Goal: Task Accomplishment & Management: Manage account settings

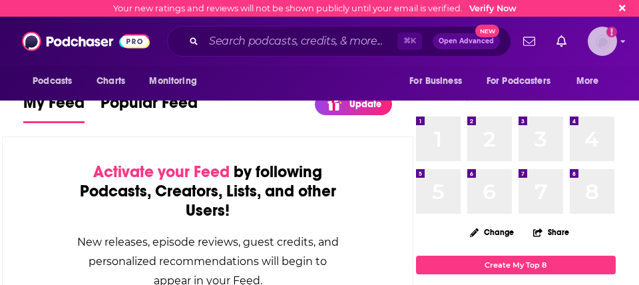
click at [595, 46] on img "Logged in as pamelastevensmedia" at bounding box center [601, 41] width 29 height 29
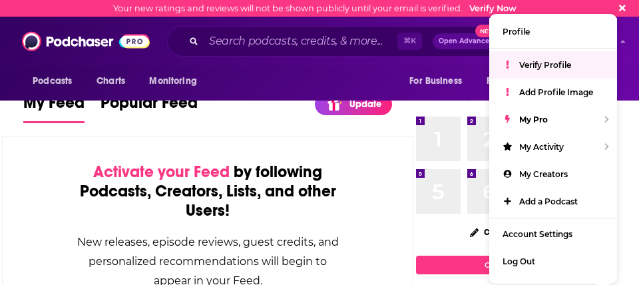
click at [548, 61] on span "Verify Profile" at bounding box center [545, 65] width 52 height 10
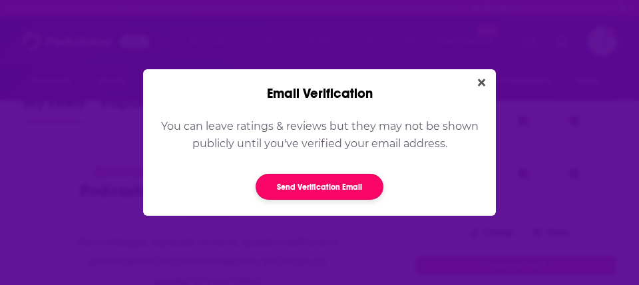
click at [311, 188] on button "Send Verification Email" at bounding box center [319, 187] width 128 height 26
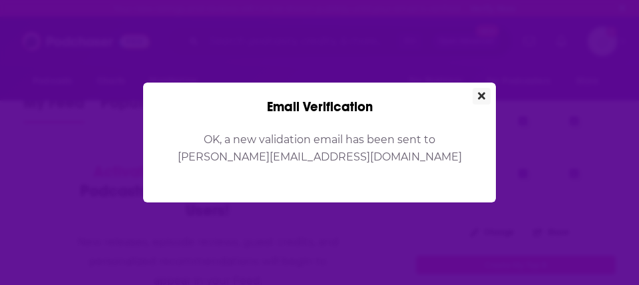
click at [481, 95] on icon "Close" at bounding box center [481, 95] width 7 height 7
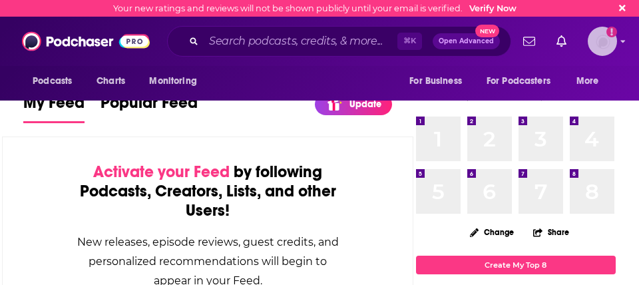
click at [597, 44] on img "Logged in as pamelastevensmedia" at bounding box center [601, 41] width 29 height 29
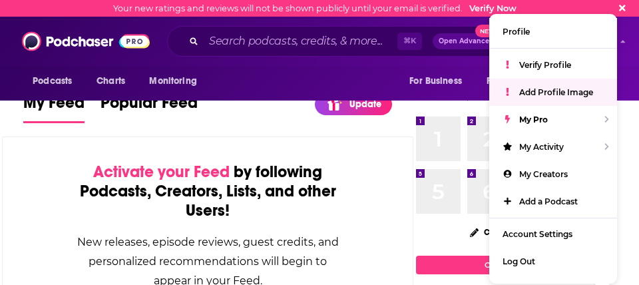
click at [559, 91] on span "Add Profile Image" at bounding box center [556, 92] width 74 height 10
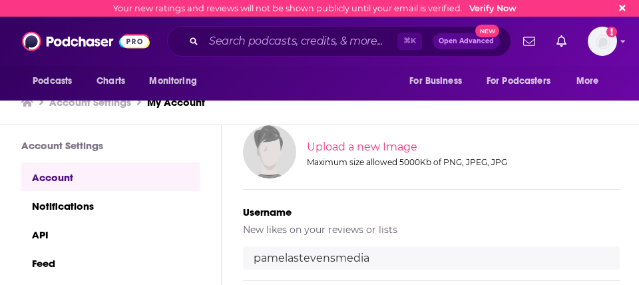
scroll to position [164, 0]
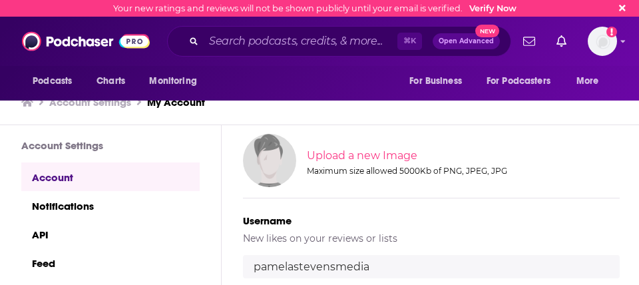
click at [357, 154] on input "file" at bounding box center [462, 156] width 930 height 60
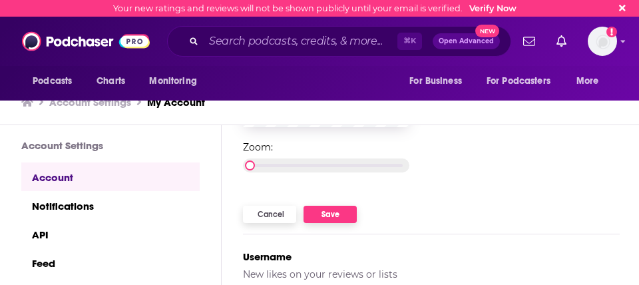
scroll to position [340, 0]
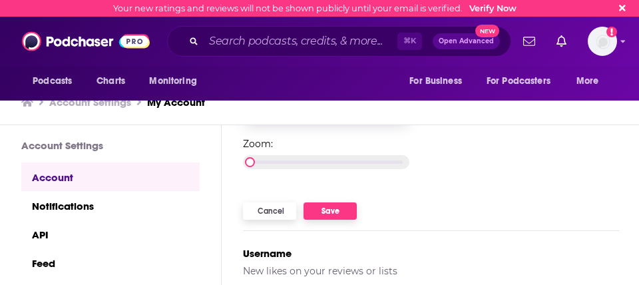
click at [330, 210] on button "Save" at bounding box center [329, 210] width 53 height 17
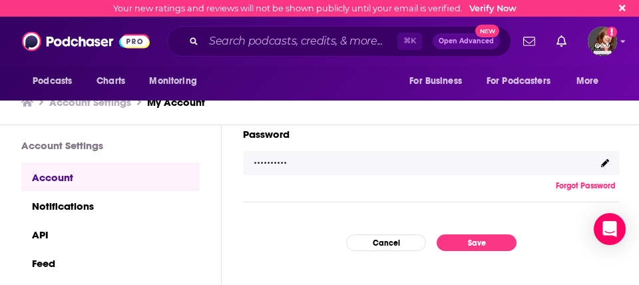
scroll to position [506, 0]
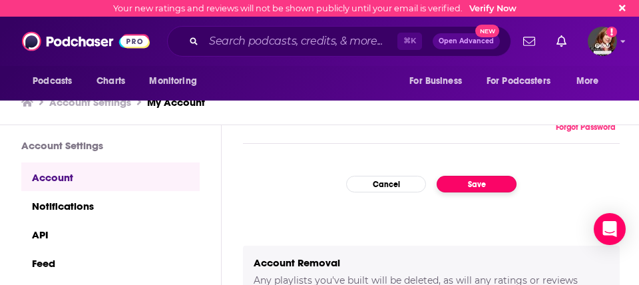
click at [482, 187] on button "Save" at bounding box center [476, 184] width 80 height 17
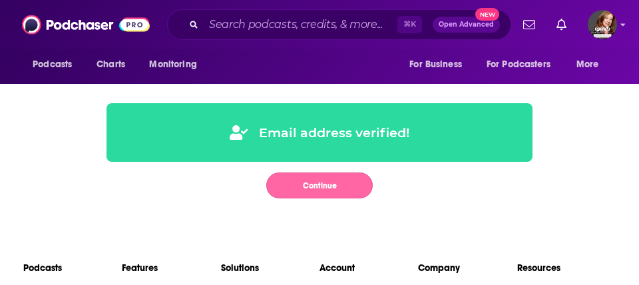
click at [326, 187] on button "Continue" at bounding box center [319, 185] width 106 height 26
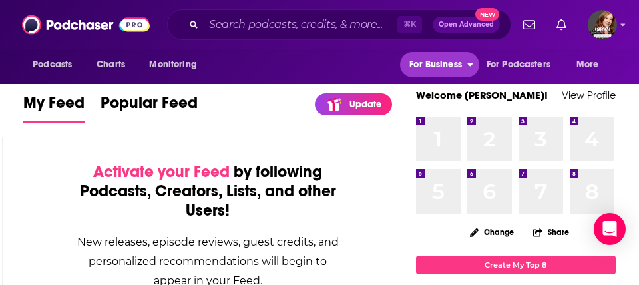
click at [436, 68] on span "For Business" at bounding box center [435, 64] width 53 height 19
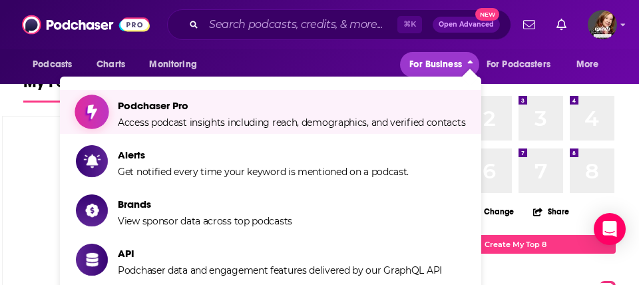
scroll to position [20, 0]
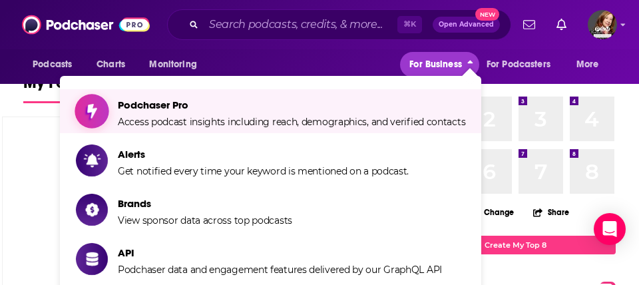
click at [196, 111] on span "Podchaser Pro Access podcast insights including reach, demographics, and verifi…" at bounding box center [291, 110] width 347 height 33
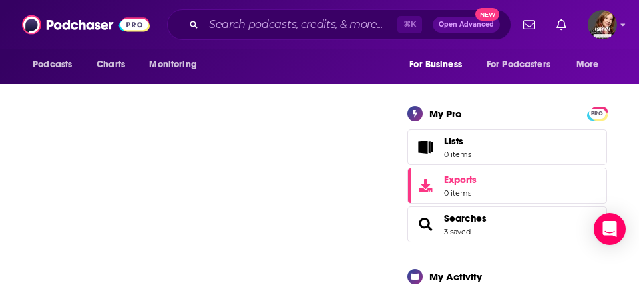
scroll to position [208, 0]
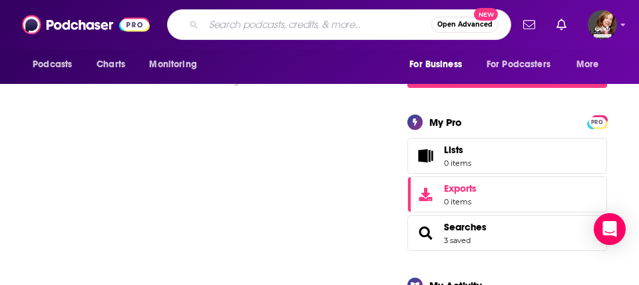
click at [228, 28] on input "Search podcasts, credits, & more..." at bounding box center [318, 24] width 228 height 21
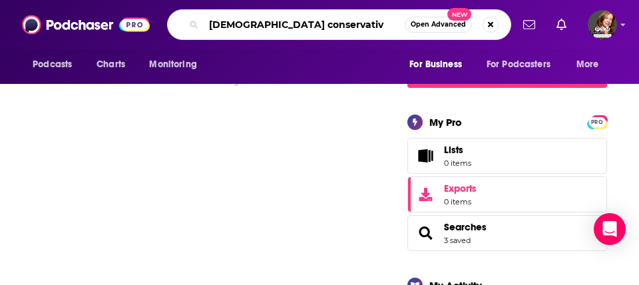
type input "[DEMOGRAPHIC_DATA] conservative"
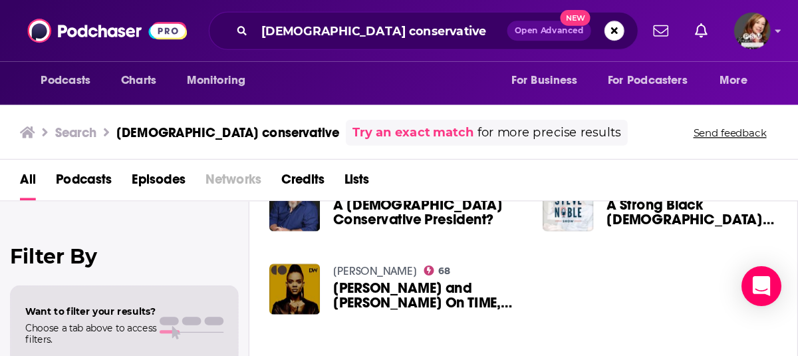
scroll to position [228, 0]
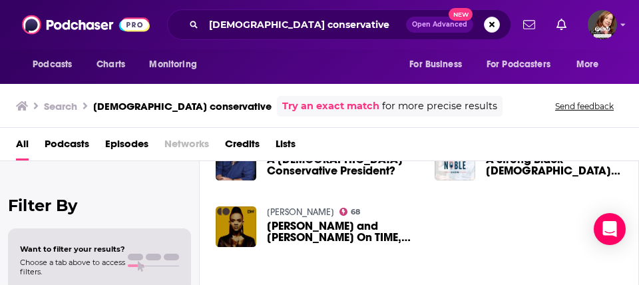
click at [59, 142] on span "Podcasts" at bounding box center [67, 146] width 45 height 27
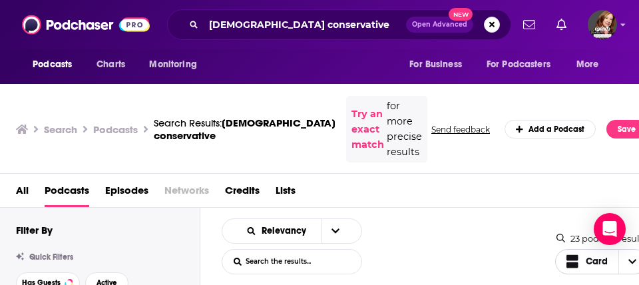
click at [628, 257] on icon "Choose View" at bounding box center [632, 261] width 8 height 9
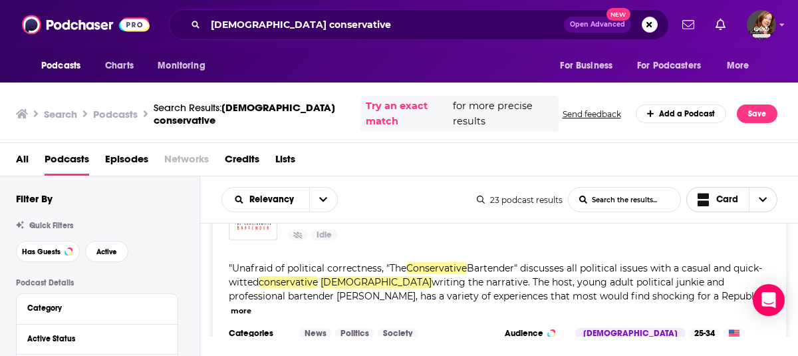
scroll to position [65, 0]
click at [42, 249] on span "Has Guests" at bounding box center [41, 251] width 39 height 7
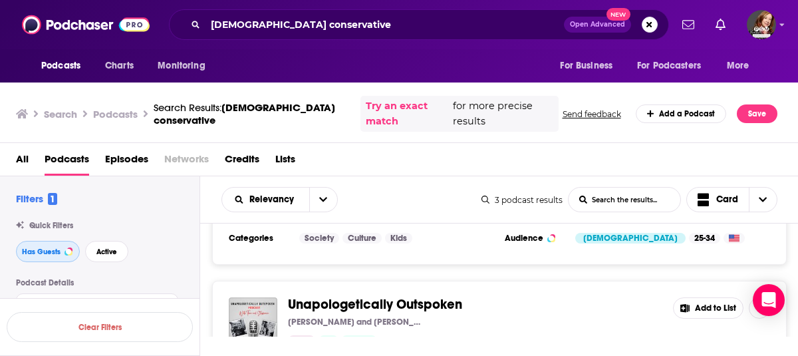
scroll to position [410, 0]
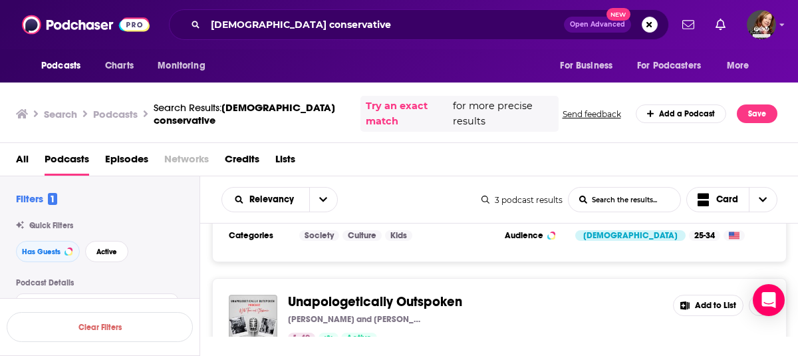
click at [638, 284] on button "Add to List" at bounding box center [708, 305] width 71 height 21
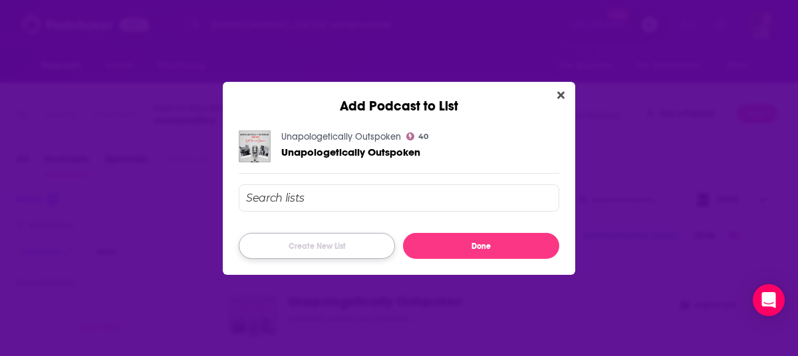
click at [316, 250] on button "Create New List" at bounding box center [317, 246] width 156 height 26
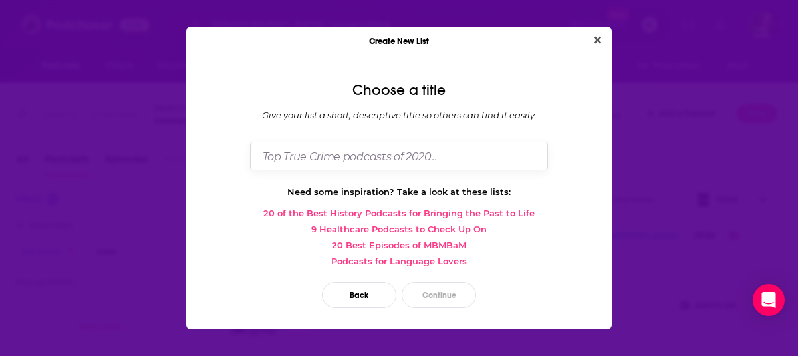
click at [287, 156] on input "Dialog" at bounding box center [399, 156] width 298 height 29
type input "Conservative [DEMOGRAPHIC_DATA]"
click at [443, 284] on button "Continue" at bounding box center [439, 295] width 75 height 26
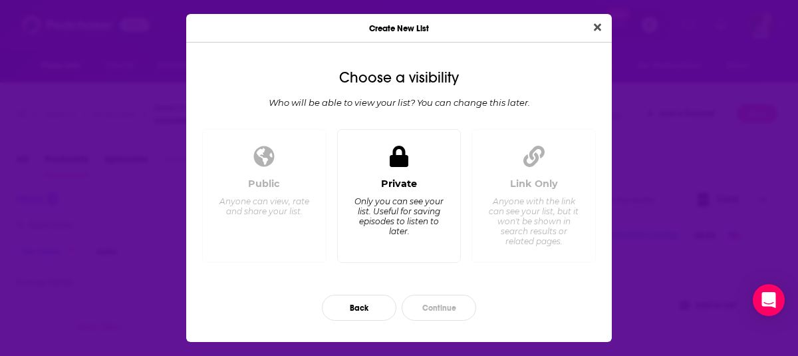
click at [404, 188] on div "Private" at bounding box center [399, 184] width 36 height 12
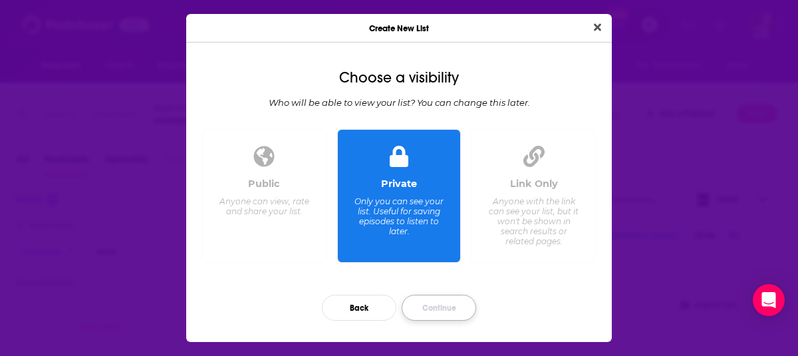
click at [436, 284] on button "Continue" at bounding box center [439, 308] width 75 height 26
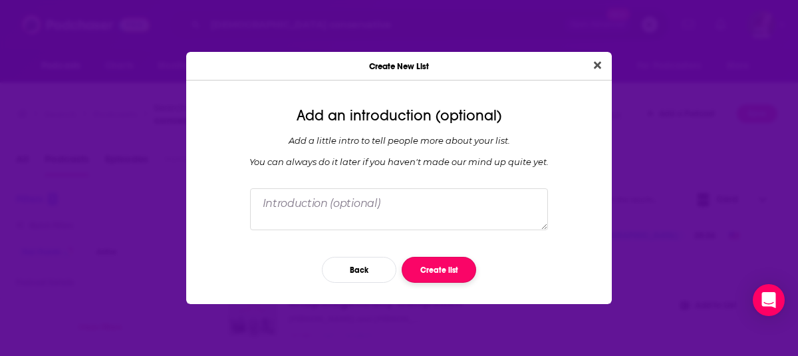
click at [439, 268] on button "Create list" at bounding box center [439, 270] width 75 height 26
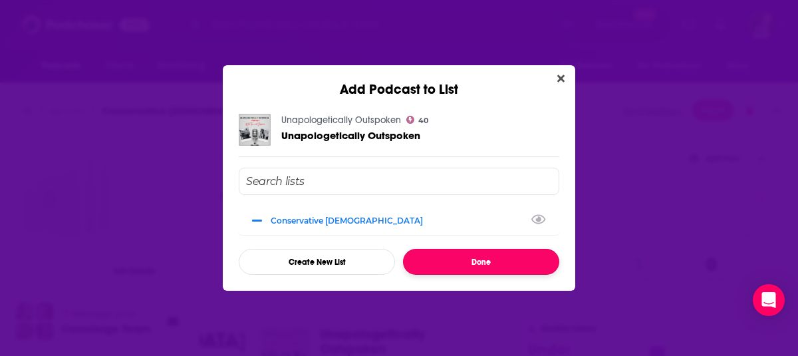
click at [480, 264] on button "Done" at bounding box center [481, 262] width 156 height 26
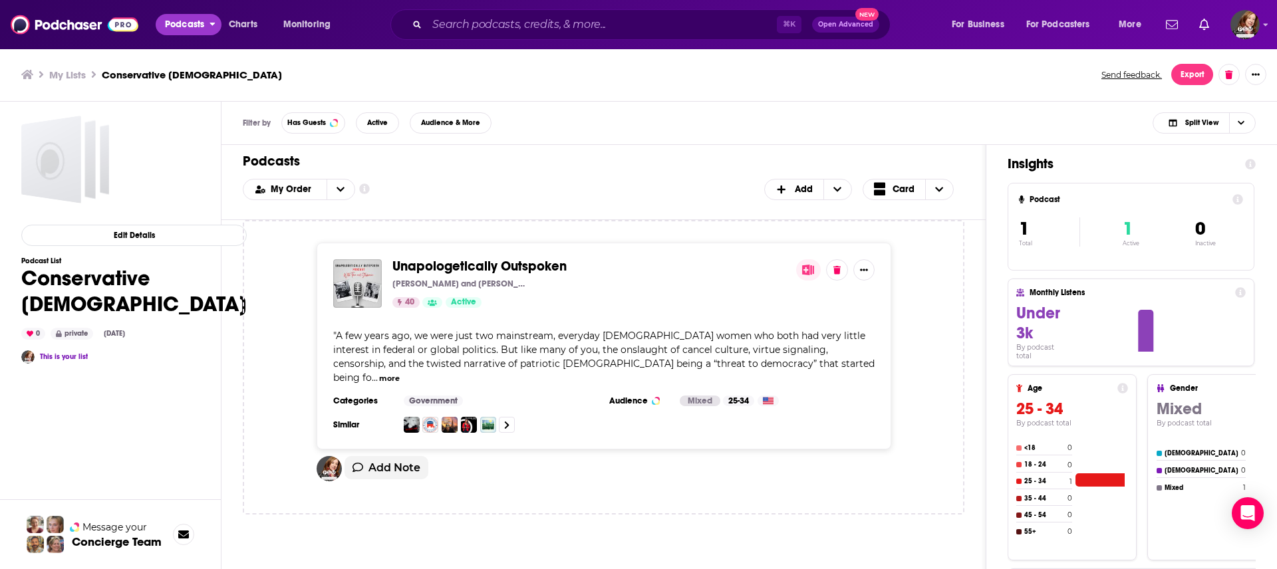
click at [190, 29] on span "Podcasts" at bounding box center [184, 24] width 39 height 19
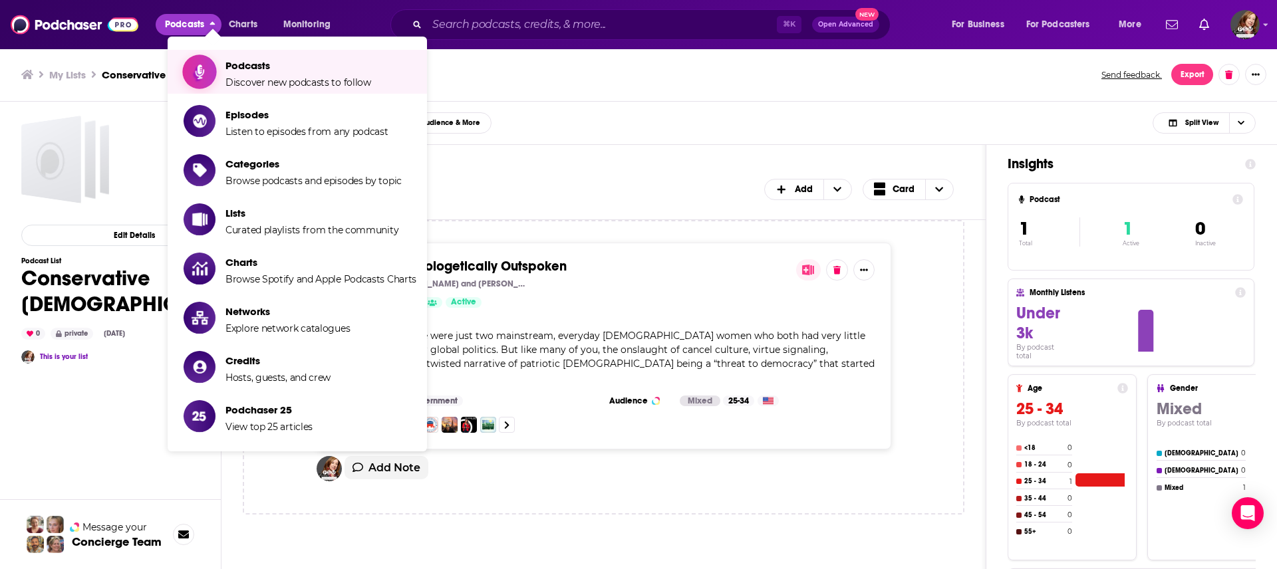
click at [267, 75] on span "Podcasts Discover new podcasts to follow" at bounding box center [299, 71] width 146 height 33
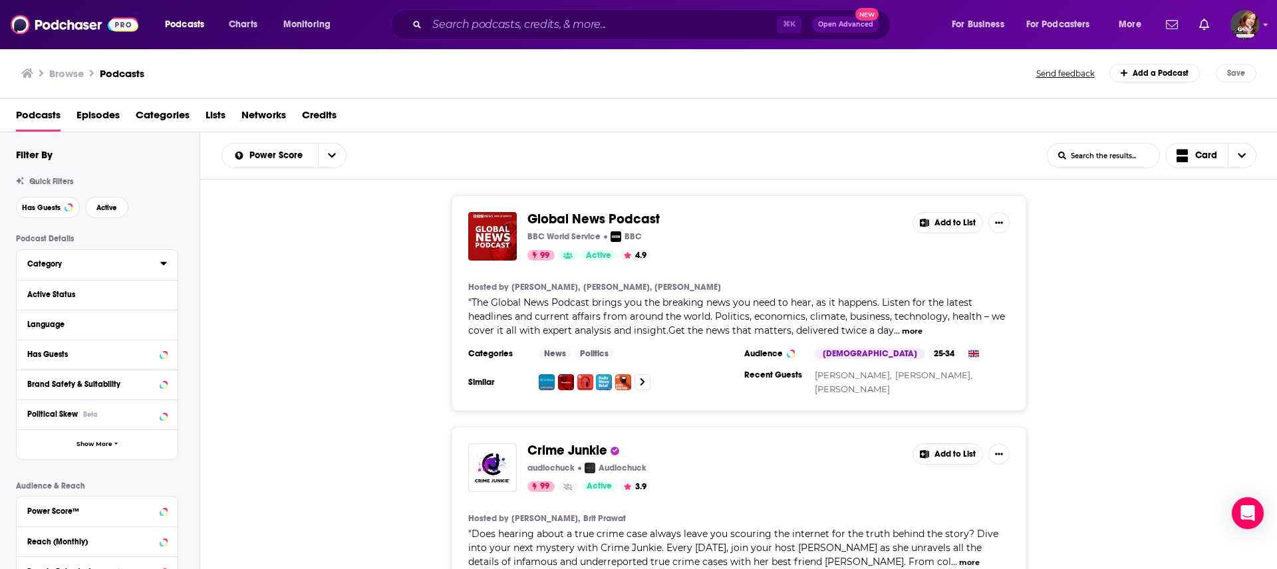
click at [104, 263] on div "Category" at bounding box center [89, 263] width 124 height 9
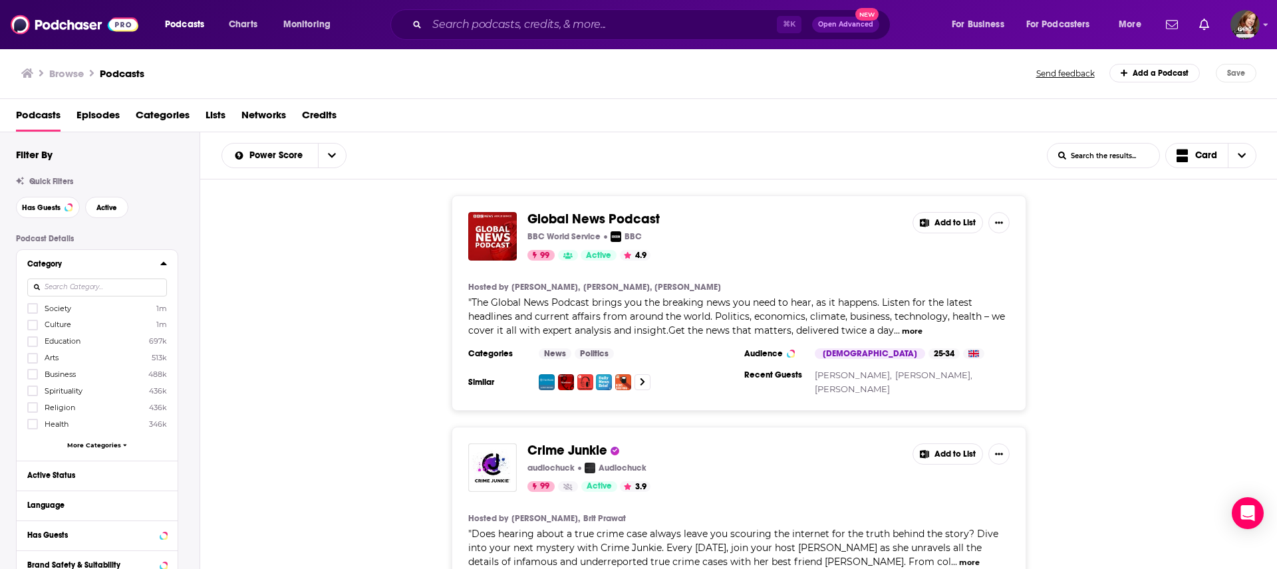
click at [76, 284] on input at bounding box center [97, 288] width 140 height 18
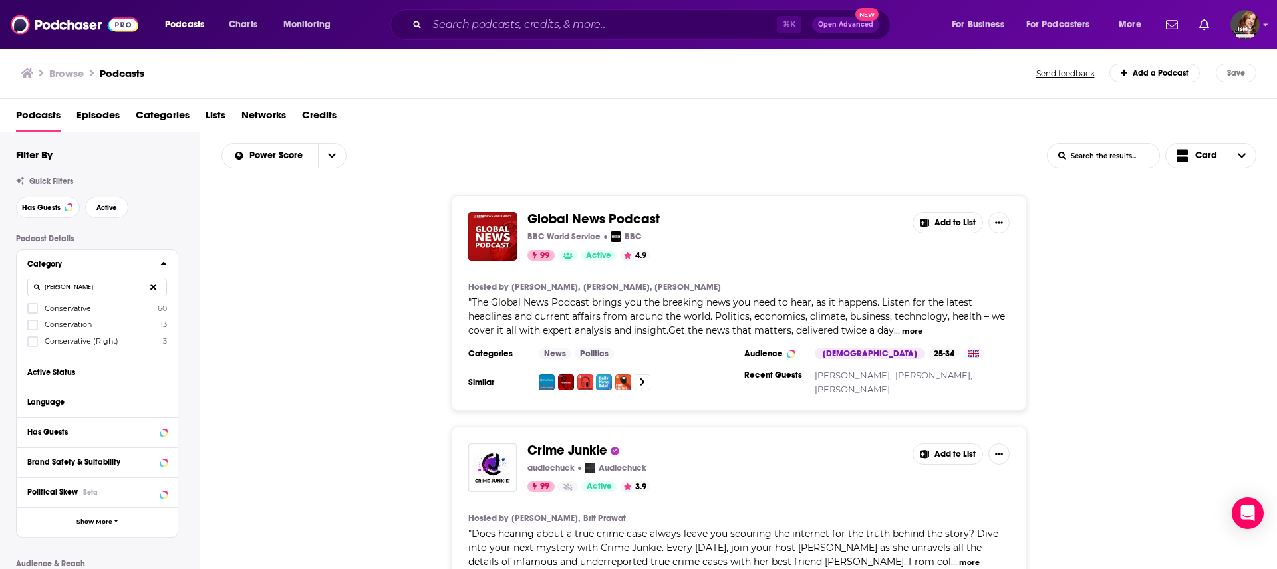
type input "[PERSON_NAME]"
click at [77, 284] on span "Conservative" at bounding box center [68, 308] width 47 height 9
click at [33, 284] on input "multiSelectOption-conservative-category-0" at bounding box center [33, 313] width 0 height 0
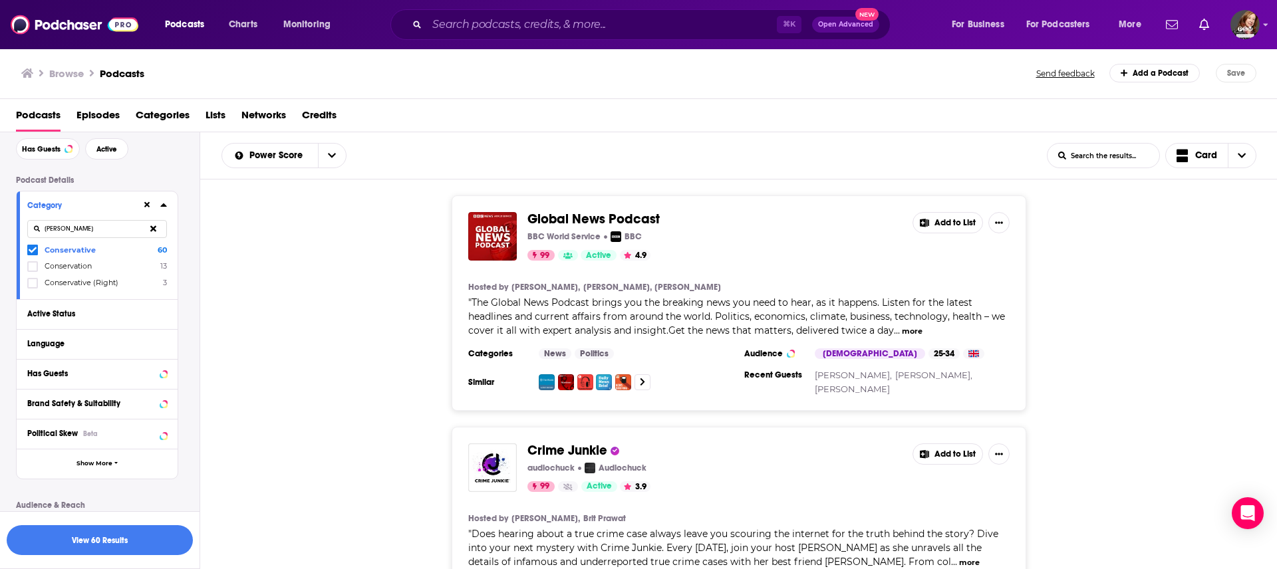
scroll to position [61, 0]
click at [166, 284] on icon at bounding box center [163, 370] width 7 height 11
click at [73, 284] on span "All" at bounding box center [90, 395] width 124 height 17
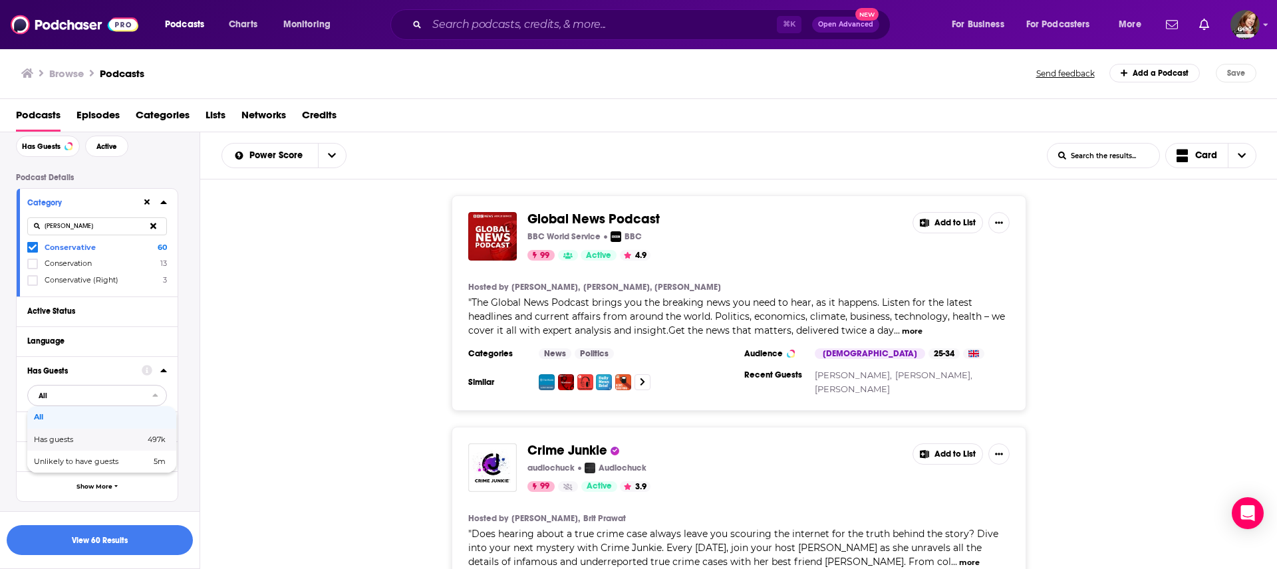
click at [72, 284] on span "Has guests" at bounding box center [71, 439] width 75 height 7
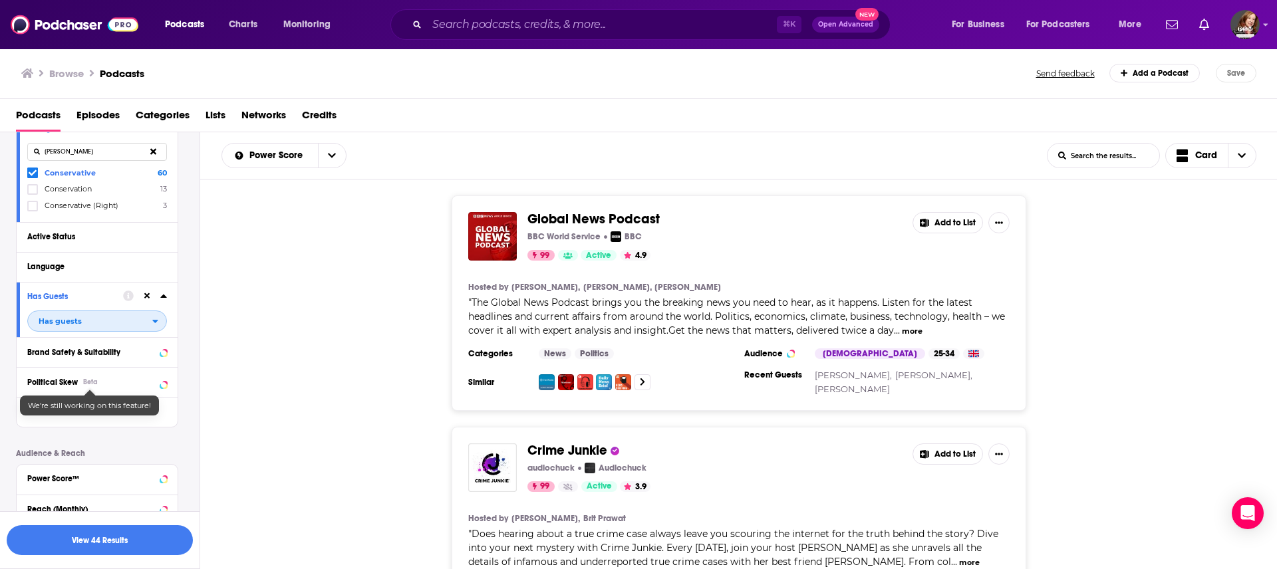
scroll to position [161, 0]
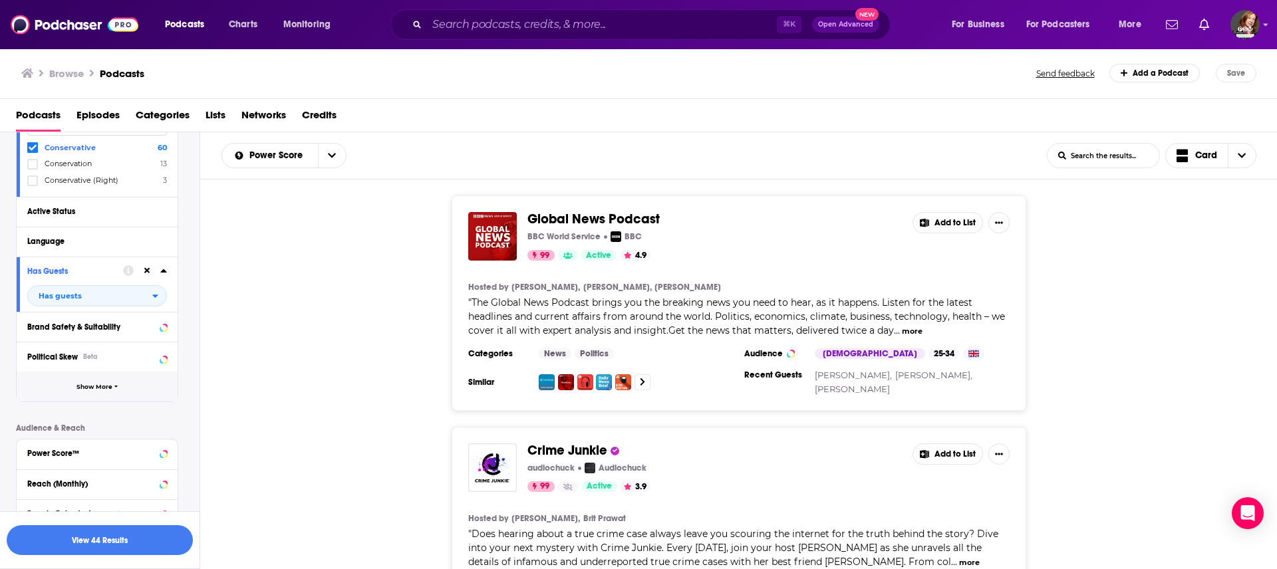
click at [106, 284] on span "Show More" at bounding box center [95, 387] width 36 height 7
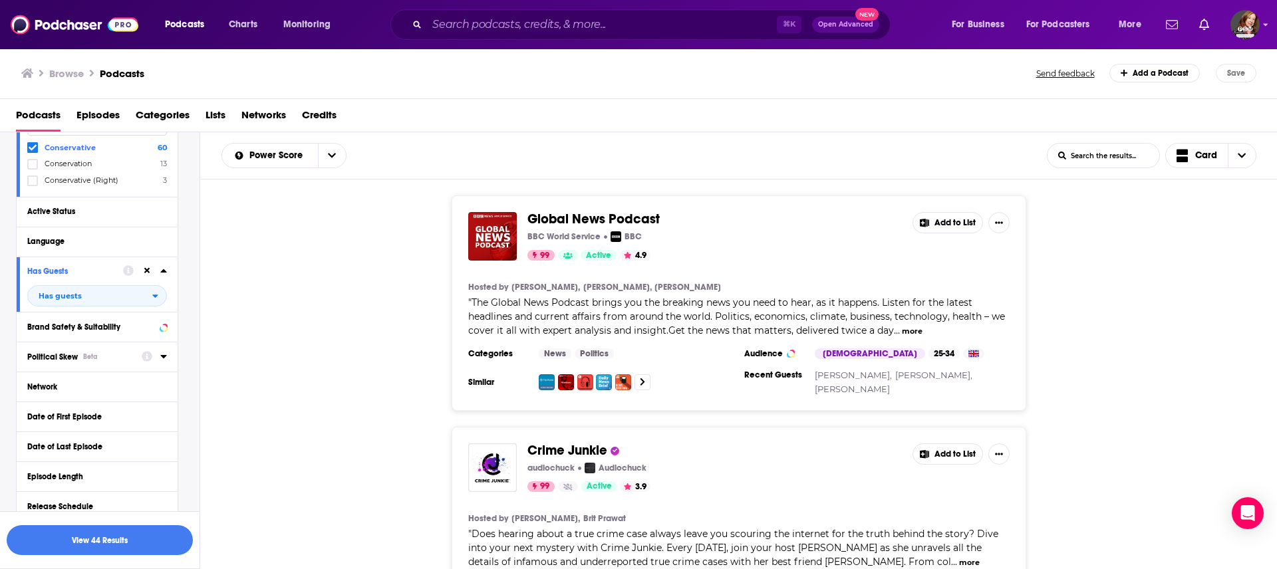
click at [121, 284] on div "Political Skew Beta" at bounding box center [80, 357] width 106 height 9
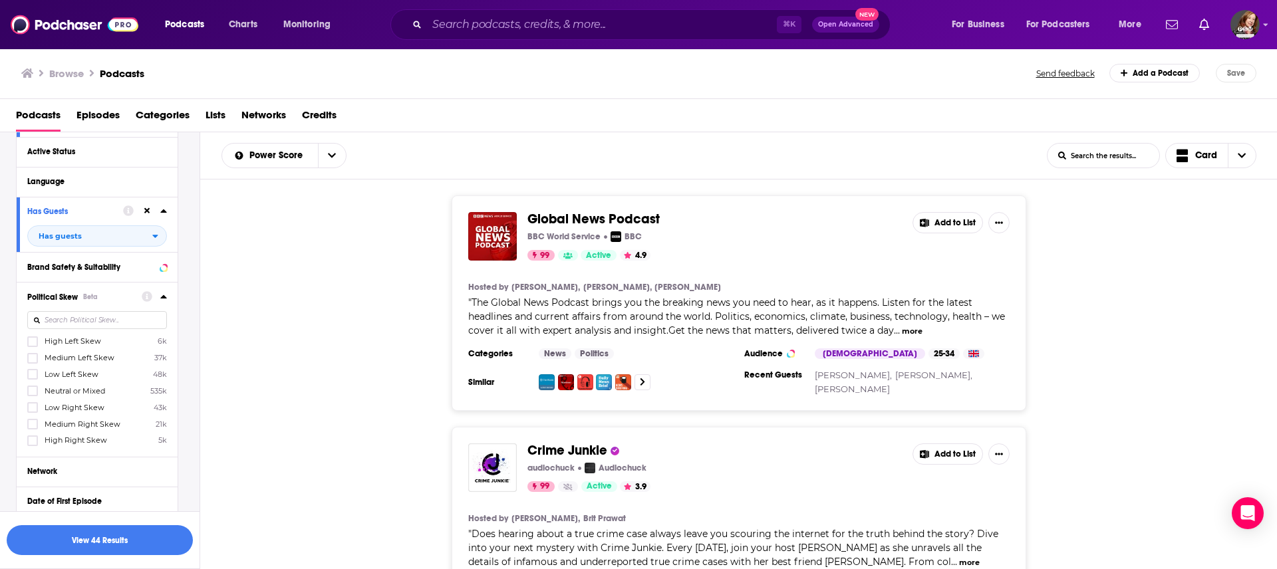
scroll to position [226, 0]
click at [104, 284] on span "Medium Right Skew" at bounding box center [83, 418] width 76 height 9
click at [33, 284] on input "multiSelectOption-Right-5" at bounding box center [33, 423] width 0 height 0
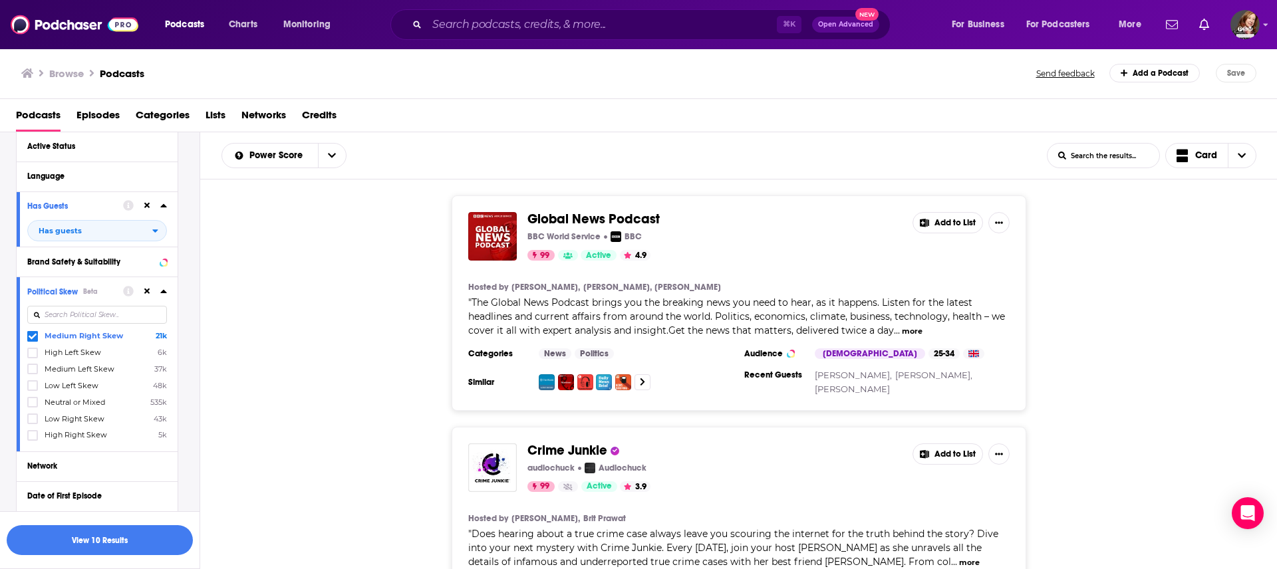
click at [94, 284] on span "High Right Skew" at bounding box center [76, 434] width 63 height 9
click at [33, 284] on input "multiSelectOption-Strong_Right-6" at bounding box center [33, 440] width 0 height 0
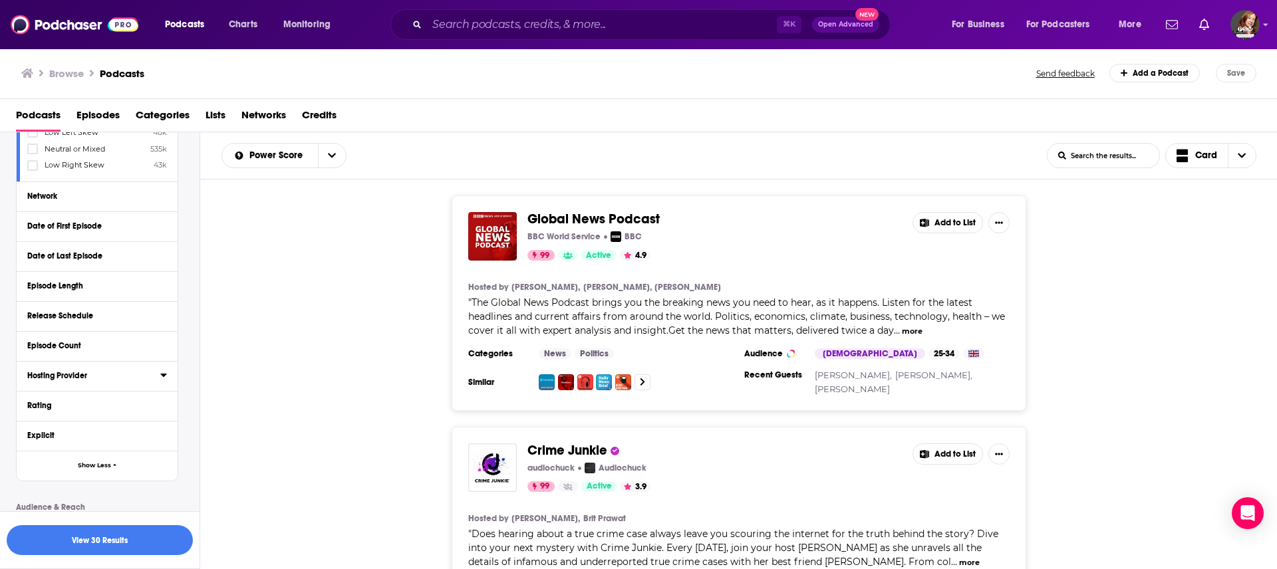
scroll to position [504, 0]
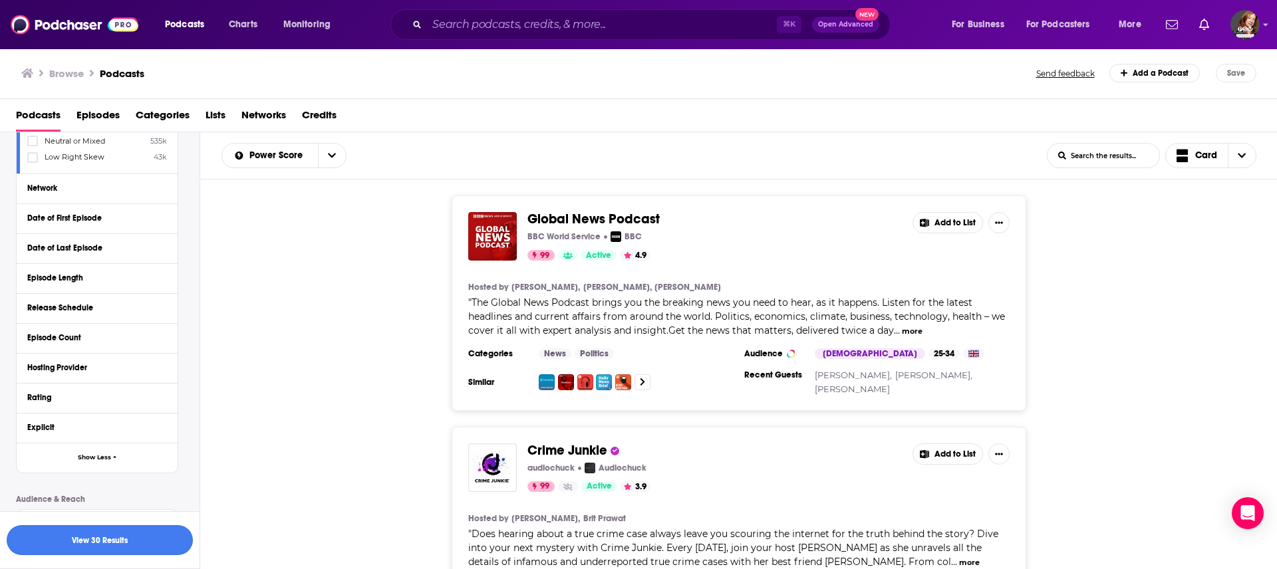
click at [88, 284] on button "View 30 Results" at bounding box center [100, 541] width 186 height 30
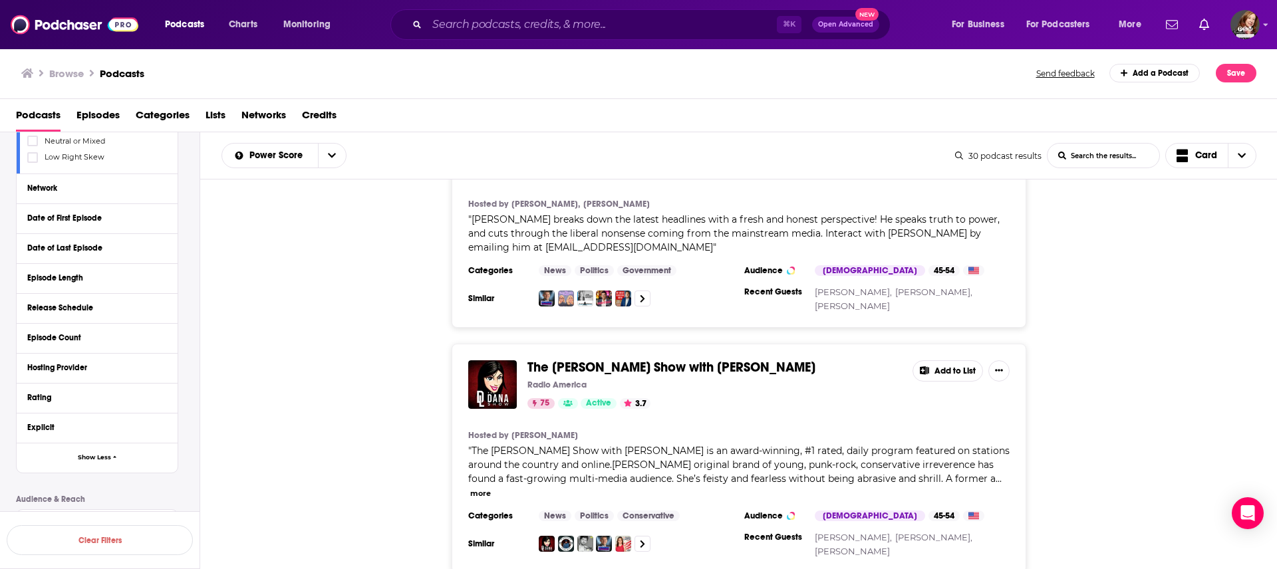
scroll to position [2935, 0]
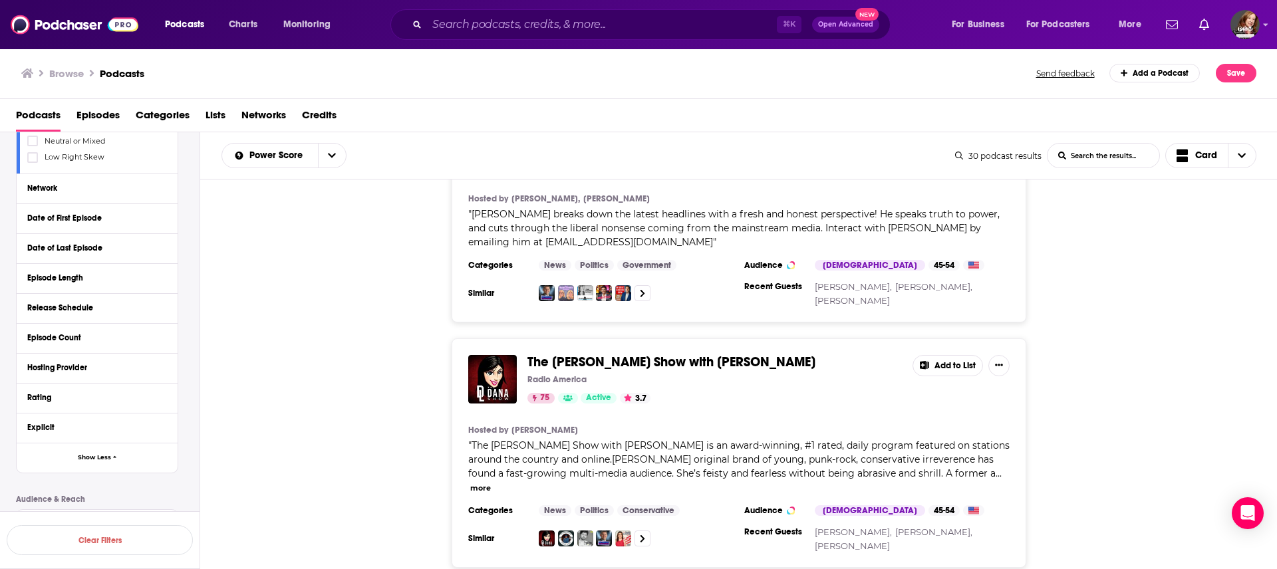
click at [638, 284] on button "Add to List" at bounding box center [948, 365] width 71 height 21
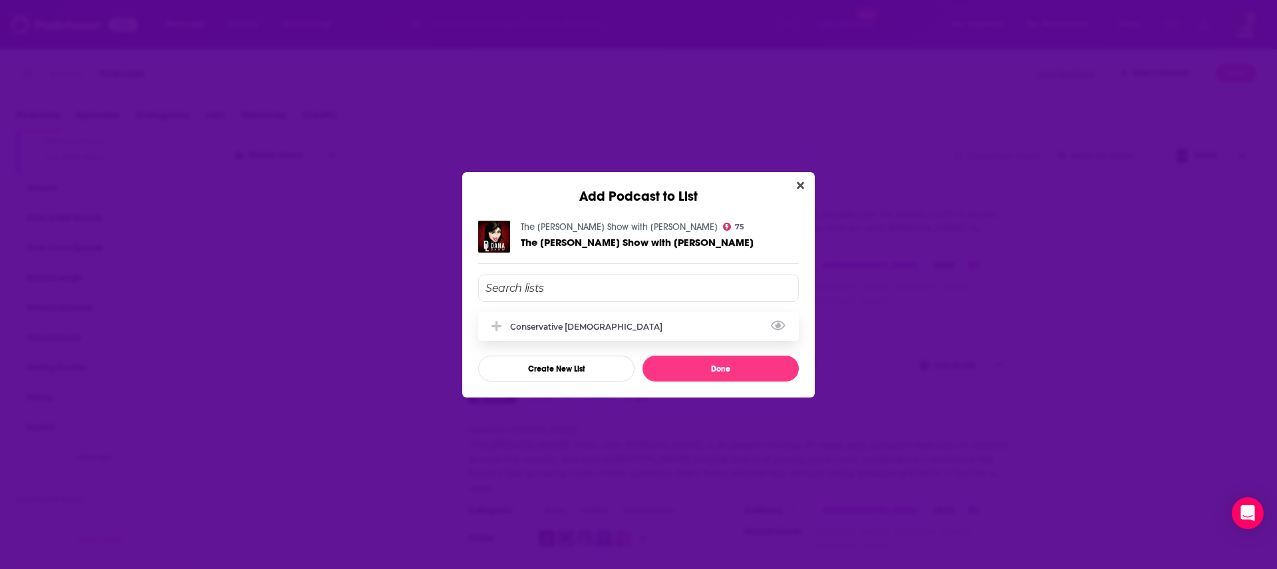
click at [584, 284] on div "Conservative [DEMOGRAPHIC_DATA]" at bounding box center [590, 327] width 160 height 10
click at [638, 284] on button "Done" at bounding box center [721, 369] width 156 height 26
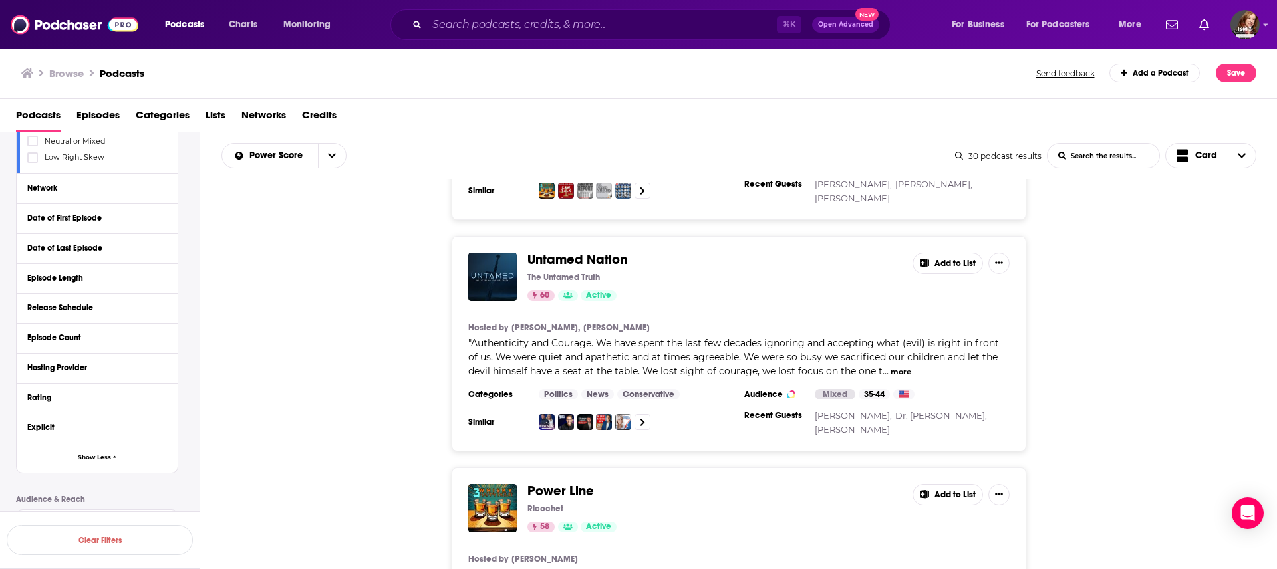
scroll to position [5334, 0]
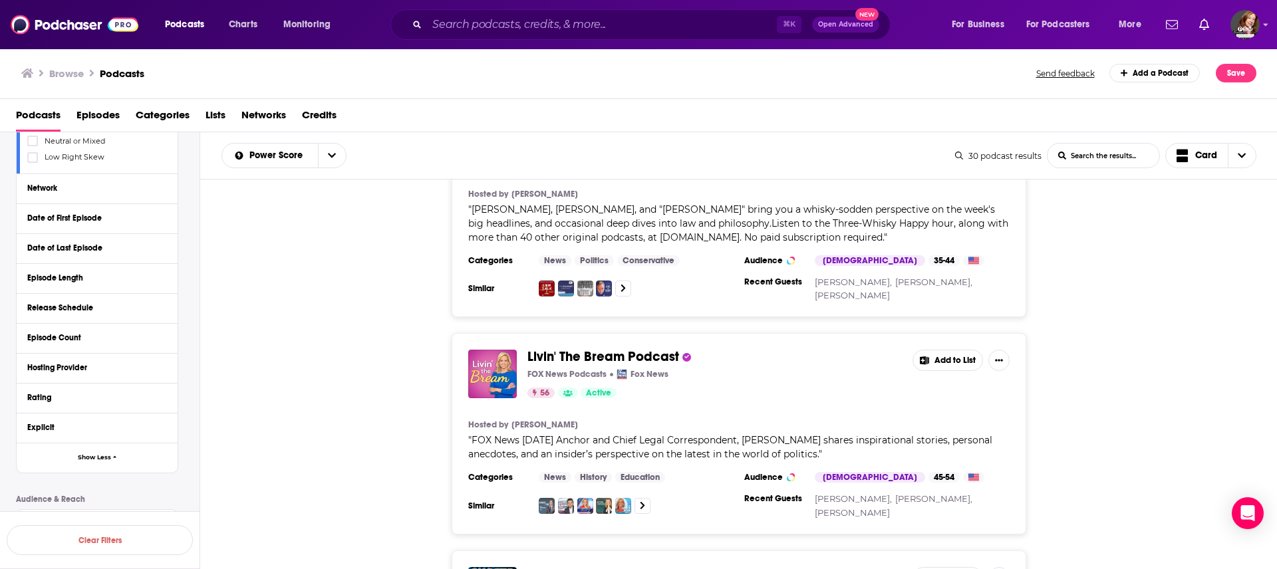
scroll to position [5650, 0]
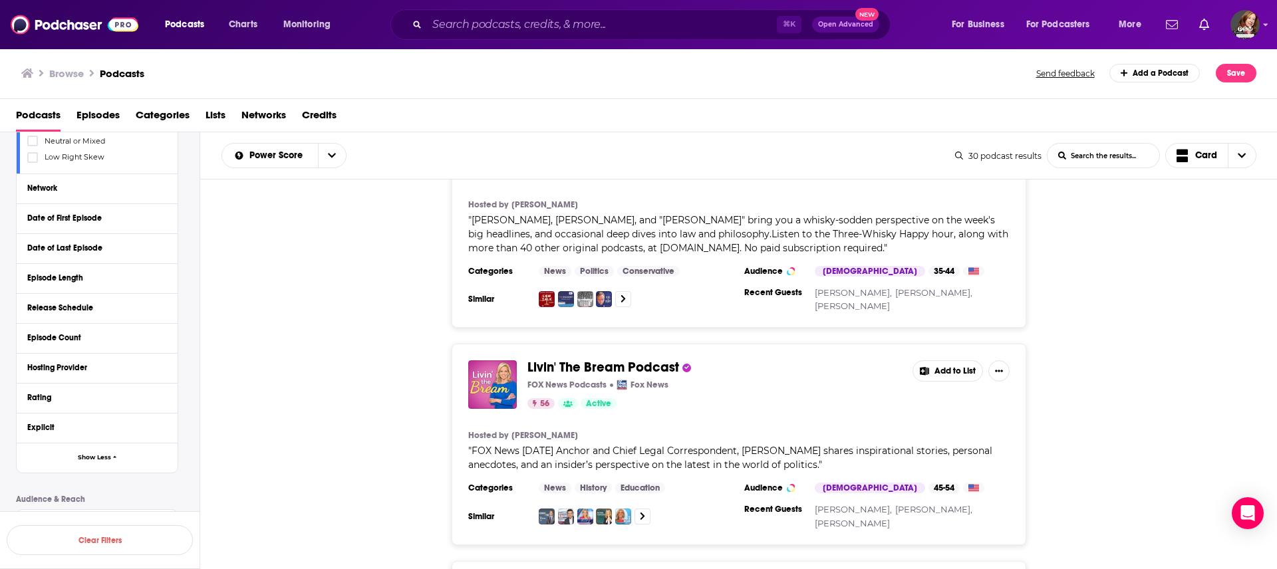
click at [638, 284] on button "Add to List" at bounding box center [948, 371] width 71 height 21
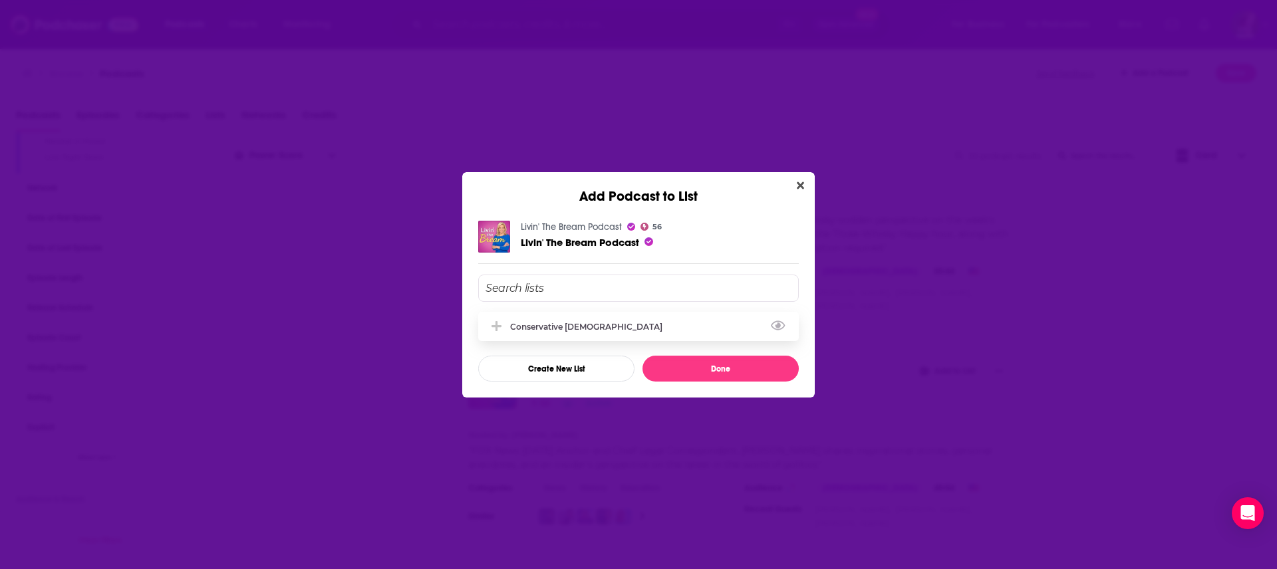
click at [627, 284] on div "Conservative [DEMOGRAPHIC_DATA]" at bounding box center [638, 326] width 321 height 29
click at [638, 284] on button "Done" at bounding box center [721, 369] width 156 height 26
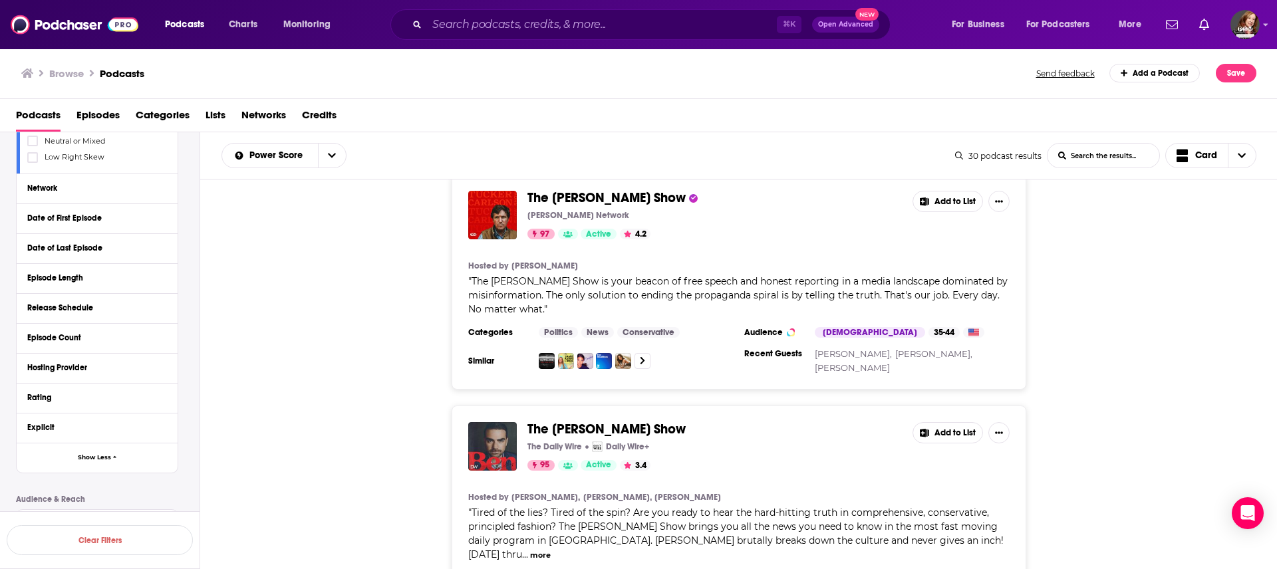
scroll to position [0, 0]
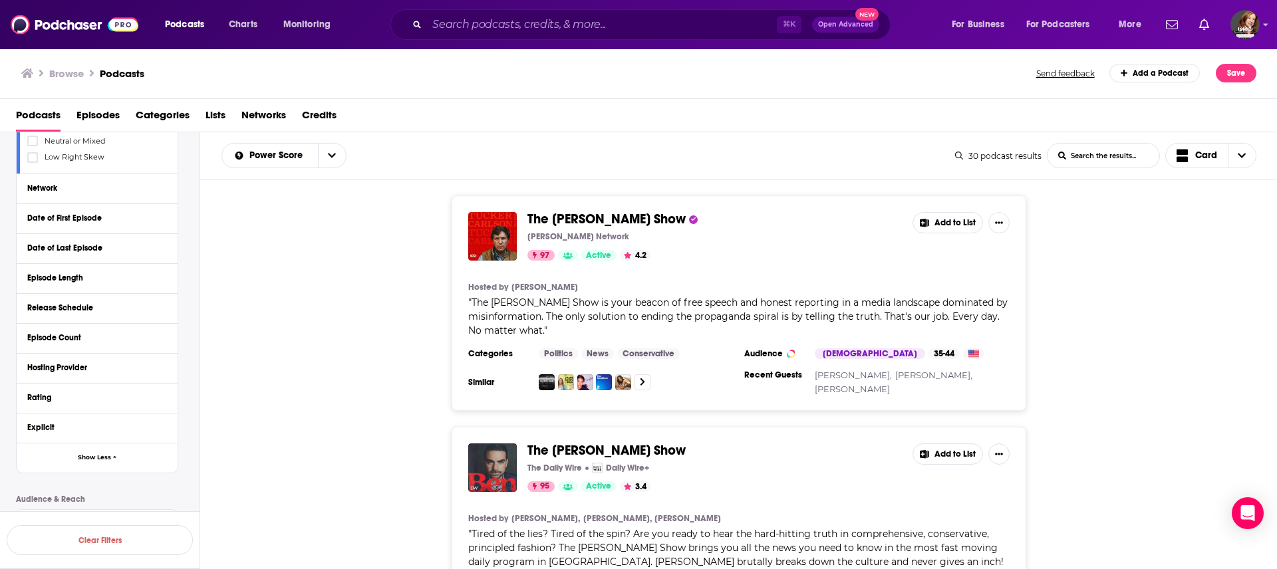
click at [638, 222] on button "Add to List" at bounding box center [948, 222] width 71 height 21
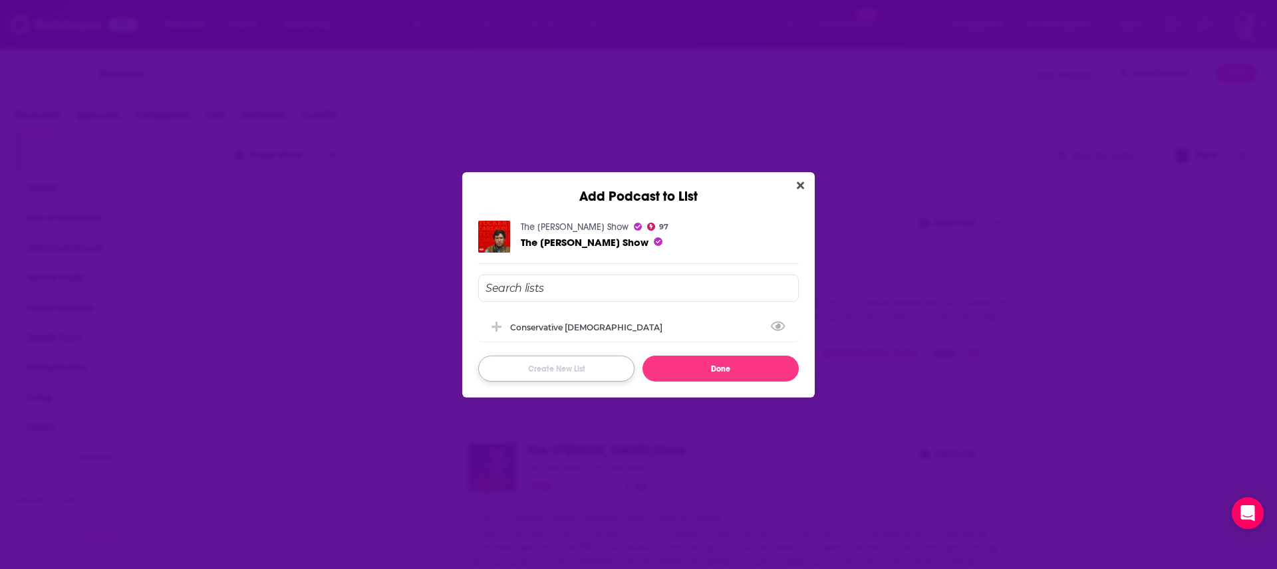
click at [560, 284] on button "Create New List" at bounding box center [556, 369] width 156 height 26
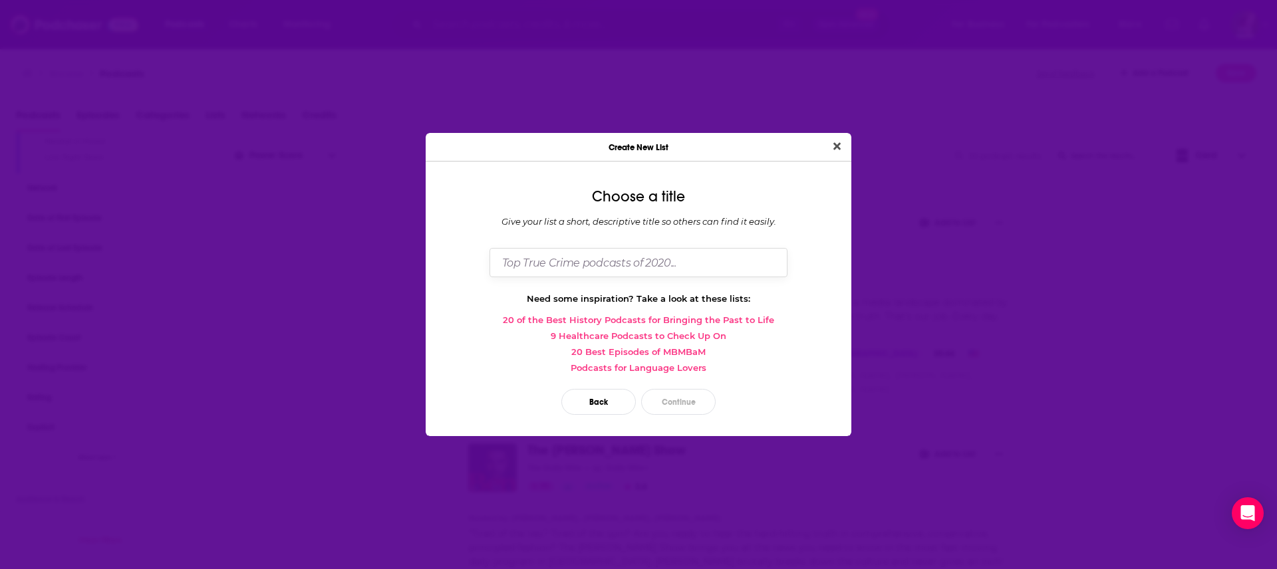
click at [542, 259] on input "Dialog" at bounding box center [639, 262] width 298 height 29
type input "Conservative general"
click at [638, 284] on button "Continue" at bounding box center [678, 402] width 75 height 26
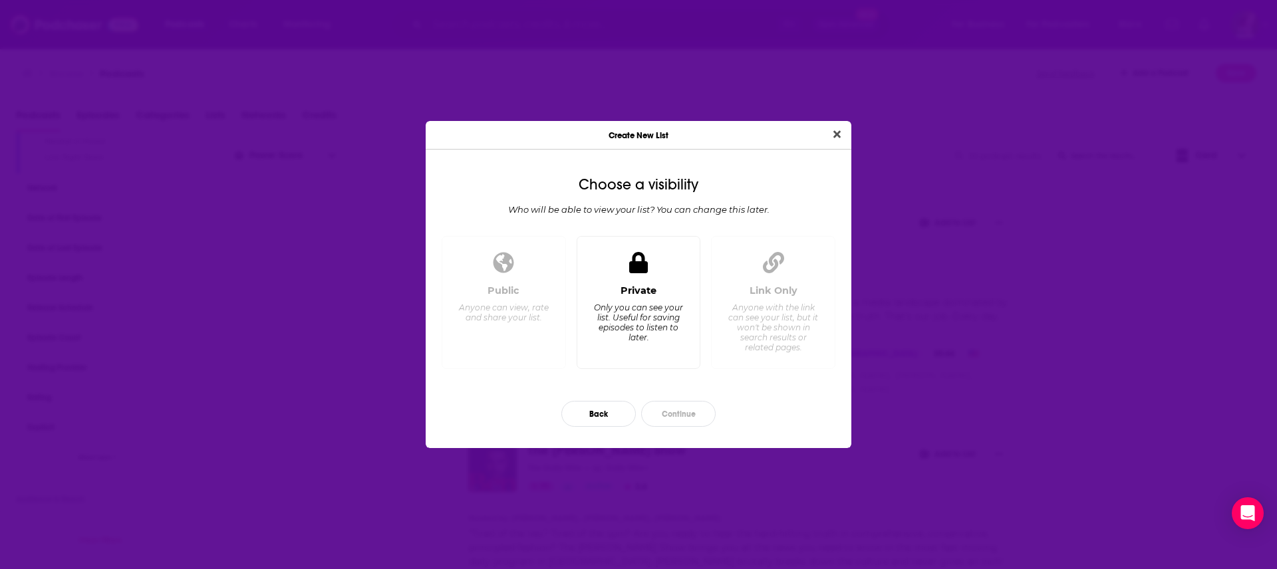
click at [638, 284] on div "Private Only you can see your list. Useful for saving episodes to listen to lat…" at bounding box center [639, 322] width 102 height 74
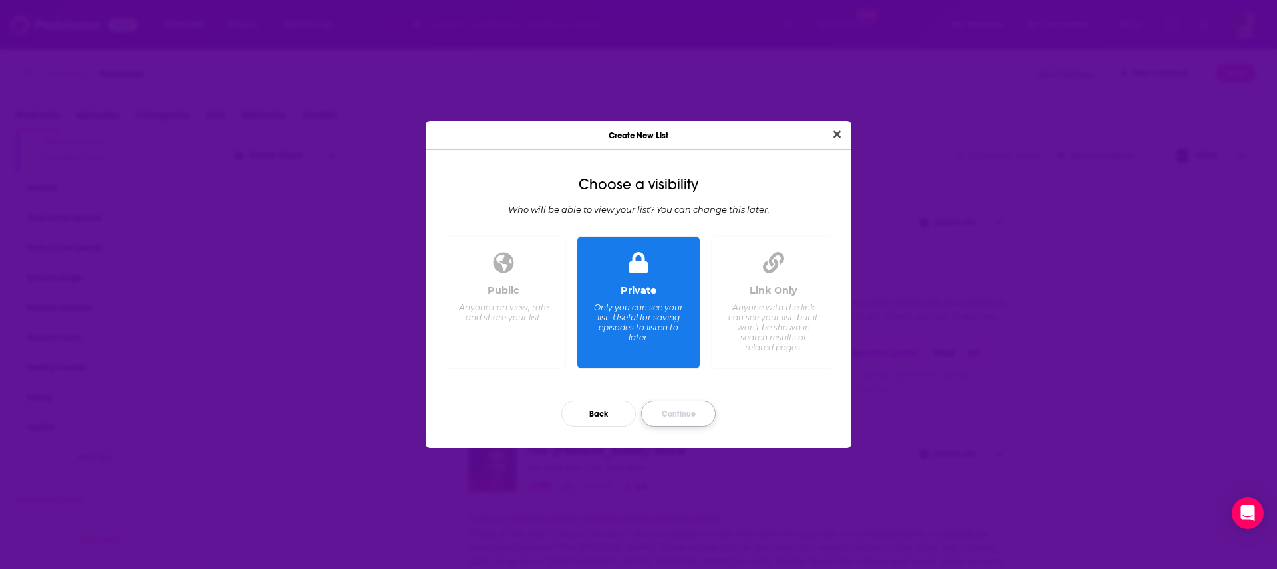
click at [638, 284] on button "Continue" at bounding box center [678, 414] width 75 height 26
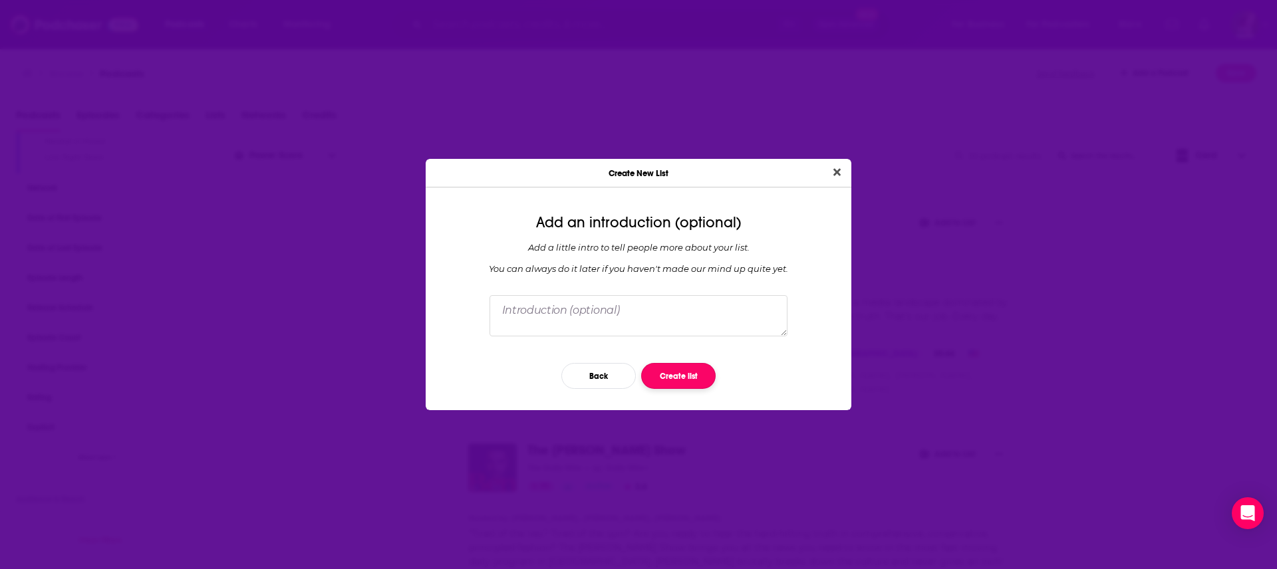
click at [638, 284] on button "Create list" at bounding box center [678, 376] width 75 height 26
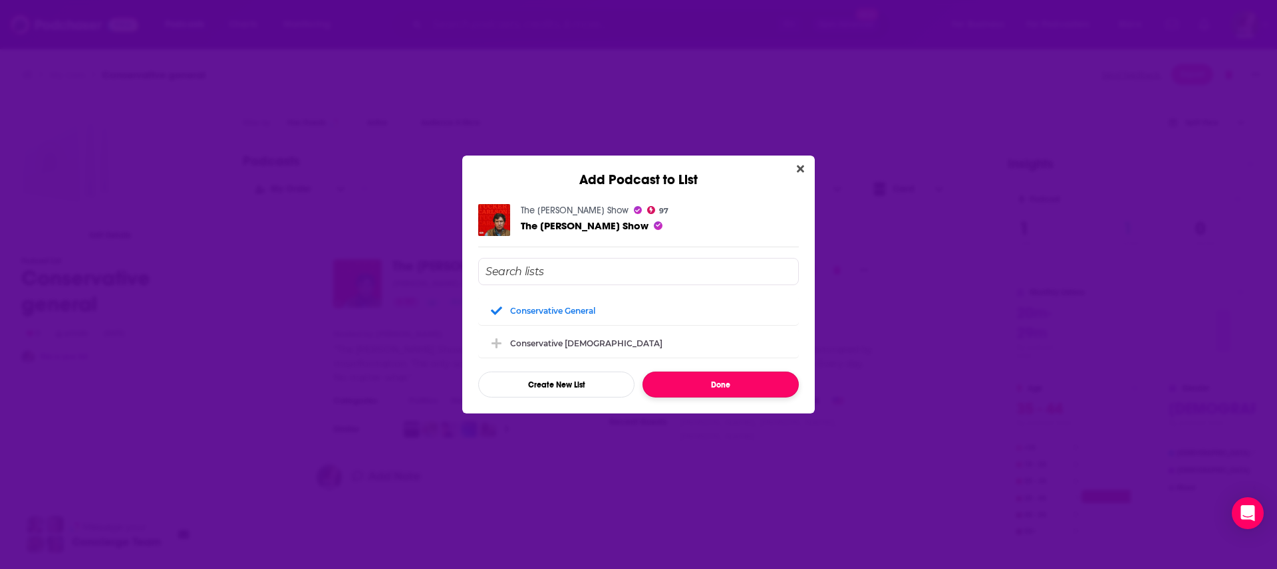
click at [638, 284] on button "Done" at bounding box center [721, 385] width 156 height 26
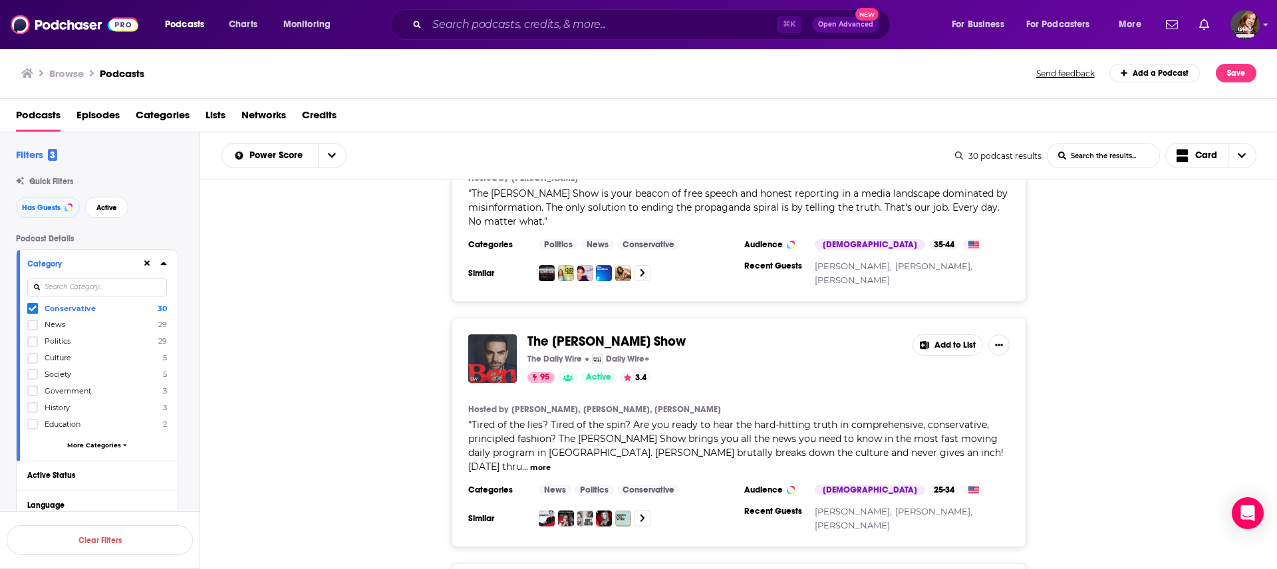
scroll to position [116, 0]
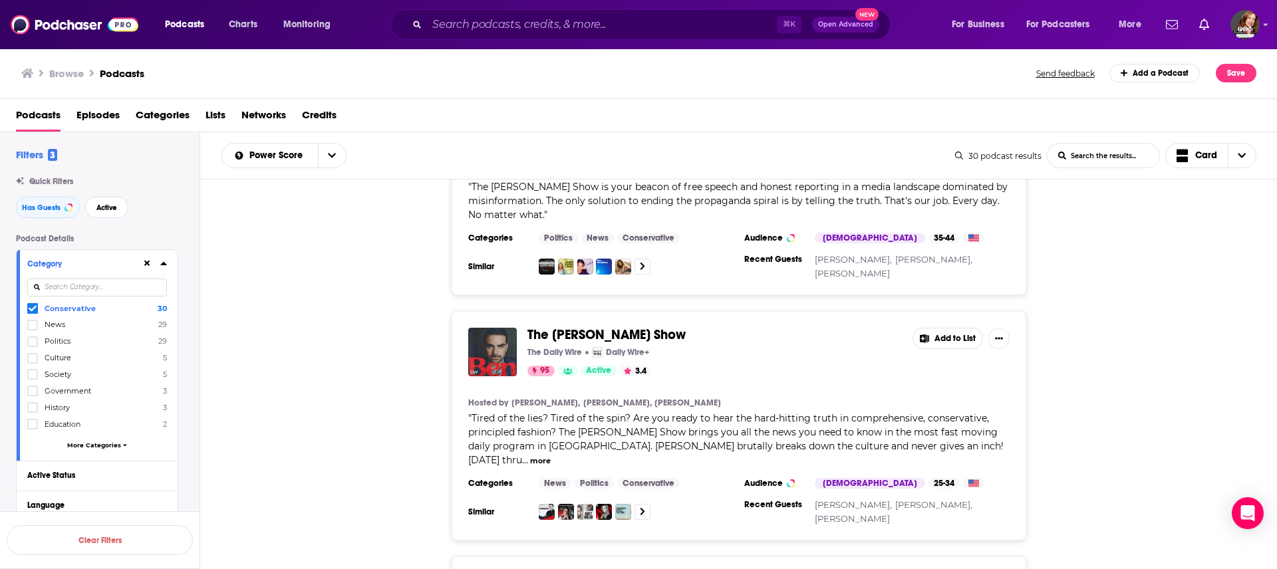
click at [638, 284] on button "Add to List" at bounding box center [948, 338] width 71 height 21
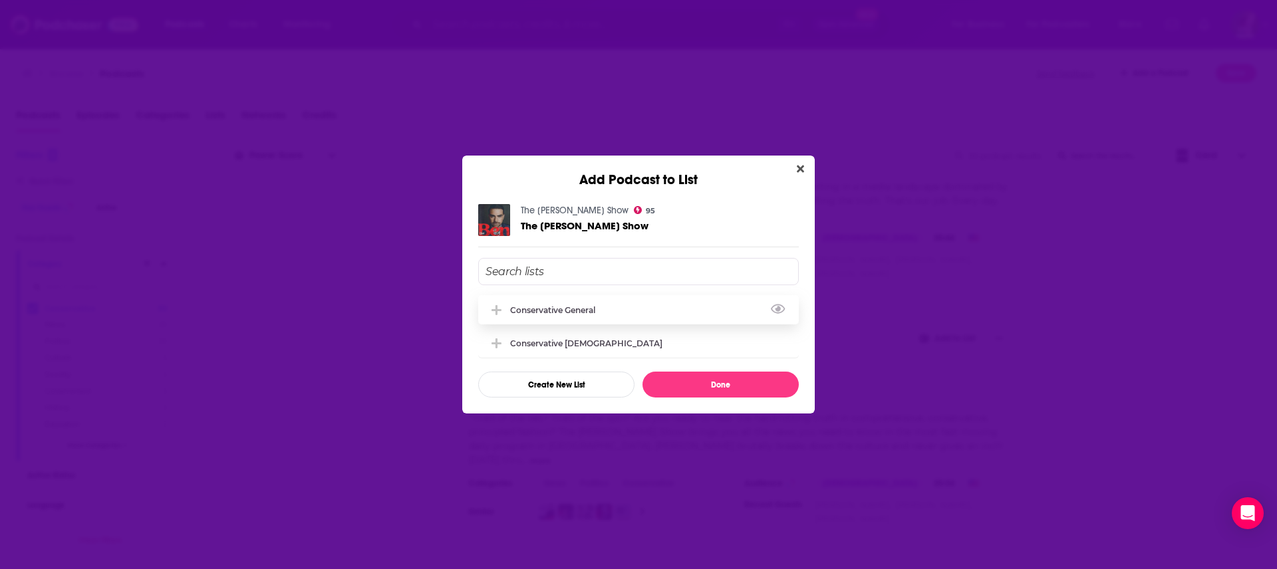
click at [609, 284] on div "Conservative general" at bounding box center [638, 309] width 321 height 29
click at [638, 284] on button "Done" at bounding box center [721, 385] width 156 height 26
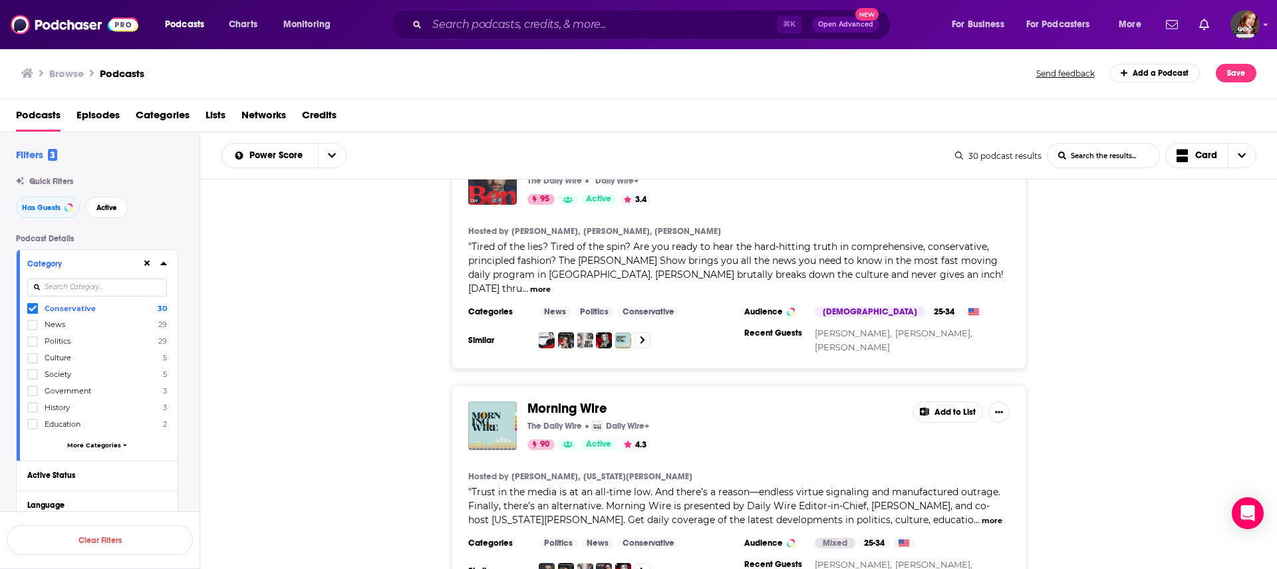
scroll to position [301, 0]
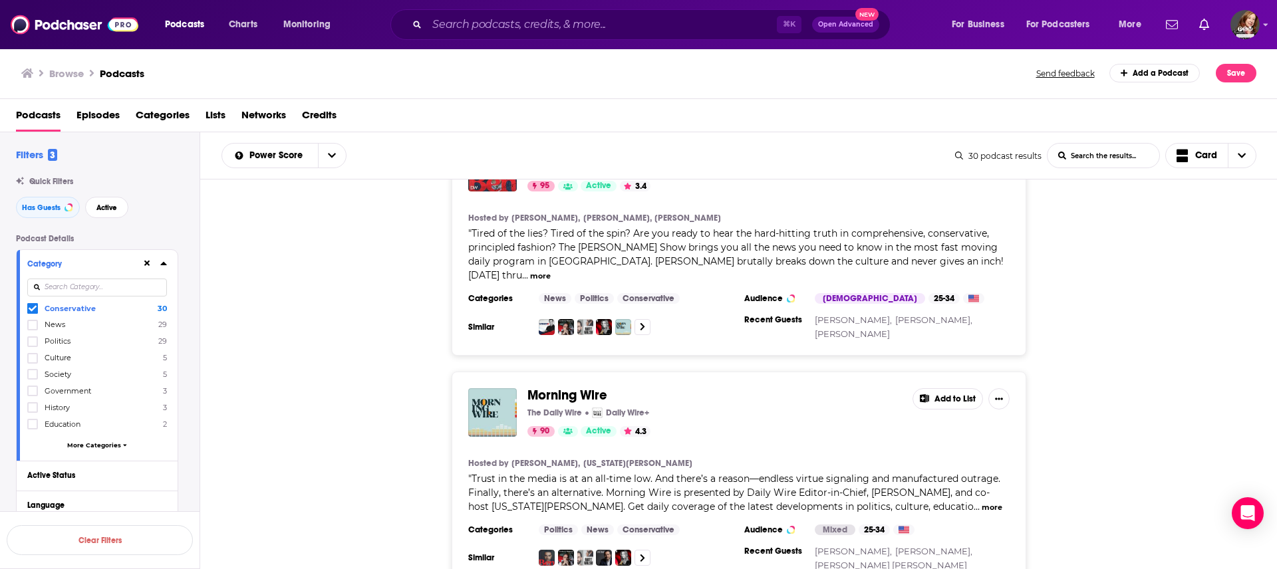
click at [638, 284] on button "Add to List" at bounding box center [948, 399] width 71 height 21
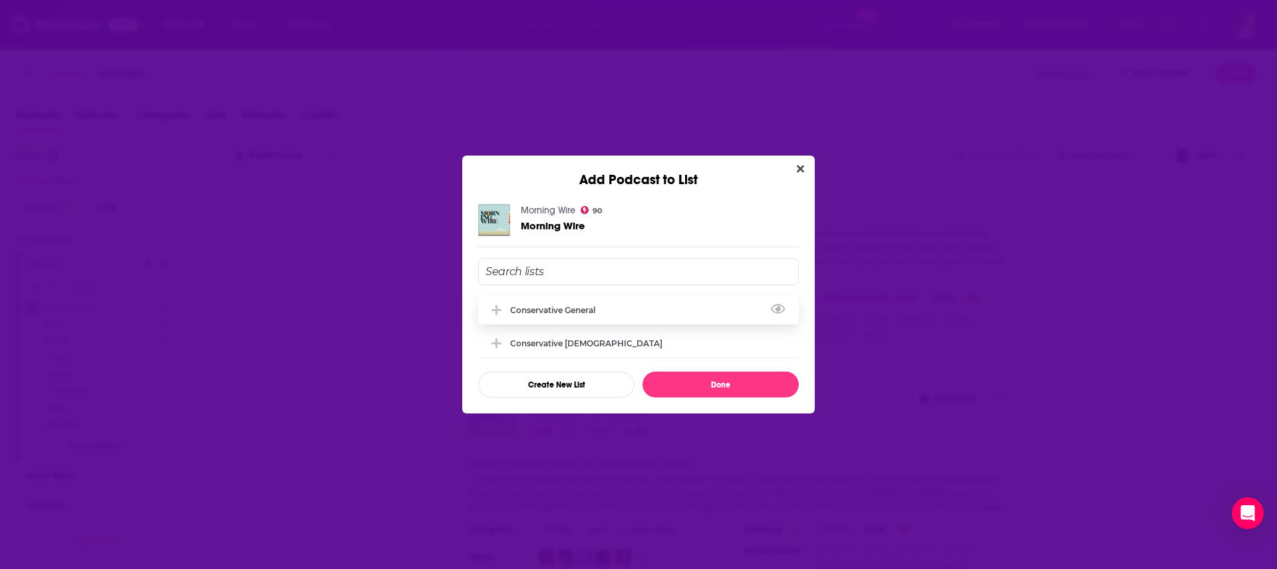
click at [588, 284] on div "Conservative general" at bounding box center [556, 310] width 93 height 10
click at [638, 284] on button "Done" at bounding box center [721, 385] width 156 height 26
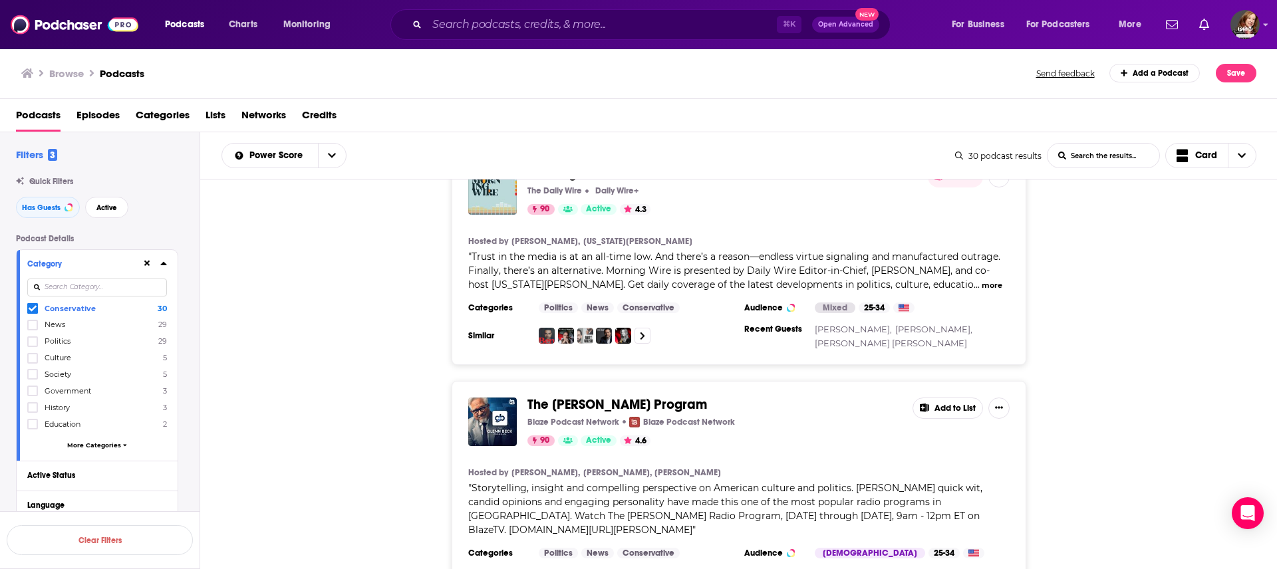
scroll to position [572, 0]
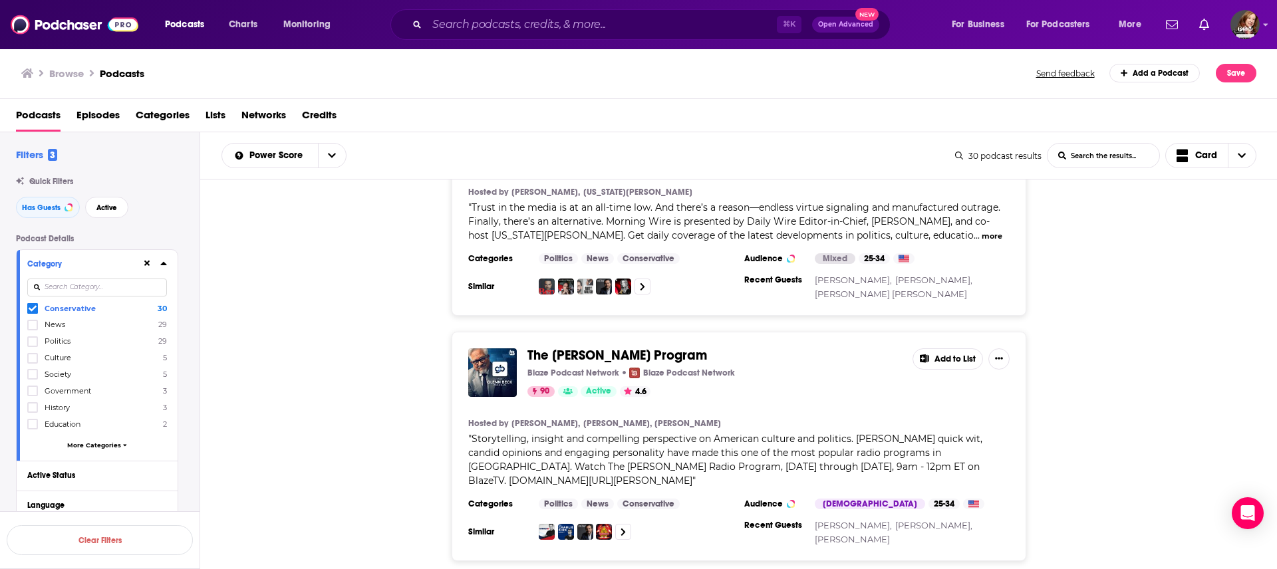
click at [638, 284] on button "Add to List" at bounding box center [948, 359] width 71 height 21
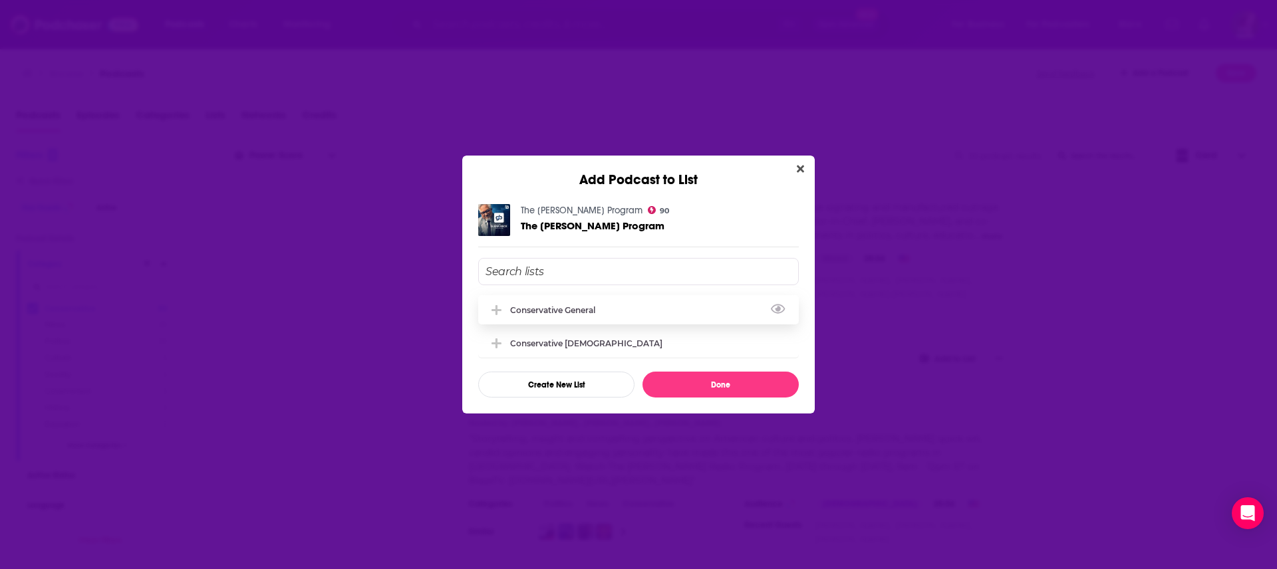
click at [582, 284] on div "Conservative general" at bounding box center [556, 310] width 93 height 10
click at [638, 284] on button "Done" at bounding box center [721, 385] width 156 height 26
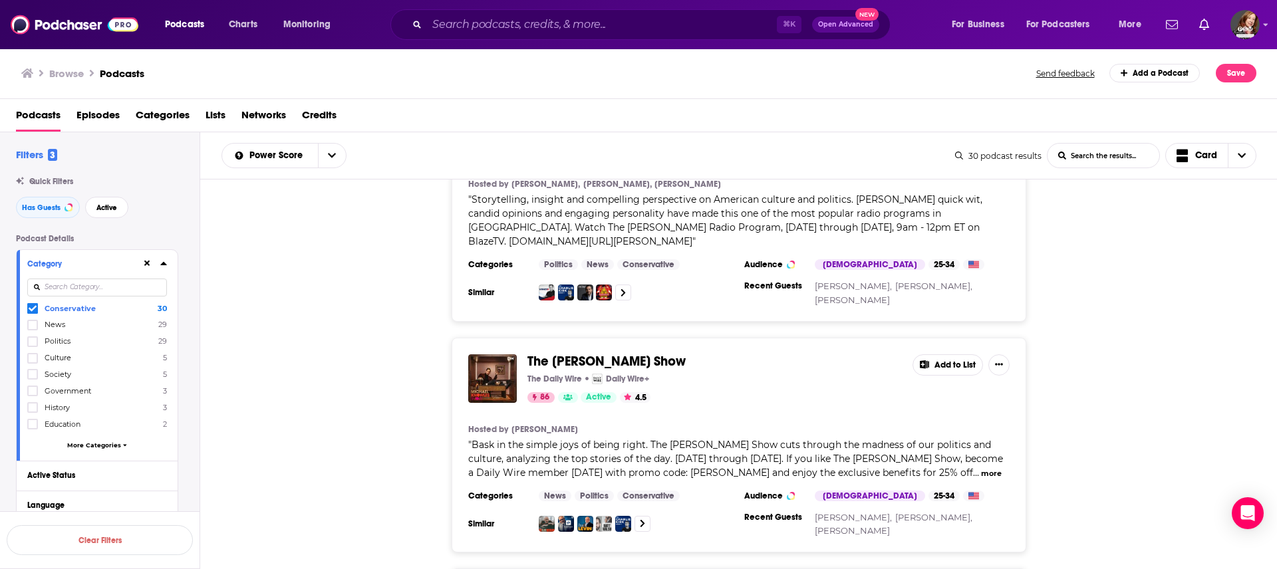
scroll to position [825, 0]
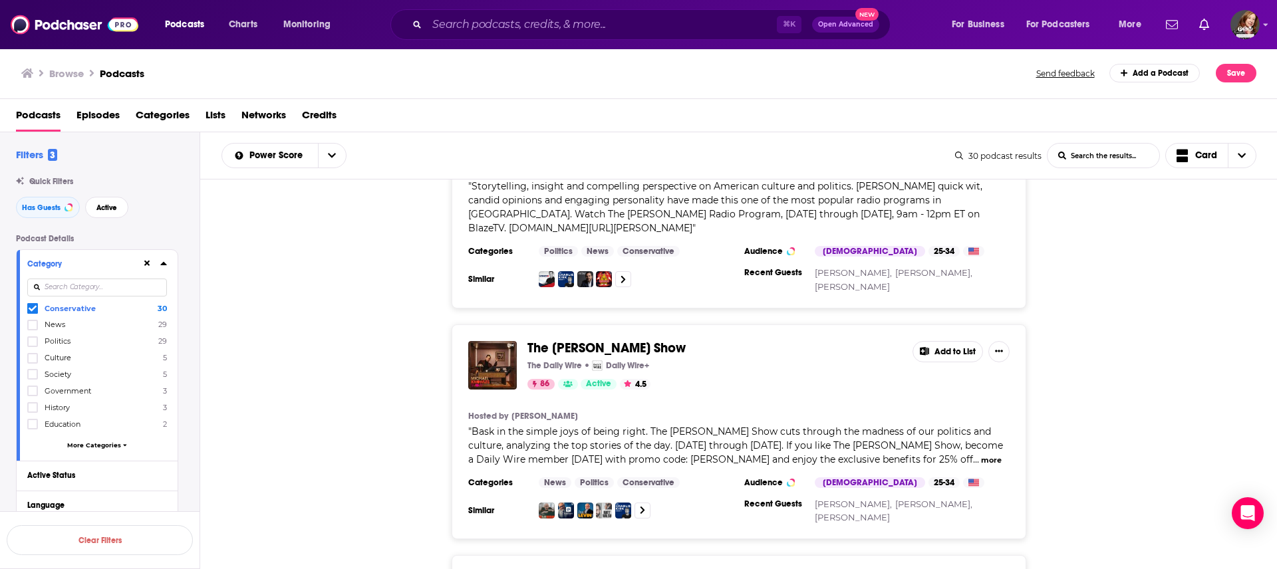
click at [638, 284] on button "Add to List" at bounding box center [948, 351] width 71 height 21
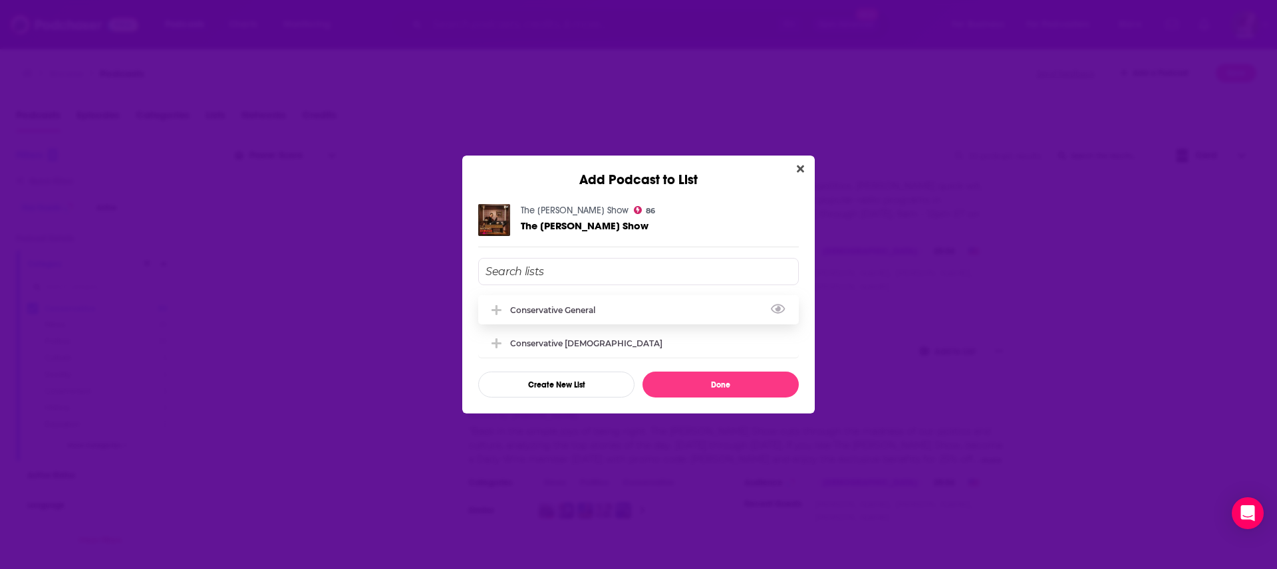
click at [558, 284] on div "Conservative general" at bounding box center [556, 310] width 93 height 10
click at [638, 284] on button "Done" at bounding box center [721, 385] width 156 height 26
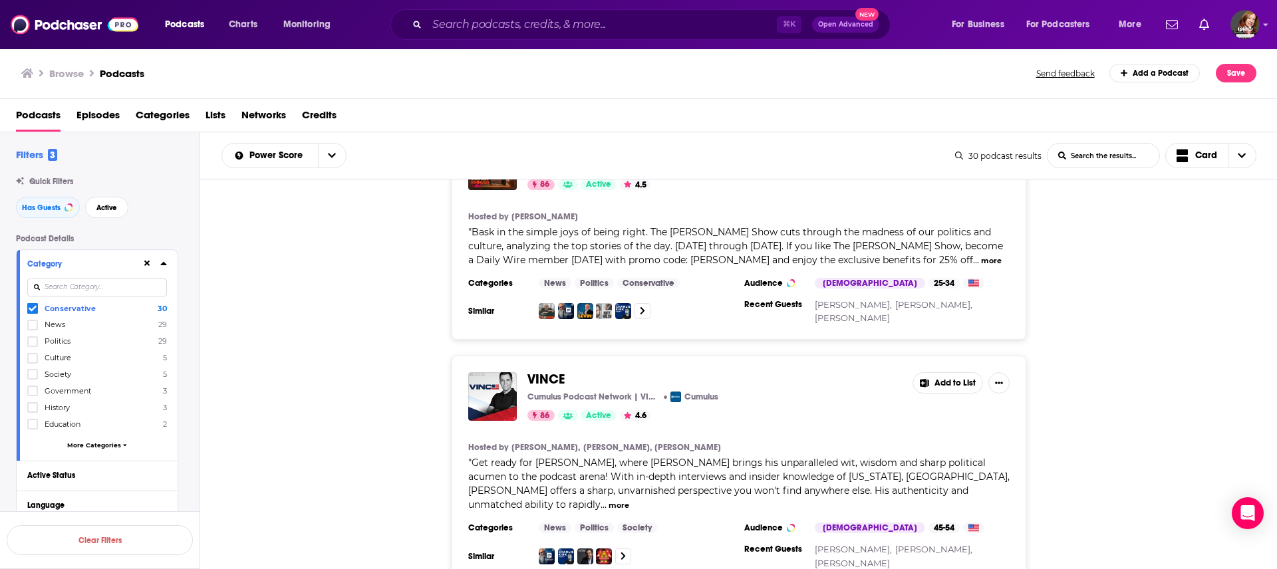
scroll to position [1031, 0]
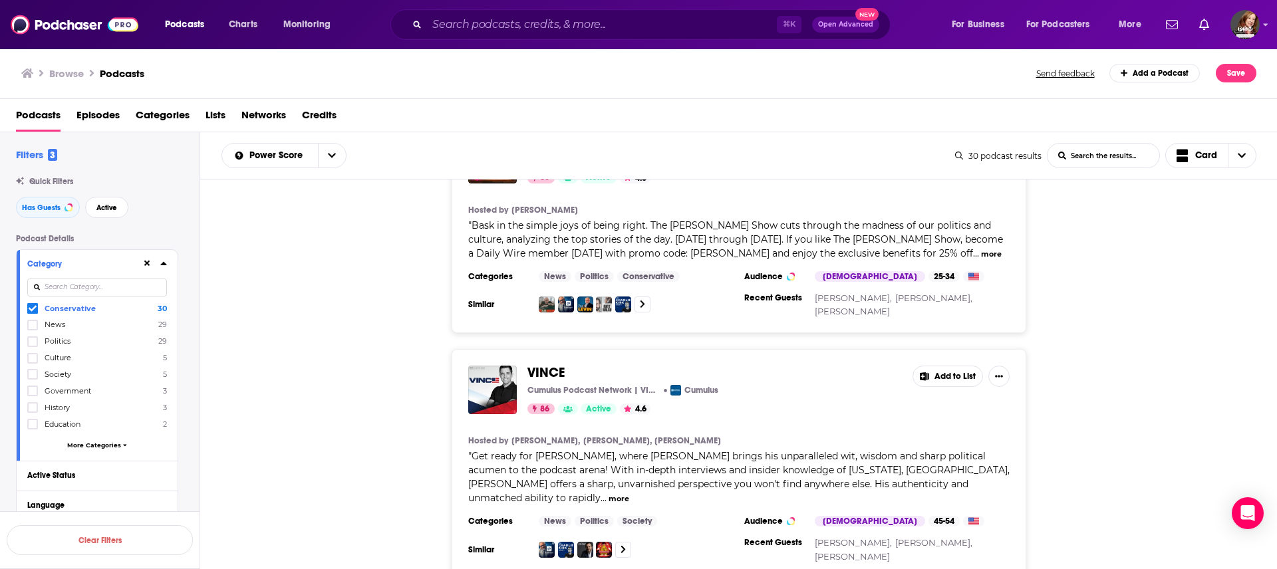
click at [638, 284] on button "Add to List" at bounding box center [948, 376] width 71 height 21
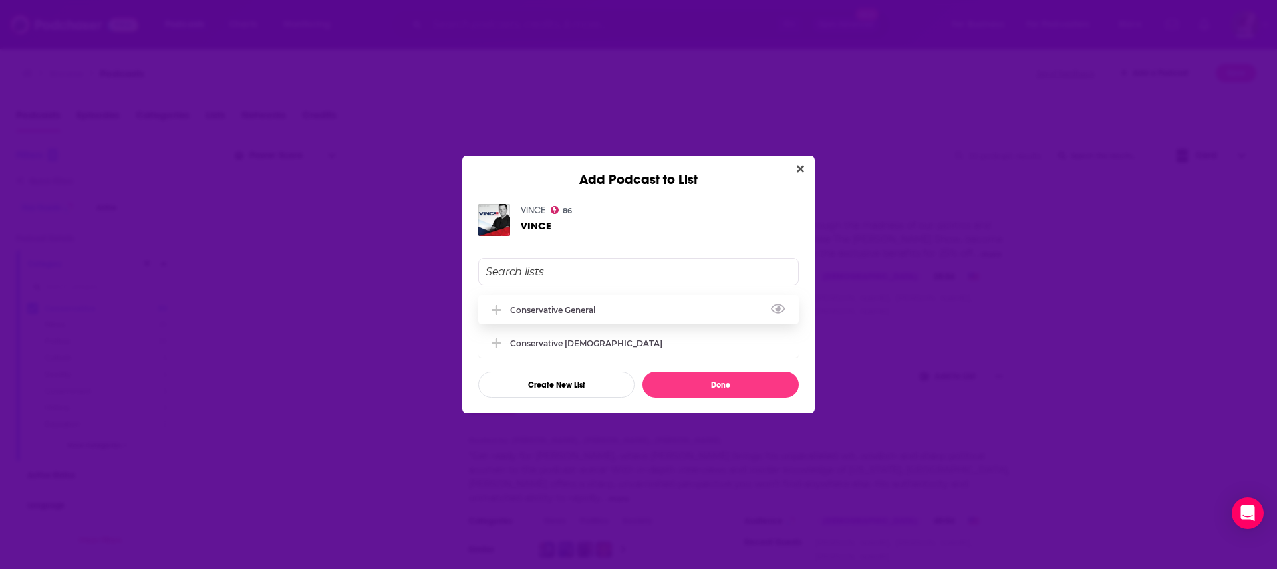
click at [581, 284] on div "Conservative general" at bounding box center [556, 310] width 93 height 10
click at [638, 284] on button "Done" at bounding box center [721, 385] width 156 height 26
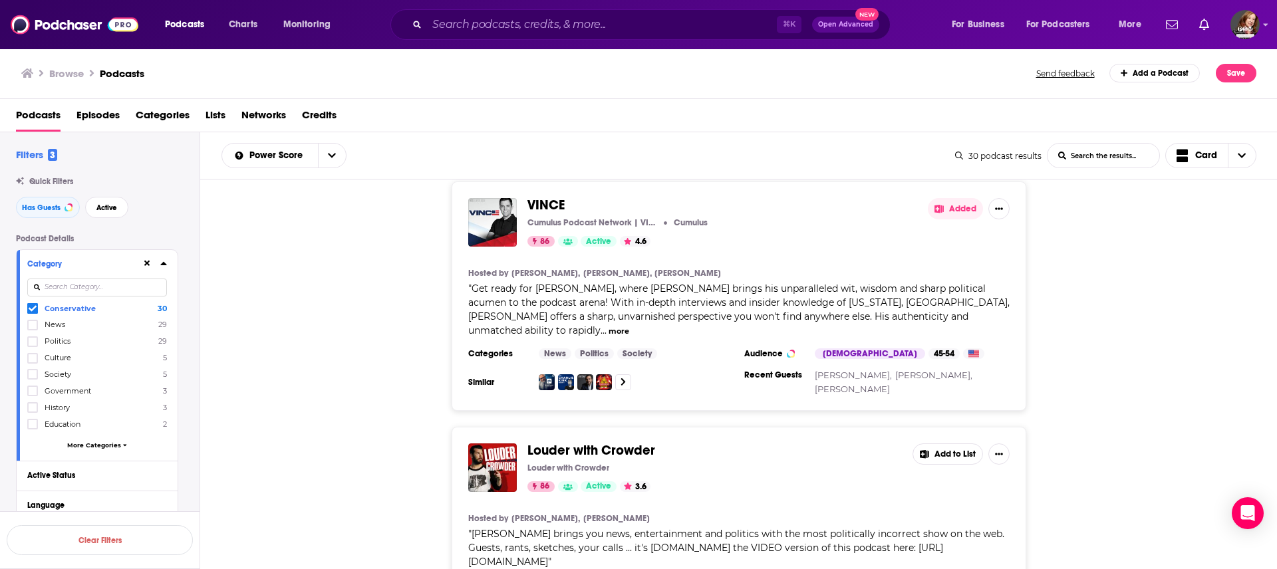
scroll to position [1220, 0]
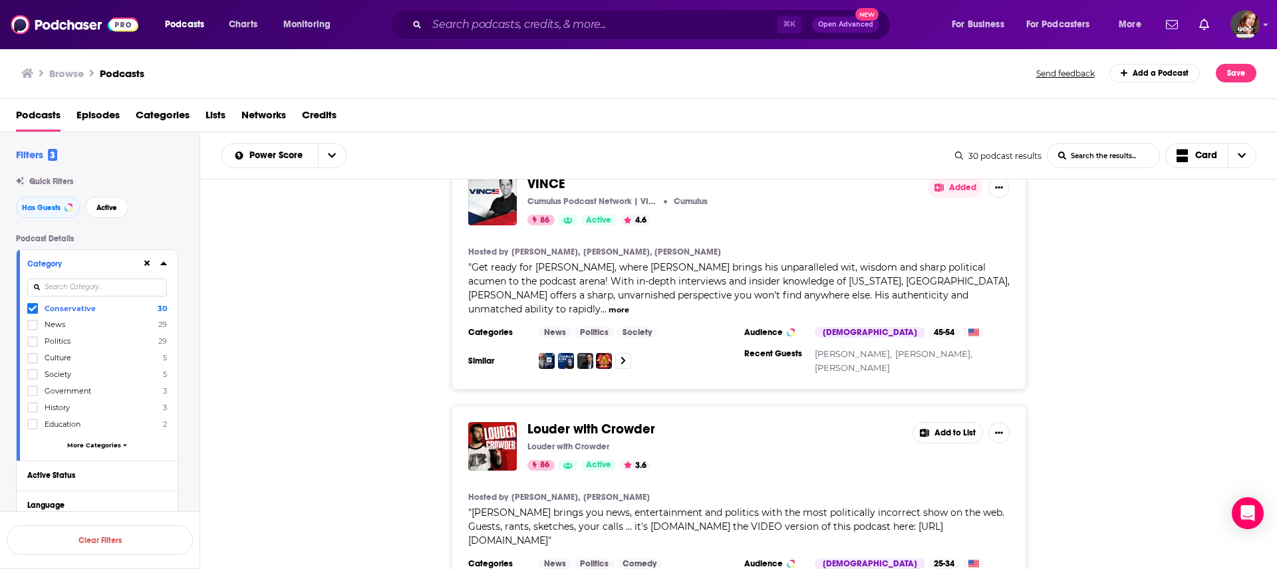
click at [638, 284] on button "Add to List" at bounding box center [948, 432] width 71 height 21
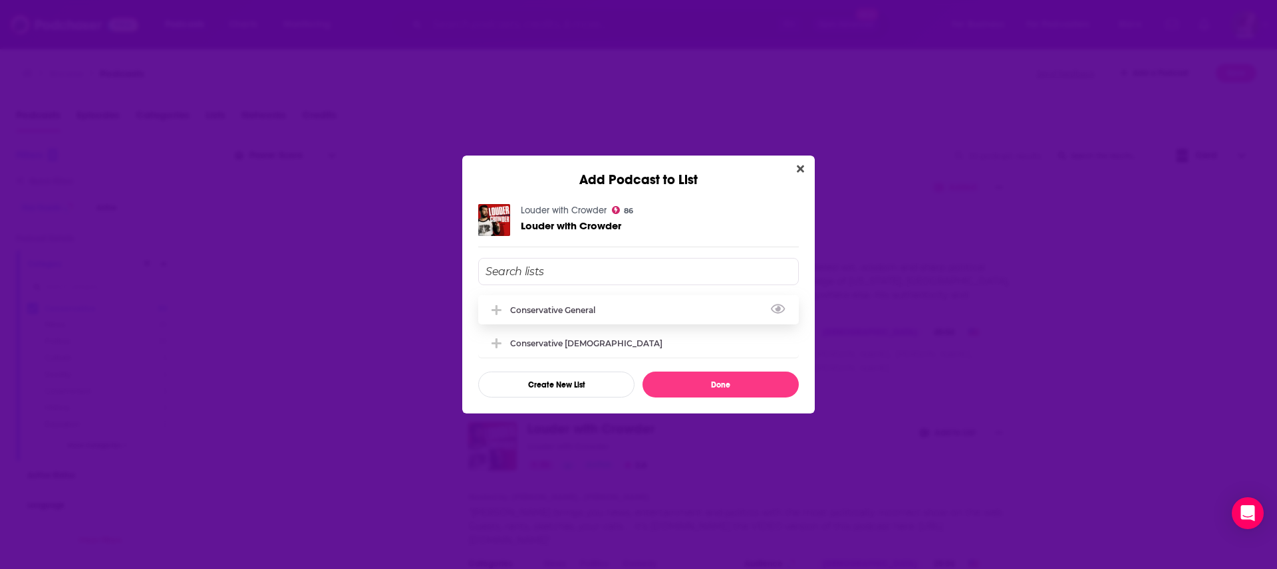
click at [595, 284] on div "Conservative general" at bounding box center [556, 310] width 93 height 10
click at [638, 284] on button "Done" at bounding box center [721, 385] width 156 height 26
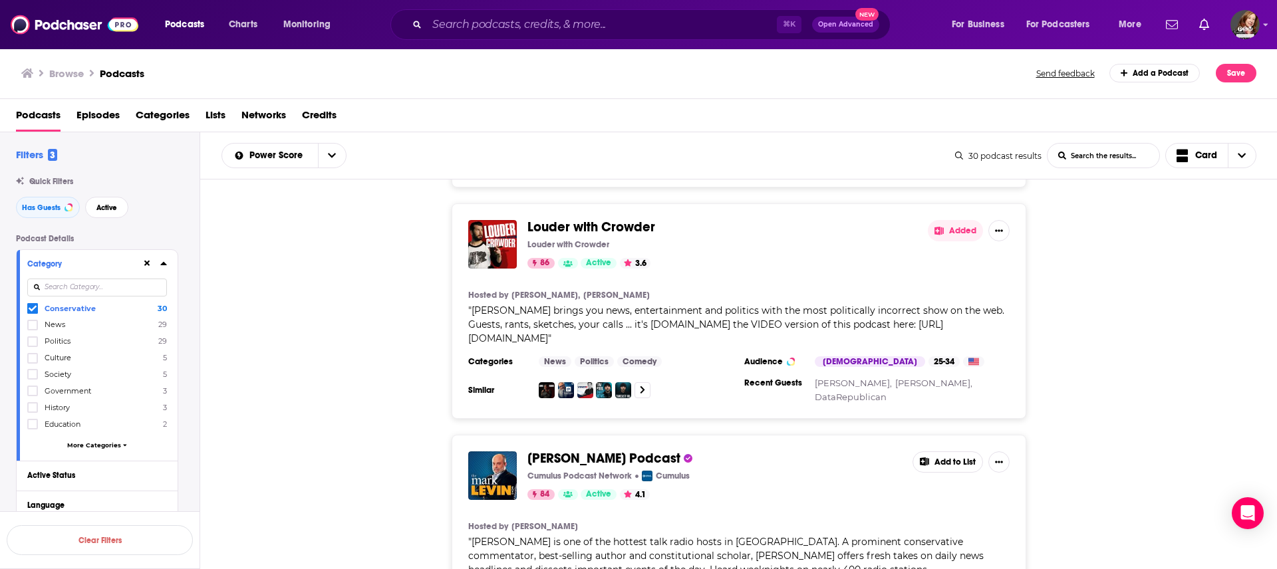
scroll to position [1444, 0]
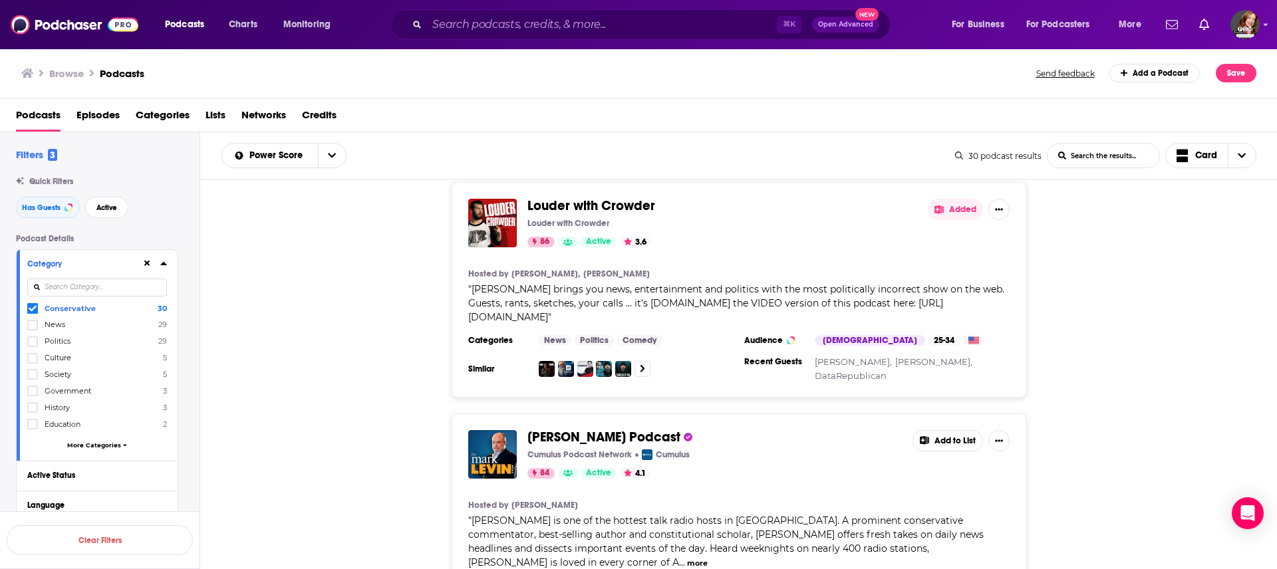
click at [638, 284] on button "Add to List" at bounding box center [948, 440] width 71 height 21
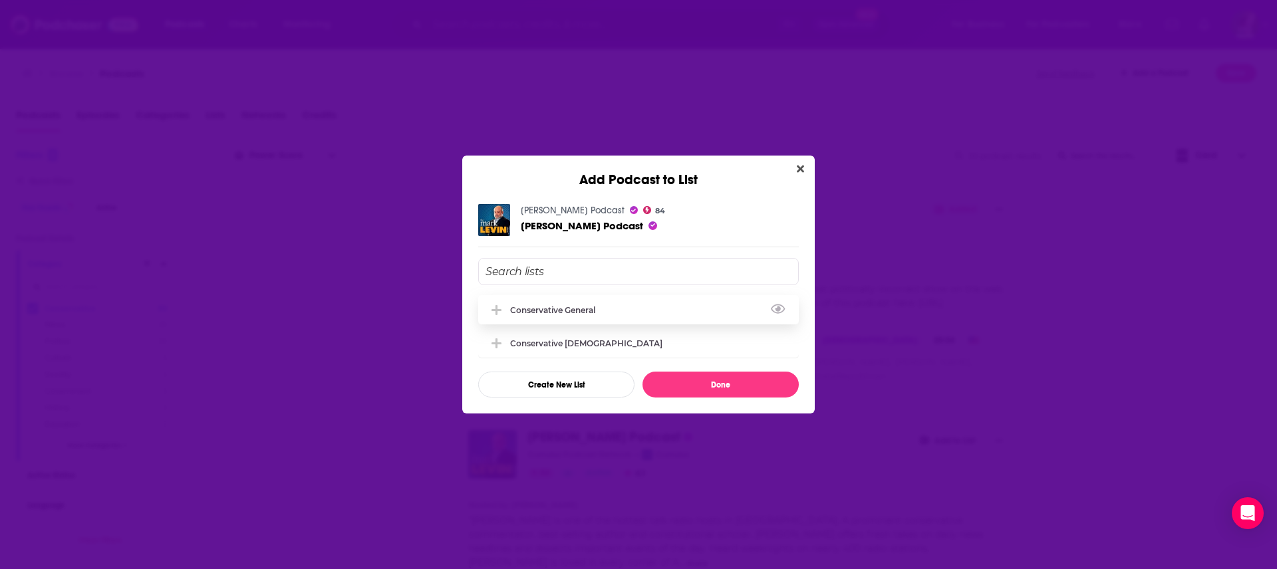
click at [597, 284] on div "Conservative general" at bounding box center [556, 310] width 93 height 10
click at [638, 284] on button "Done" at bounding box center [721, 385] width 156 height 26
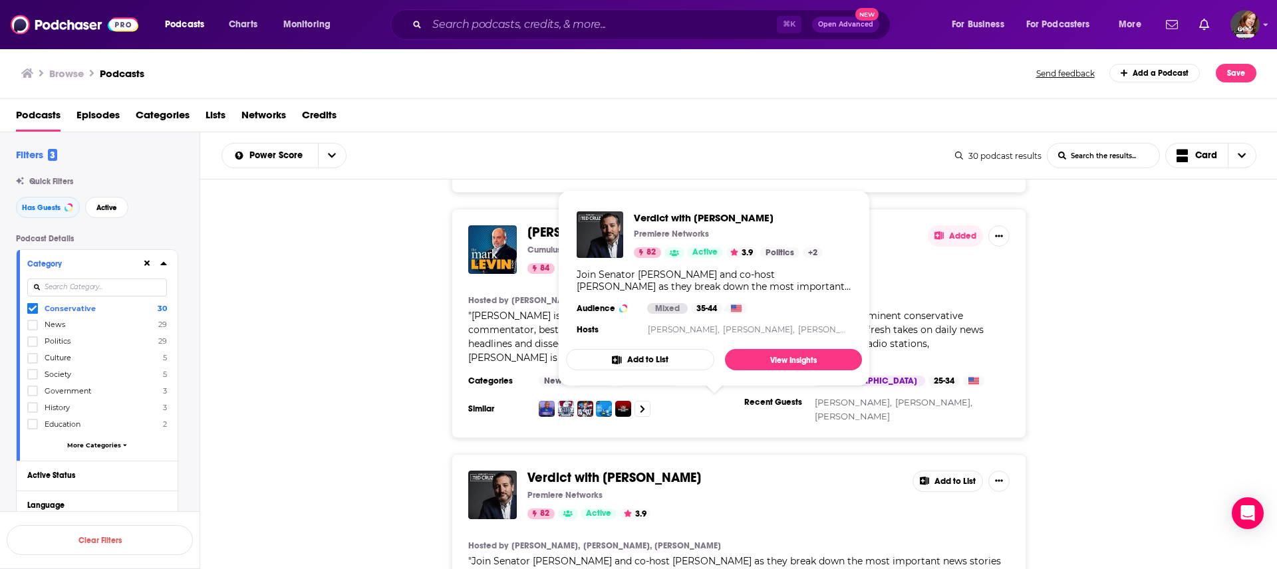
scroll to position [1659, 0]
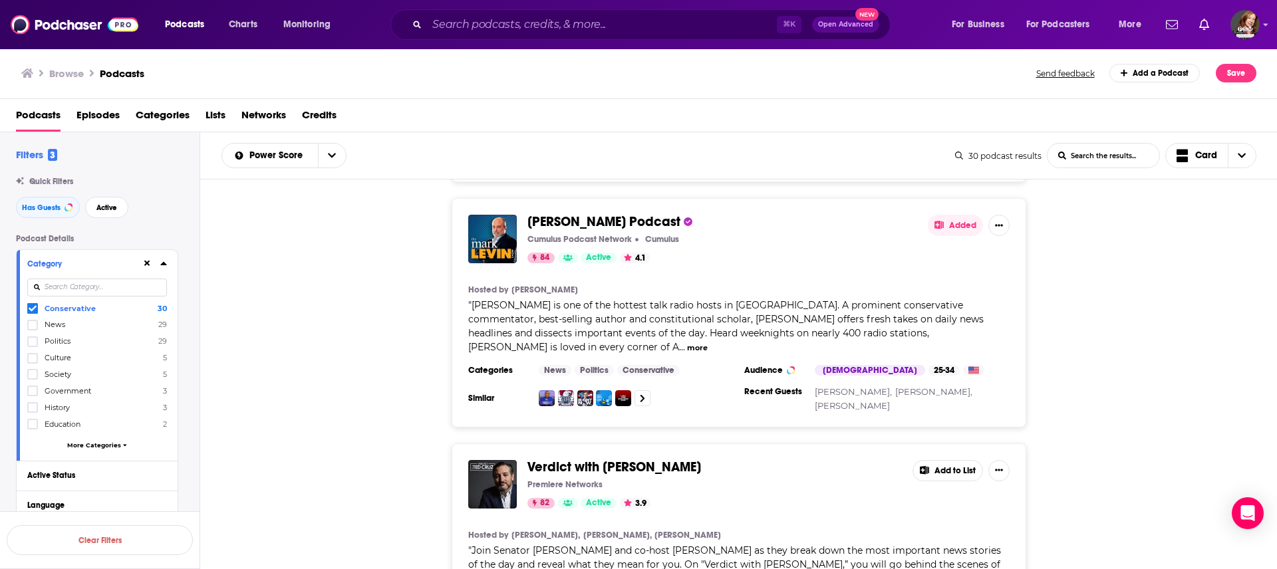
click at [638, 284] on button "Add to List" at bounding box center [948, 470] width 71 height 21
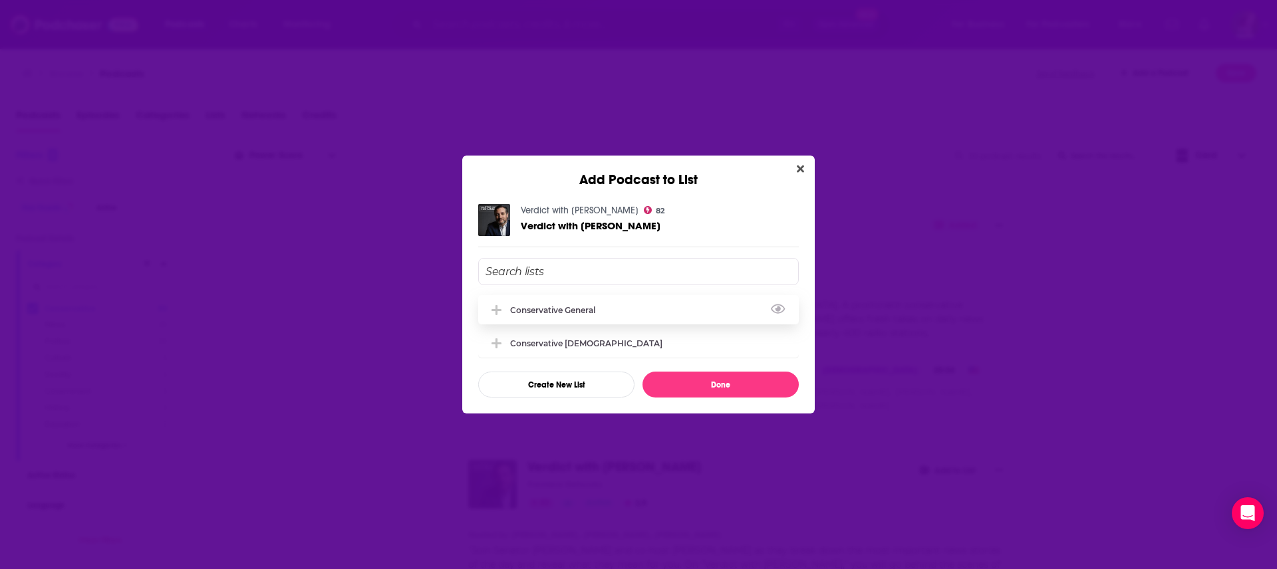
click at [578, 284] on div "Conservative general" at bounding box center [638, 309] width 321 height 29
click at [638, 284] on button "Done" at bounding box center [721, 385] width 156 height 26
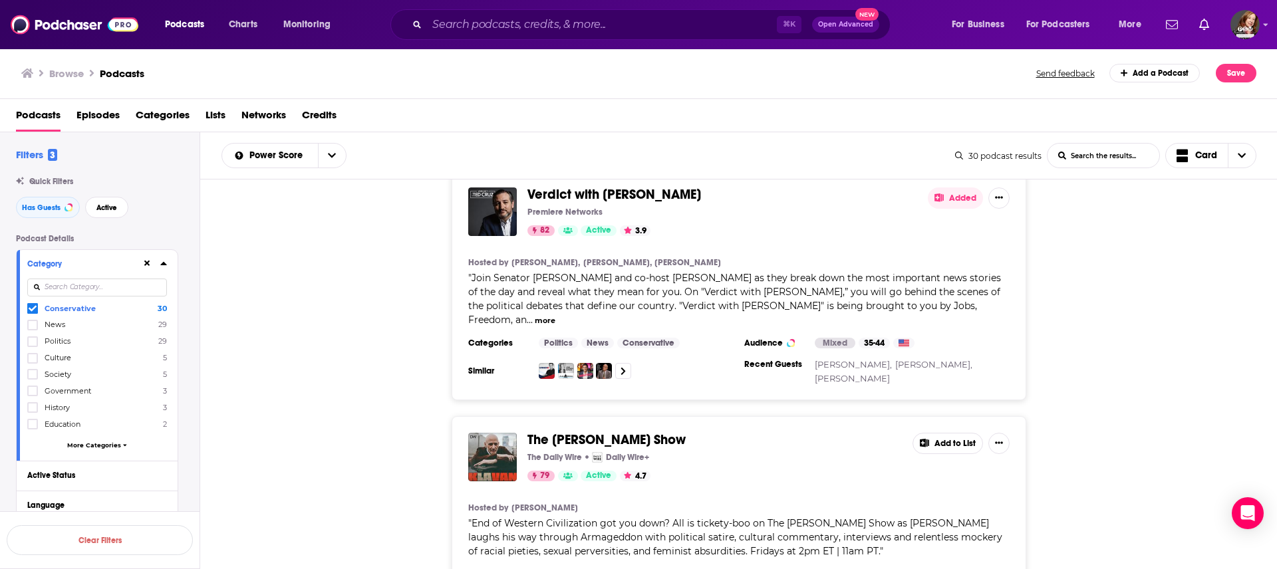
scroll to position [1940, 0]
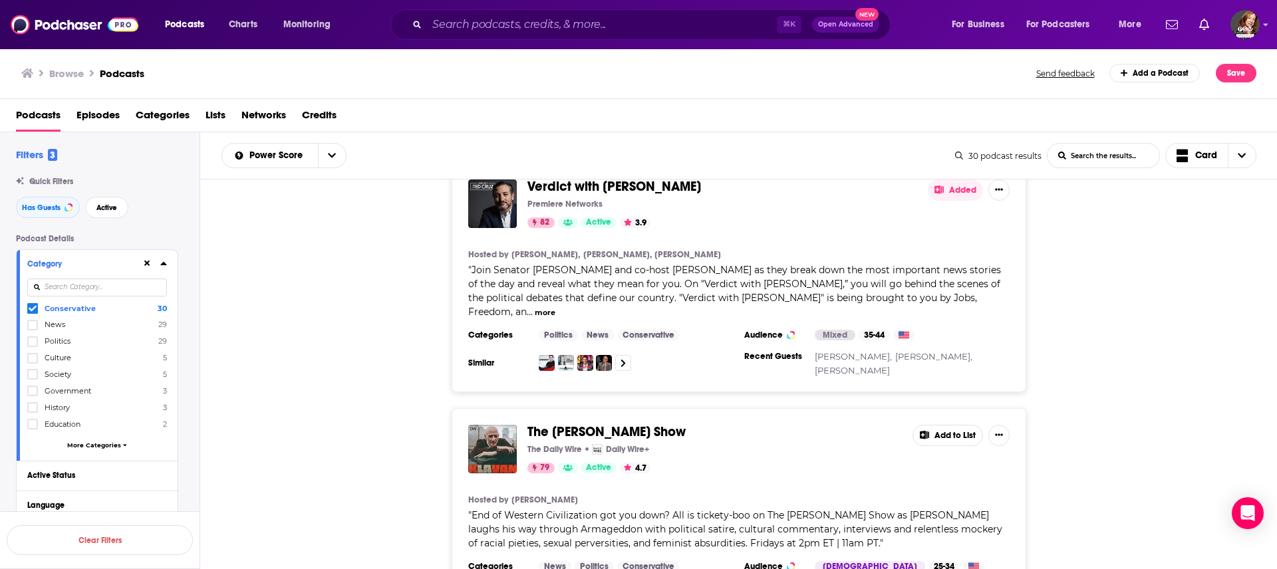
click at [638, 284] on button "Add to List" at bounding box center [948, 435] width 71 height 21
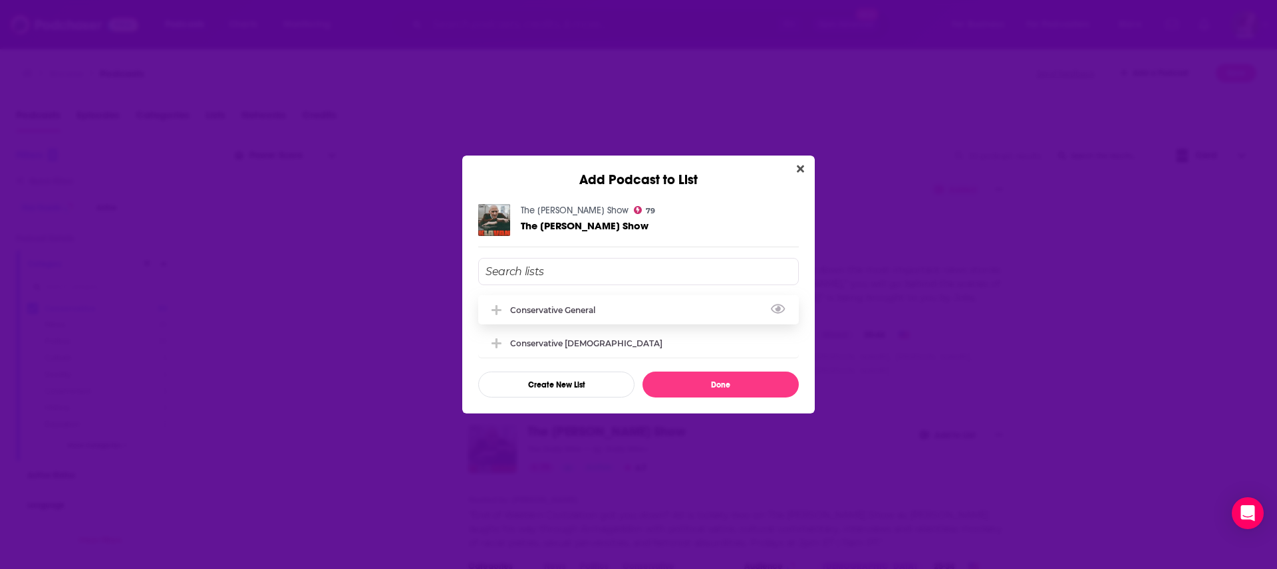
click at [594, 284] on div "Conservative general" at bounding box center [556, 310] width 93 height 10
click at [638, 284] on button "Done" at bounding box center [721, 385] width 156 height 26
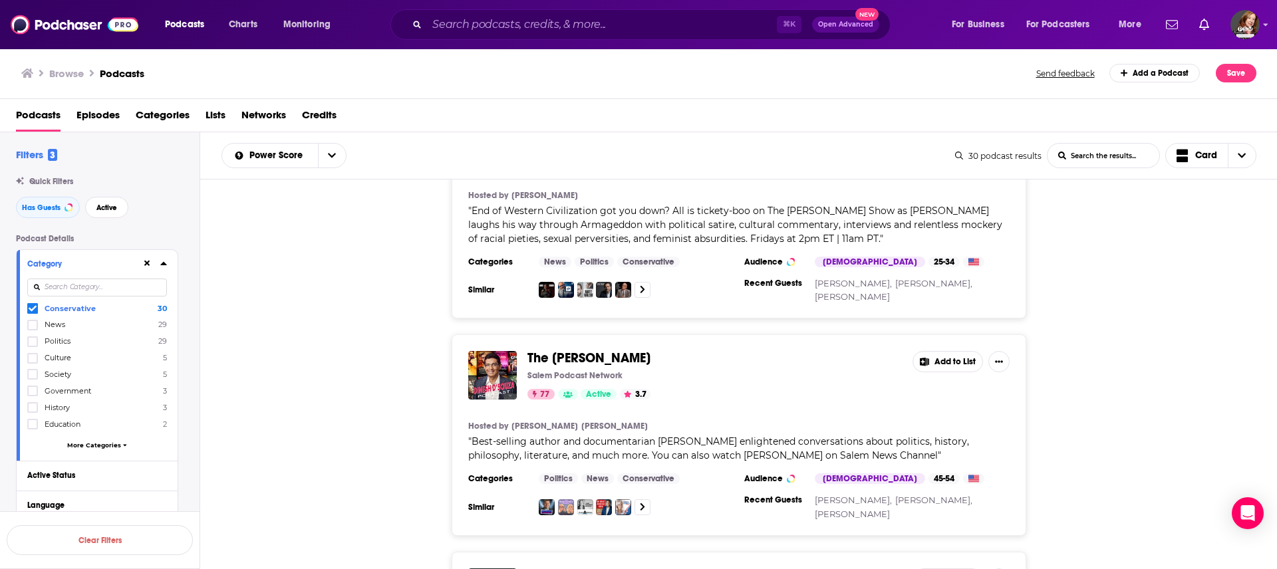
scroll to position [2234, 0]
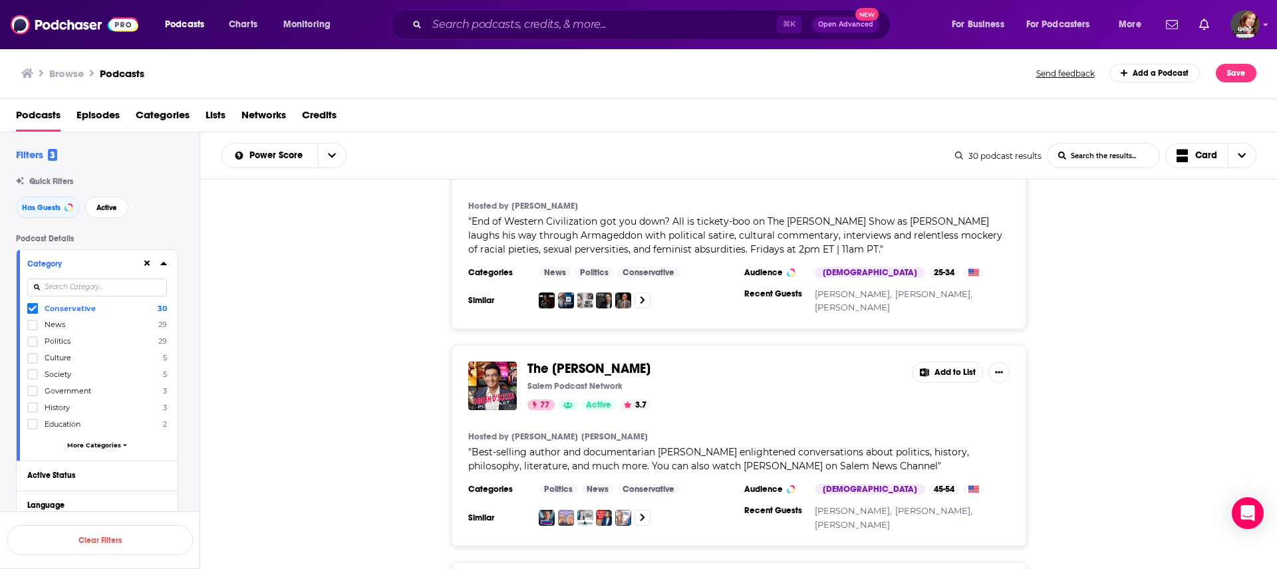
click at [638, 284] on button "Add to List" at bounding box center [948, 372] width 71 height 21
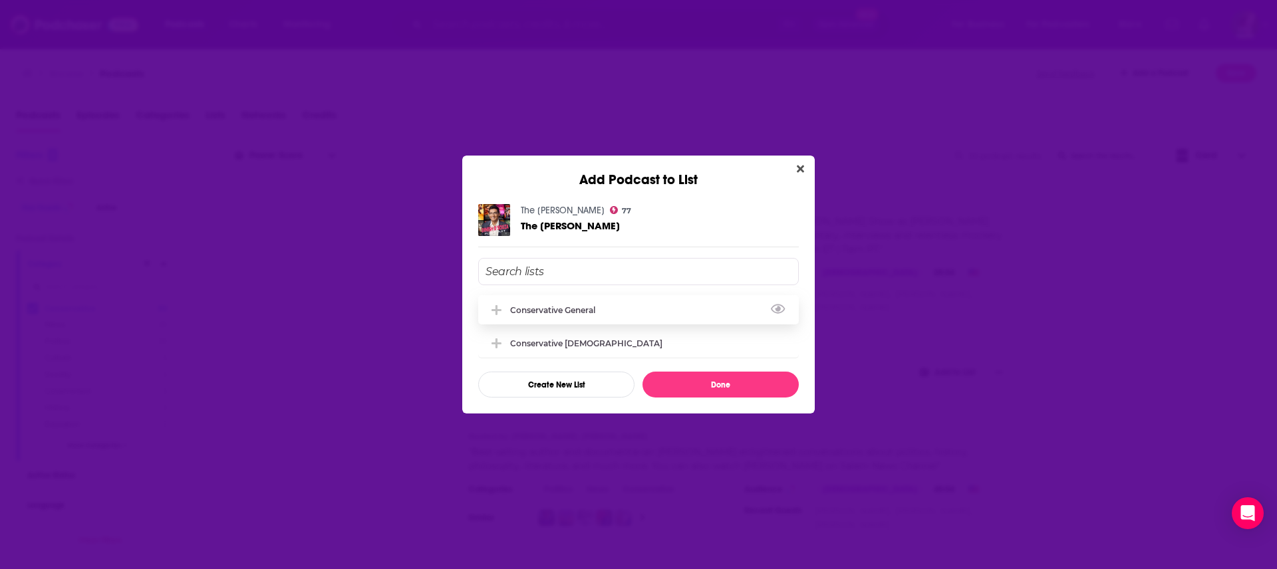
click at [577, 284] on div "Conservative general" at bounding box center [556, 310] width 93 height 10
click at [638, 284] on button "Done" at bounding box center [721, 385] width 156 height 26
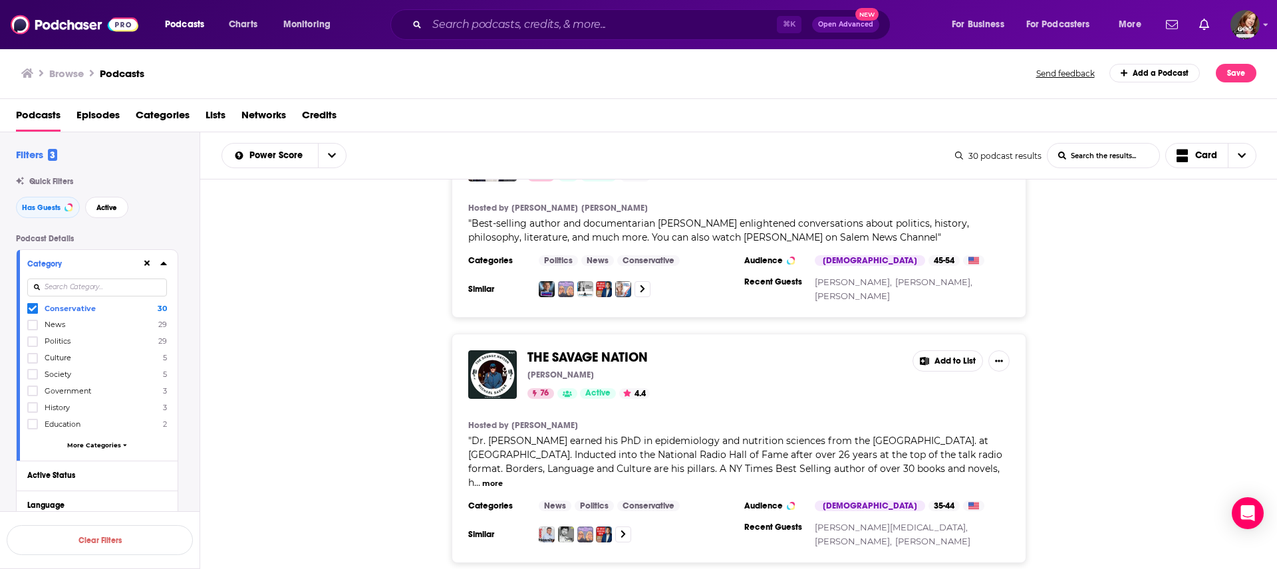
scroll to position [2459, 0]
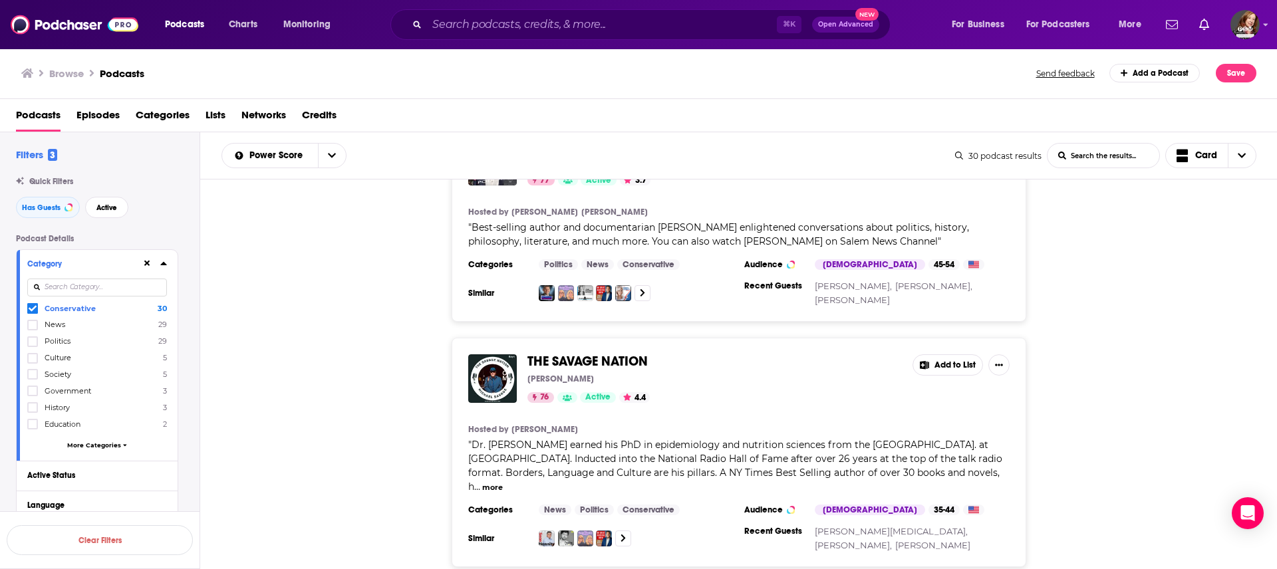
click at [638, 284] on button "Add to List" at bounding box center [948, 365] width 71 height 21
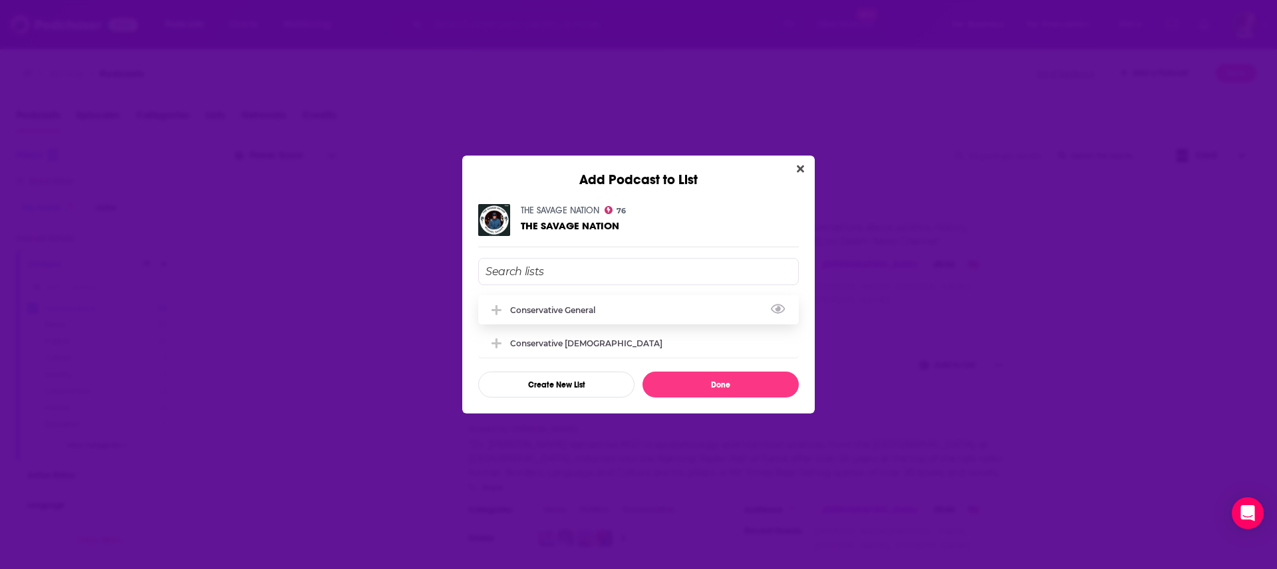
click at [544, 284] on div "Conservative general" at bounding box center [556, 310] width 93 height 10
click at [638, 284] on button "Done" at bounding box center [721, 385] width 156 height 26
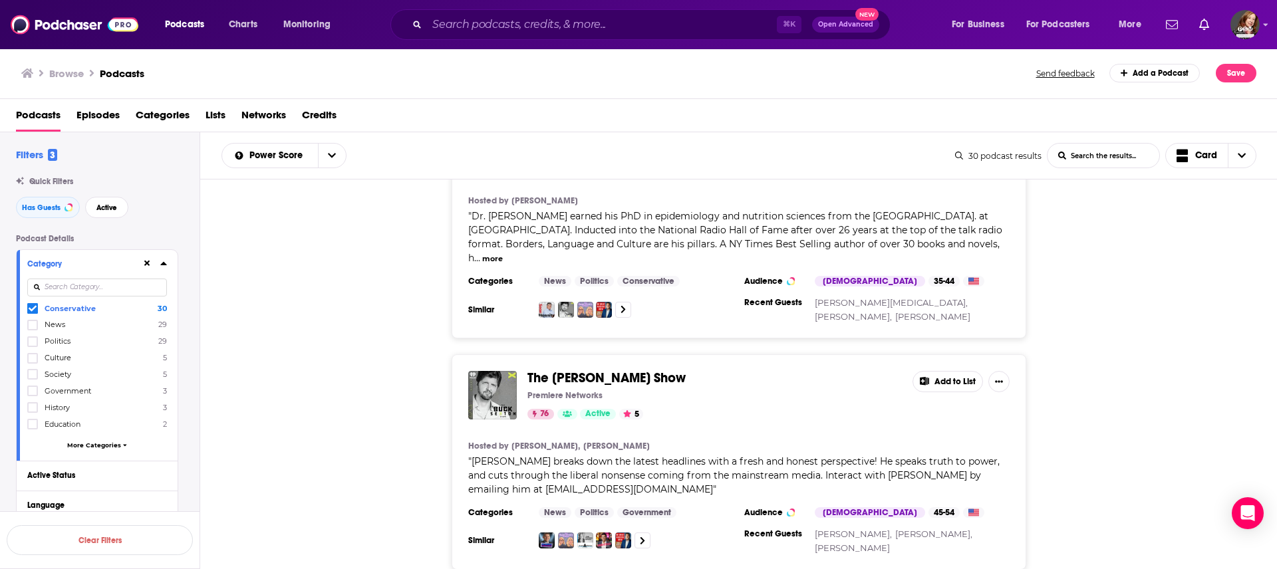
scroll to position [2678, 0]
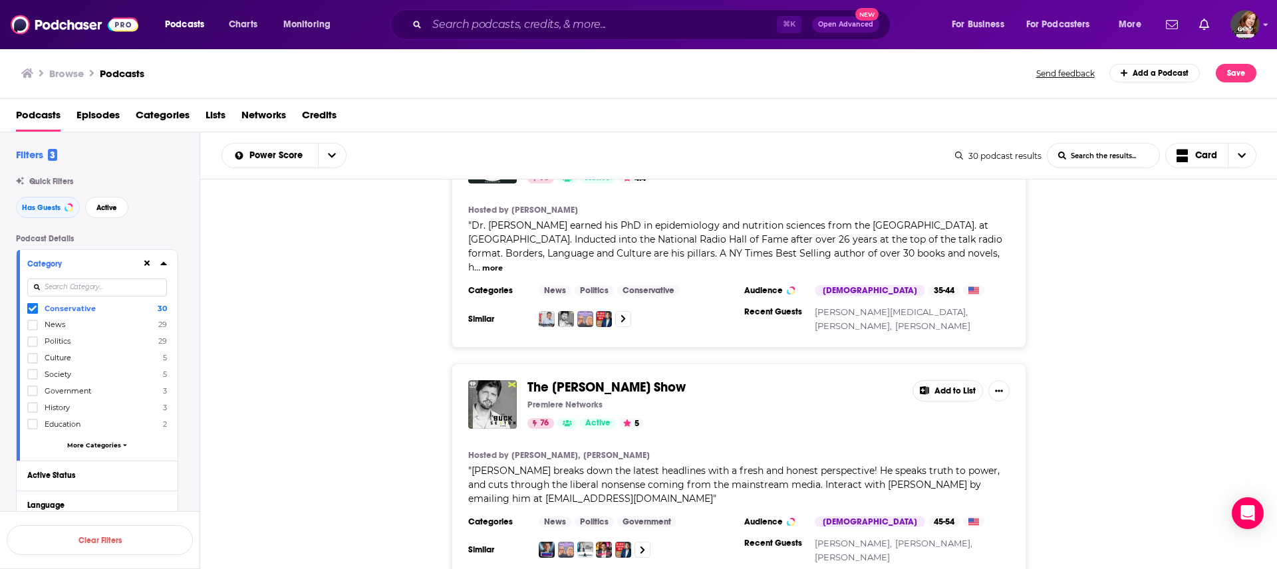
click at [638, 284] on button "Add to List" at bounding box center [948, 391] width 71 height 21
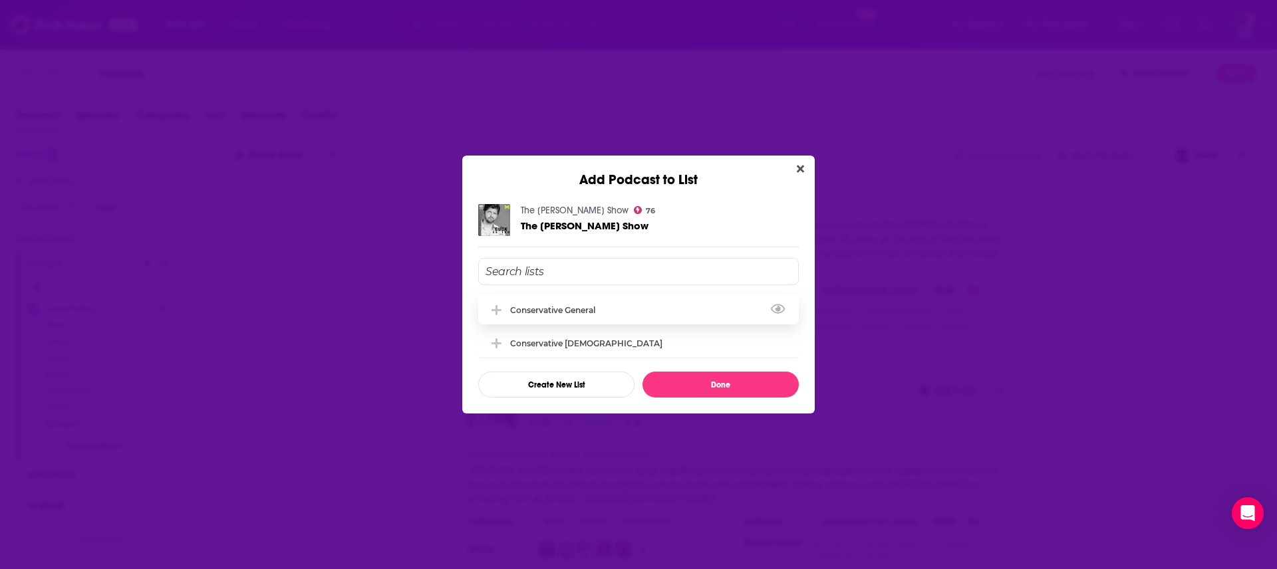
click at [590, 284] on div "Conservative general" at bounding box center [556, 310] width 93 height 10
click at [638, 284] on button "Done" at bounding box center [721, 385] width 156 height 26
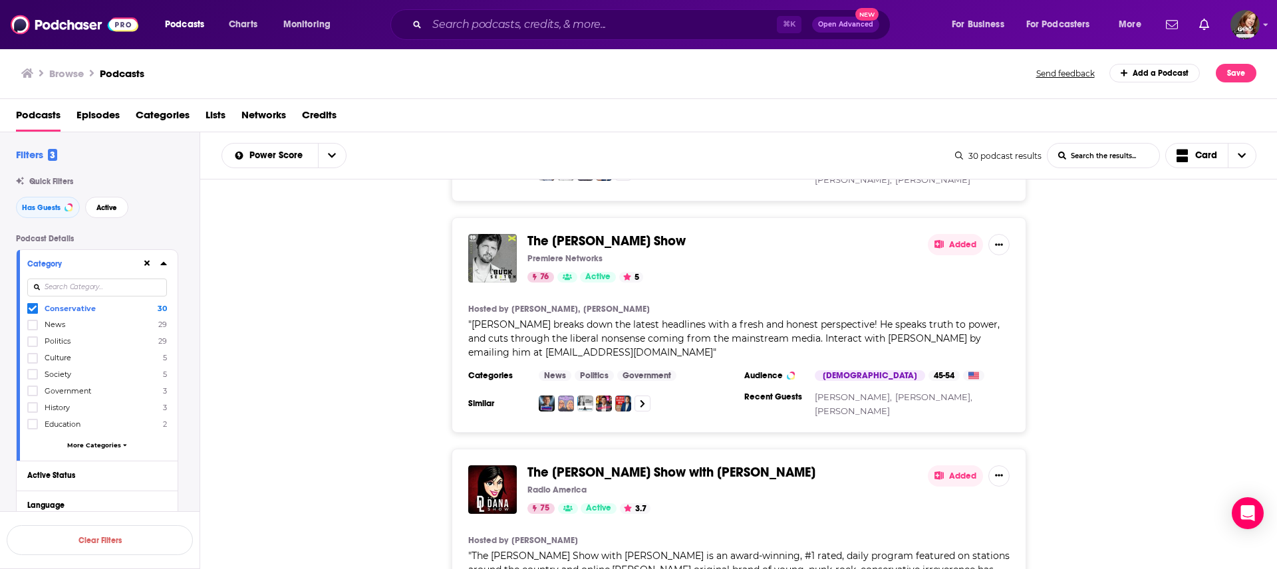
scroll to position [2854, 0]
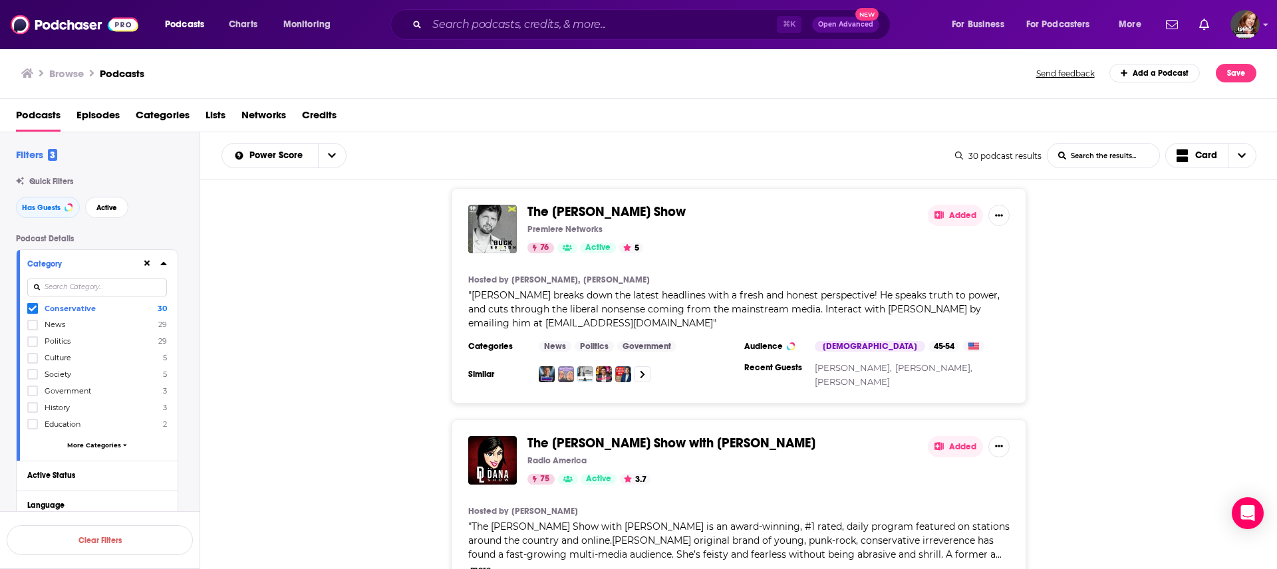
click at [638, 284] on button "Added" at bounding box center [955, 446] width 55 height 21
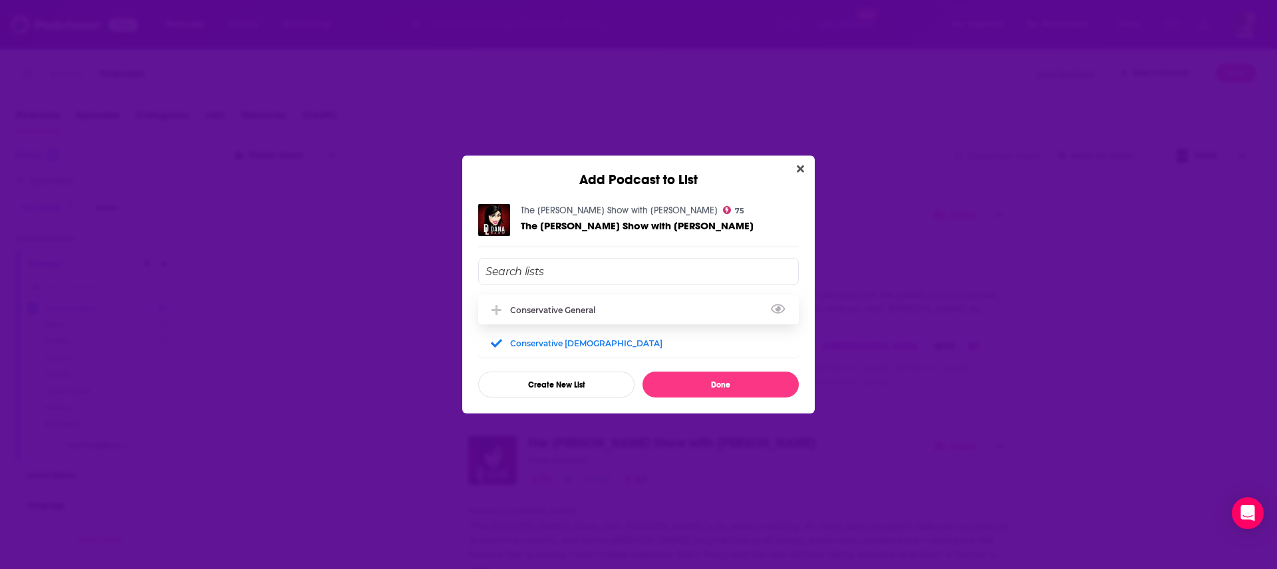
click at [584, 284] on div "Conservative general" at bounding box center [556, 310] width 93 height 10
click at [638, 284] on button "Done" at bounding box center [721, 385] width 156 height 26
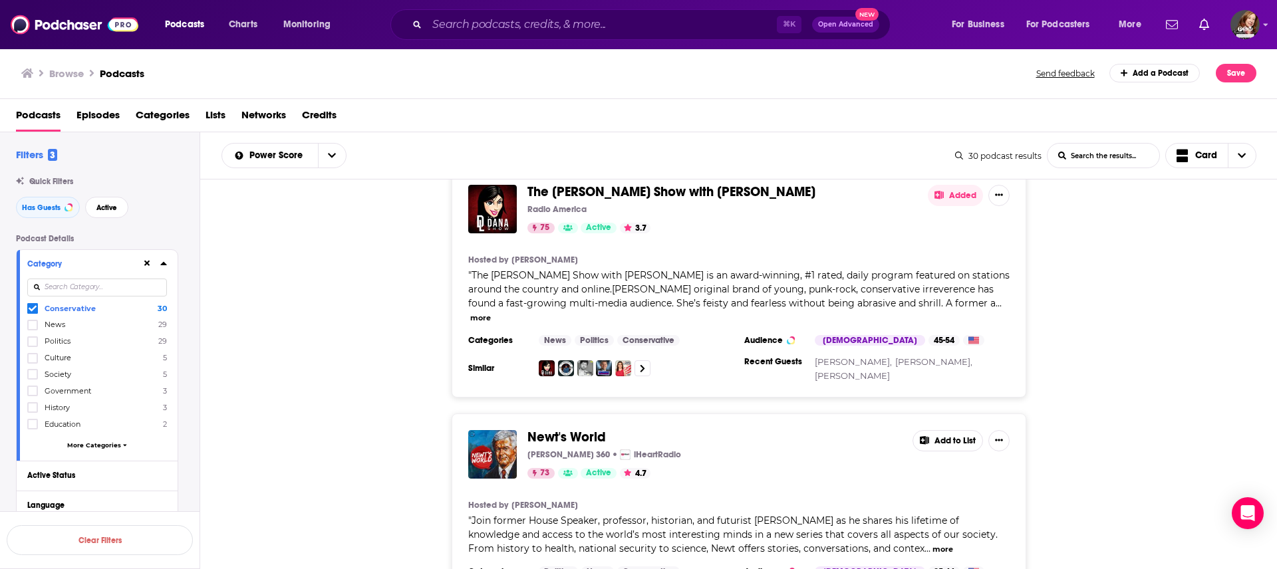
scroll to position [3107, 0]
click at [638, 284] on button "Add to List" at bounding box center [948, 439] width 71 height 21
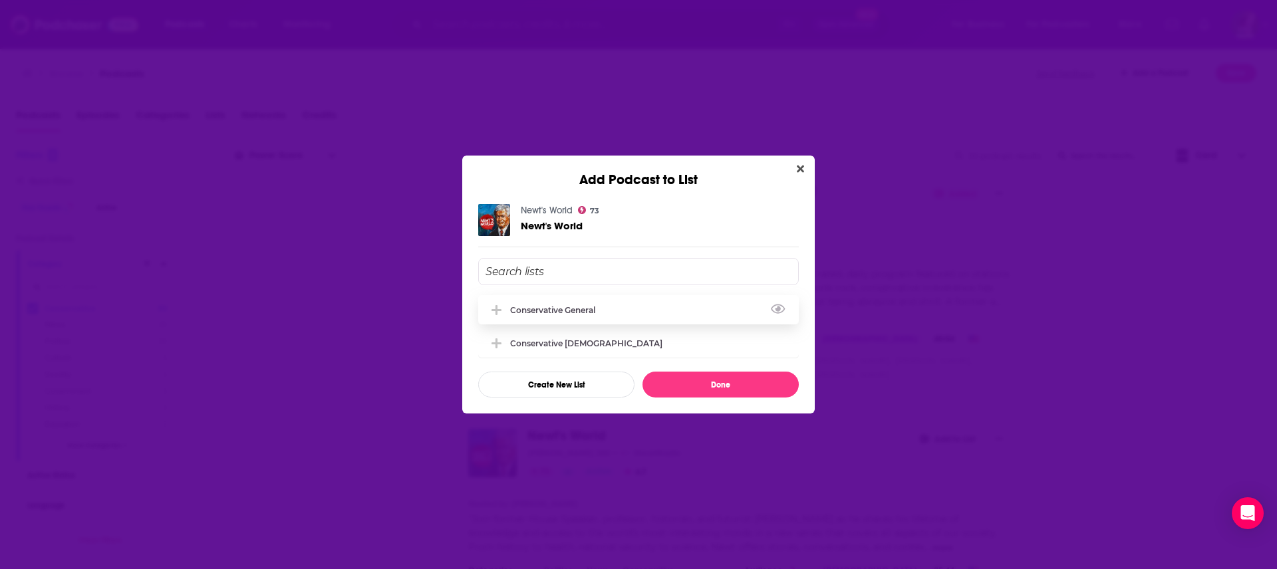
click at [549, 284] on div "Conservative general" at bounding box center [638, 309] width 321 height 29
click at [638, 284] on button "Done" at bounding box center [721, 385] width 156 height 26
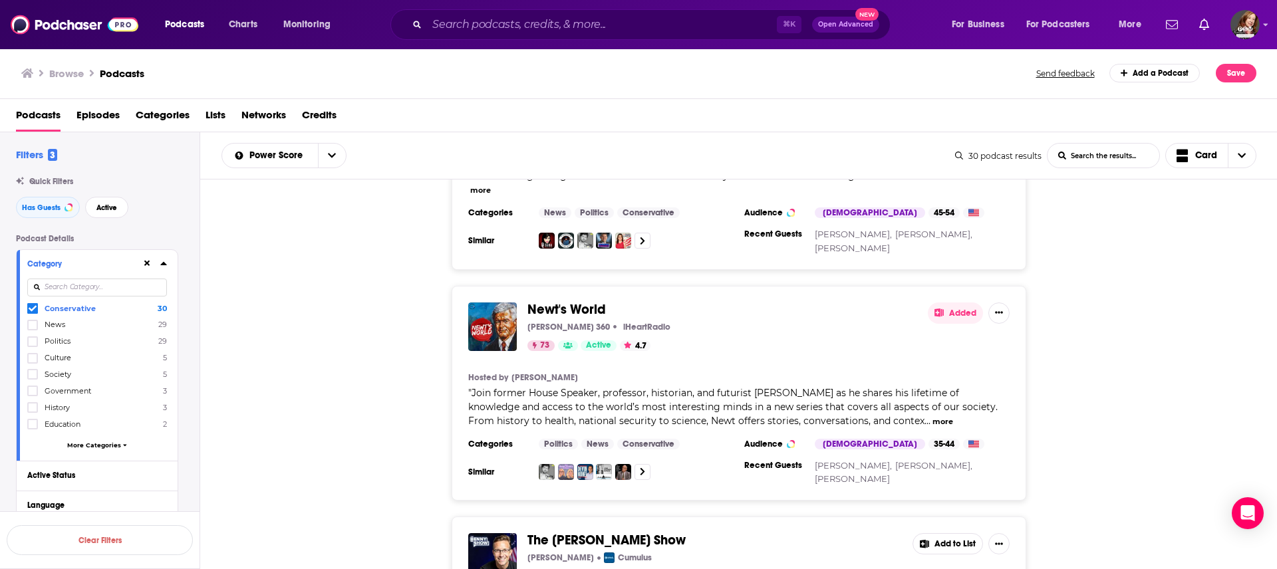
scroll to position [3280, 0]
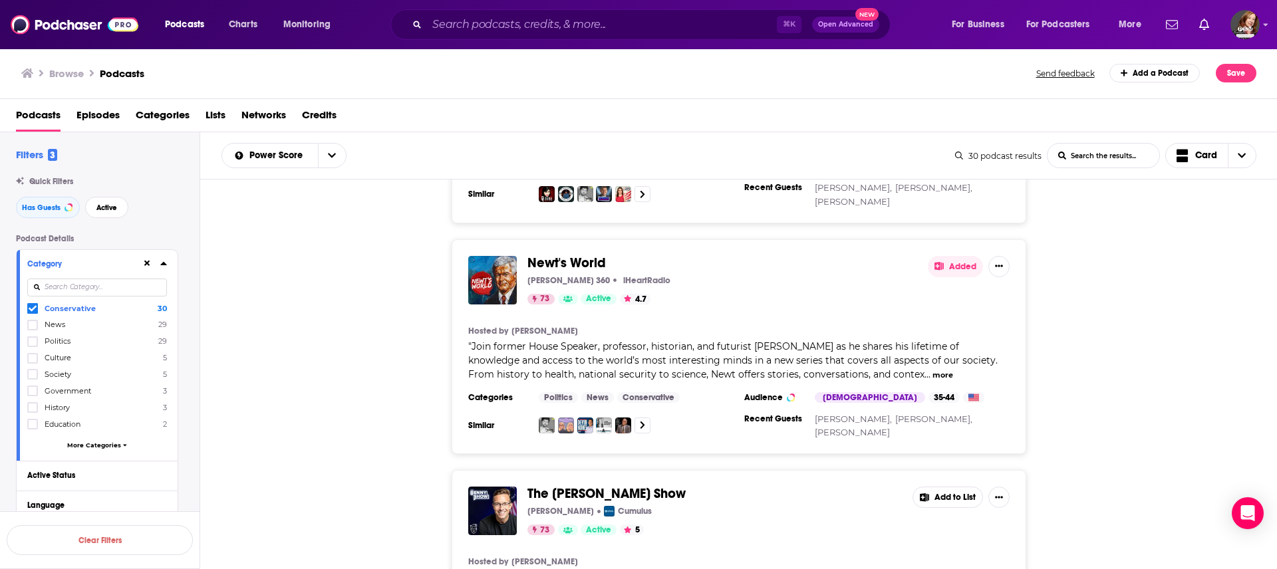
click at [638, 284] on button "Add to List" at bounding box center [948, 497] width 71 height 21
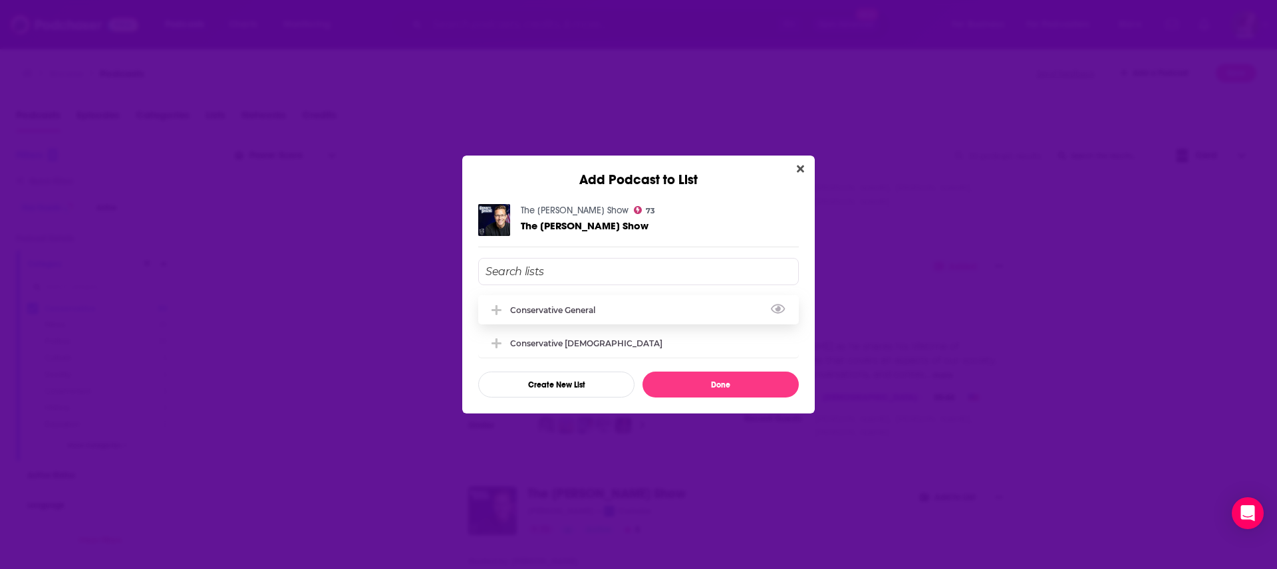
click at [539, 284] on div "Conservative general" at bounding box center [638, 309] width 321 height 29
click at [638, 284] on button "Done" at bounding box center [721, 385] width 156 height 26
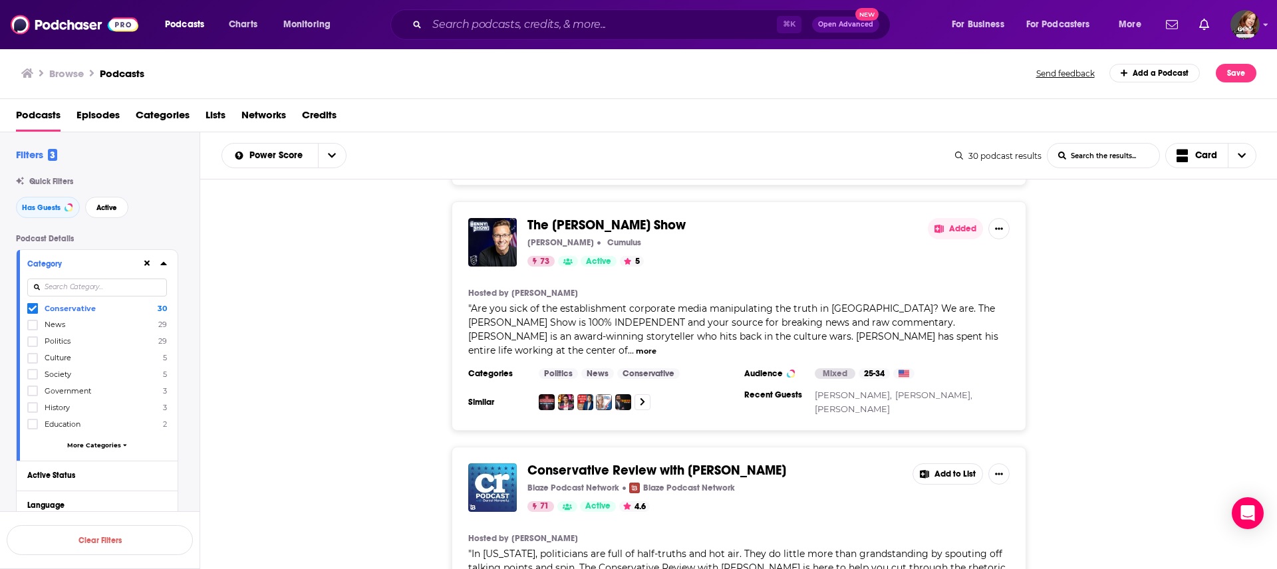
scroll to position [3554, 0]
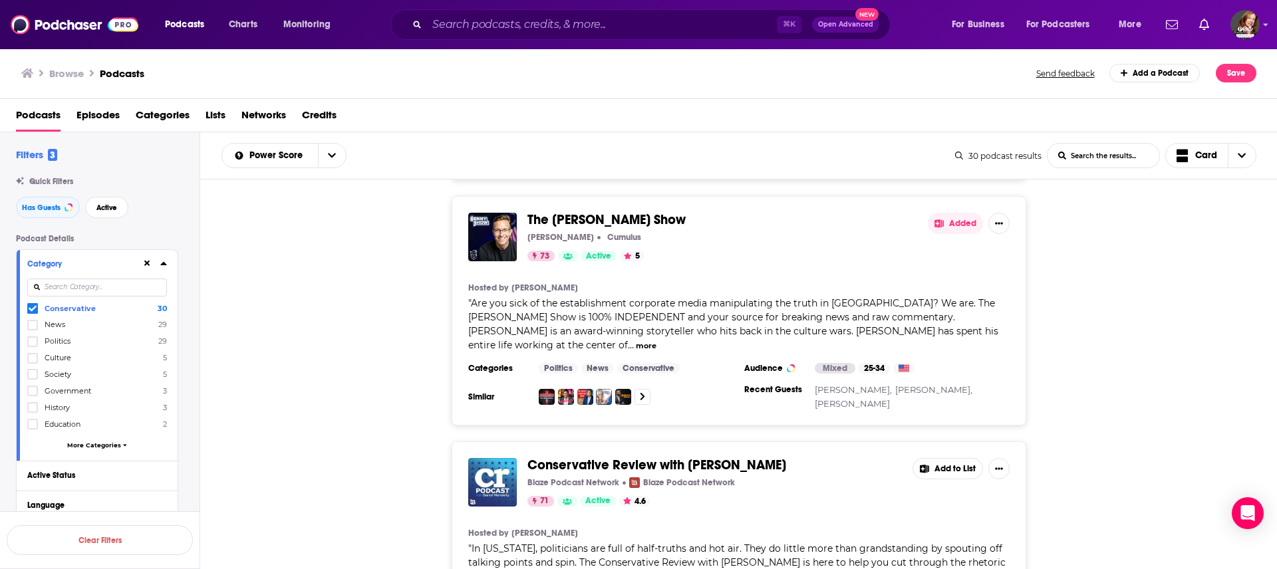
click at [638, 284] on button "Add to List" at bounding box center [948, 468] width 71 height 21
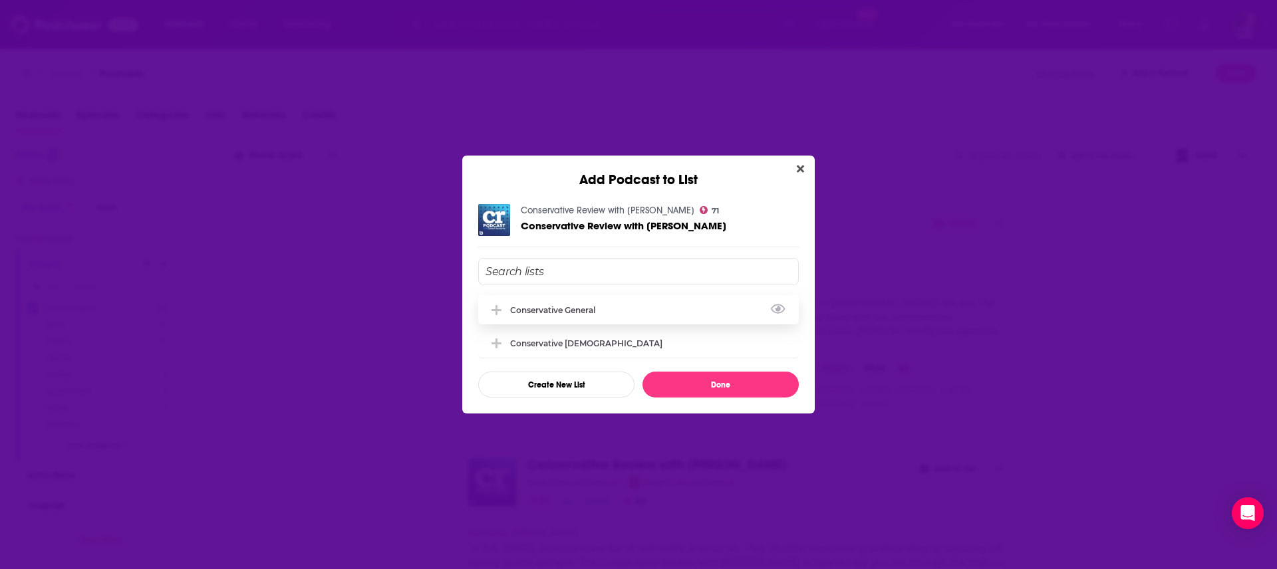
click at [591, 284] on div "Conservative general" at bounding box center [556, 310] width 93 height 10
click at [638, 284] on button "Done" at bounding box center [721, 385] width 156 height 26
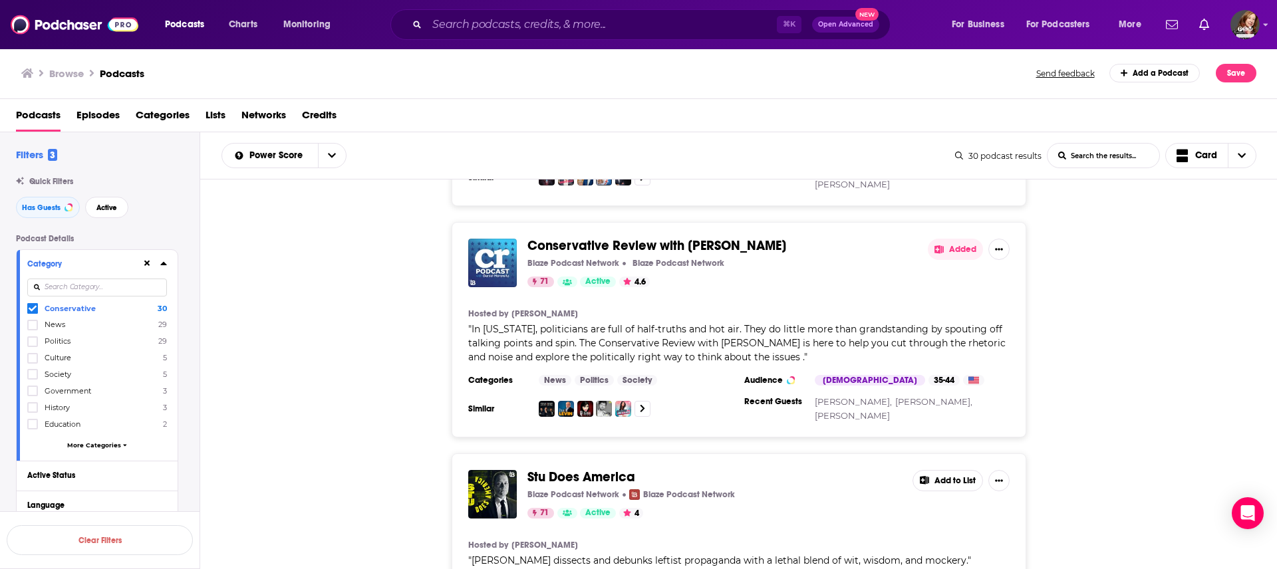
scroll to position [3775, 0]
click at [638, 284] on button "Add to List" at bounding box center [948, 479] width 71 height 21
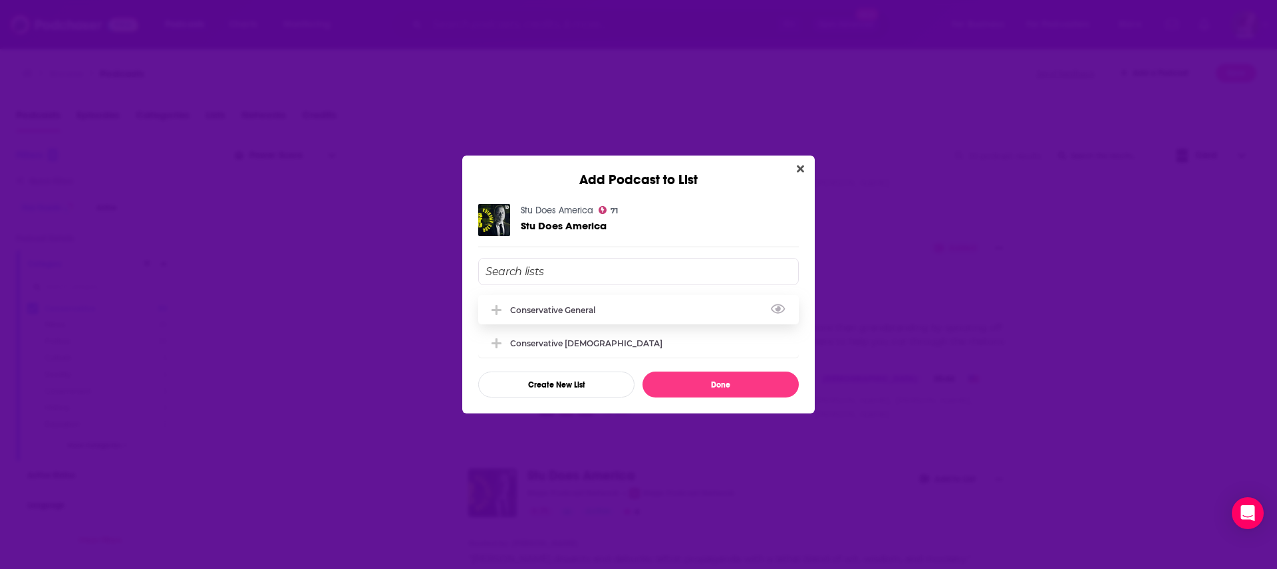
click at [593, 284] on div "Conservative general" at bounding box center [556, 310] width 93 height 10
click at [638, 284] on button "Done" at bounding box center [721, 385] width 156 height 26
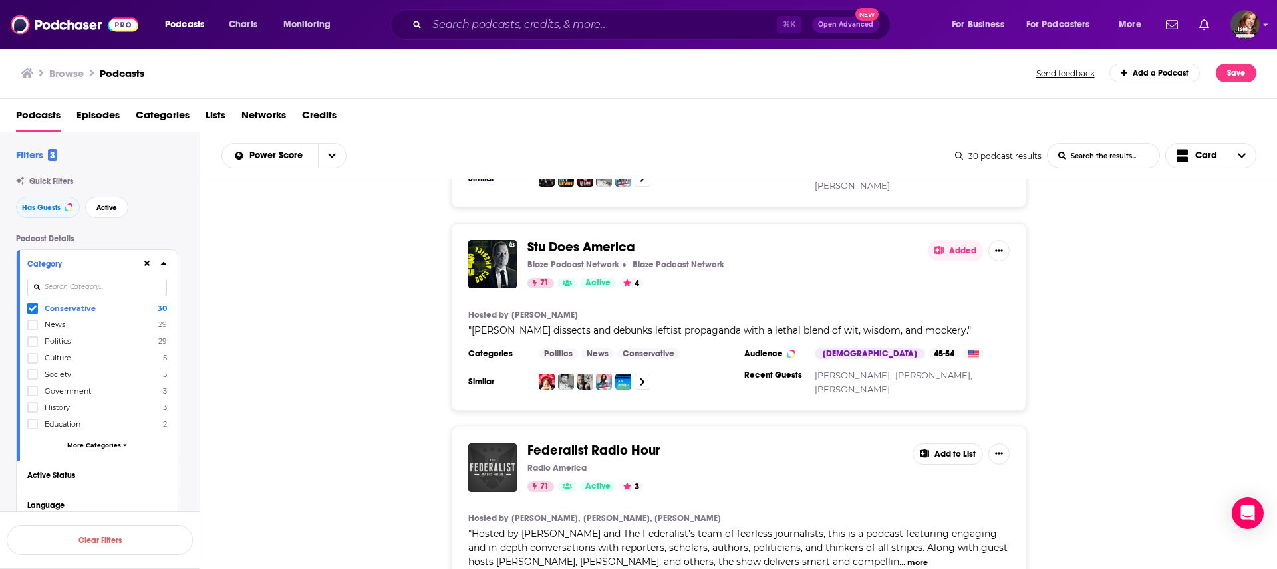
scroll to position [4017, 0]
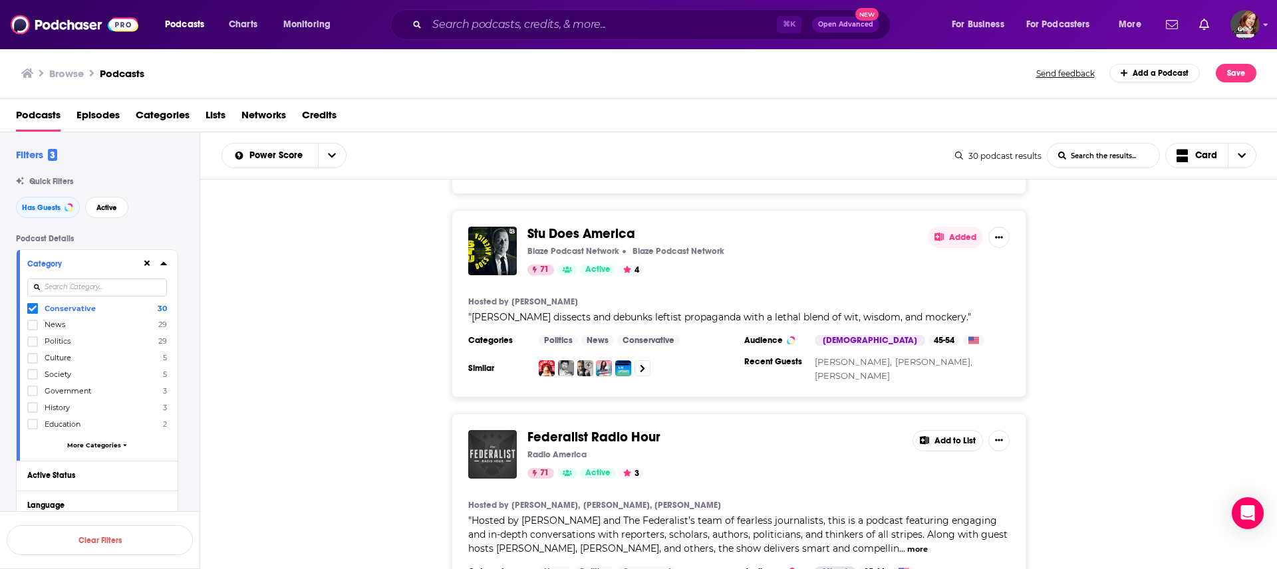
click at [638, 284] on button "Add to List" at bounding box center [948, 440] width 71 height 21
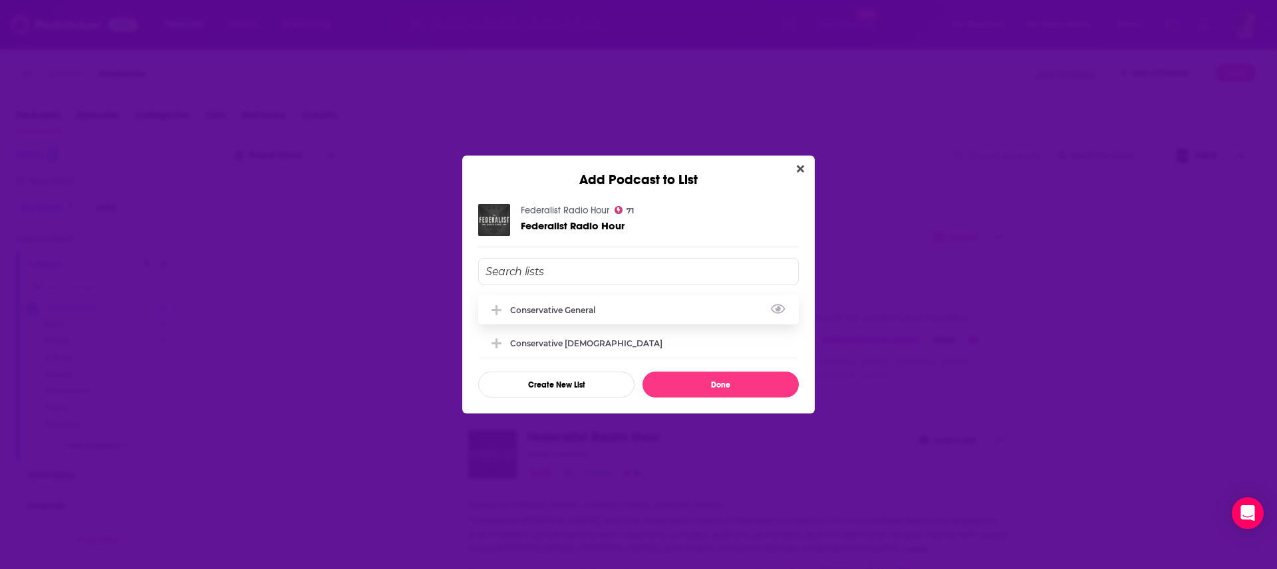
click at [596, 284] on div "Conservative general" at bounding box center [638, 309] width 321 height 29
click at [638, 284] on button "Done" at bounding box center [721, 385] width 156 height 26
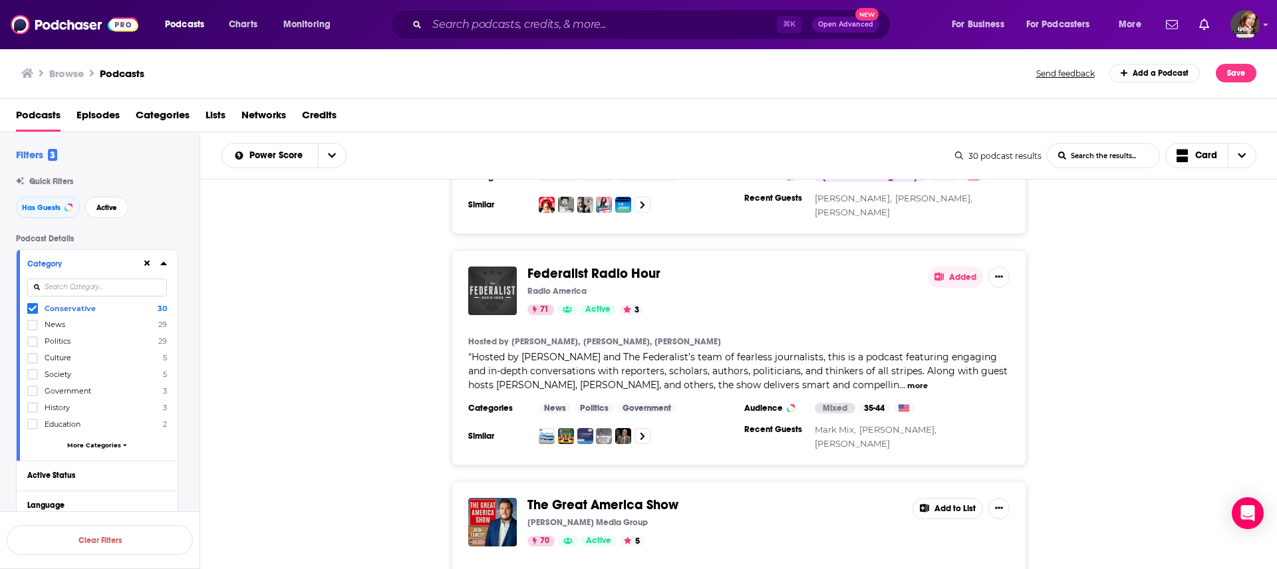
scroll to position [4183, 0]
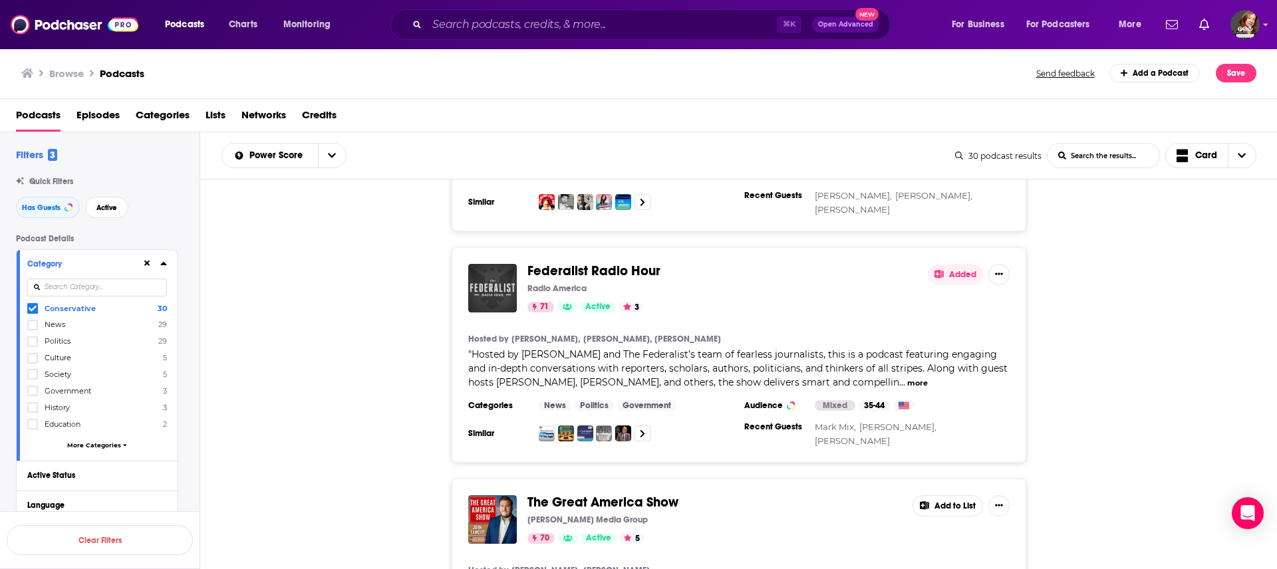
click at [638, 284] on button "Add to List" at bounding box center [948, 506] width 71 height 21
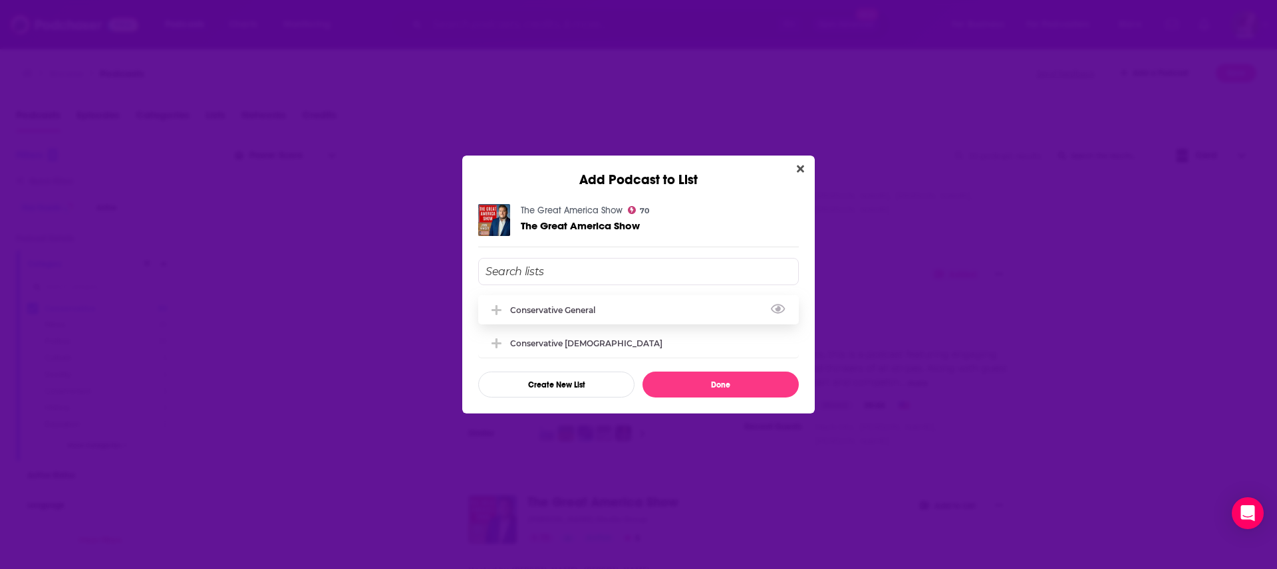
click at [595, 284] on div "Conservative general" at bounding box center [638, 309] width 321 height 29
click at [638, 284] on button "Done" at bounding box center [721, 385] width 156 height 26
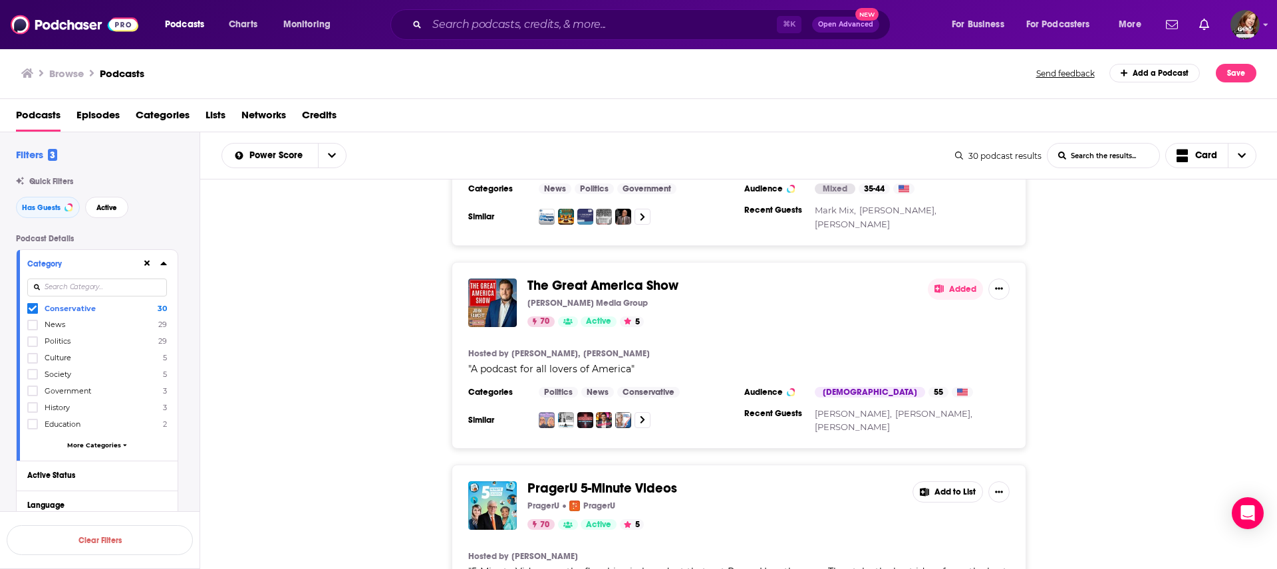
scroll to position [4405, 0]
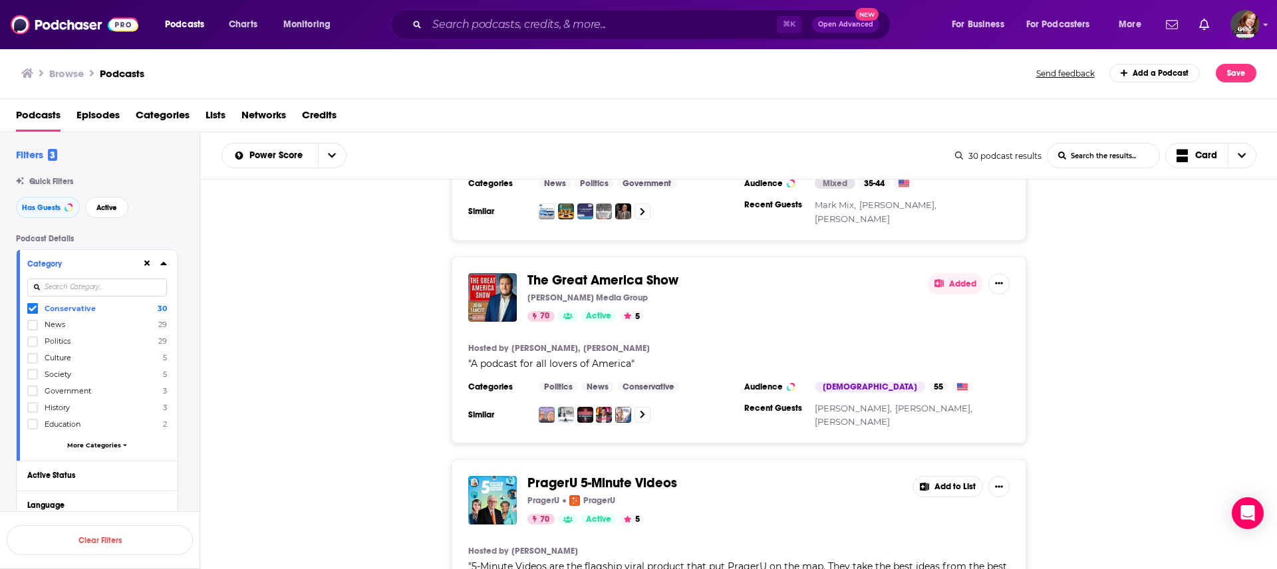
click at [638, 284] on button "Add to List" at bounding box center [948, 486] width 71 height 21
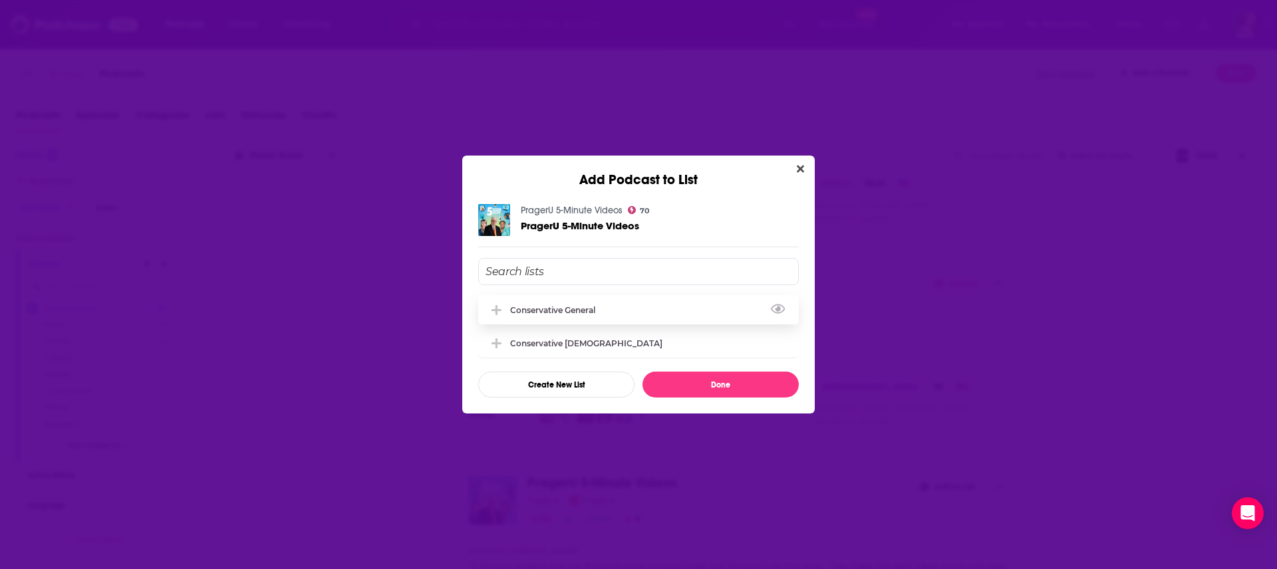
click at [565, 284] on div "Conservative general" at bounding box center [556, 310] width 93 height 10
click at [638, 284] on button "Done" at bounding box center [721, 385] width 156 height 26
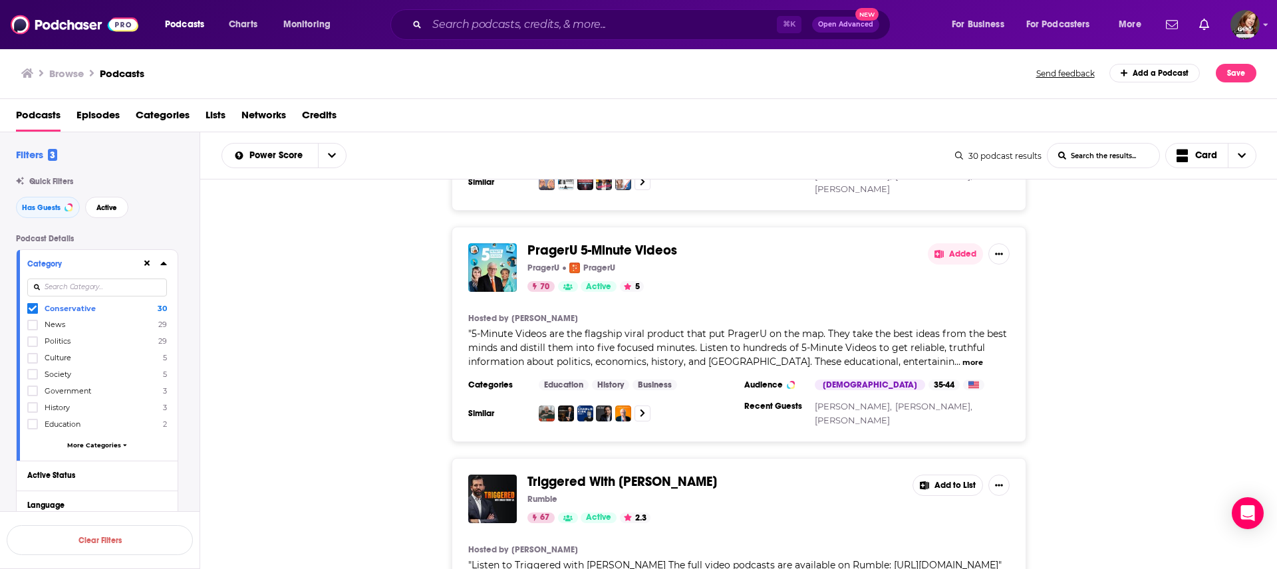
scroll to position [4648, 0]
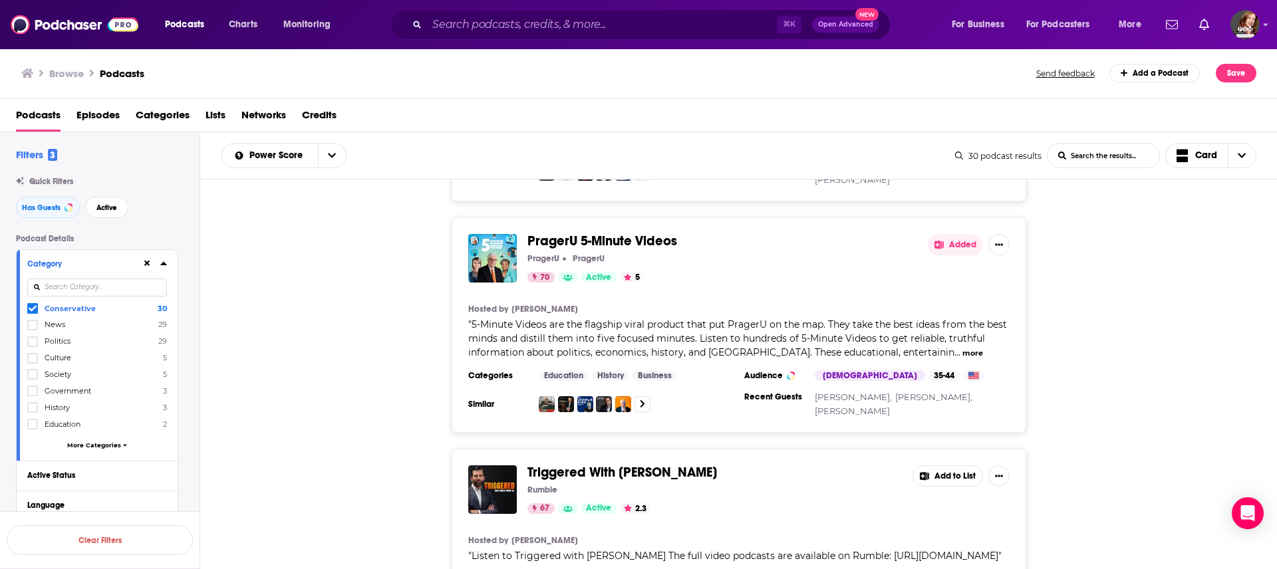
click at [638, 284] on button "Add to List" at bounding box center [948, 476] width 71 height 21
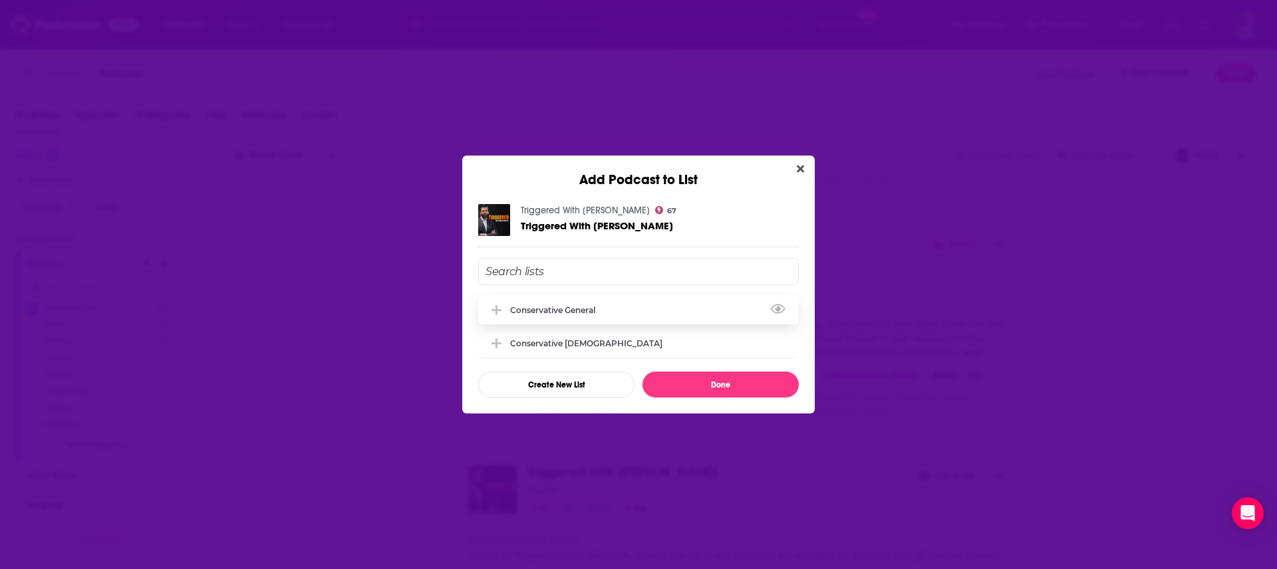
click at [589, 284] on div "Conservative general" at bounding box center [556, 310] width 93 height 10
click at [638, 284] on button "Done" at bounding box center [721, 385] width 156 height 26
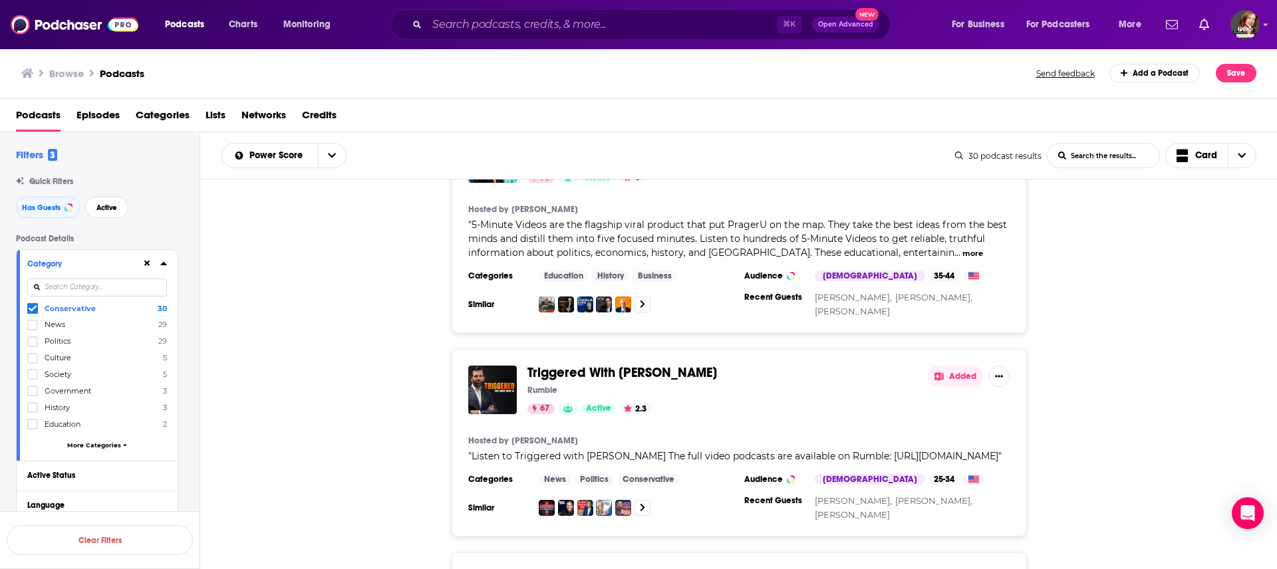
scroll to position [4850, 0]
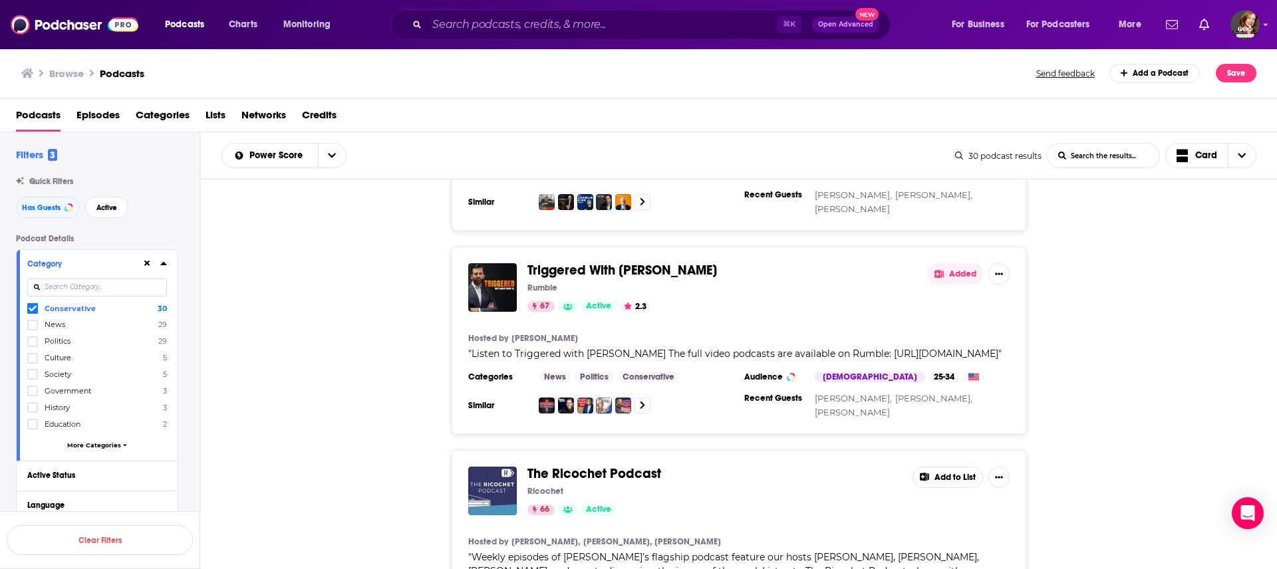
click at [638, 284] on button "Add to List" at bounding box center [948, 477] width 71 height 21
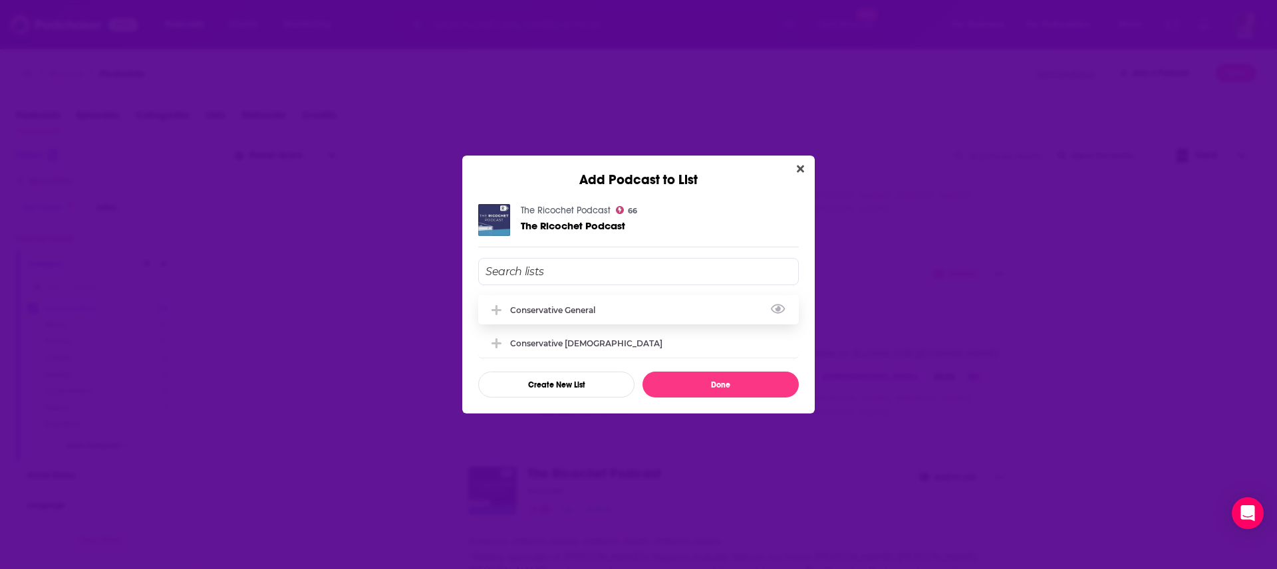
click at [569, 284] on div "Conservative general" at bounding box center [638, 309] width 321 height 29
click at [638, 284] on button "Done" at bounding box center [721, 385] width 156 height 26
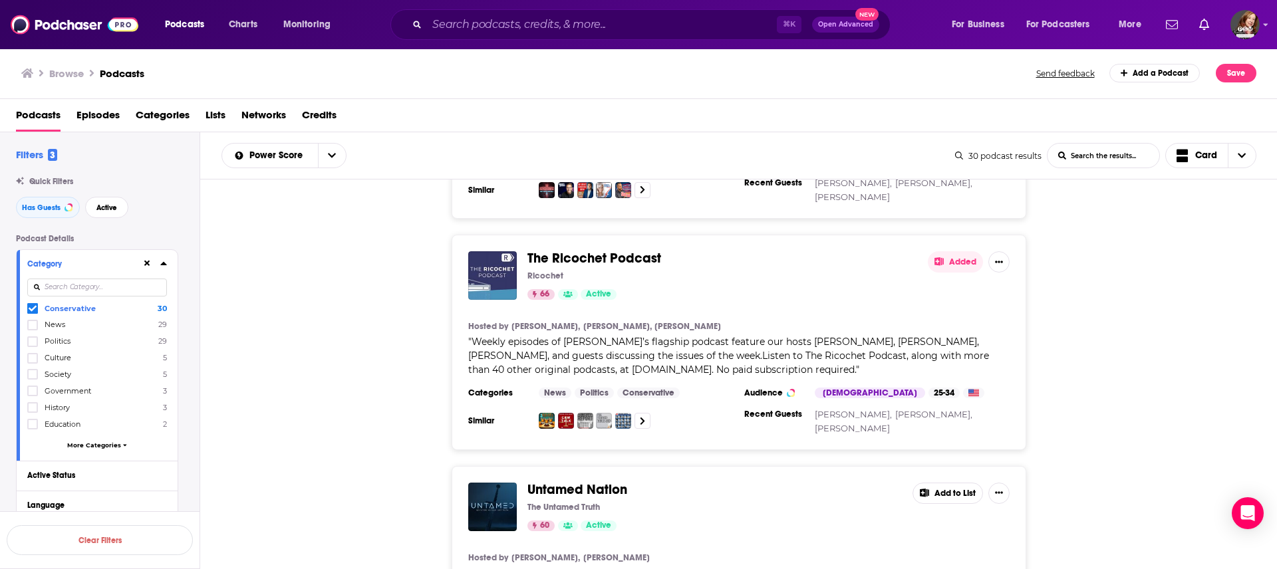
scroll to position [5085, 0]
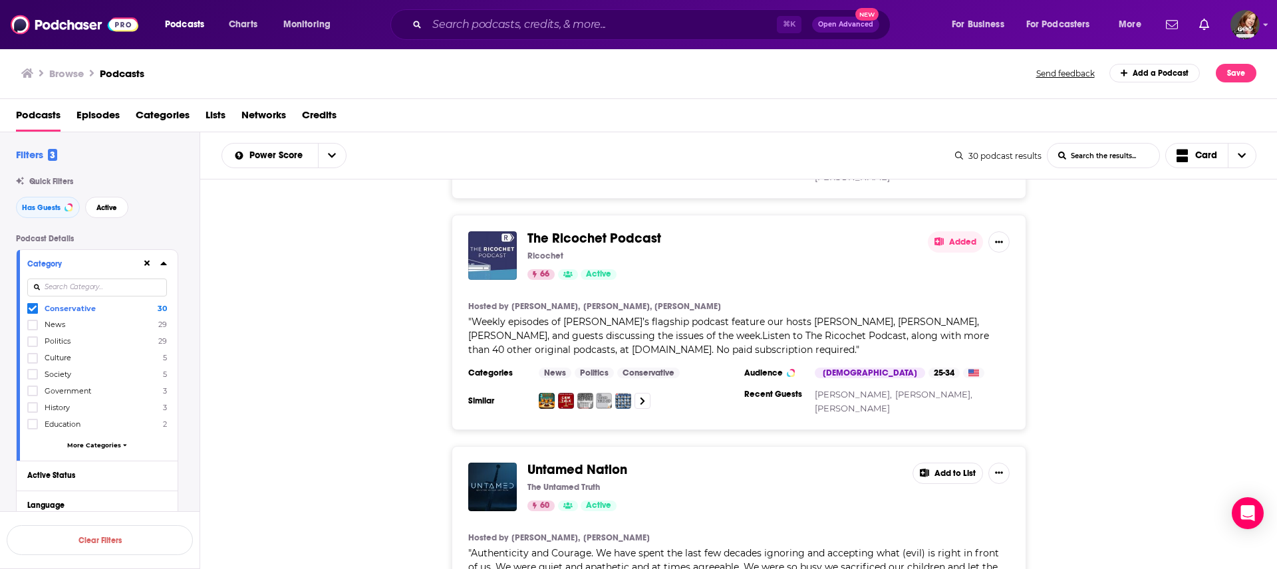
click at [638, 284] on button "Add to List" at bounding box center [948, 473] width 71 height 21
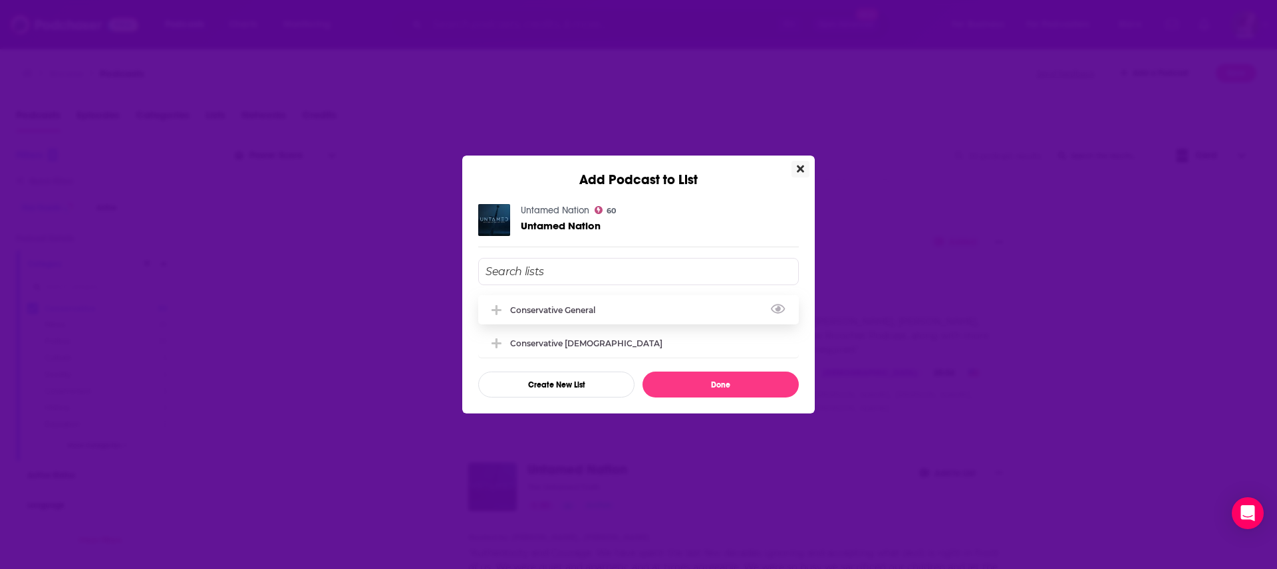
click at [563, 284] on div "Conservative general" at bounding box center [556, 310] width 93 height 10
click at [638, 284] on button "Done" at bounding box center [721, 385] width 156 height 26
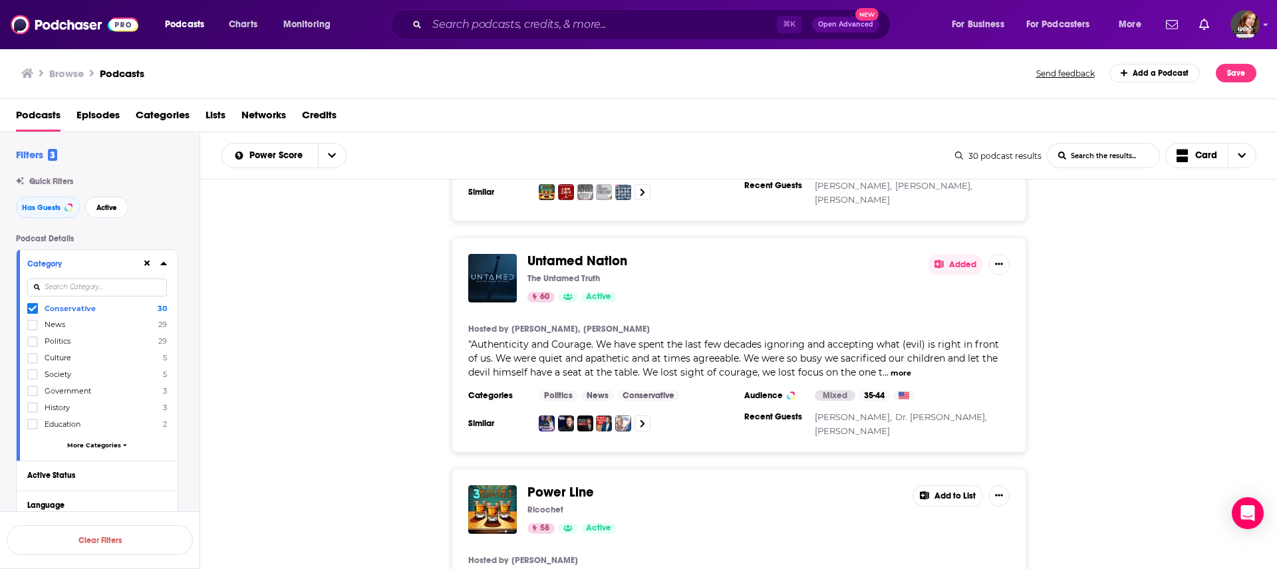
scroll to position [5360, 0]
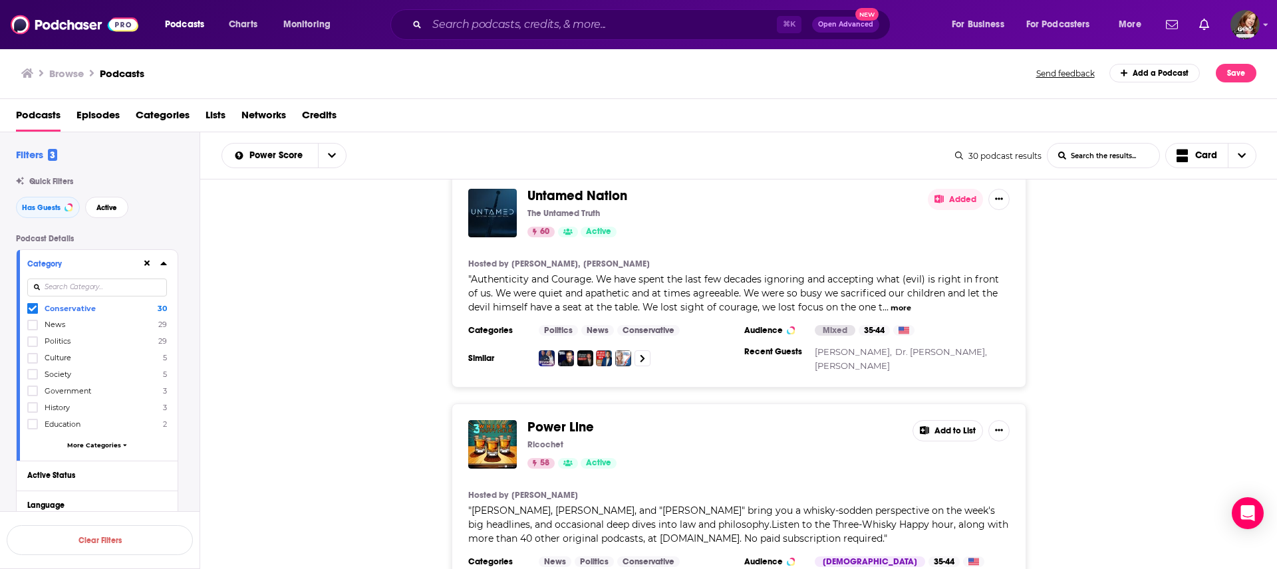
click at [638, 284] on button "Add to List" at bounding box center [948, 430] width 71 height 21
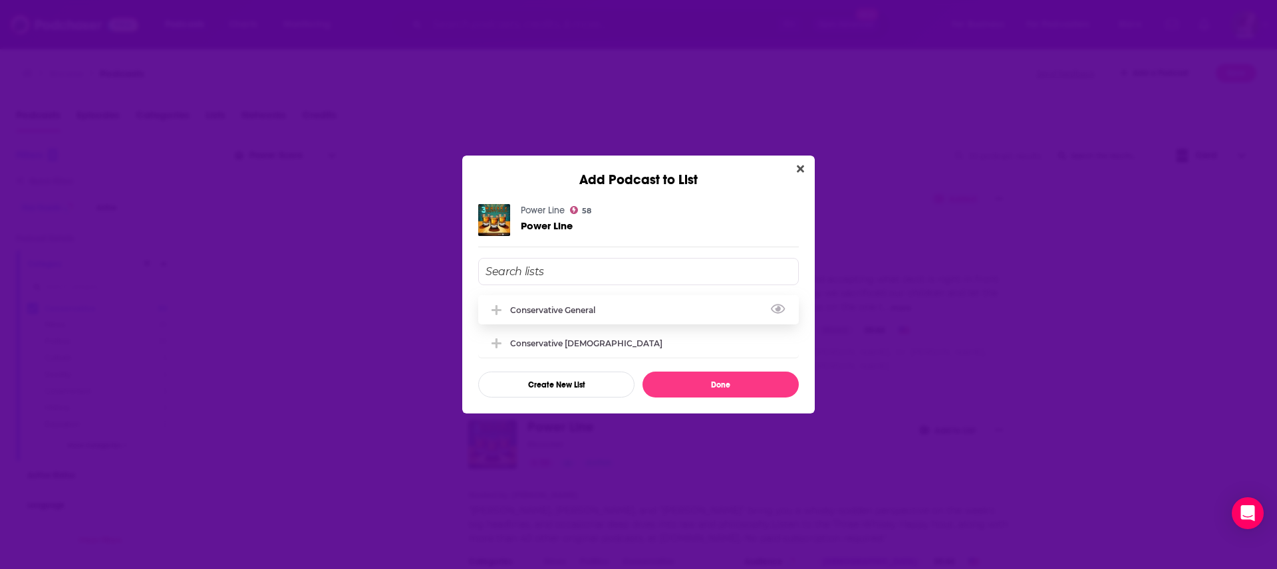
click at [577, 284] on div "Conservative general" at bounding box center [556, 310] width 93 height 10
click at [638, 284] on button "Done" at bounding box center [721, 385] width 156 height 26
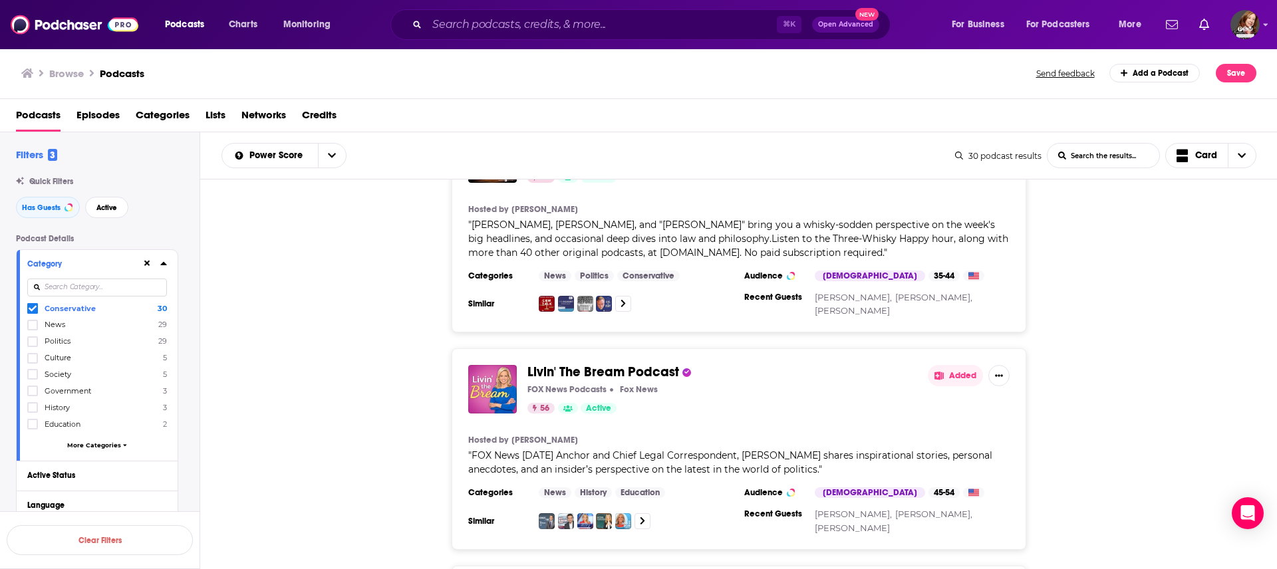
scroll to position [5640, 0]
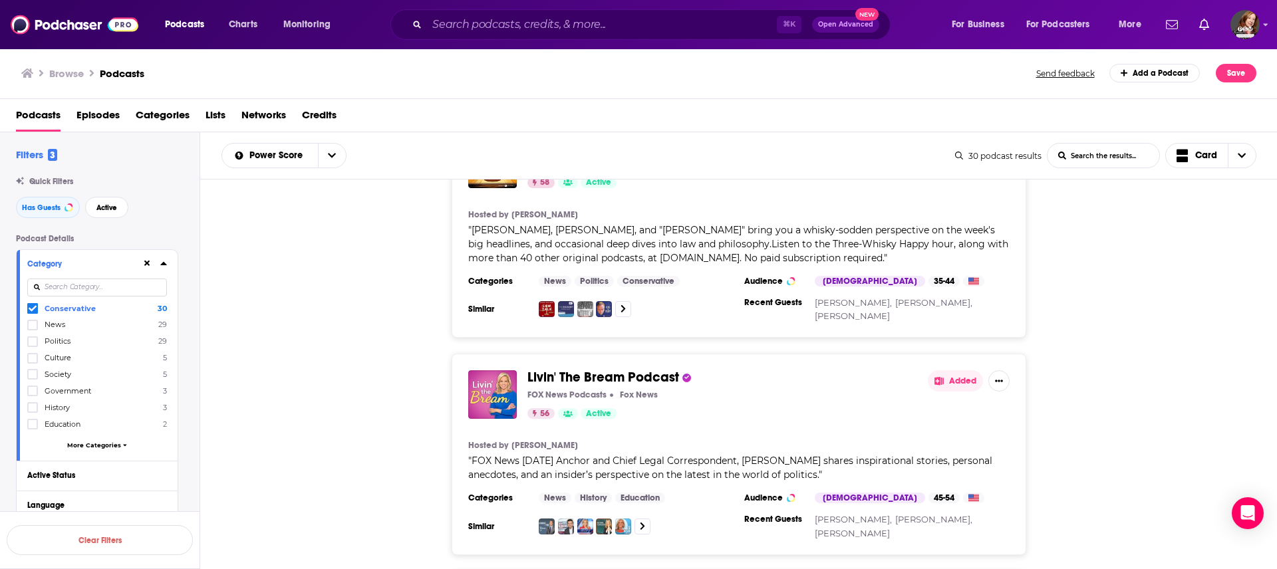
click at [638, 284] on button "Added" at bounding box center [955, 381] width 55 height 21
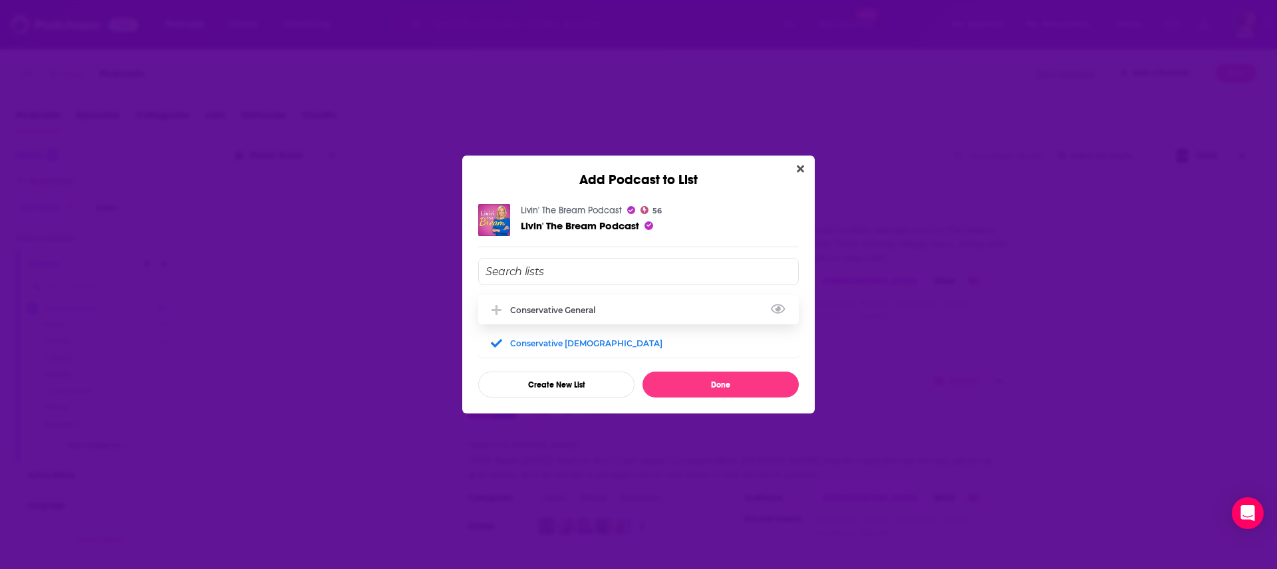
click at [554, 284] on div "Conservative general" at bounding box center [638, 309] width 321 height 29
click at [638, 284] on button "Done" at bounding box center [721, 385] width 156 height 26
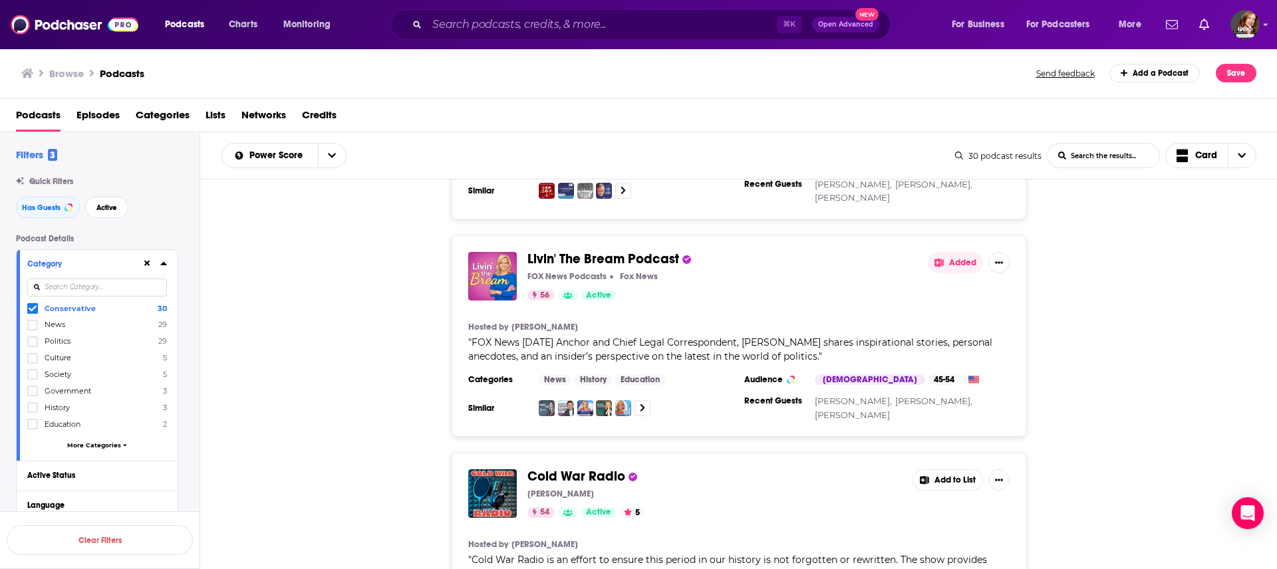
scroll to position [5775, 0]
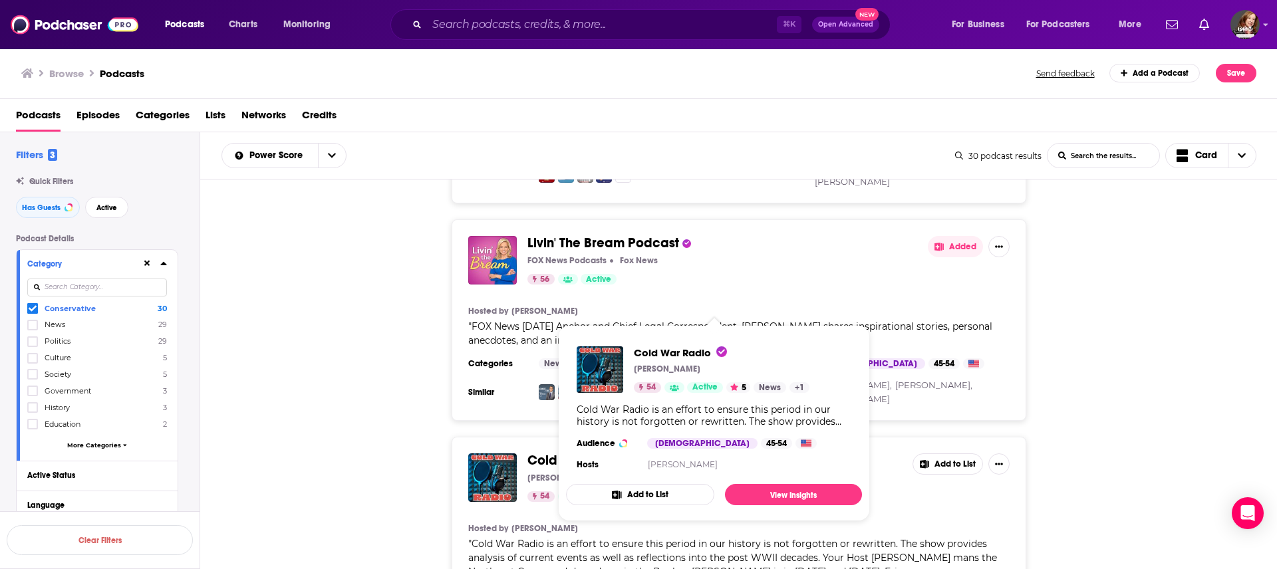
click at [638, 284] on button "Add to List" at bounding box center [948, 464] width 71 height 21
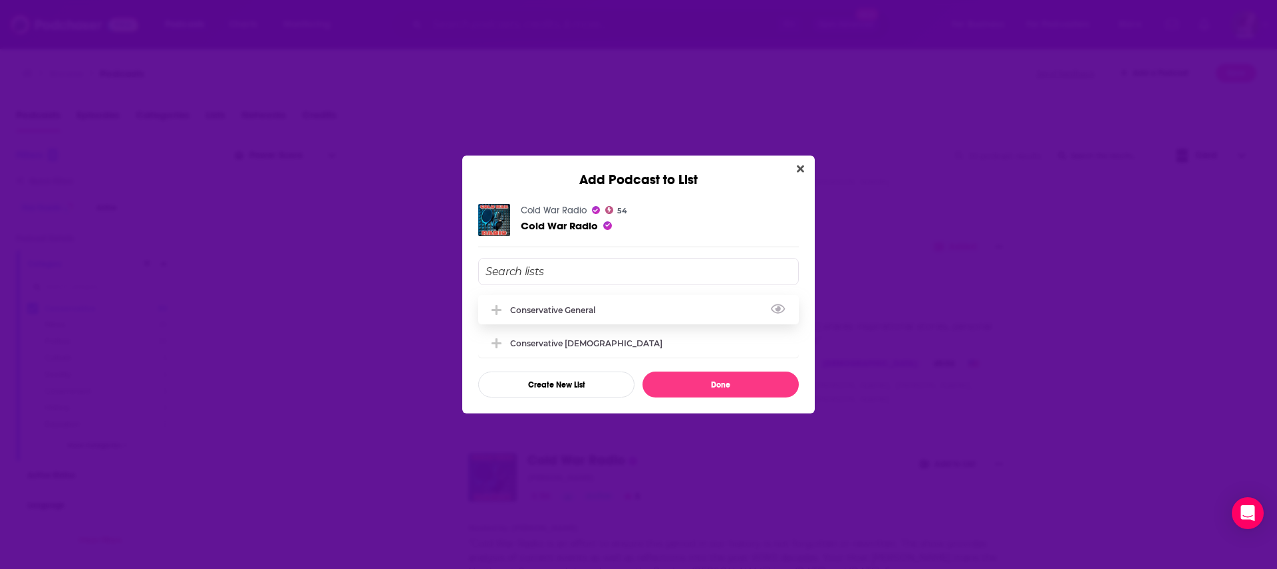
click at [565, 284] on div "Conservative general" at bounding box center [638, 309] width 321 height 29
click at [638, 284] on button "Done" at bounding box center [721, 385] width 156 height 26
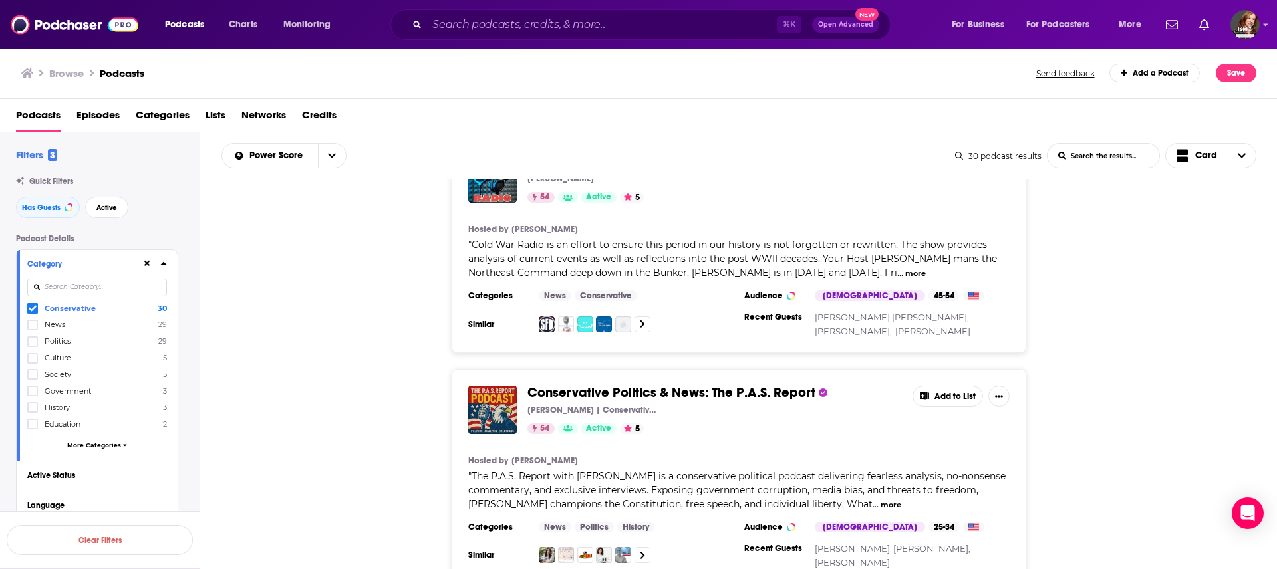
scroll to position [6025, 0]
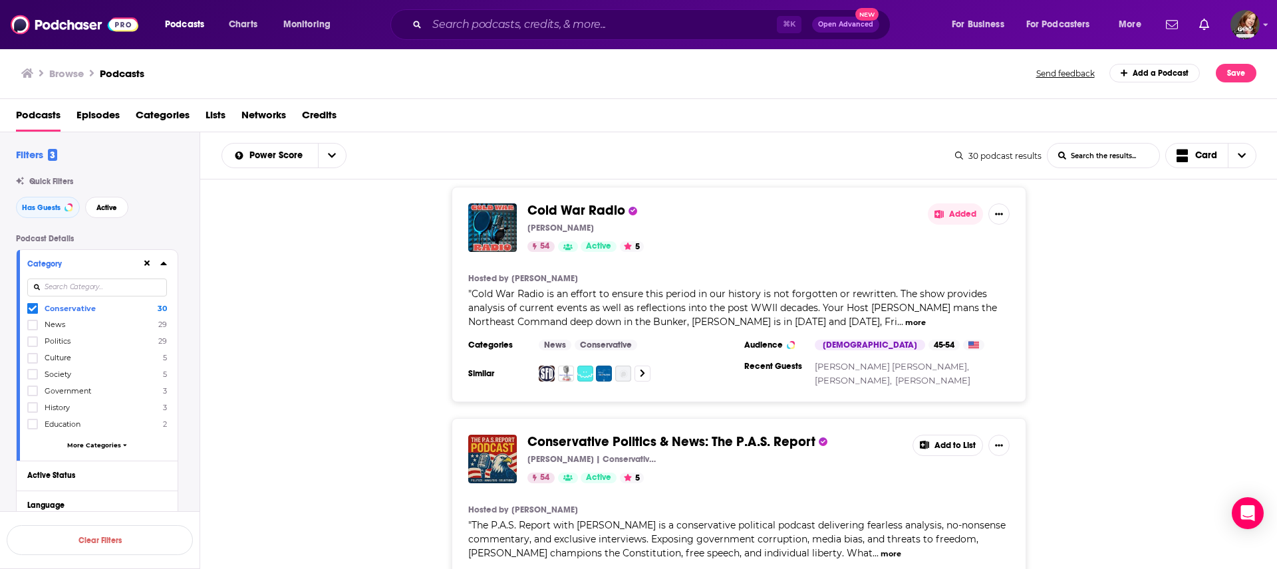
click at [638, 284] on button "Add to List" at bounding box center [948, 445] width 71 height 21
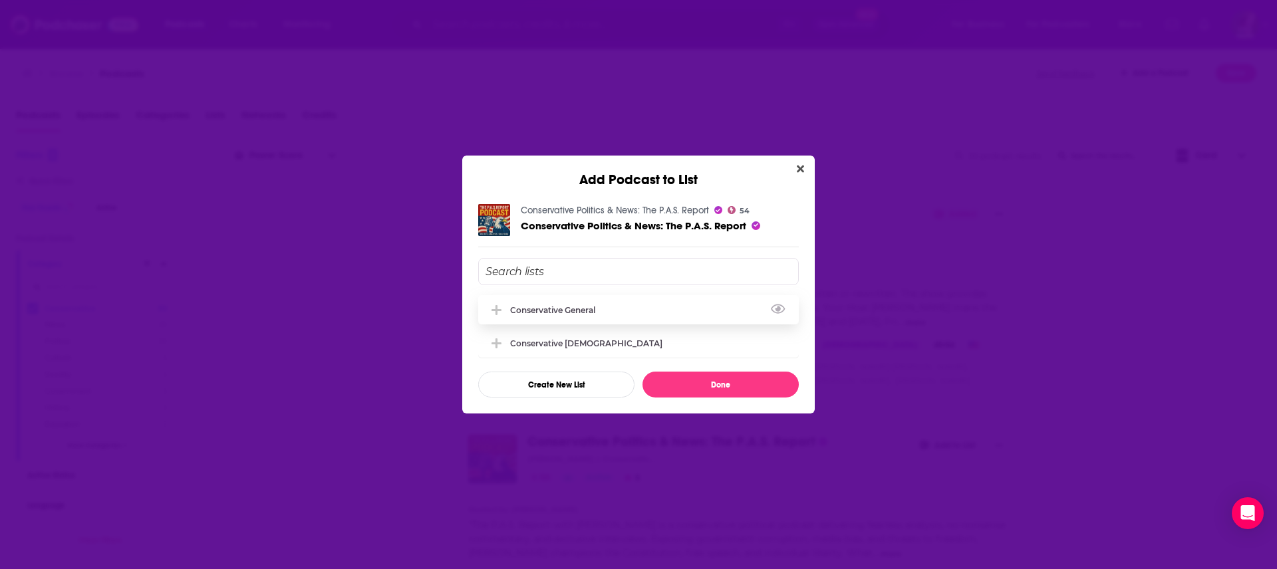
click at [585, 284] on div "Conservative general" at bounding box center [556, 310] width 93 height 10
click at [638, 284] on button "Done" at bounding box center [721, 385] width 156 height 26
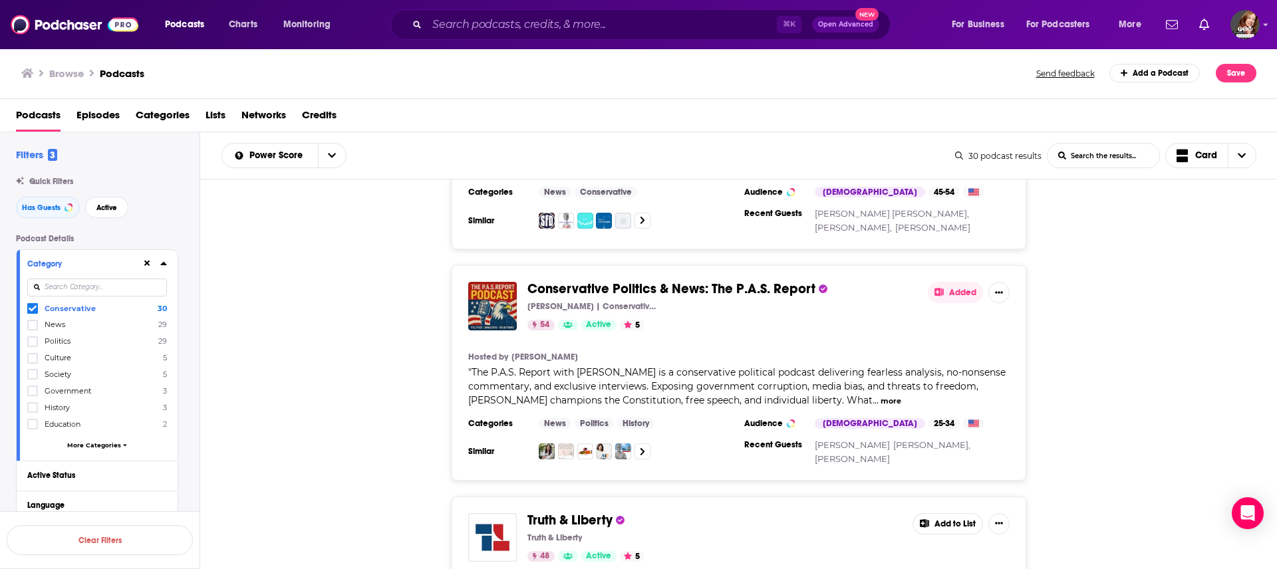
scroll to position [6179, 0]
click at [638, 284] on button "Add to List" at bounding box center [948, 522] width 71 height 21
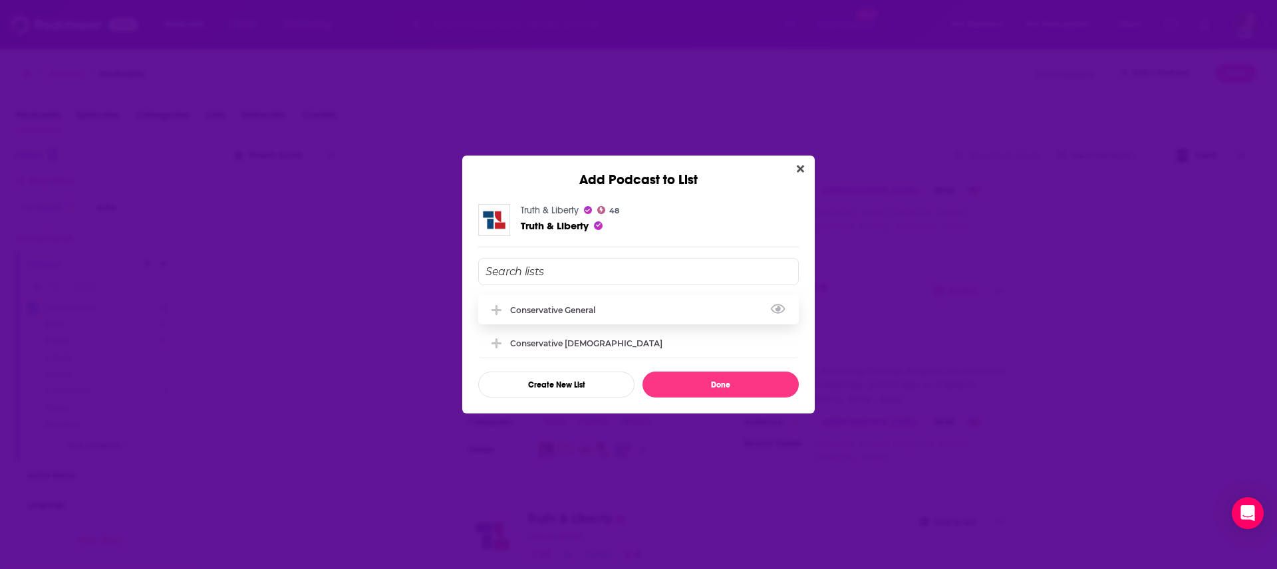
click at [580, 284] on div "Conservative general" at bounding box center [556, 310] width 93 height 10
click at [638, 284] on button "Done" at bounding box center [721, 385] width 156 height 26
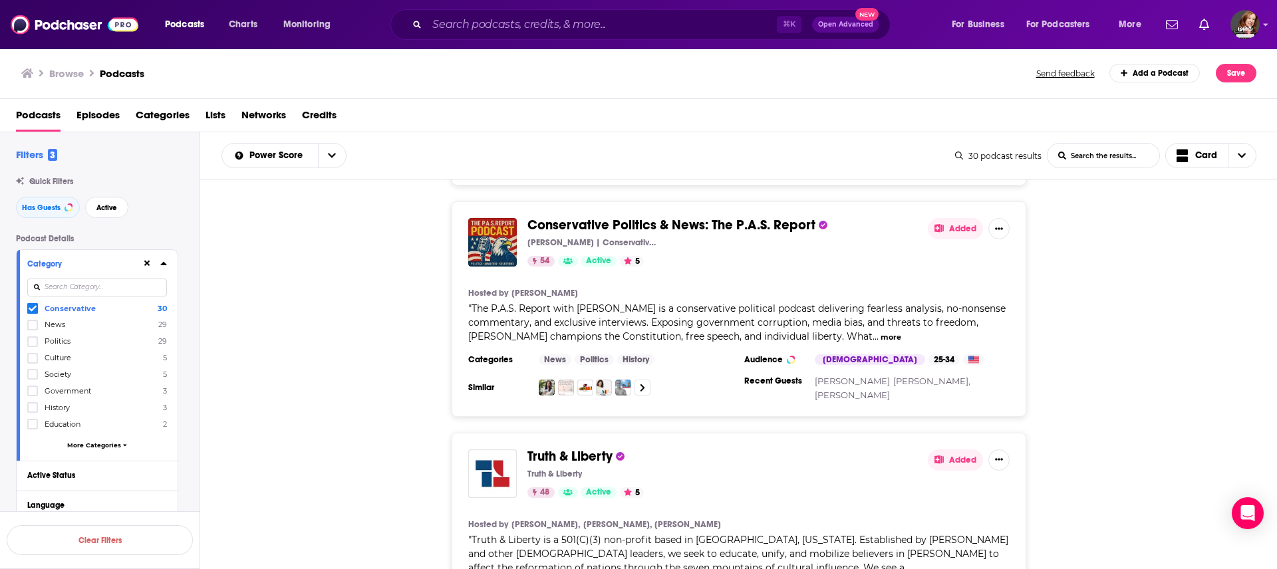
scroll to position [6455, 0]
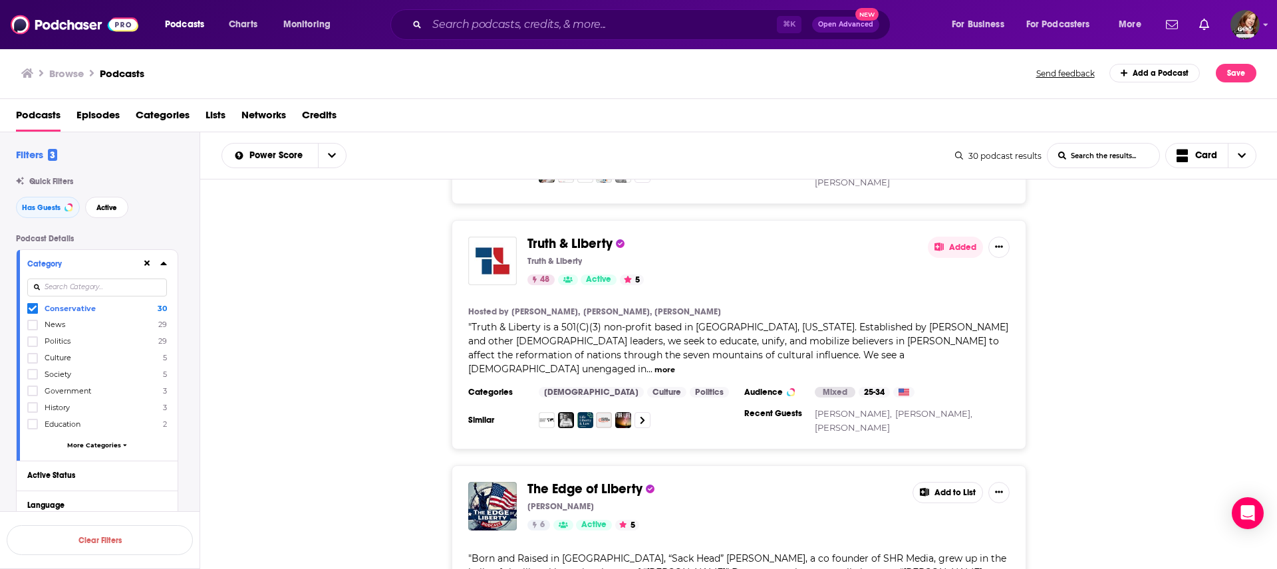
click at [638, 284] on button "Add to List" at bounding box center [948, 492] width 71 height 21
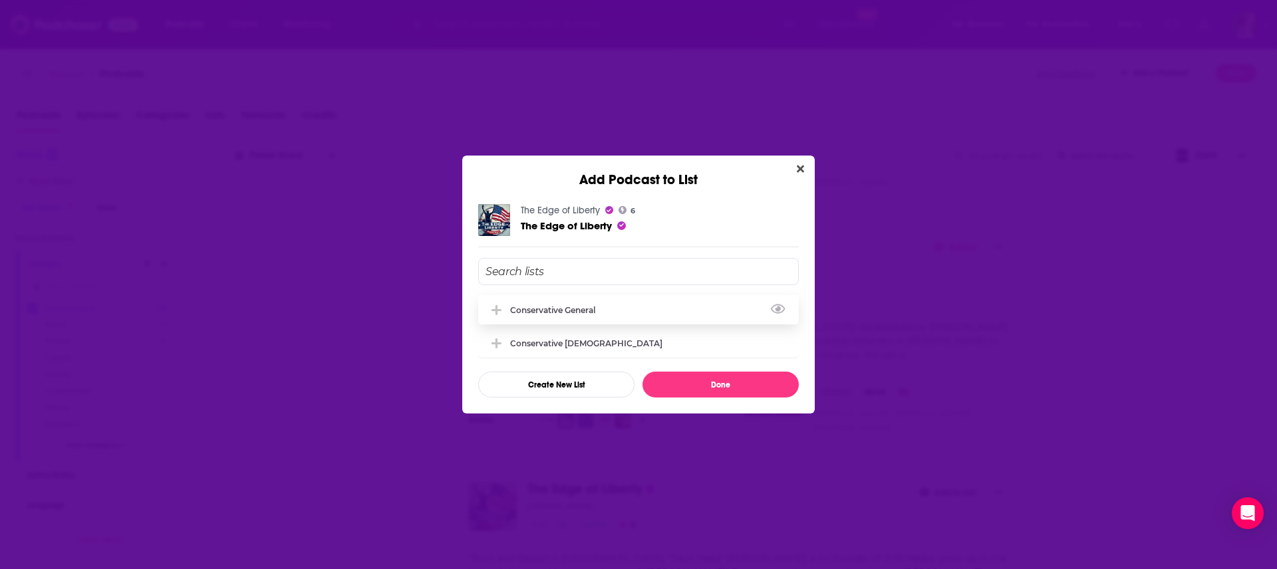
click at [544, 284] on div "Conservative general" at bounding box center [556, 310] width 93 height 10
click at [638, 284] on button "Done" at bounding box center [721, 385] width 156 height 26
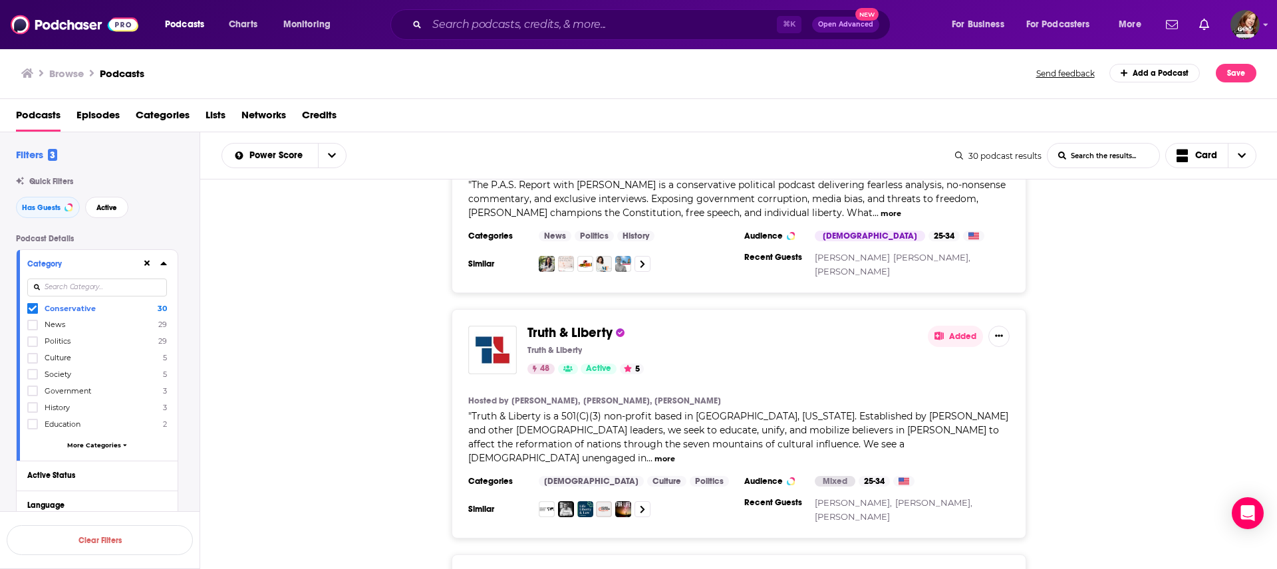
scroll to position [6360, 0]
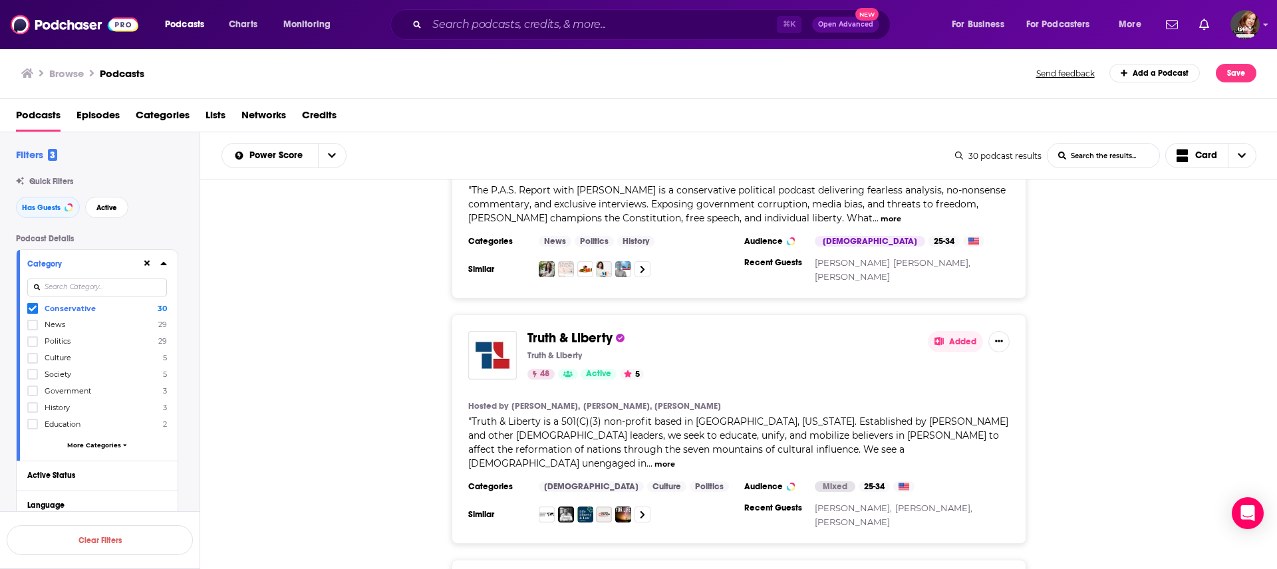
click at [34, 113] on span "Podcasts" at bounding box center [38, 117] width 45 height 27
click at [241, 35] on link "Charts" at bounding box center [242, 24] width 45 height 21
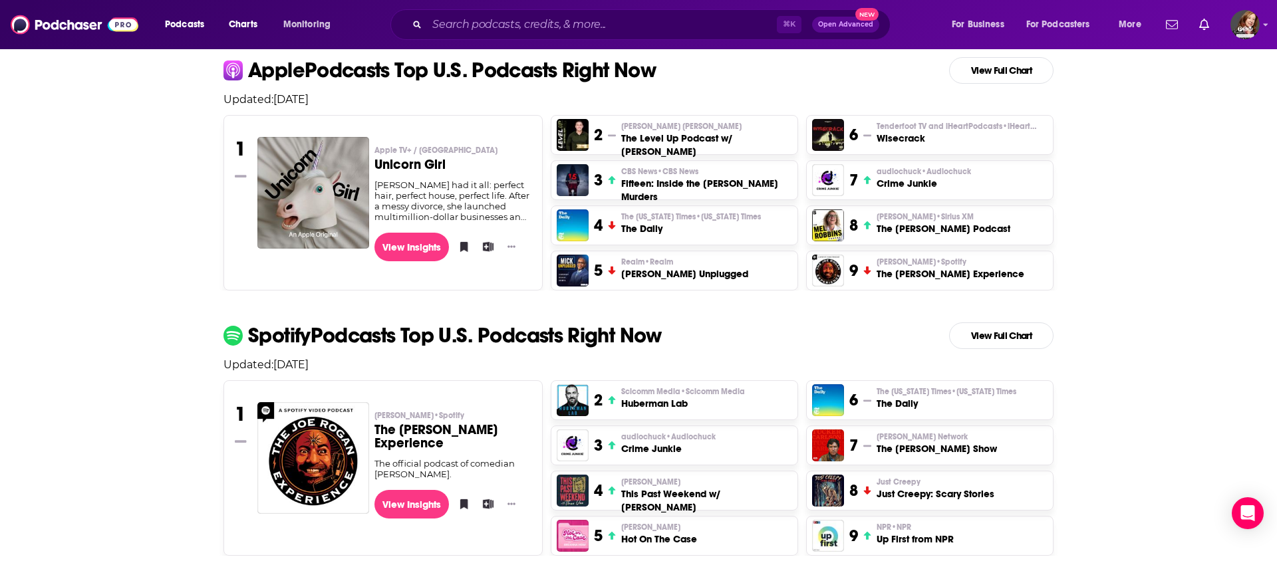
scroll to position [314, 0]
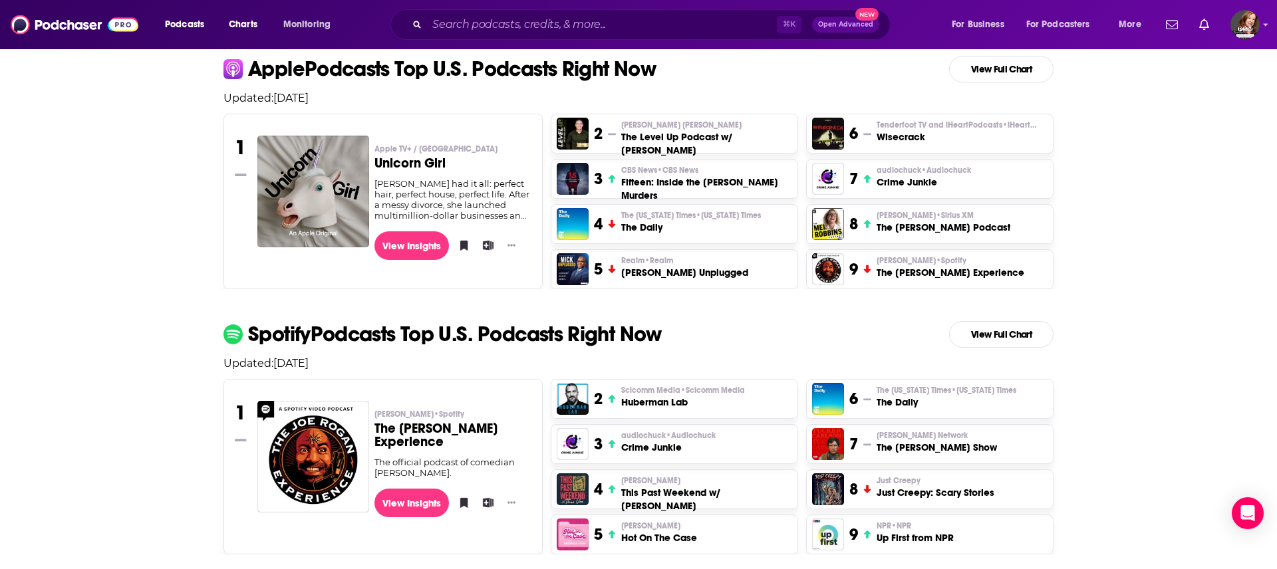
click at [638, 266] on h3 "The [PERSON_NAME] Experience" at bounding box center [951, 272] width 148 height 13
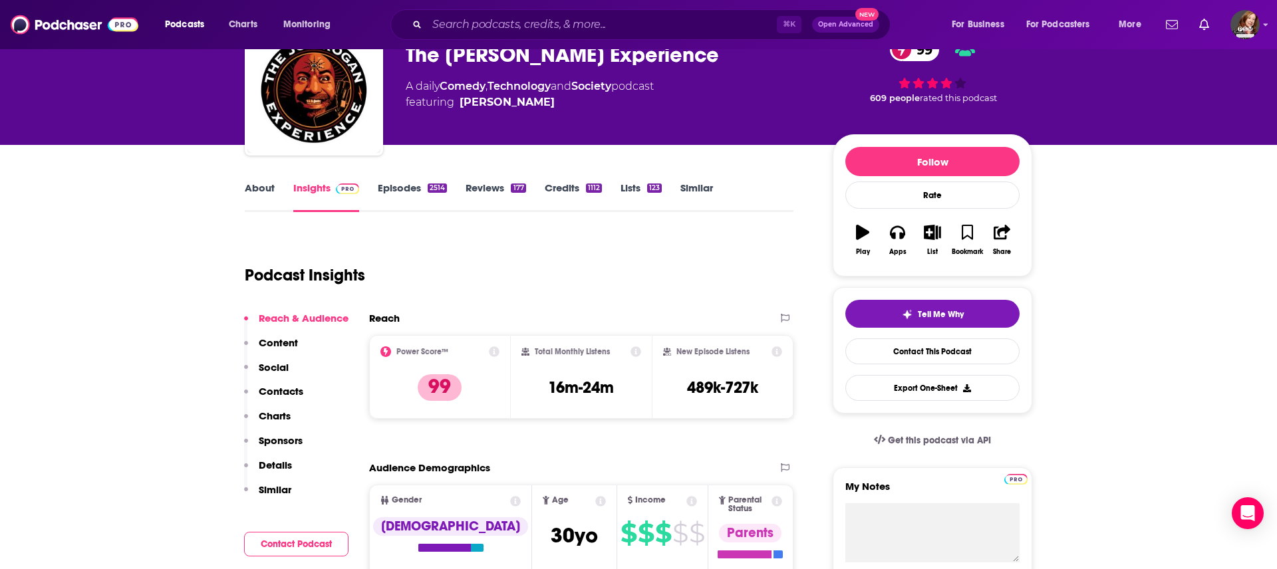
scroll to position [68, 0]
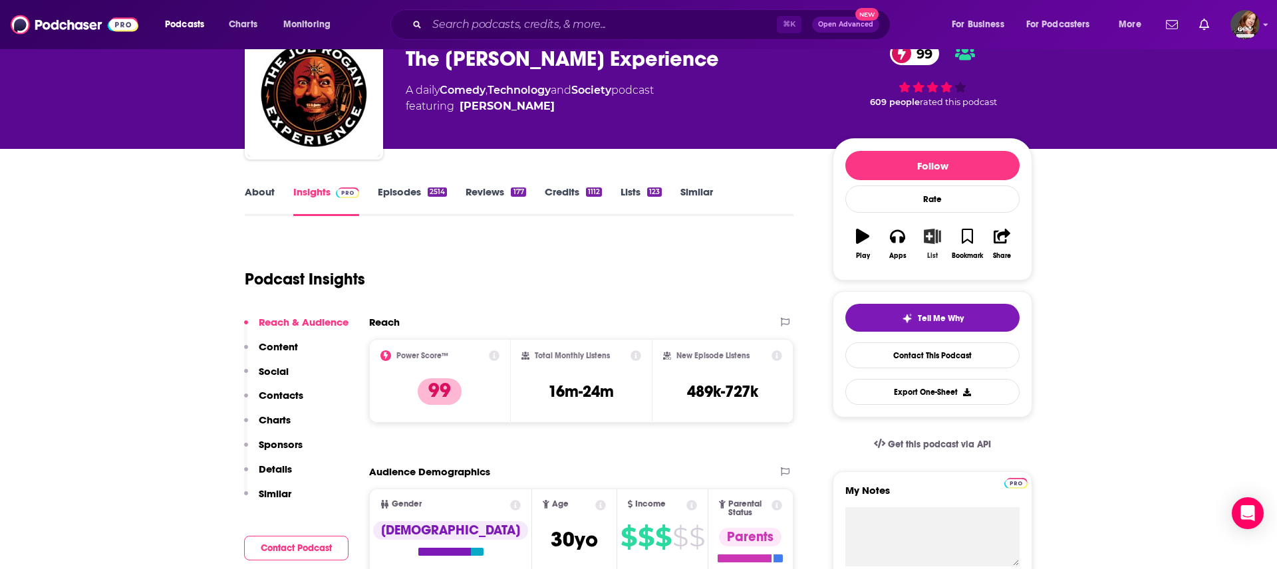
click at [638, 240] on icon "button" at bounding box center [933, 236] width 17 height 15
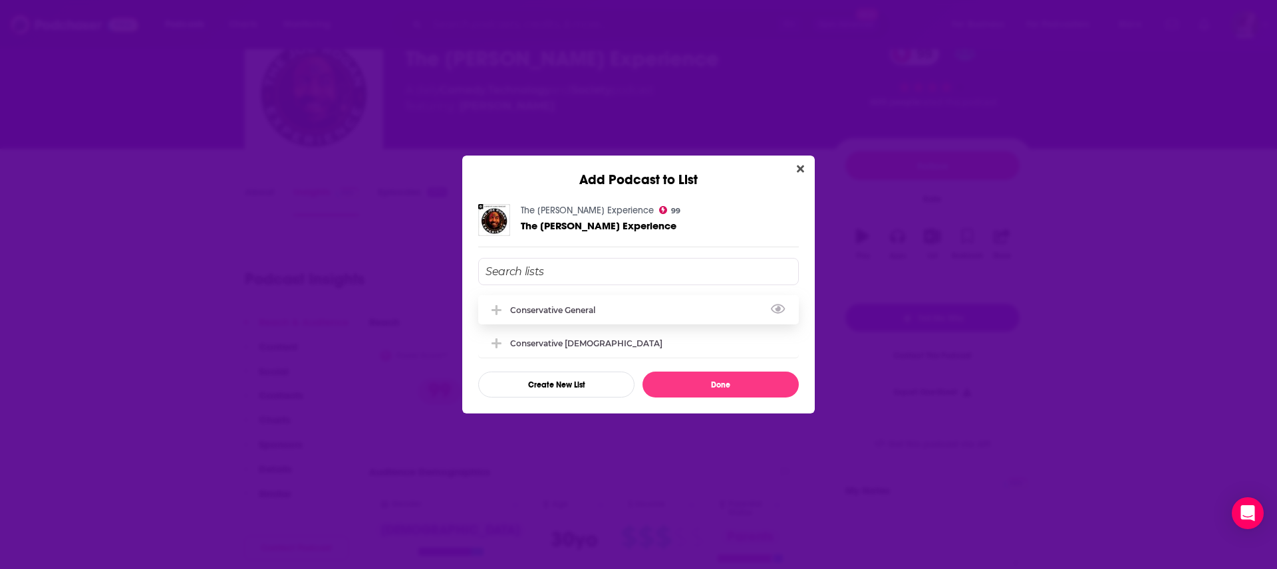
click at [563, 284] on div "Conservative general" at bounding box center [556, 310] width 93 height 10
click at [638, 284] on button "Done" at bounding box center [721, 385] width 156 height 26
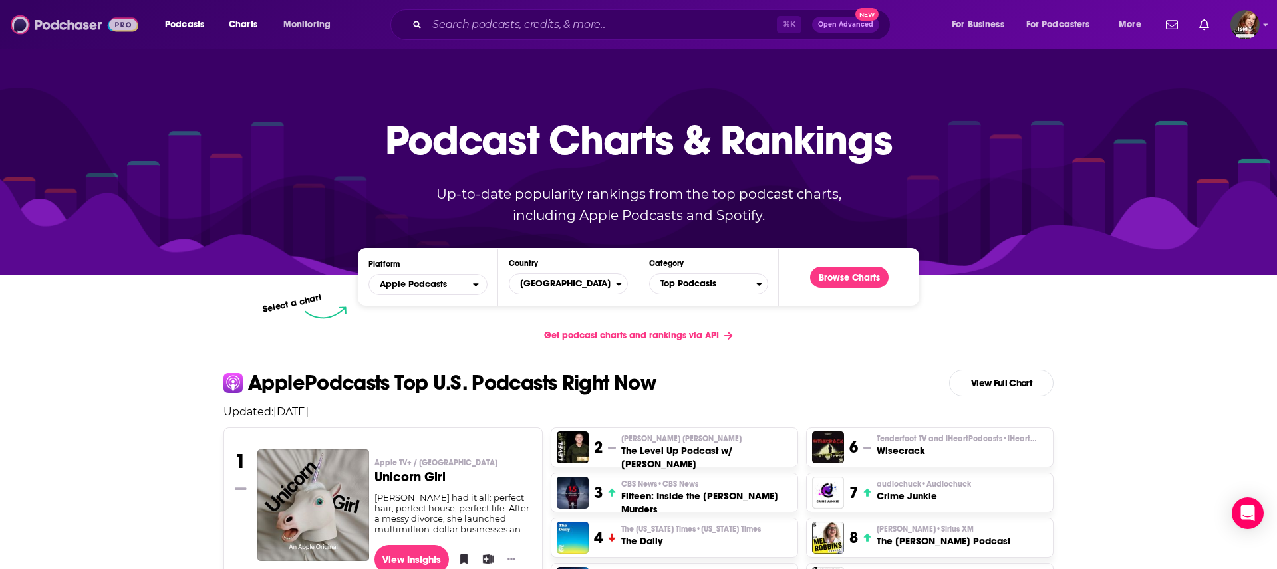
click at [77, 31] on img at bounding box center [75, 24] width 128 height 25
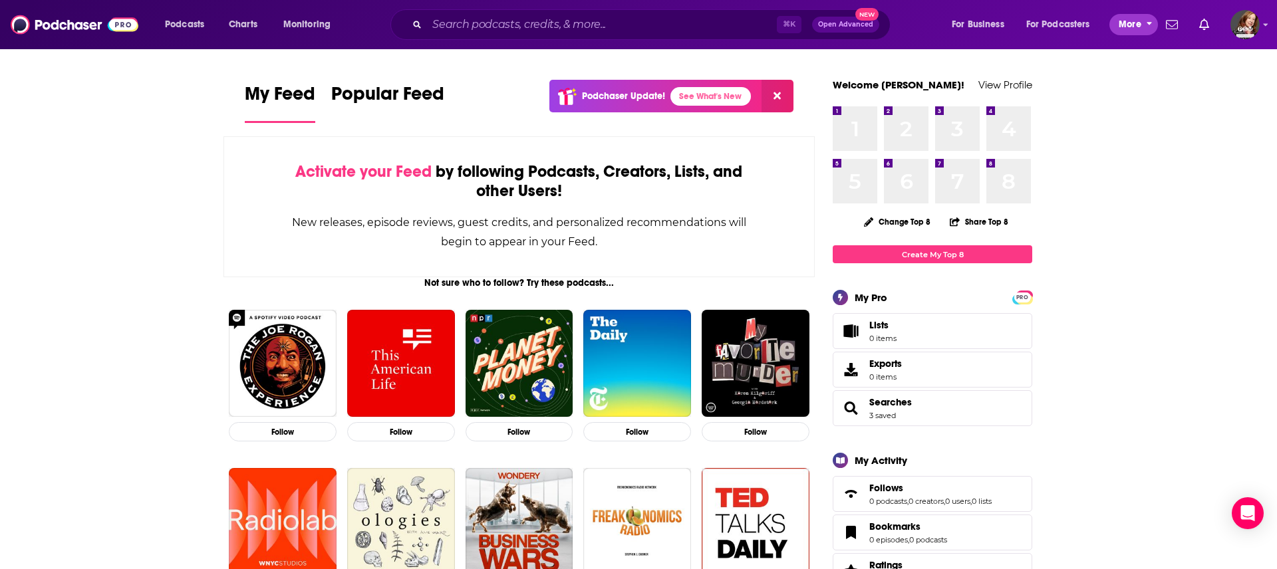
click at [638, 29] on span "More" at bounding box center [1130, 24] width 23 height 19
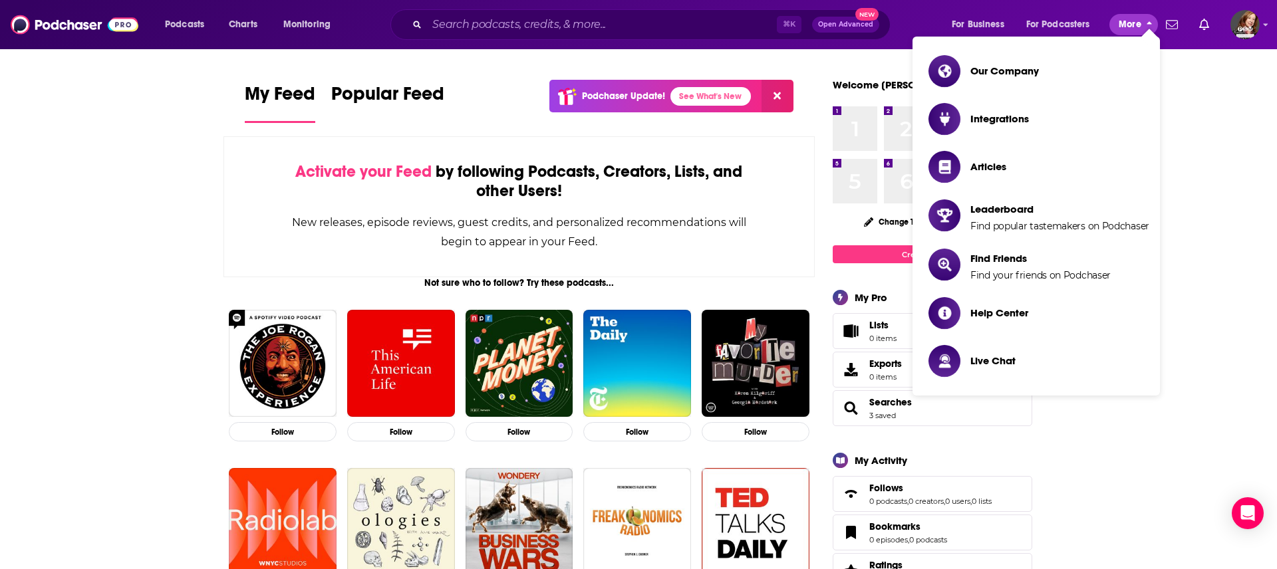
click at [638, 30] on span "More" at bounding box center [1130, 24] width 23 height 19
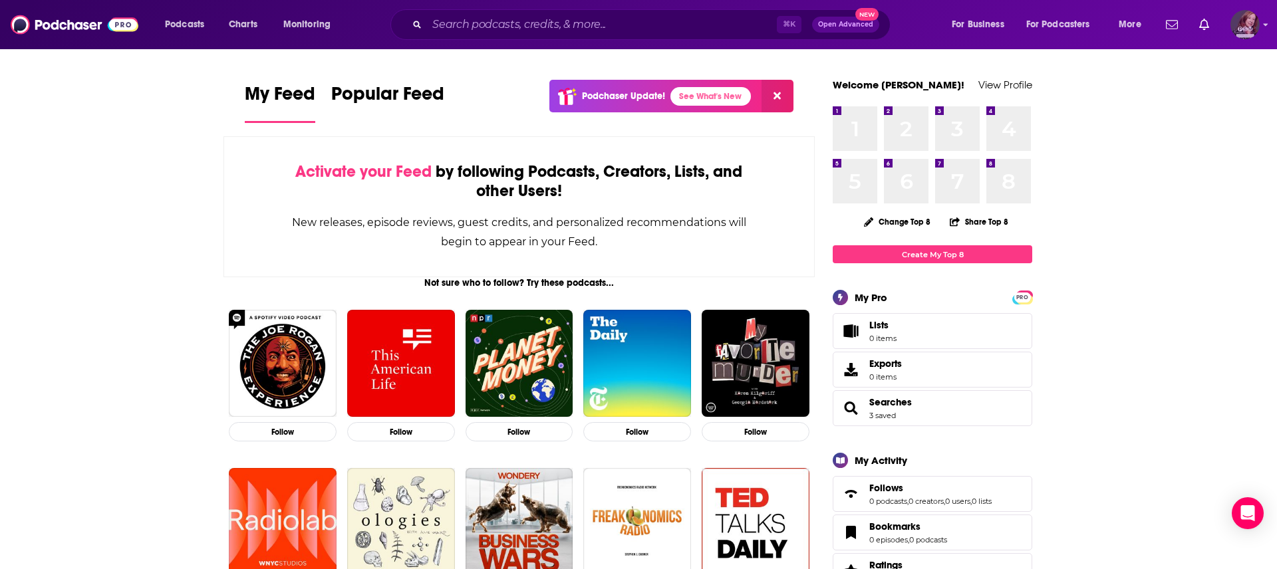
click at [638, 28] on img "Logged in as pamelastevensmedia" at bounding box center [1245, 24] width 29 height 29
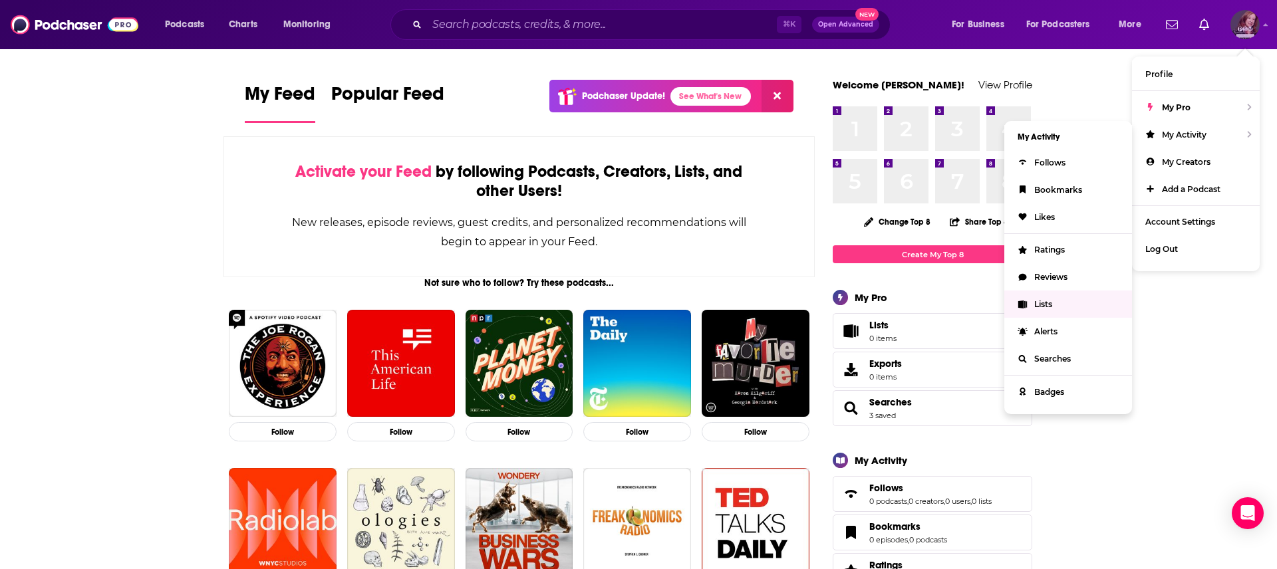
click at [638, 284] on link "Lists" at bounding box center [1069, 304] width 128 height 27
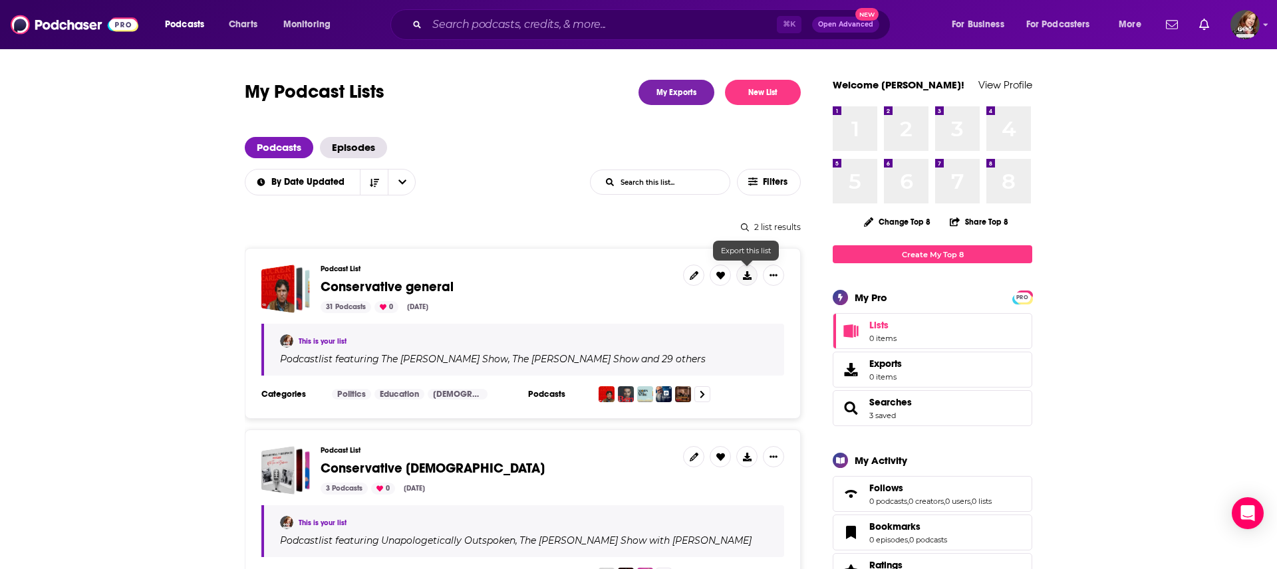
click at [638, 275] on icon at bounding box center [747, 275] width 9 height 9
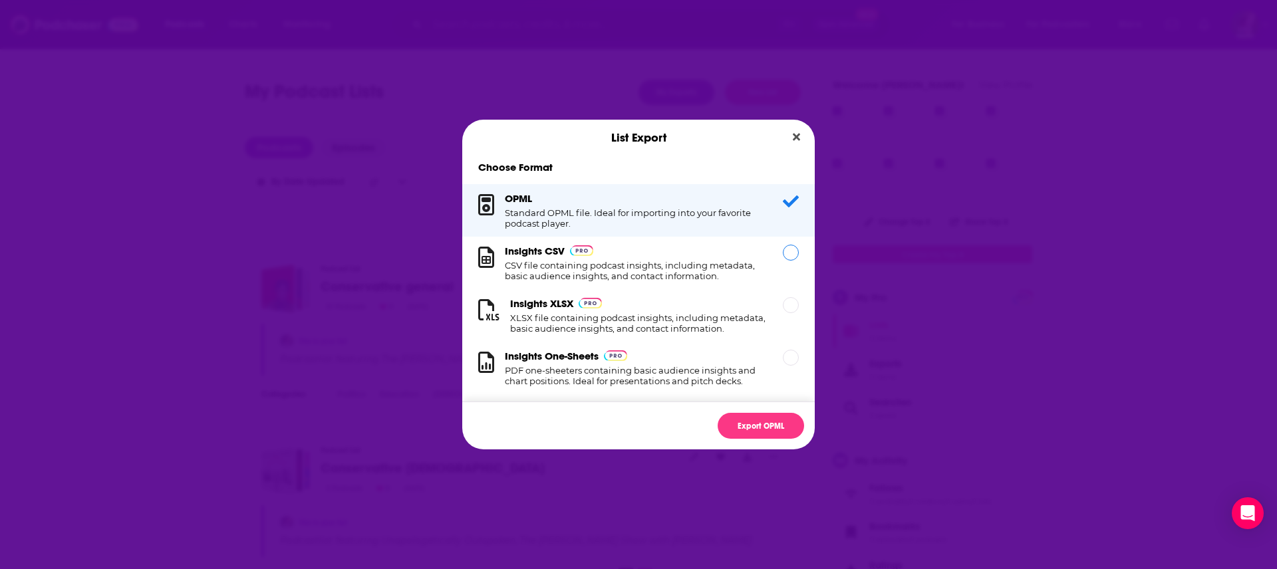
click at [638, 261] on h1 "CSV file containing podcast insights, including metadata, basic audience insigh…" at bounding box center [636, 270] width 262 height 21
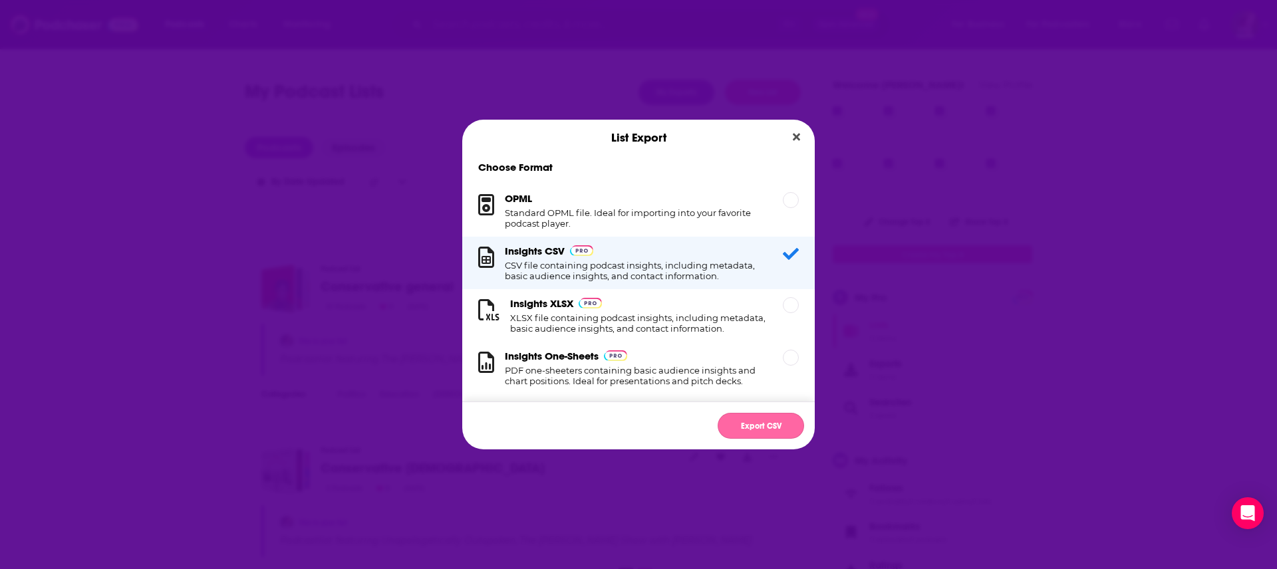
click at [638, 284] on button "Export CSV" at bounding box center [761, 426] width 86 height 26
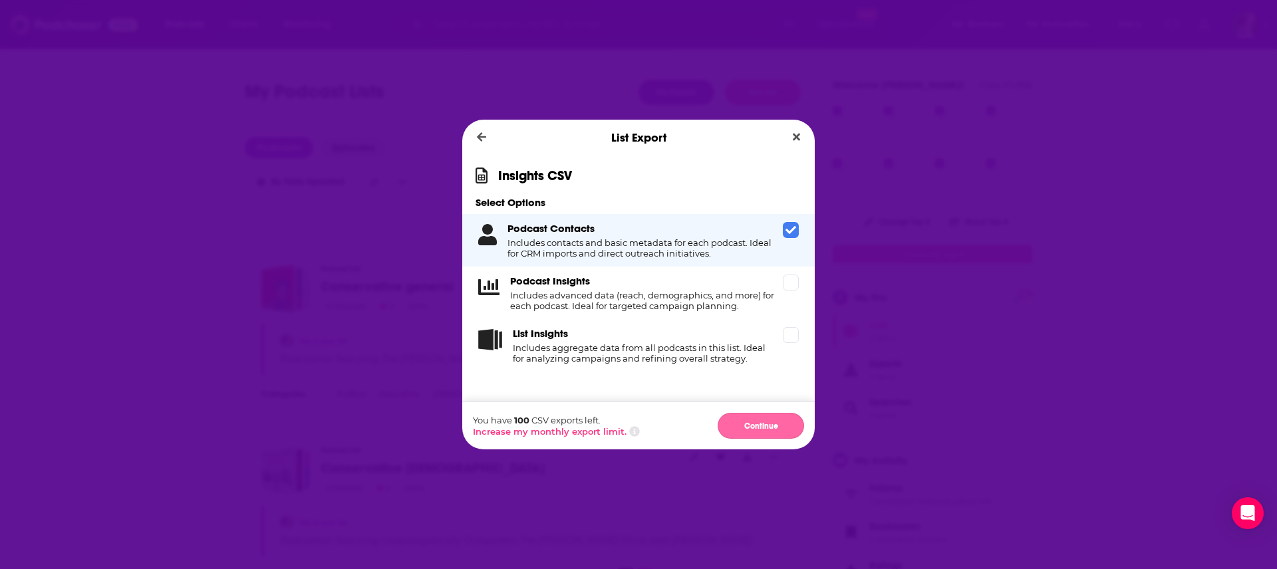
click at [638, 284] on button "Continue" at bounding box center [761, 426] width 86 height 26
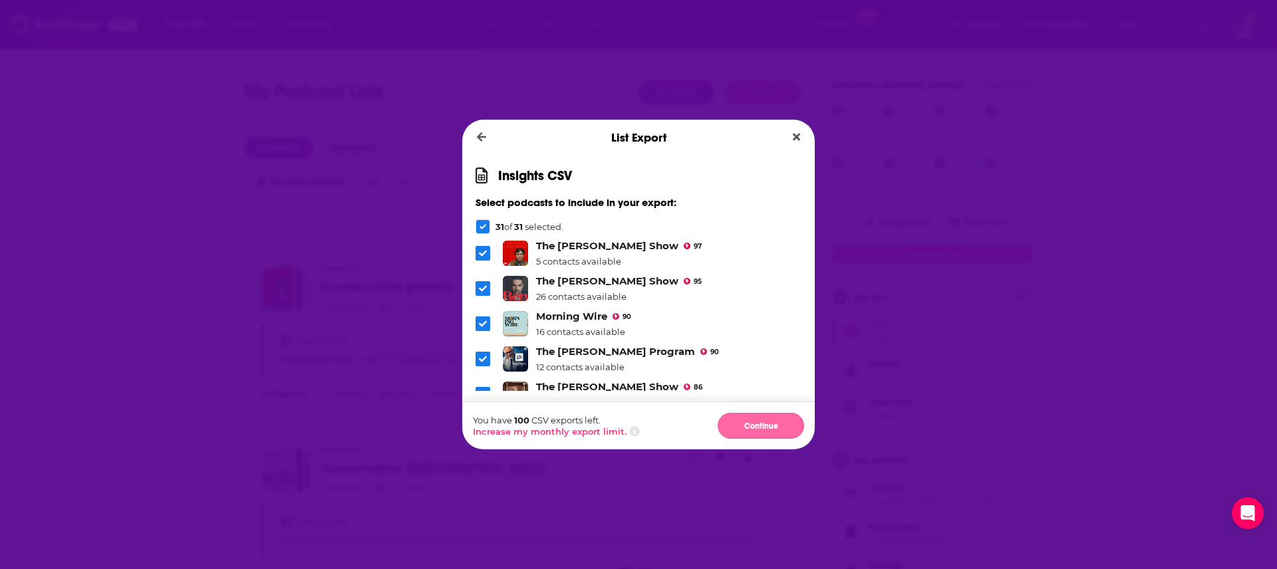
click at [638, 284] on button "Continue" at bounding box center [761, 426] width 86 height 26
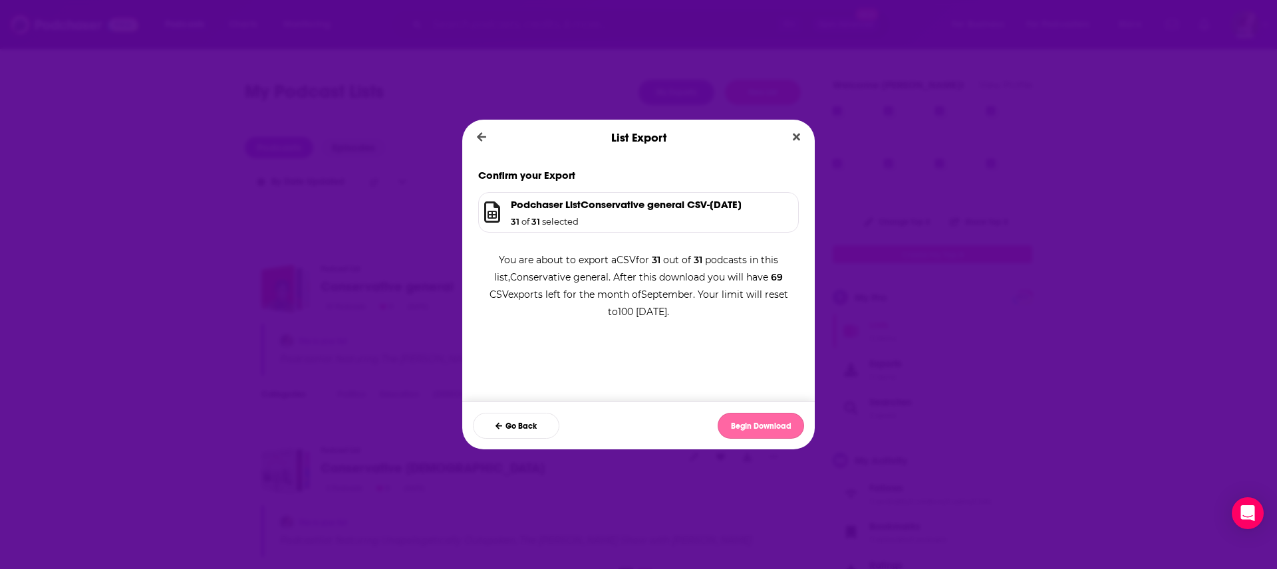
click at [638, 284] on button "Begin Download" at bounding box center [761, 426] width 86 height 26
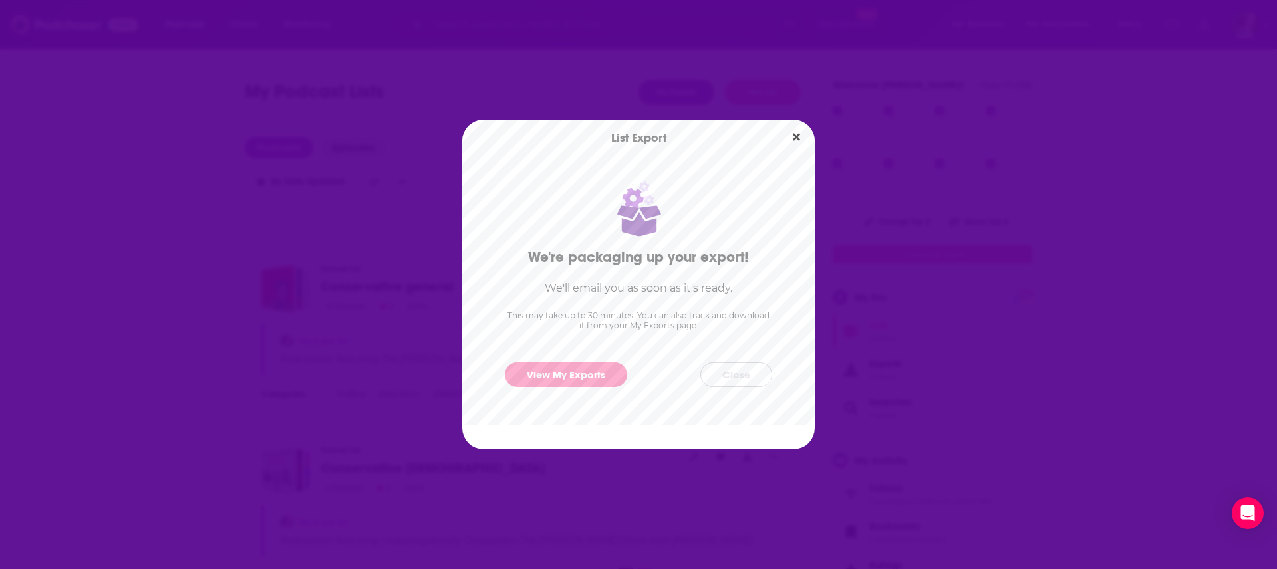
click at [638, 284] on button "Close" at bounding box center [737, 375] width 72 height 25
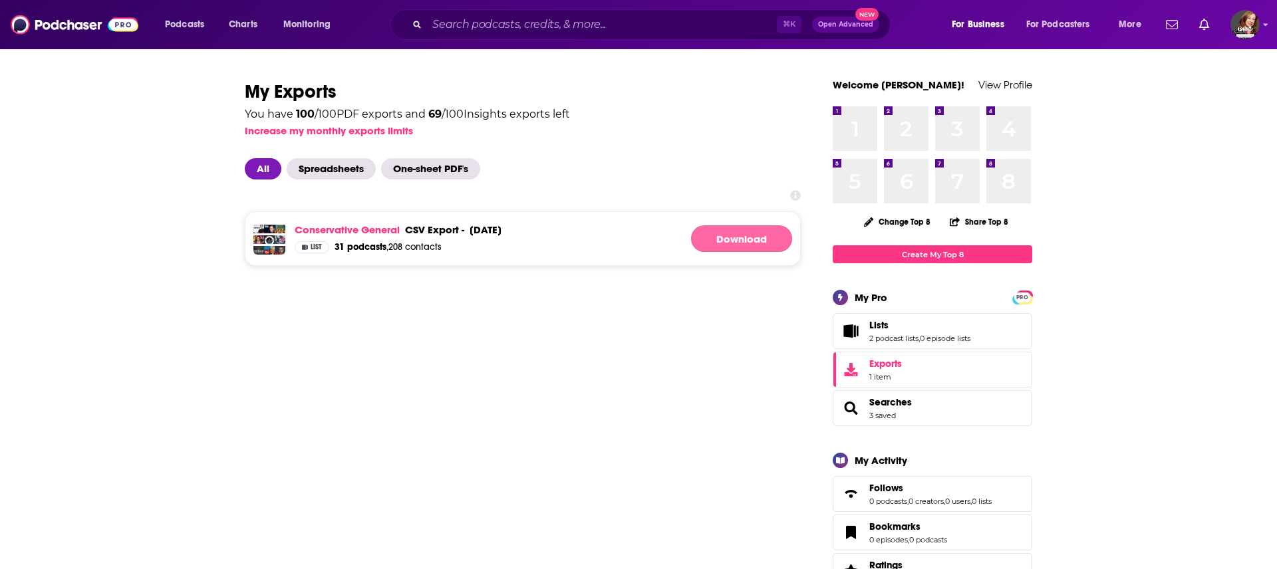
click at [733, 235] on link "Download" at bounding box center [741, 239] width 101 height 27
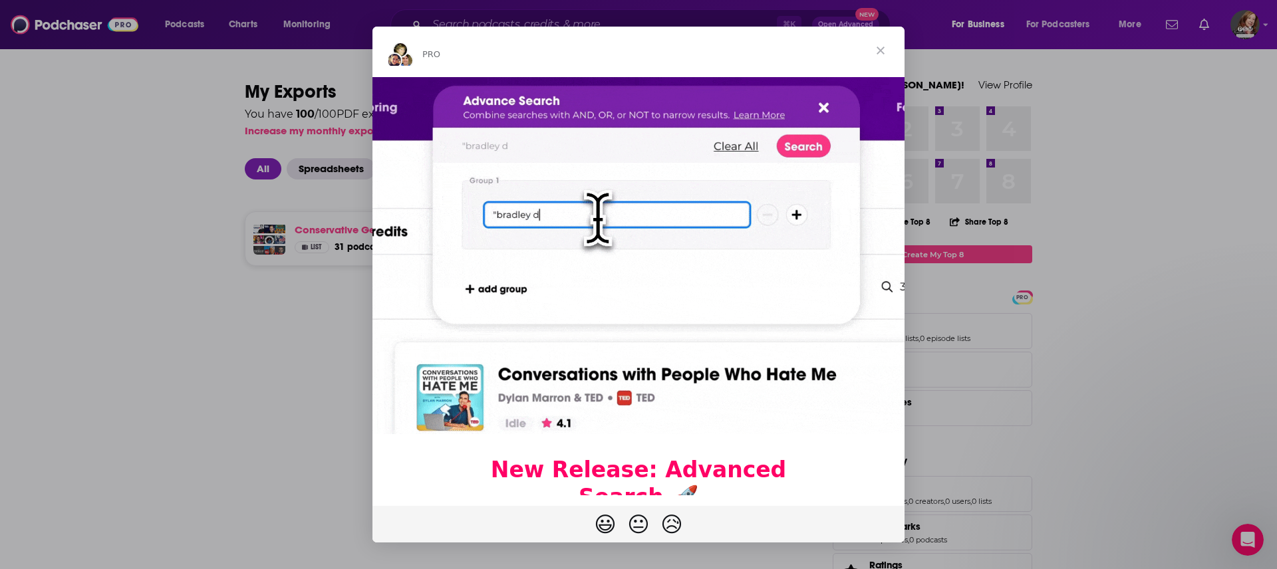
click at [883, 51] on span "Close" at bounding box center [881, 51] width 48 height 48
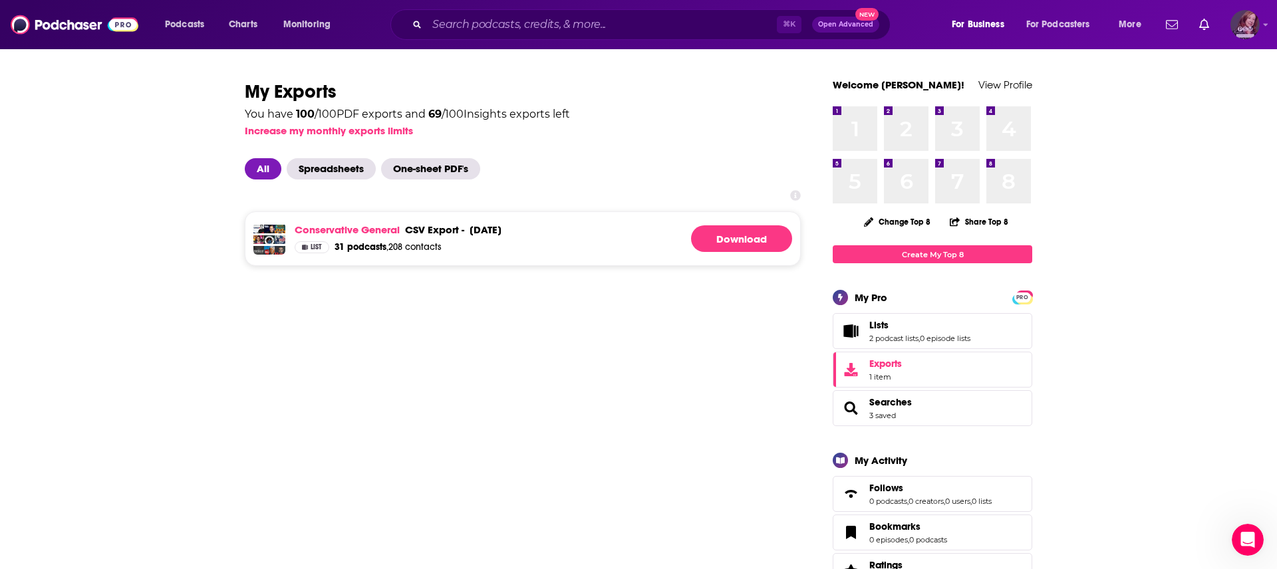
click at [1245, 32] on img "Logged in as pamelastevensmedia" at bounding box center [1245, 24] width 29 height 29
click at [1194, 107] on div "My Pro" at bounding box center [1196, 107] width 128 height 27
click at [1245, 30] on img "Logged in as pamelastevensmedia" at bounding box center [1245, 24] width 29 height 29
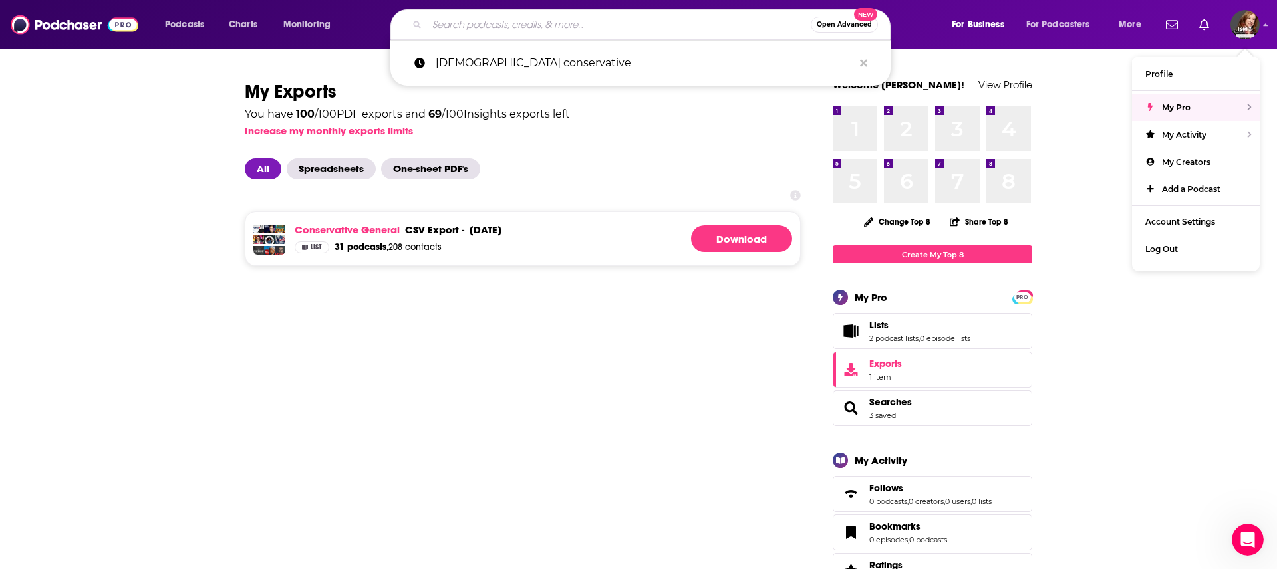
click at [478, 21] on input "Search podcasts, credits, & more..." at bounding box center [619, 24] width 384 height 21
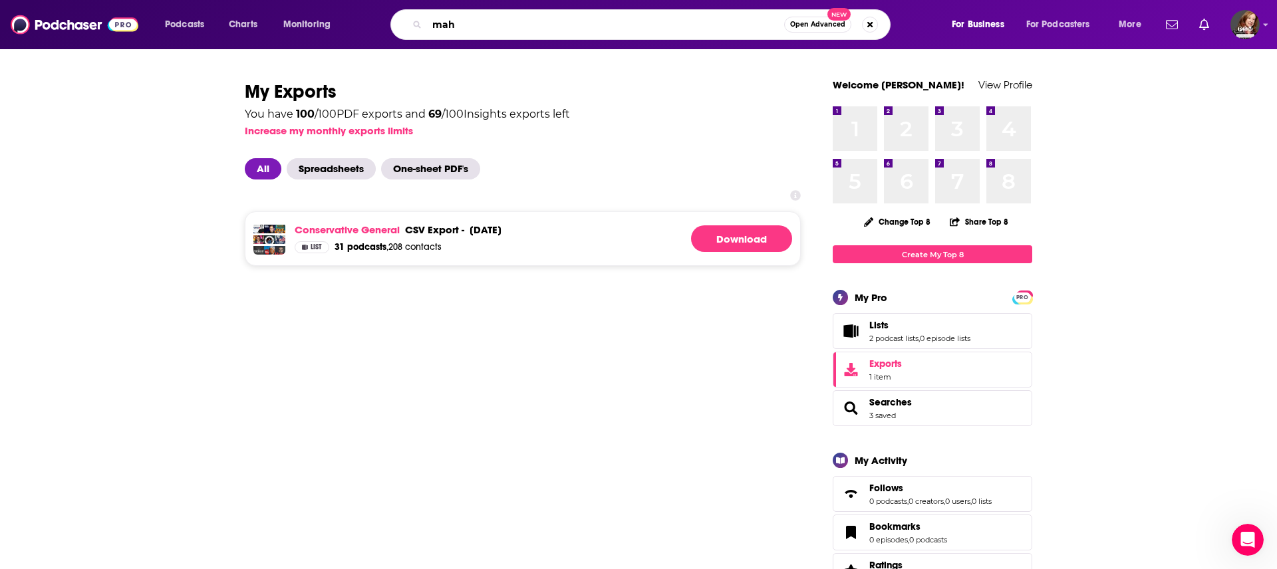
type input "maha"
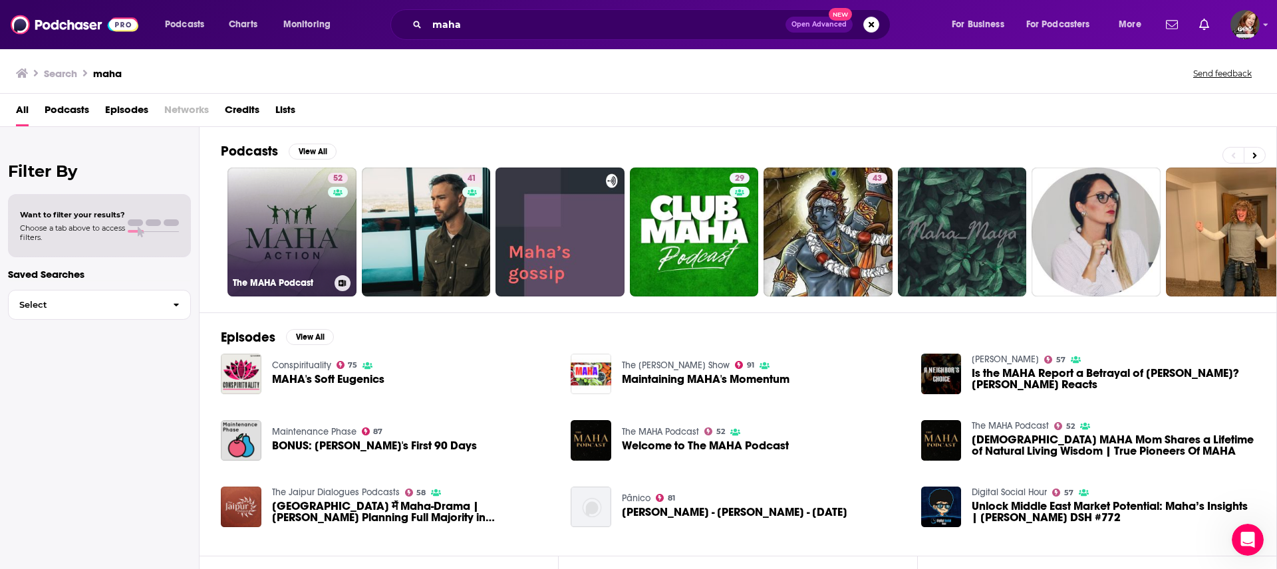
click at [287, 234] on link "52 The MAHA Podcast" at bounding box center [292, 232] width 129 height 129
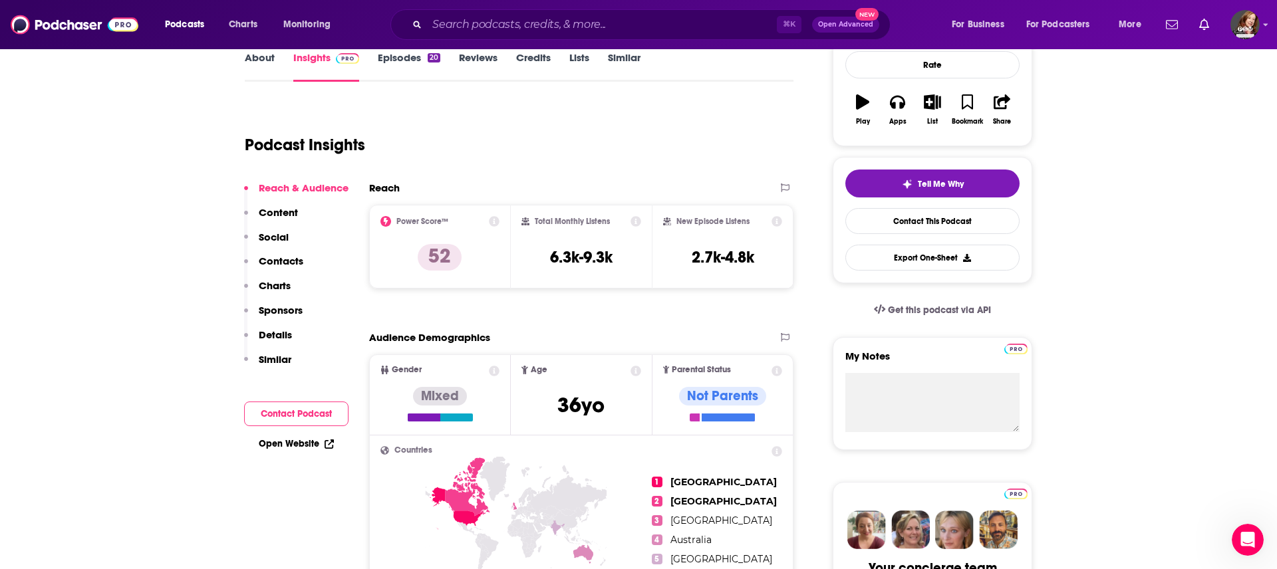
click at [276, 257] on p "Contacts" at bounding box center [281, 261] width 45 height 13
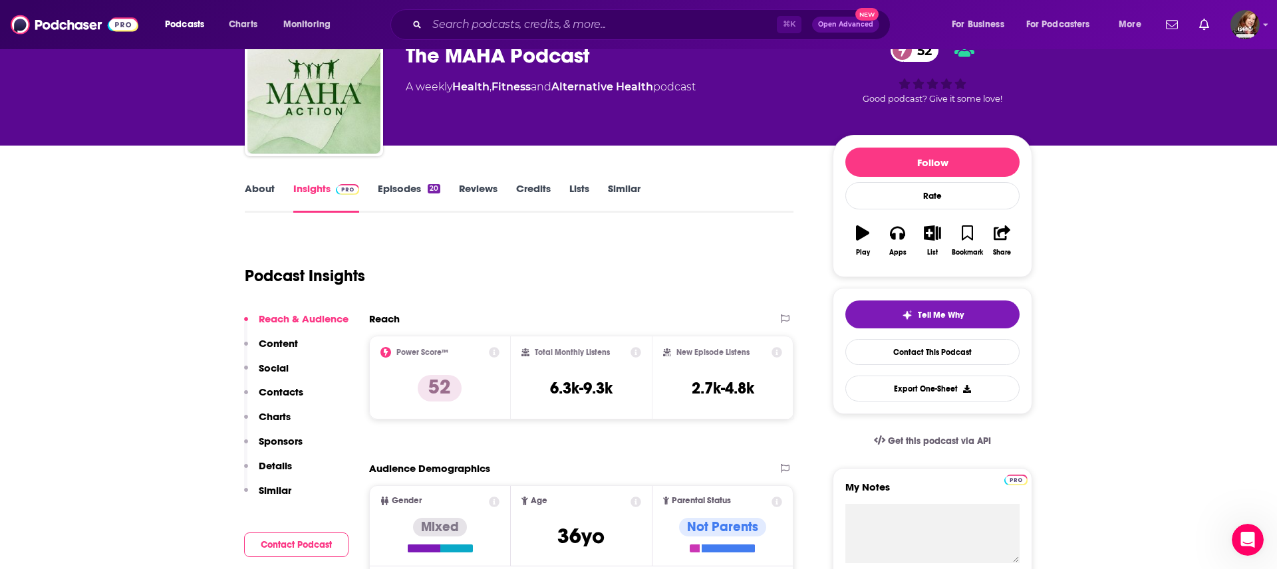
scroll to position [74, 0]
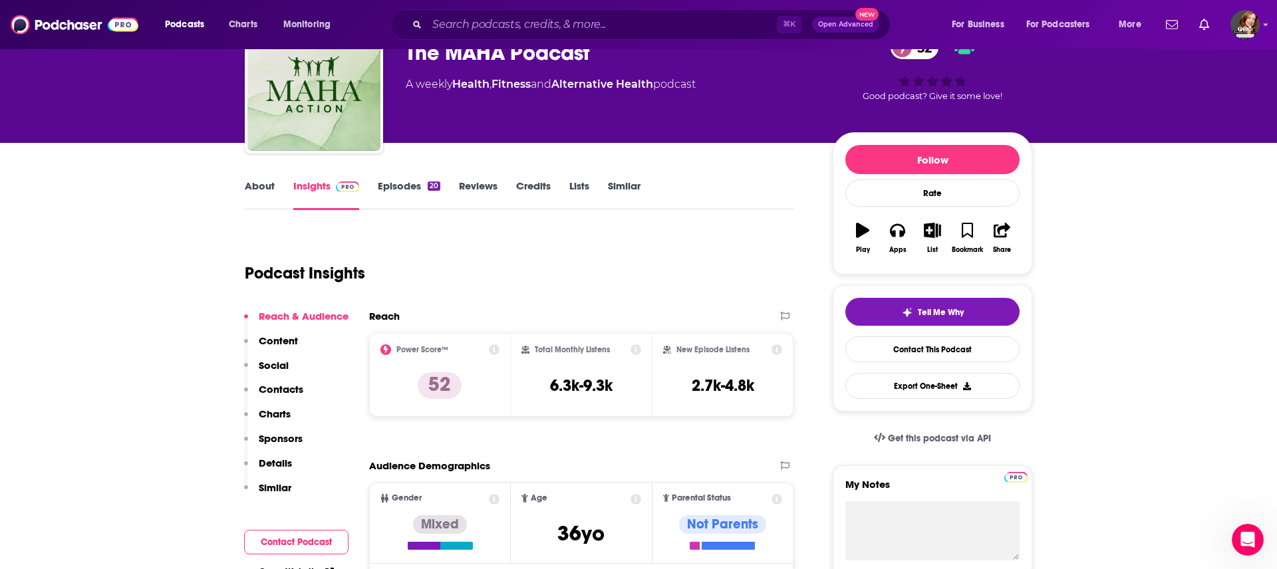
click at [258, 182] on link "About" at bounding box center [260, 195] width 30 height 31
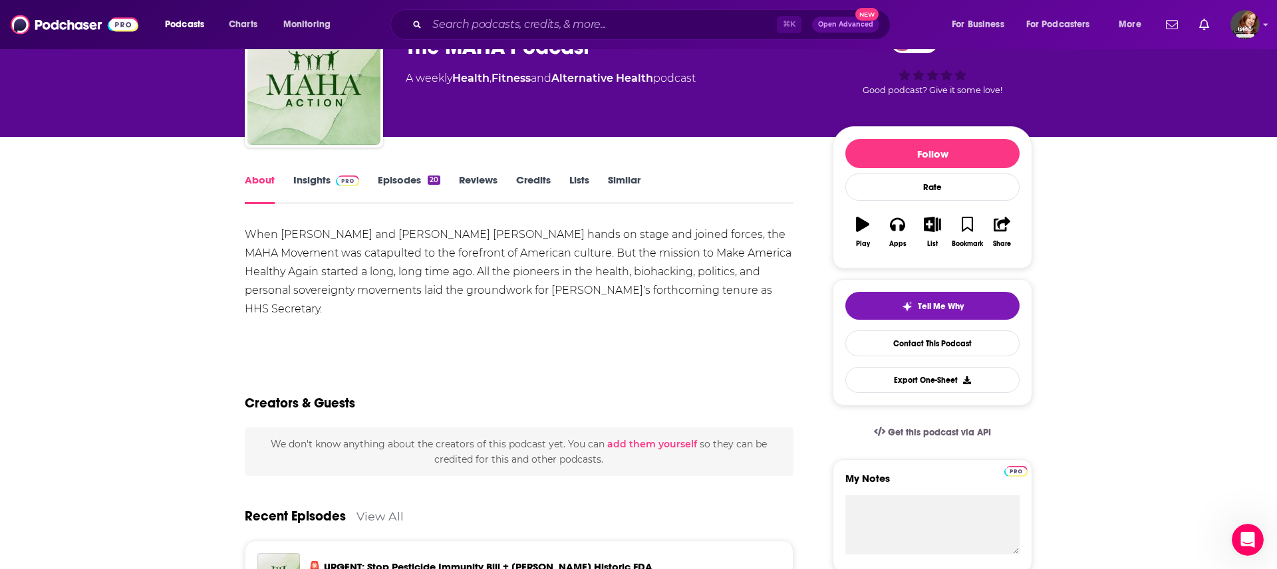
scroll to position [82, 0]
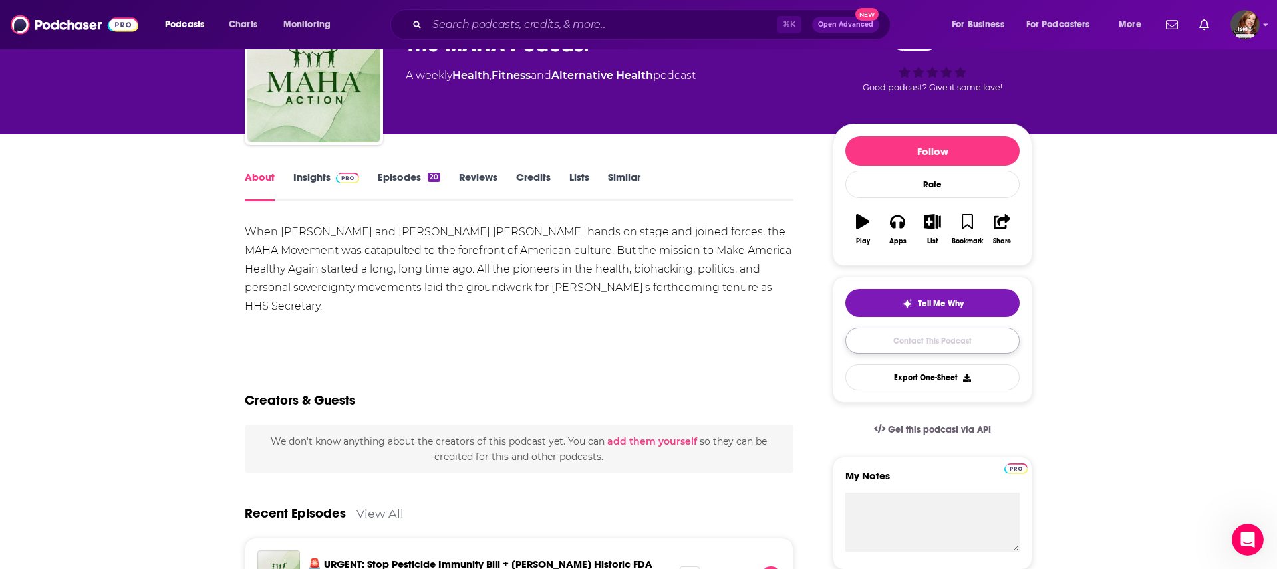
click at [926, 339] on link "Contact This Podcast" at bounding box center [933, 341] width 174 height 26
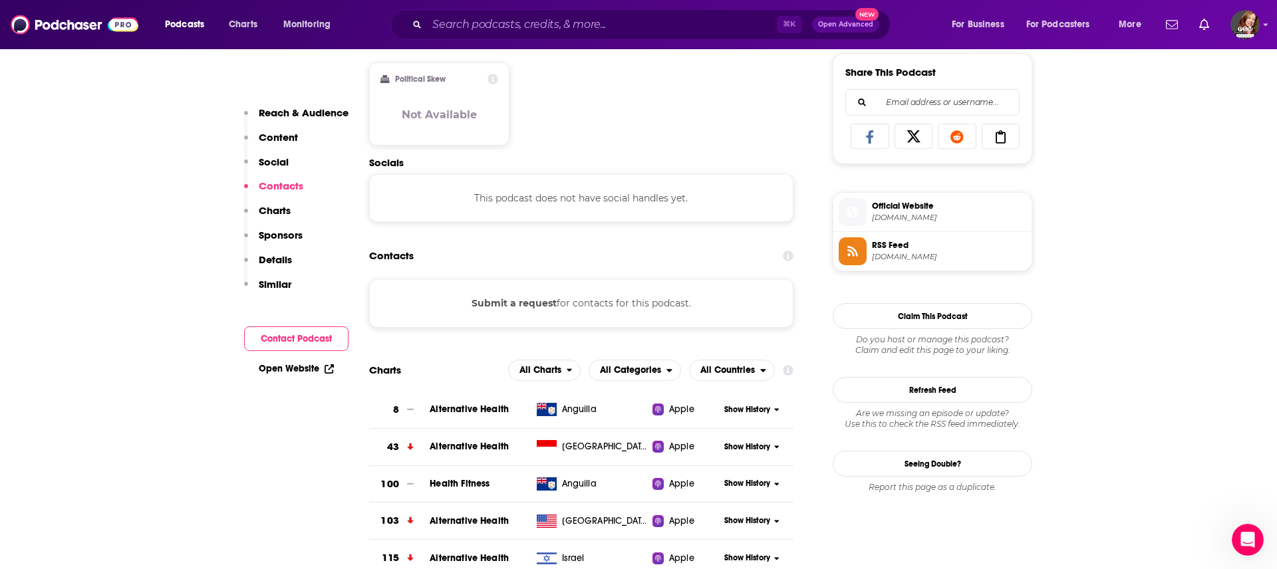
scroll to position [821, 0]
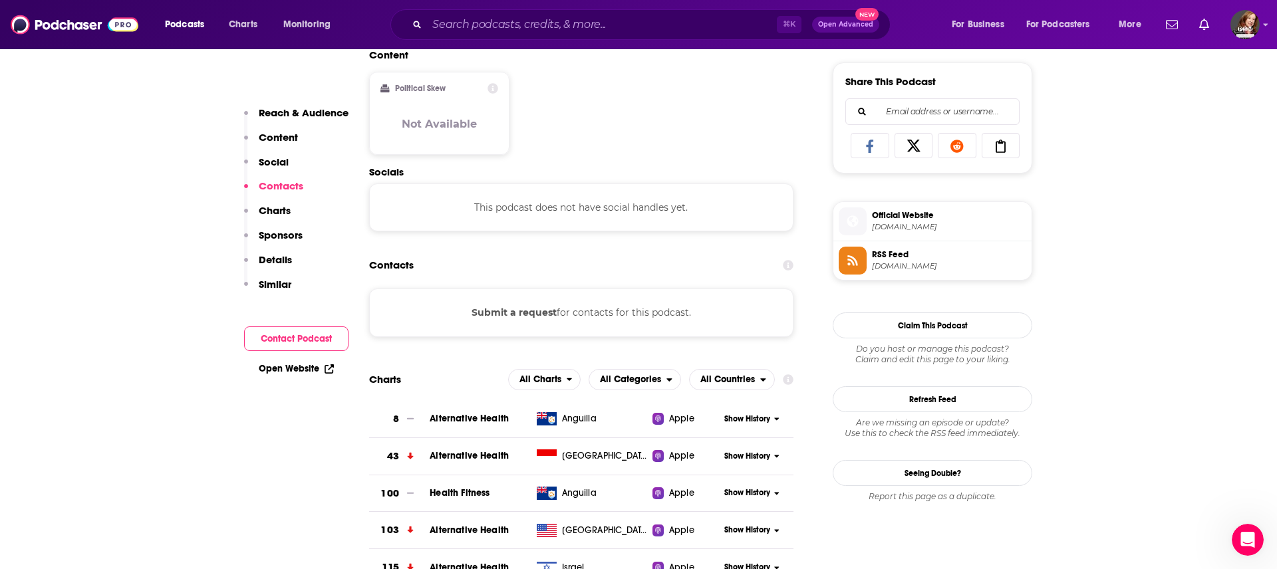
click at [506, 312] on button "Submit a request" at bounding box center [514, 312] width 85 height 15
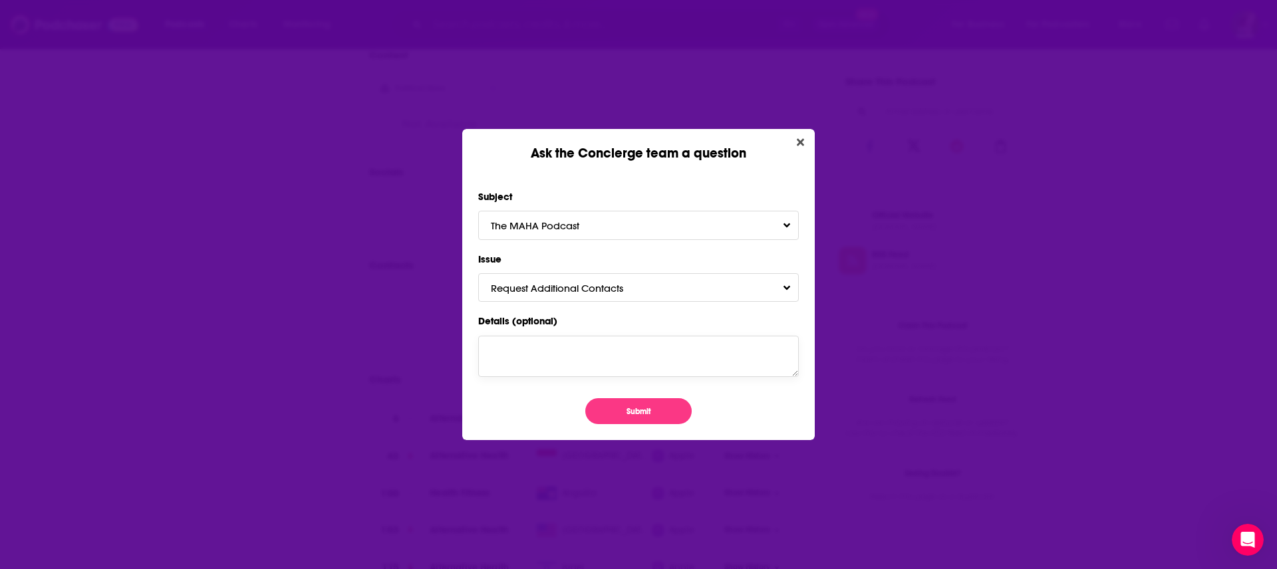
click at [512, 340] on textarea "Details (optional)" at bounding box center [638, 356] width 321 height 41
click at [632, 289] on span "Request Additional Contacts" at bounding box center [570, 288] width 159 height 13
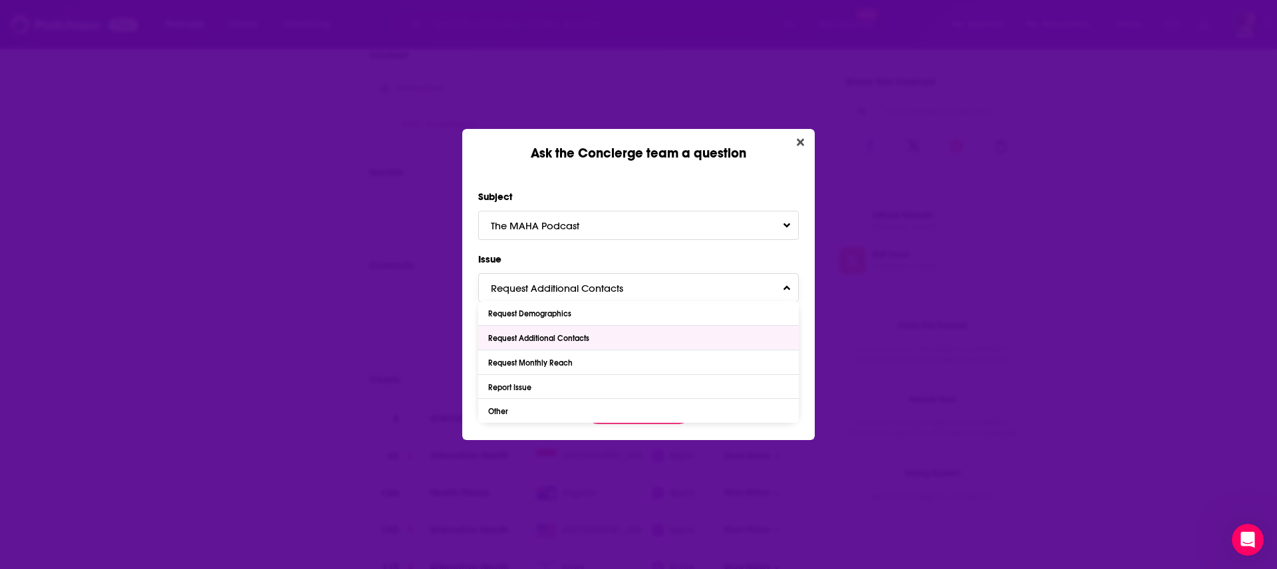
click at [578, 335] on div "Request Additional Contacts" at bounding box center [540, 338] width 104 height 9
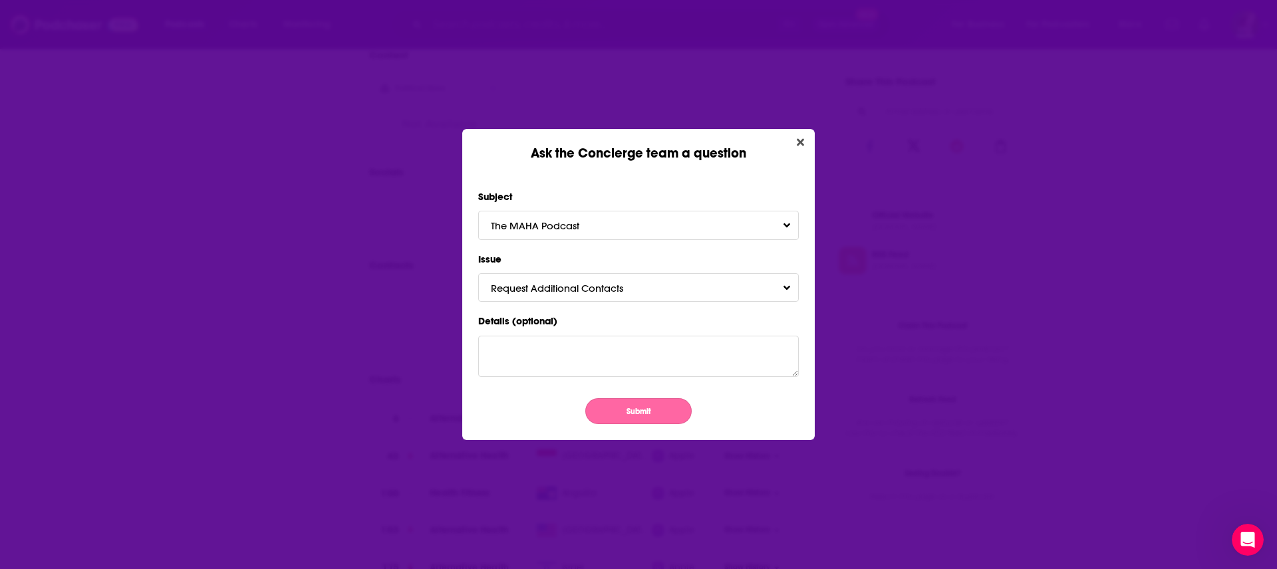
click at [640, 404] on button "Submit" at bounding box center [638, 412] width 106 height 26
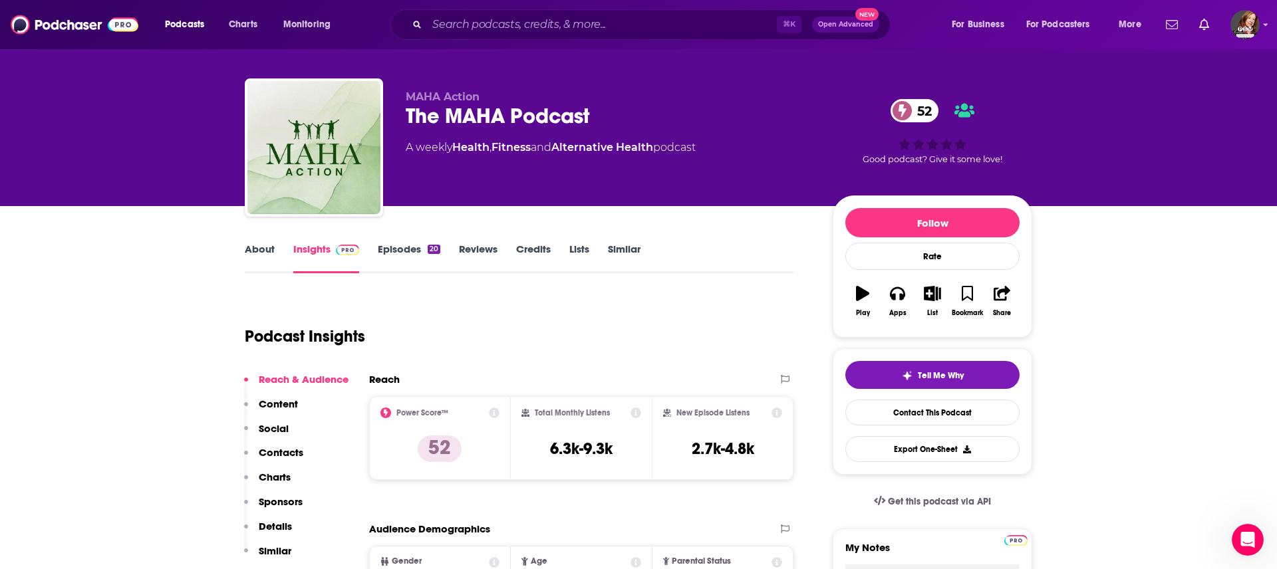
scroll to position [9, 0]
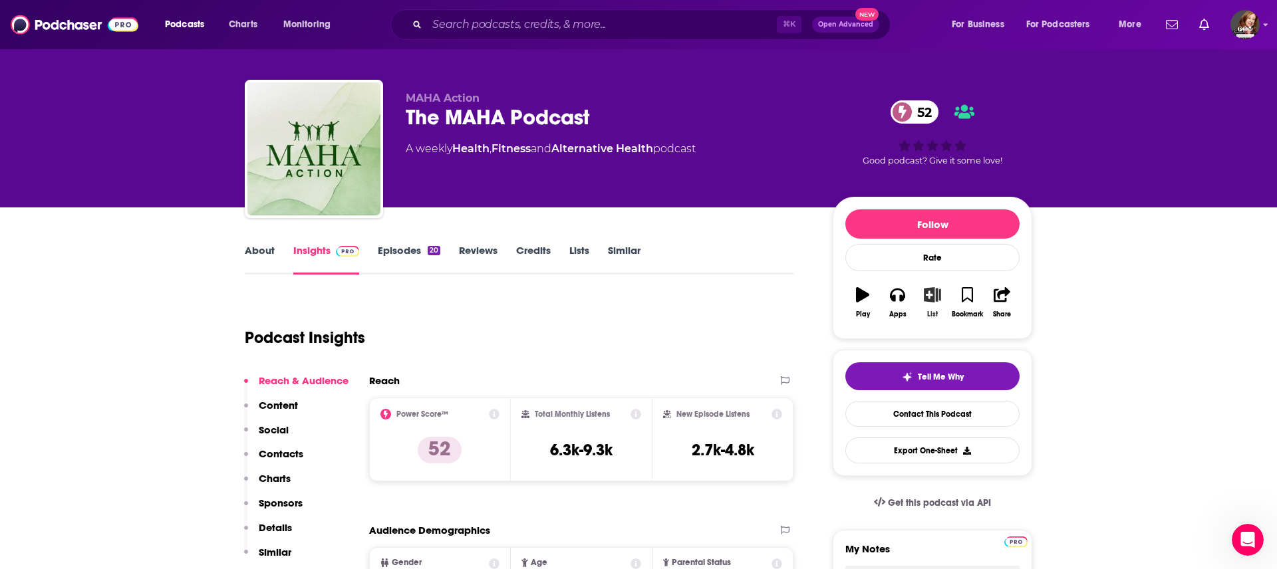
click at [928, 294] on icon "button" at bounding box center [932, 294] width 17 height 15
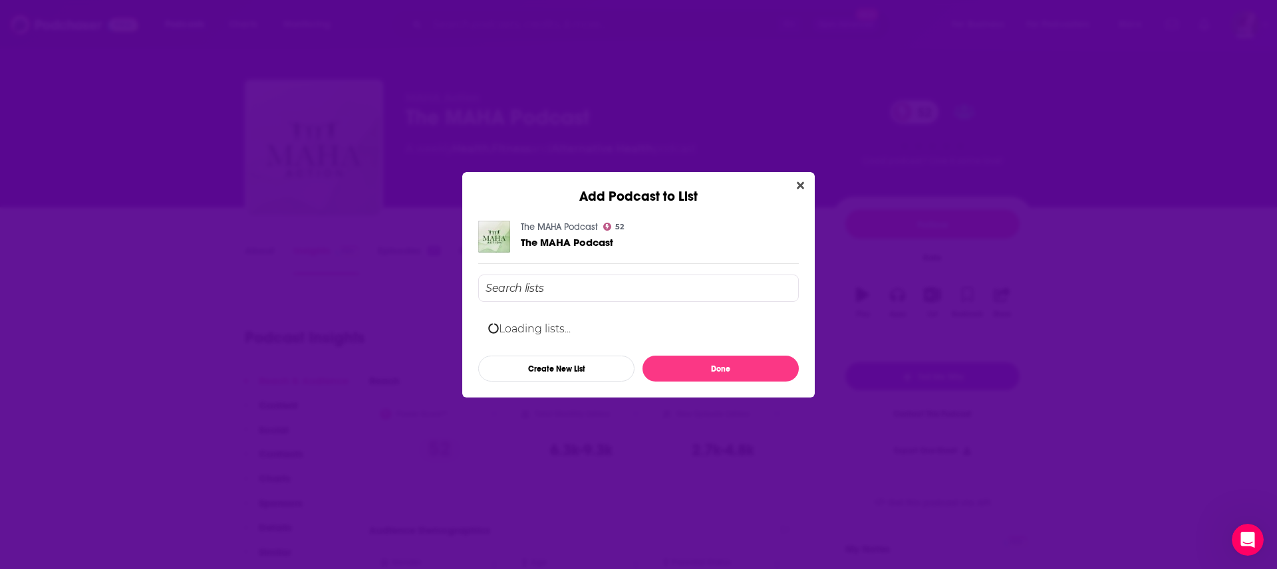
scroll to position [0, 0]
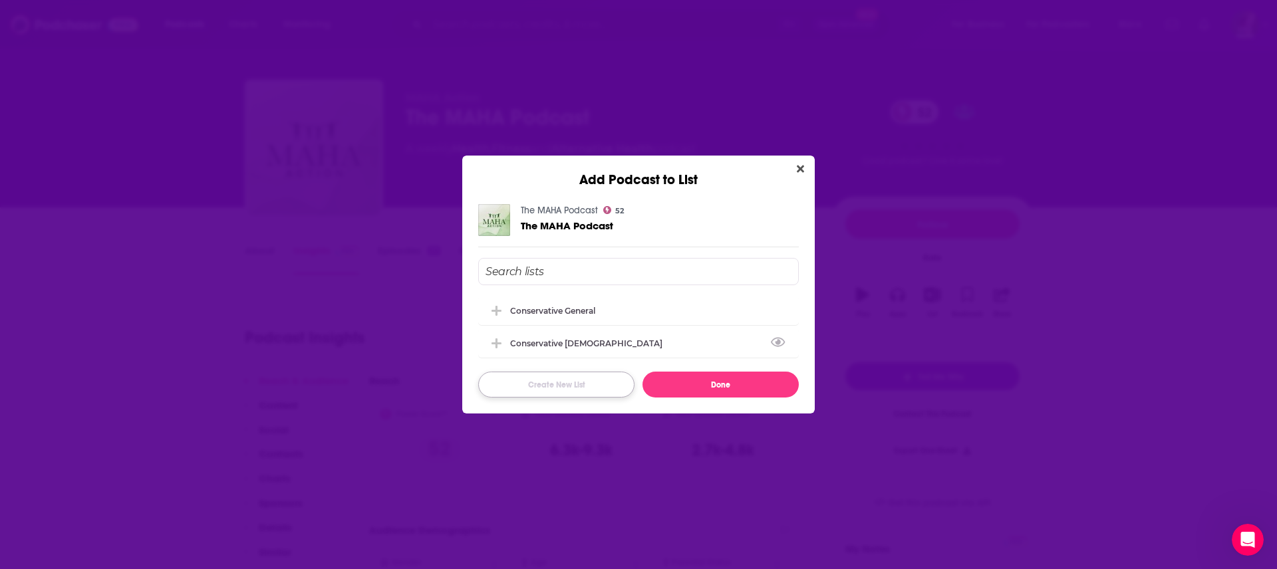
click at [569, 378] on button "Create New List" at bounding box center [556, 385] width 156 height 26
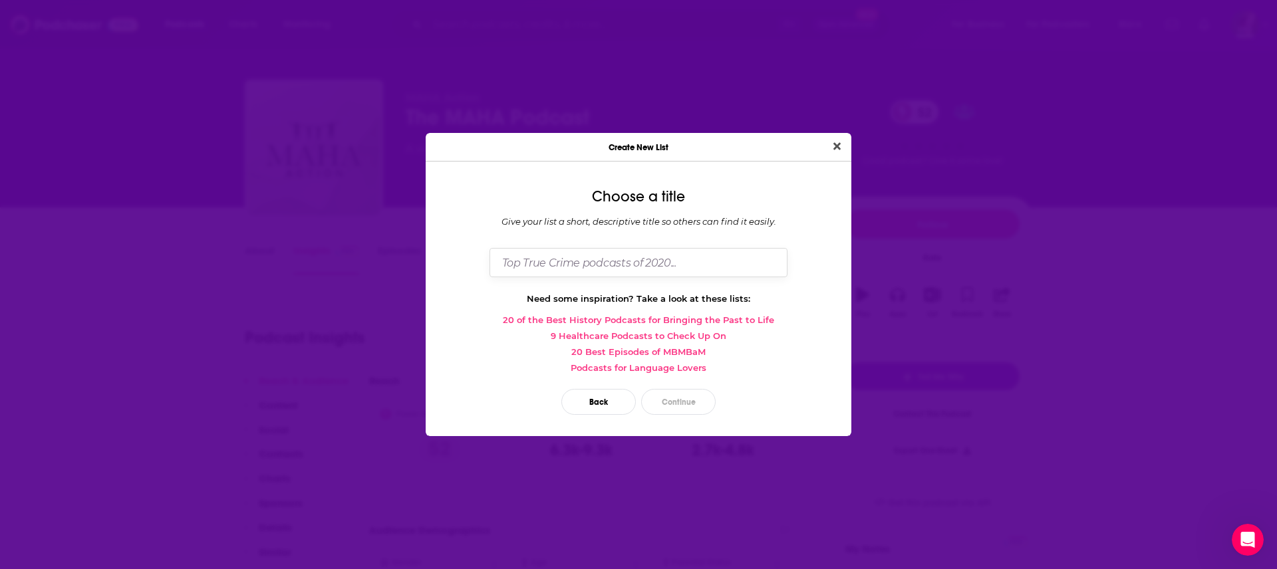
click at [530, 264] on input "Dialog" at bounding box center [639, 262] width 298 height 29
type input "MAHA"
click at [681, 408] on button "Continue" at bounding box center [678, 402] width 75 height 26
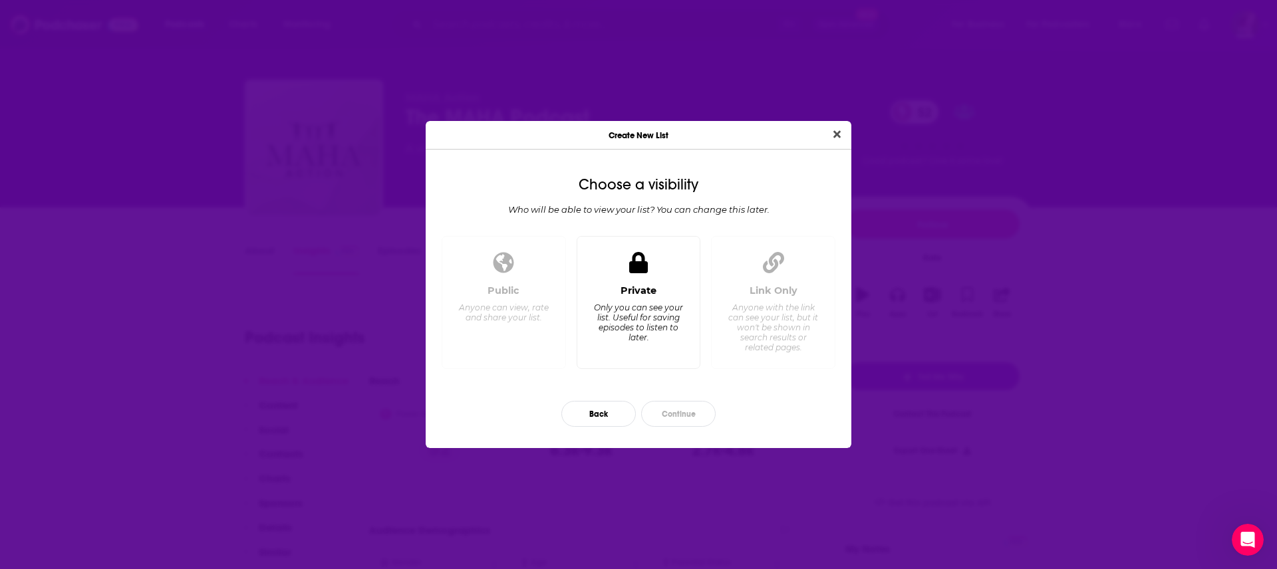
click at [640, 304] on div "Only you can see your list. Useful for saving episodes to listen to later." at bounding box center [638, 323] width 91 height 40
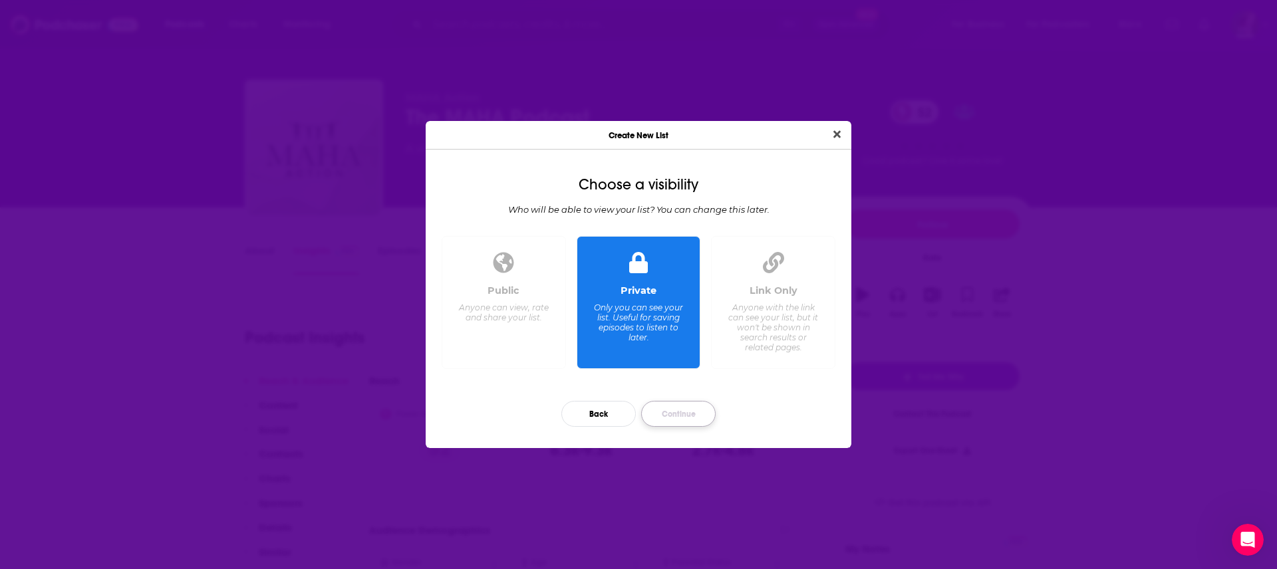
click at [683, 408] on button "Continue" at bounding box center [678, 414] width 75 height 26
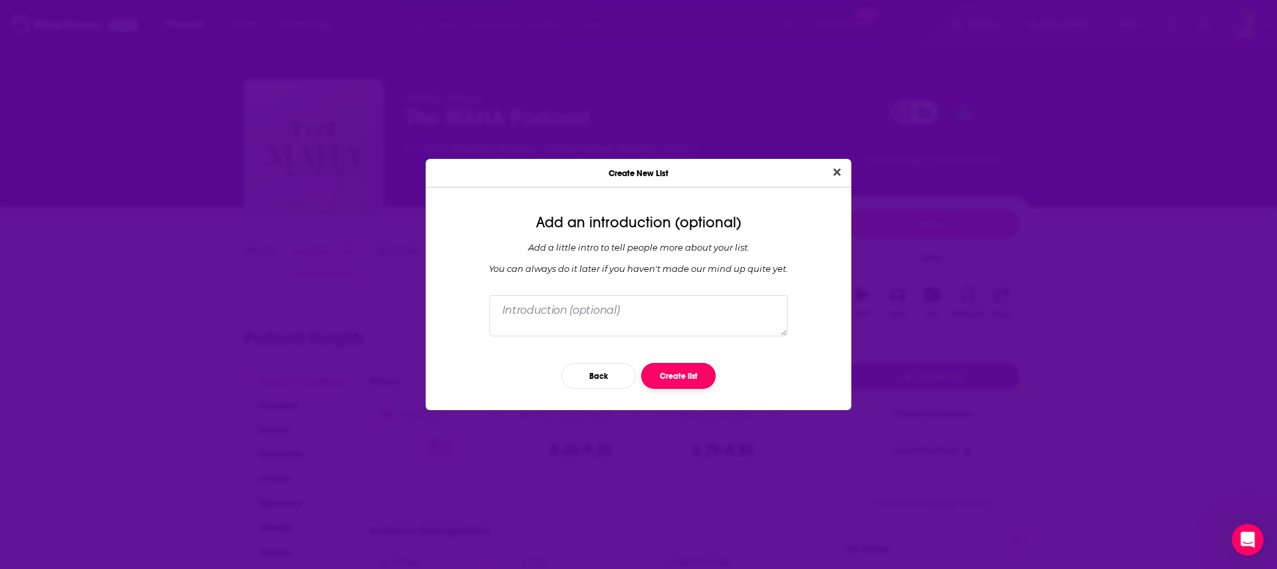
click at [679, 373] on button "Create list" at bounding box center [678, 376] width 75 height 26
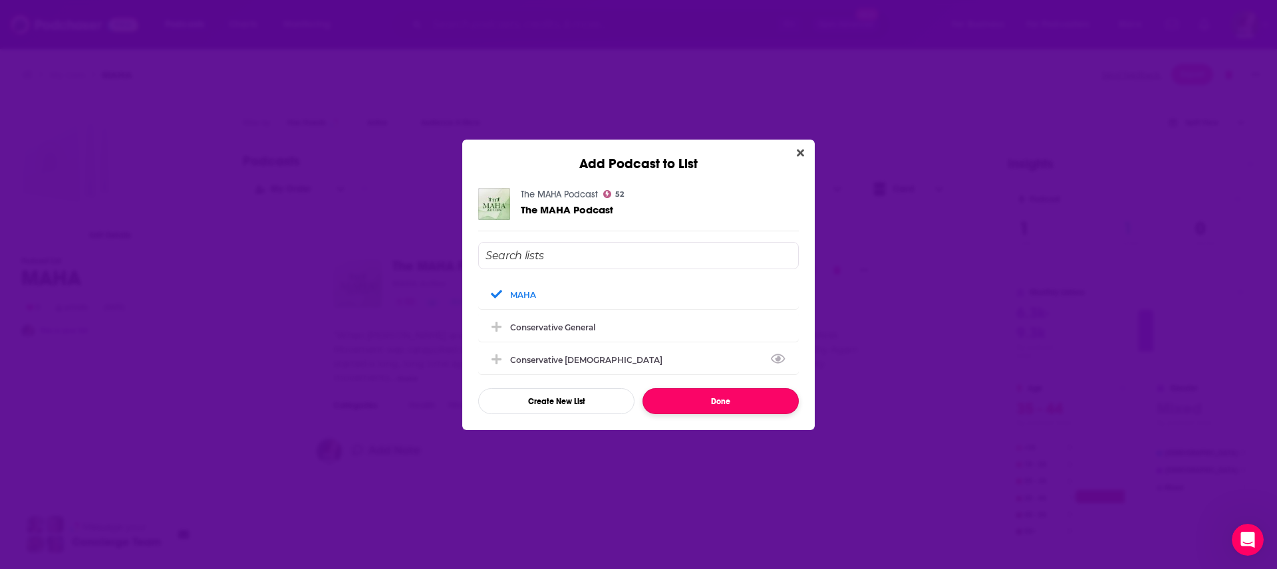
click at [729, 406] on button "Done" at bounding box center [721, 402] width 156 height 26
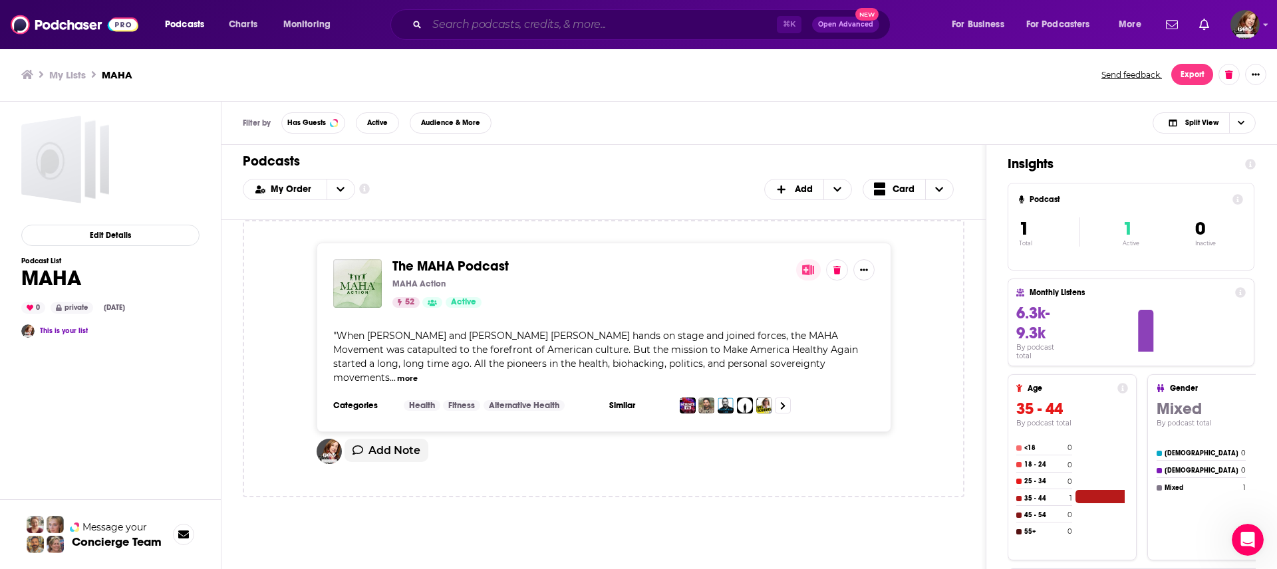
click at [498, 30] on input "Search podcasts, credits, & more..." at bounding box center [602, 24] width 350 height 21
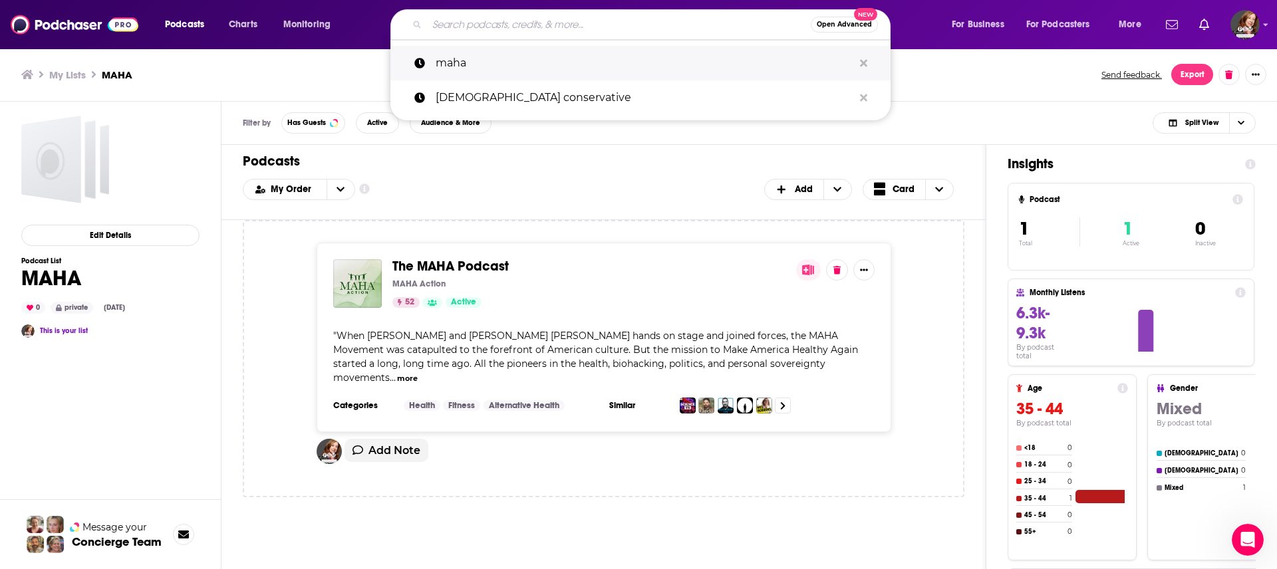
click at [467, 55] on p "maha" at bounding box center [645, 63] width 418 height 35
type input "maha"
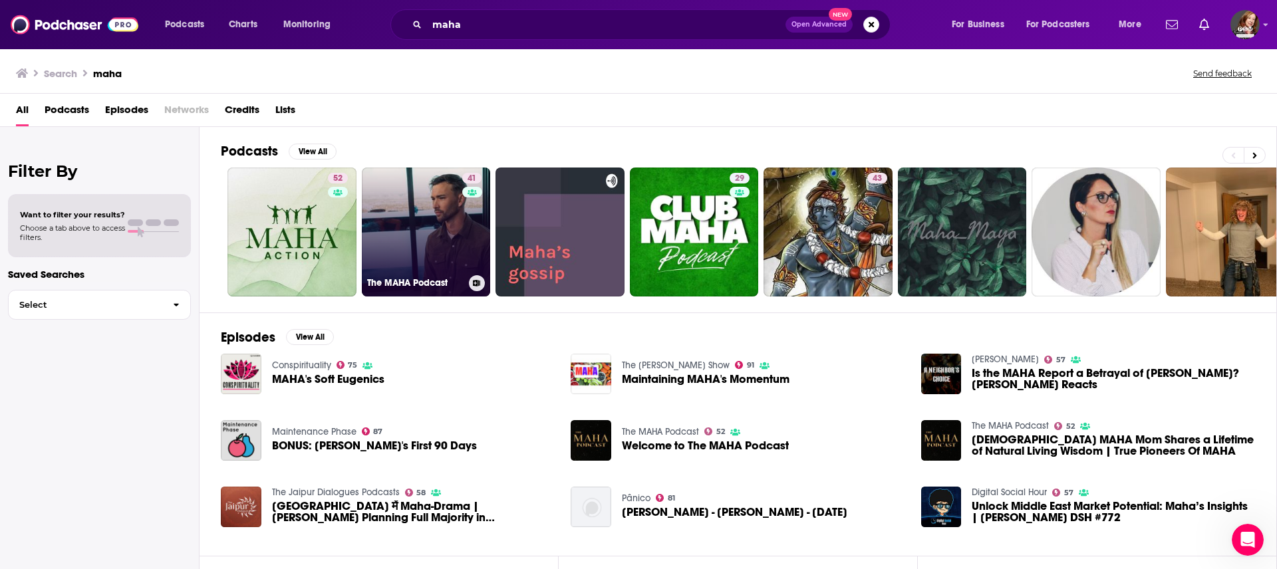
click at [390, 240] on link "41 The MAHA Podcast" at bounding box center [426, 232] width 129 height 129
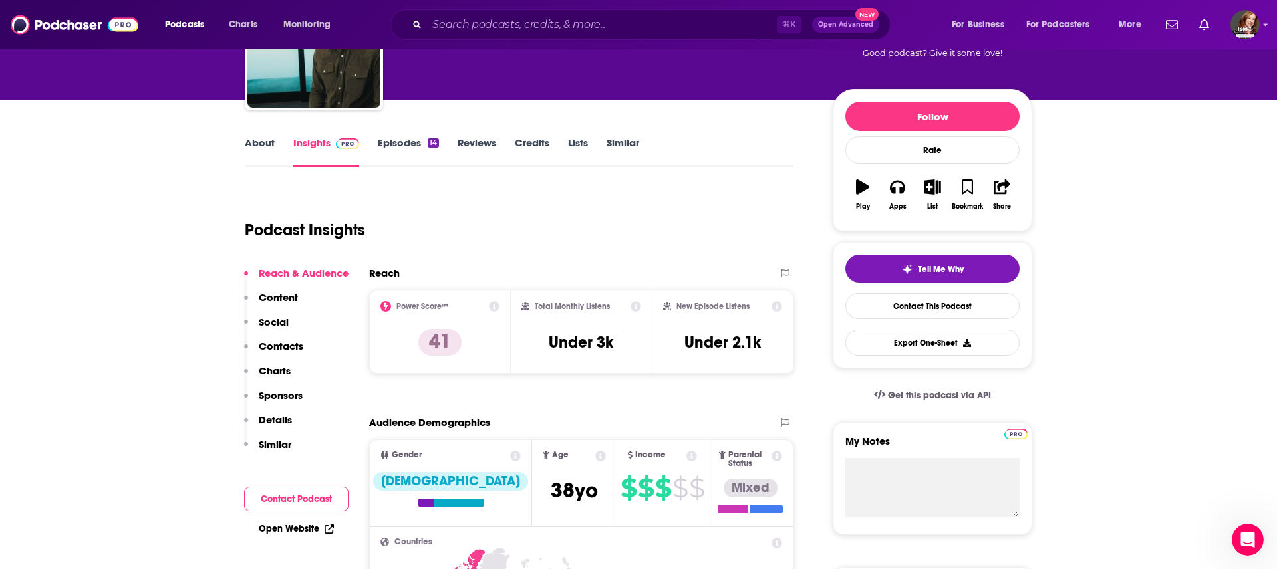
scroll to position [29, 0]
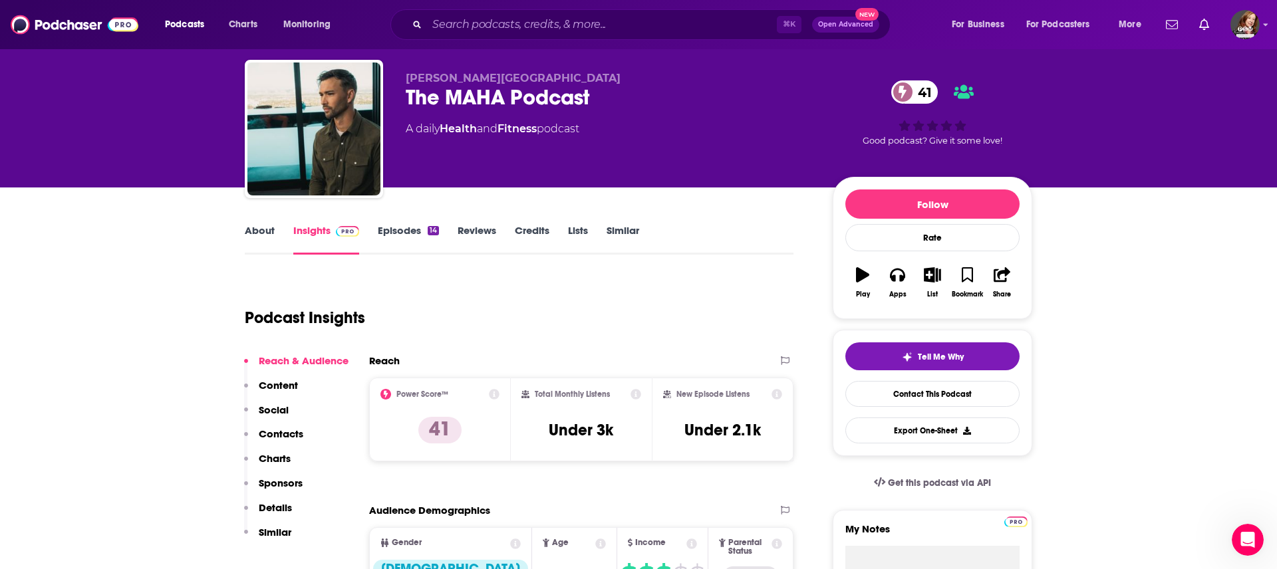
click at [265, 227] on link "About" at bounding box center [260, 239] width 30 height 31
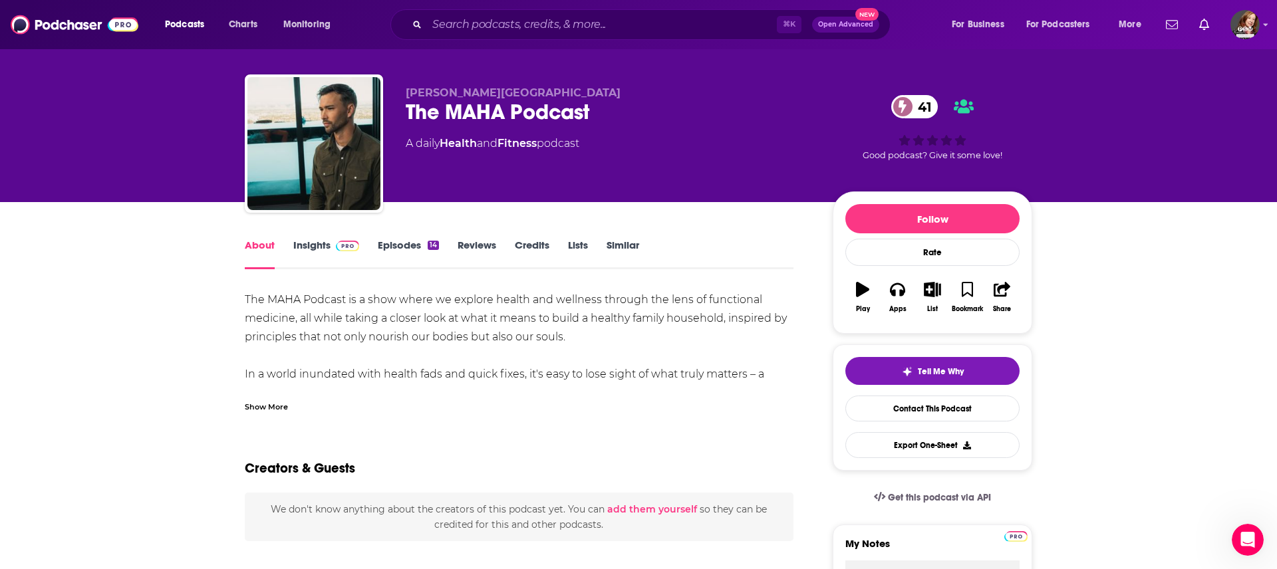
scroll to position [9, 0]
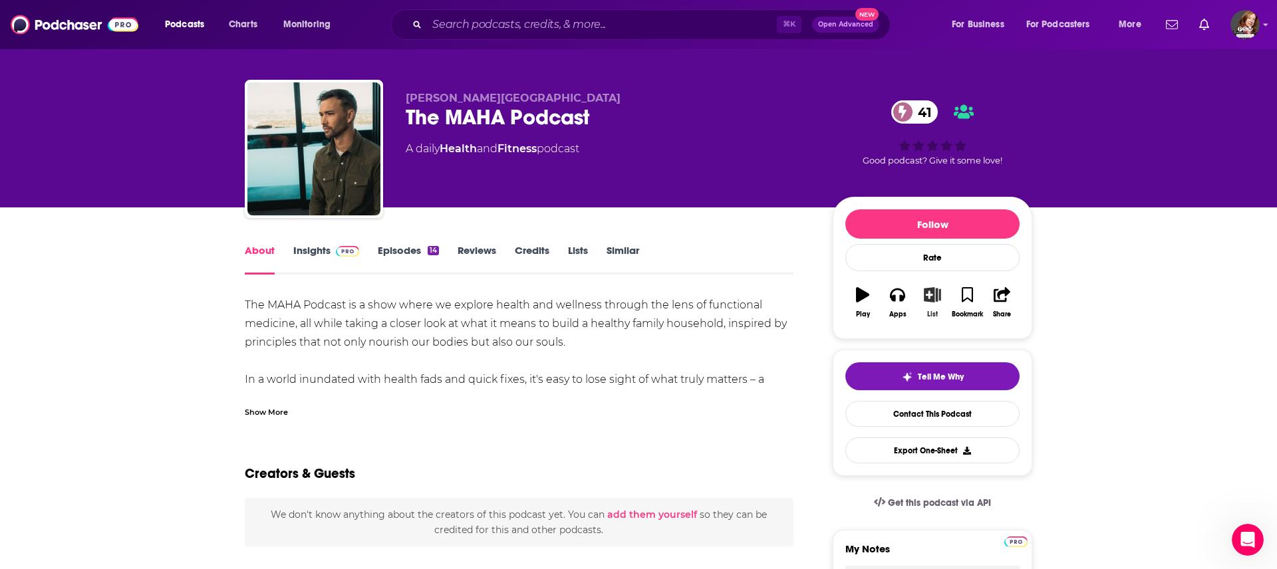
click at [935, 302] on button "List" at bounding box center [932, 303] width 35 height 48
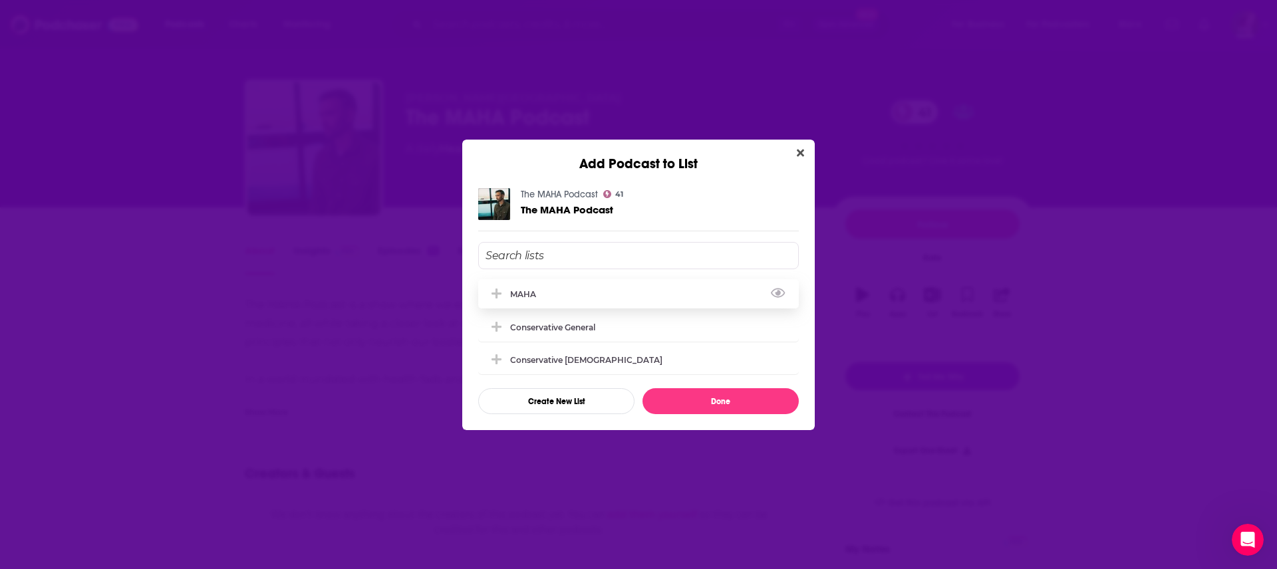
click at [520, 289] on div "MAHA" at bounding box center [527, 294] width 34 height 10
click at [721, 409] on button "Done" at bounding box center [721, 402] width 156 height 26
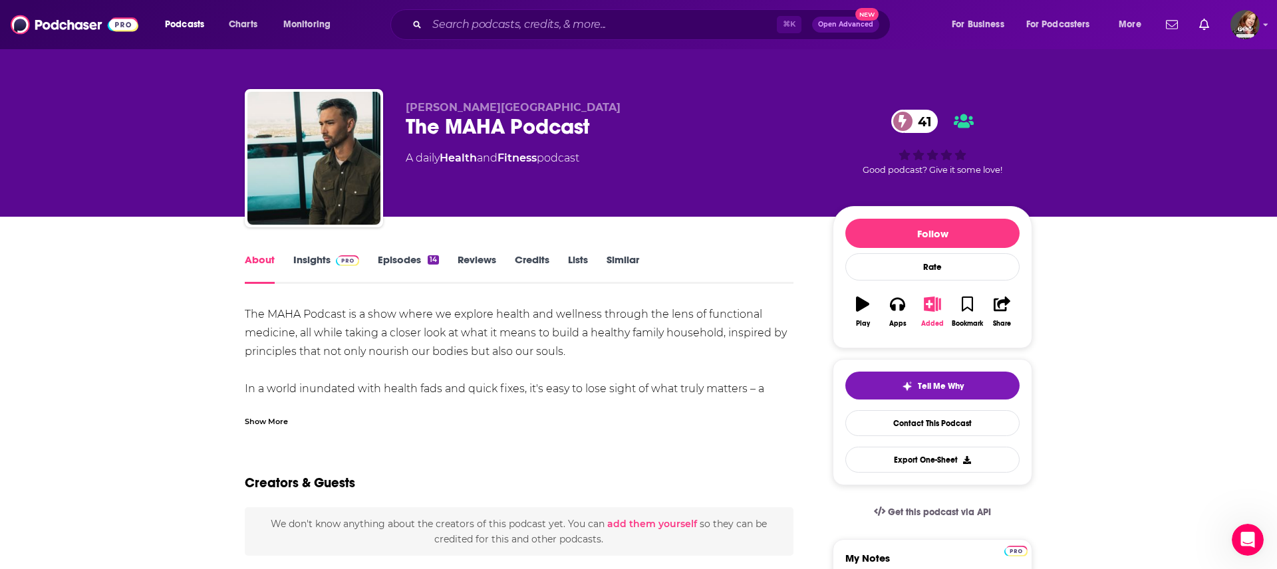
scroll to position [9, 0]
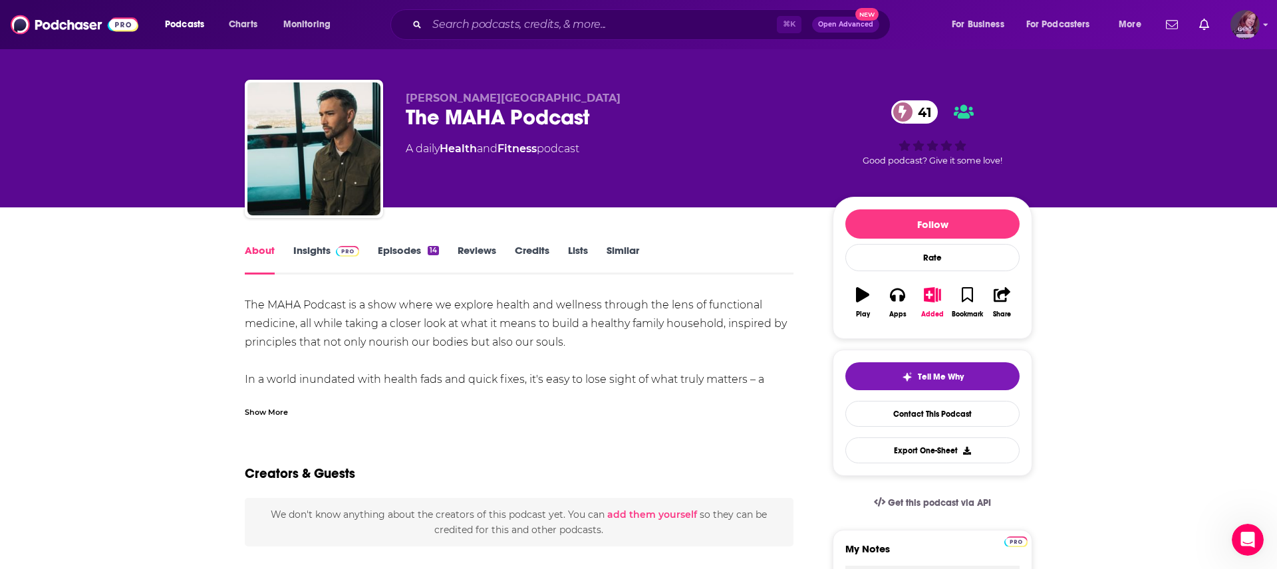
click at [1241, 29] on img "Logged in as pamelastevensmedia" at bounding box center [1245, 24] width 29 height 29
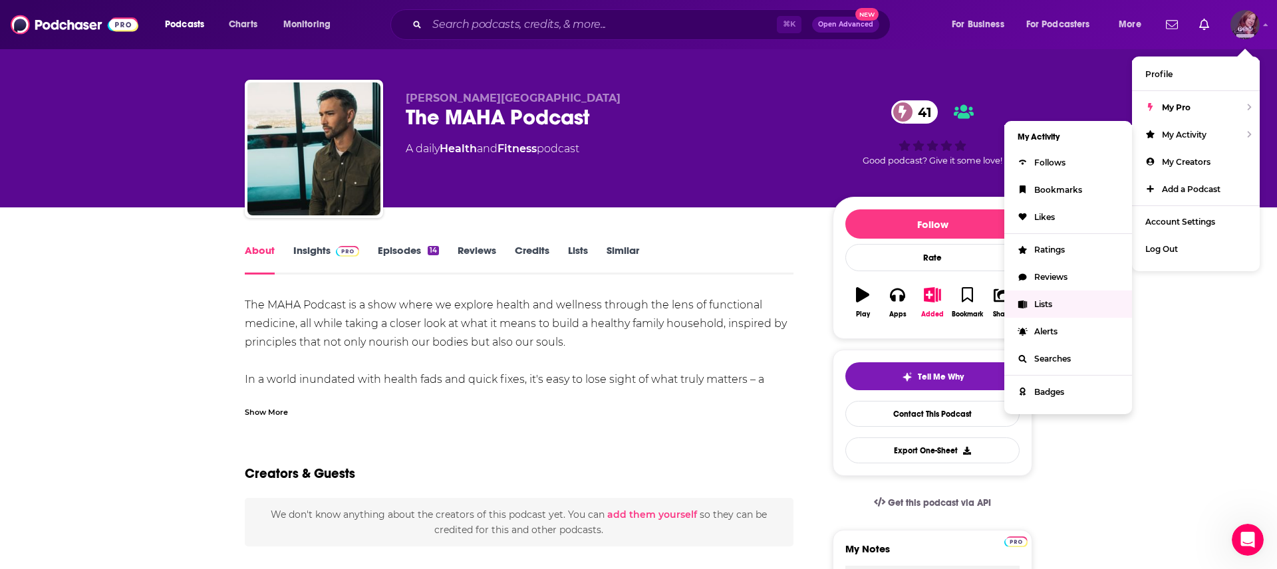
click at [1046, 310] on link "Lists" at bounding box center [1069, 304] width 128 height 27
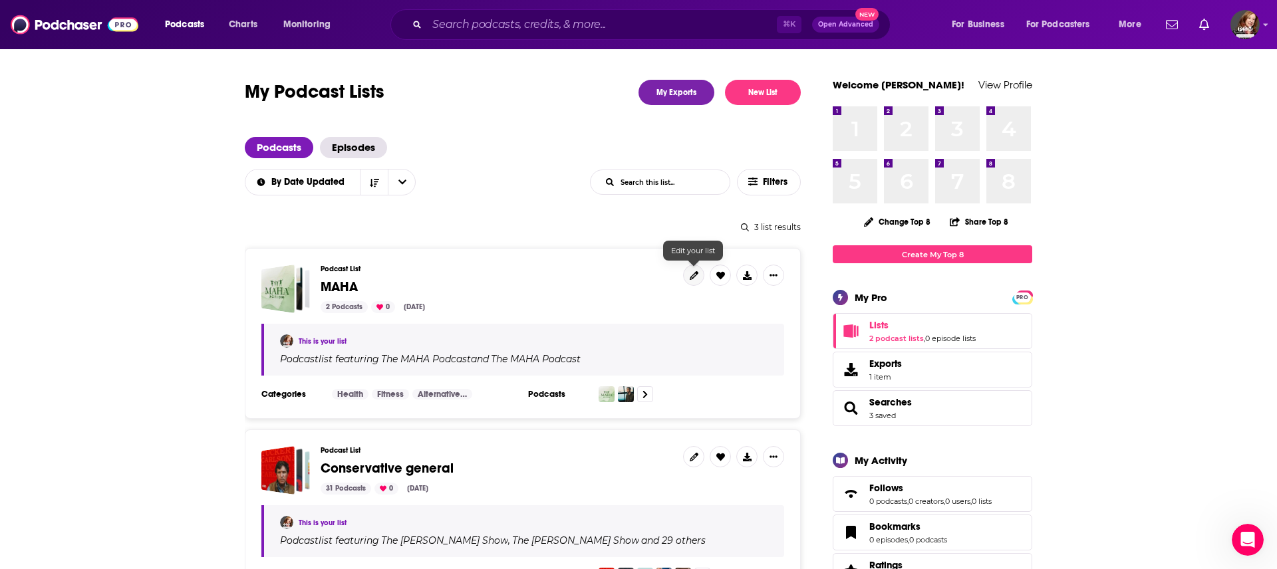
click at [695, 278] on icon at bounding box center [694, 275] width 9 height 9
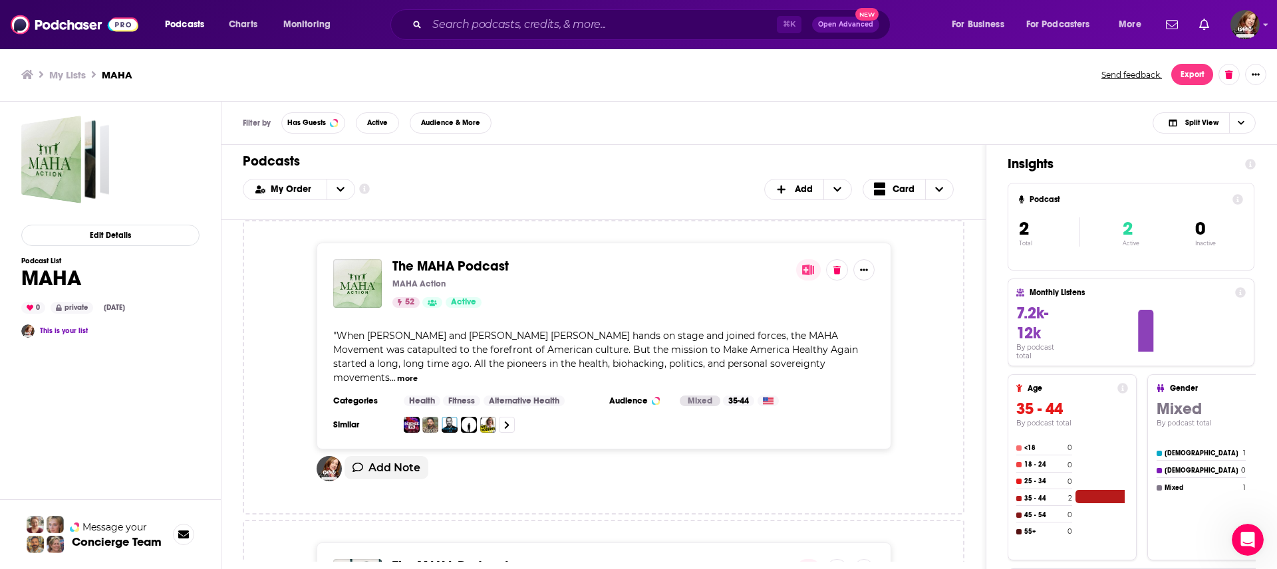
click at [62, 277] on h1 "MAHA" at bounding box center [75, 278] width 109 height 26
click at [104, 230] on button "Edit Details" at bounding box center [110, 235] width 178 height 21
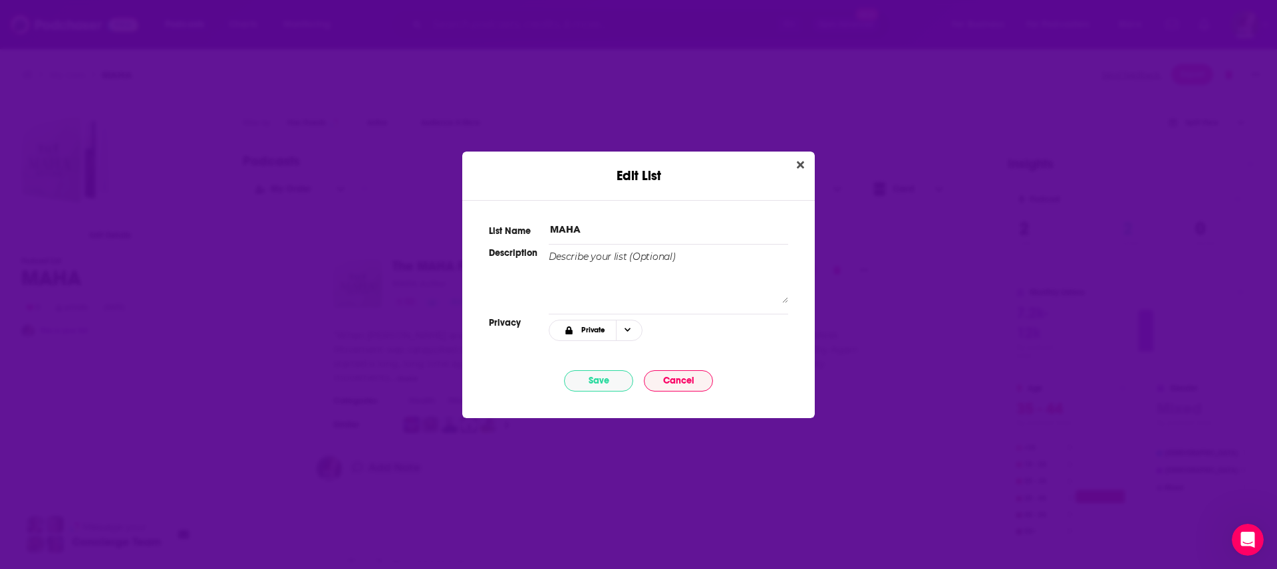
click at [590, 217] on div "List Name MAHA" at bounding box center [638, 226] width 299 height 19
click at [616, 228] on input "MAHA" at bounding box center [669, 229] width 240 height 14
type input "MAHA/Alternative Health Podcasts"
click at [580, 379] on button "Save" at bounding box center [598, 381] width 69 height 21
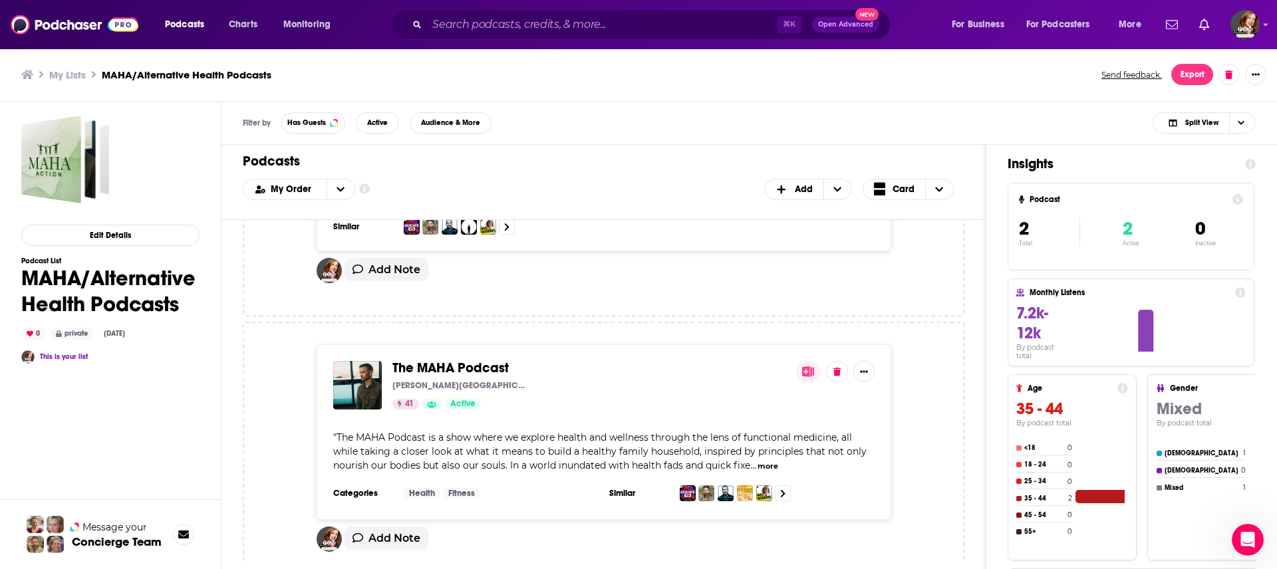
scroll to position [213, 0]
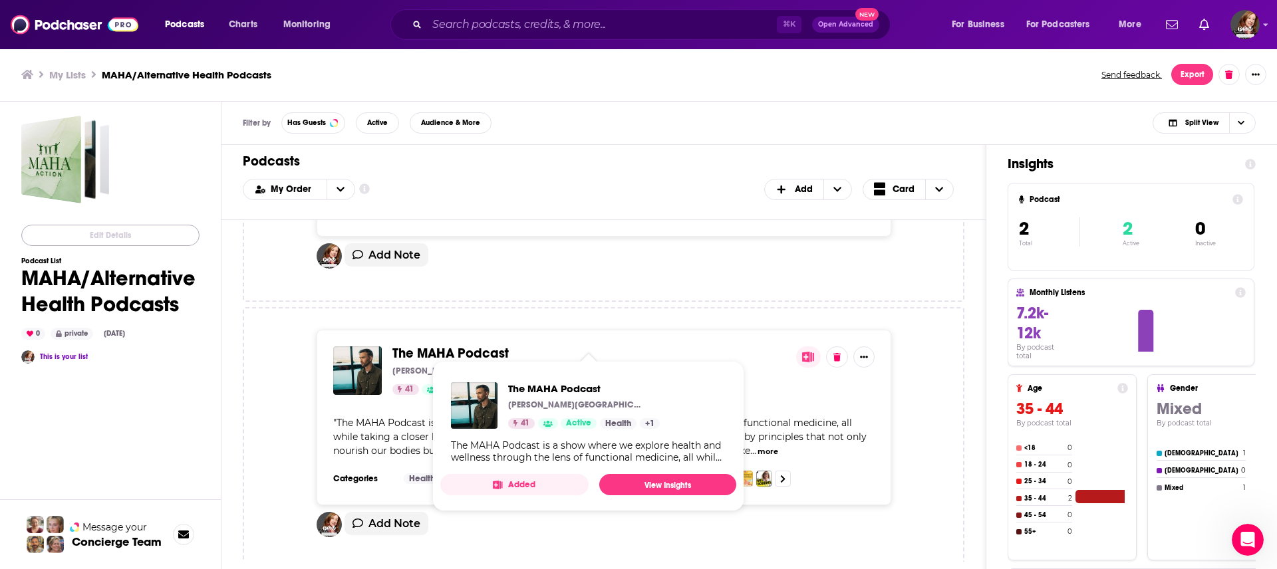
click at [475, 345] on span "The MAHA Podcast" at bounding box center [451, 353] width 116 height 17
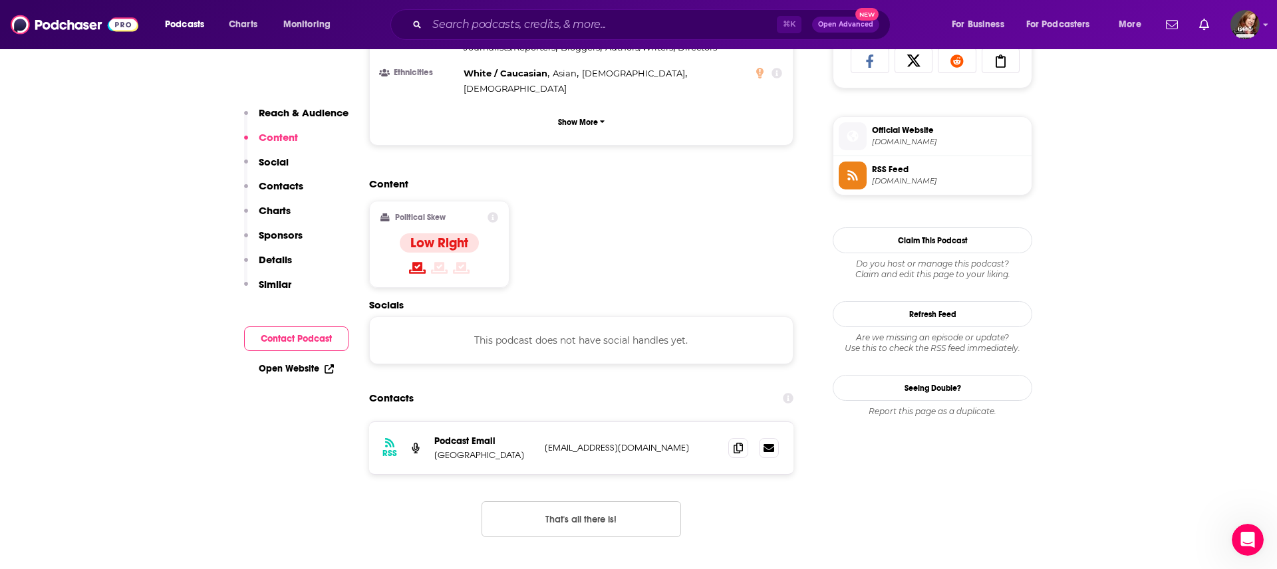
scroll to position [907, 0]
click at [738, 441] on icon at bounding box center [738, 446] width 9 height 11
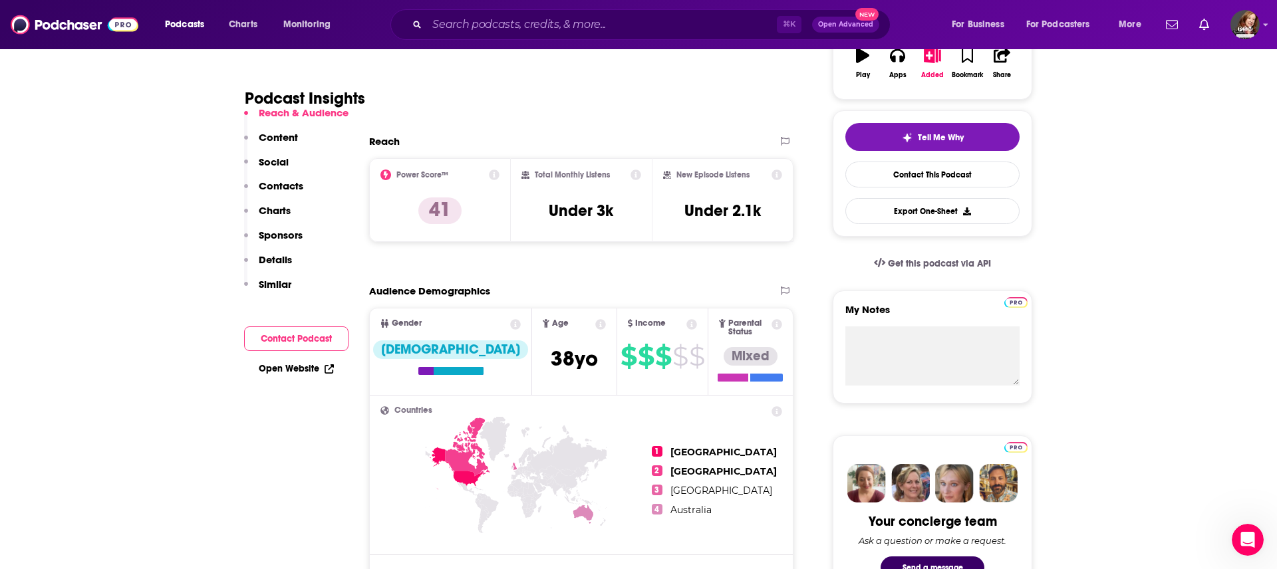
scroll to position [259, 0]
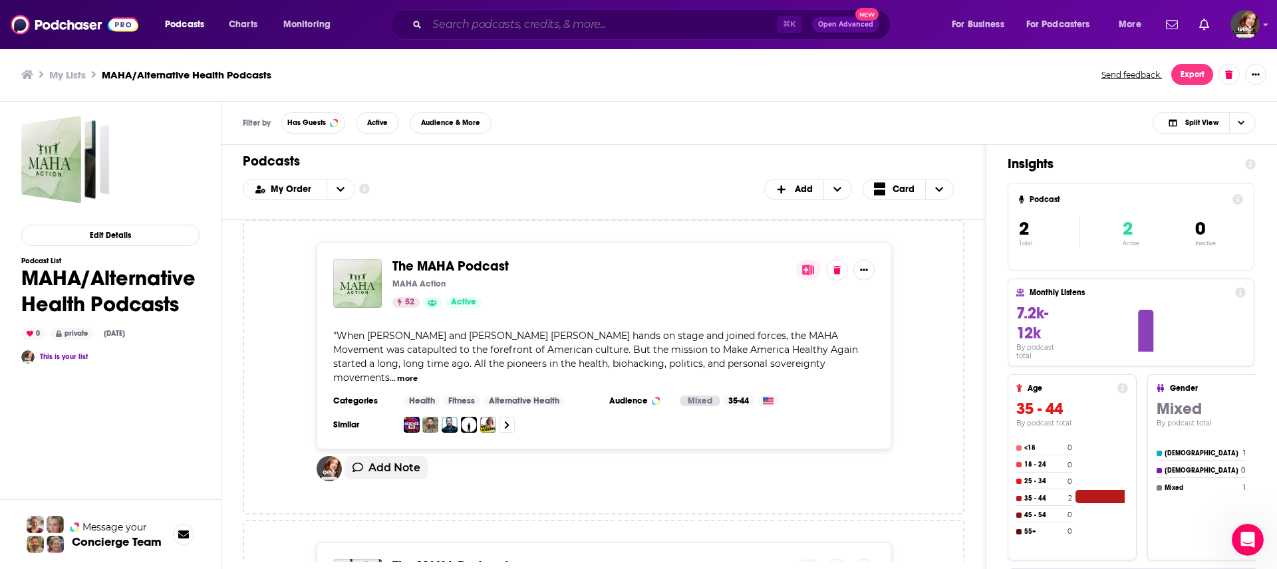
click at [497, 21] on input "Search podcasts, credits, & more..." at bounding box center [602, 24] width 350 height 21
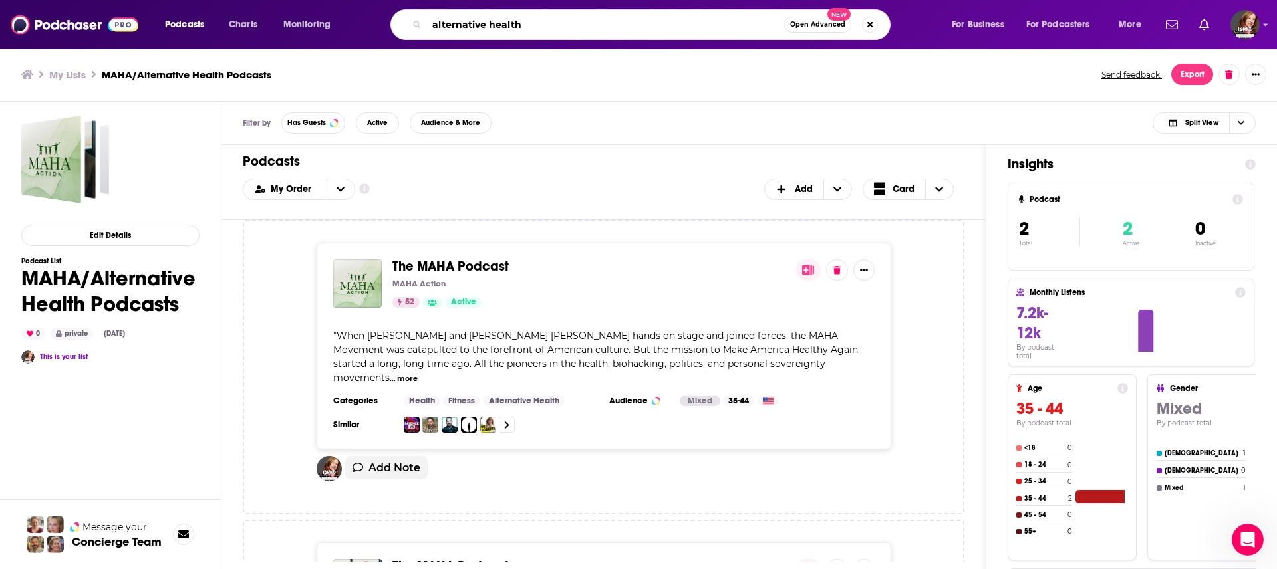
type input "alternative health"
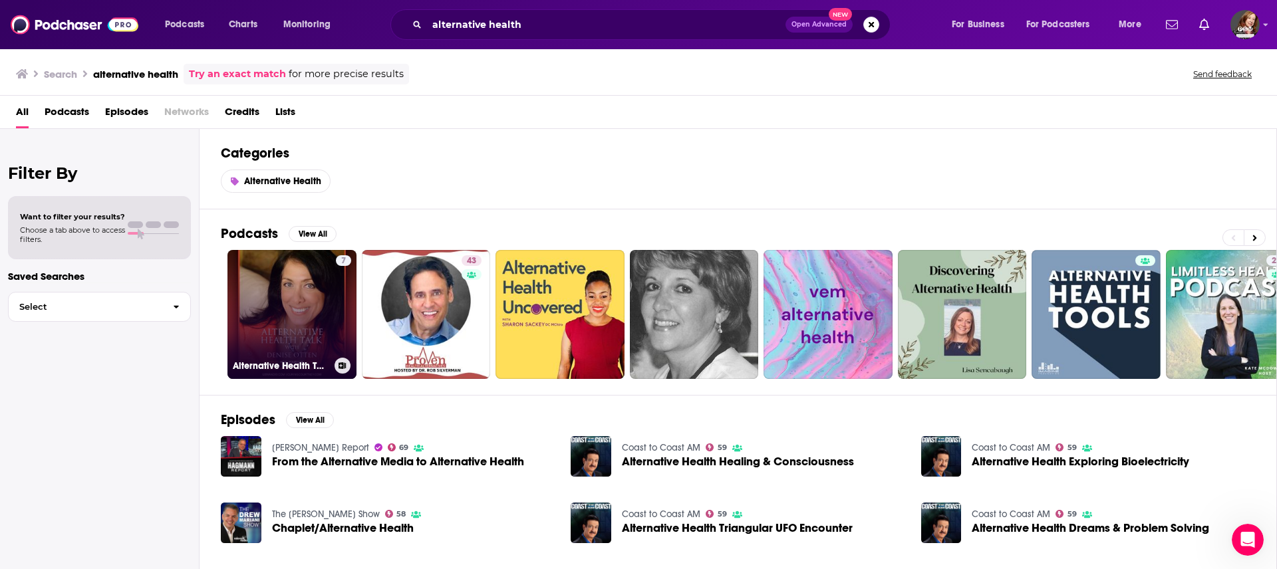
click at [287, 299] on link "7 Alternative Health Talk" at bounding box center [292, 314] width 129 height 129
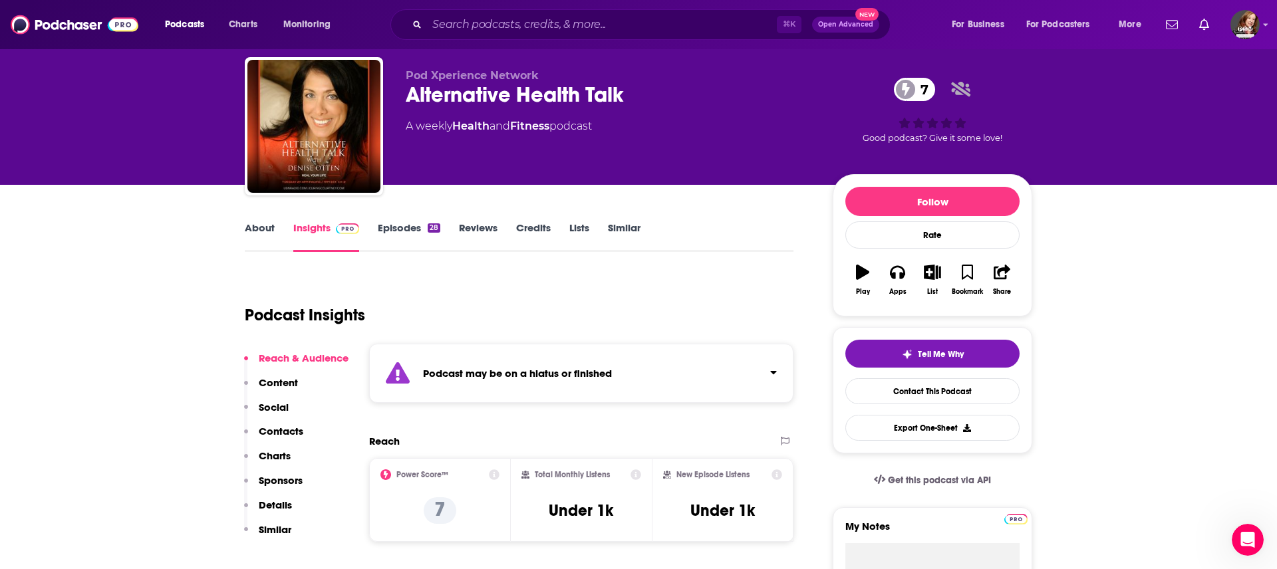
scroll to position [29, 0]
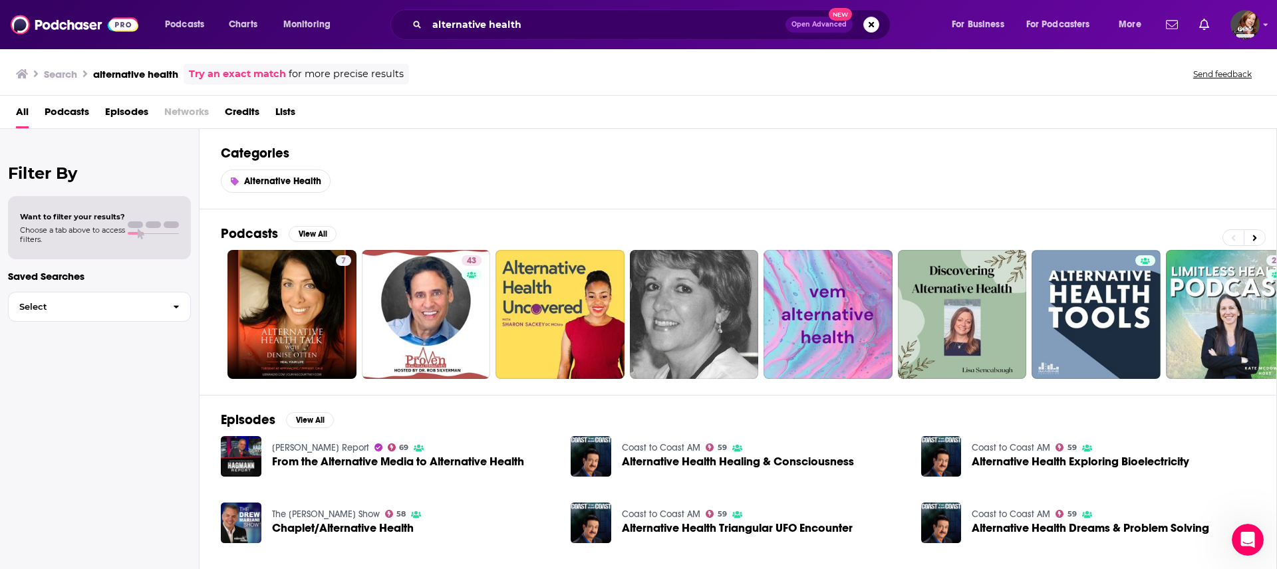
click at [59, 110] on span "Podcasts" at bounding box center [67, 114] width 45 height 27
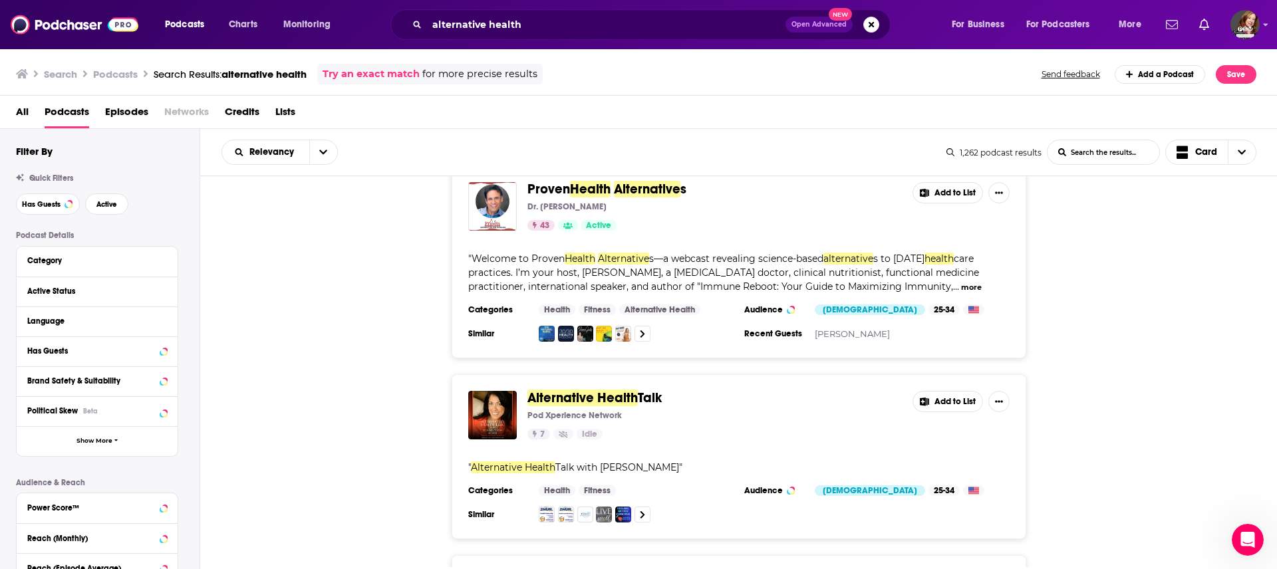
scroll to position [33, 0]
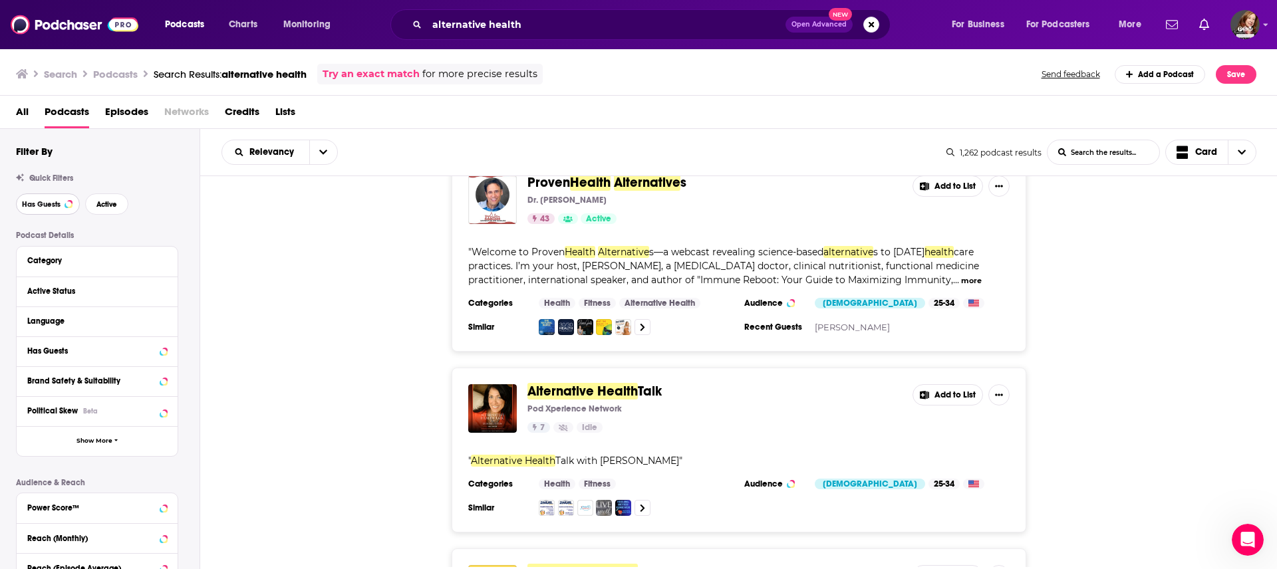
click at [37, 206] on span "Has Guests" at bounding box center [41, 204] width 39 height 7
